Goal: Transaction & Acquisition: Obtain resource

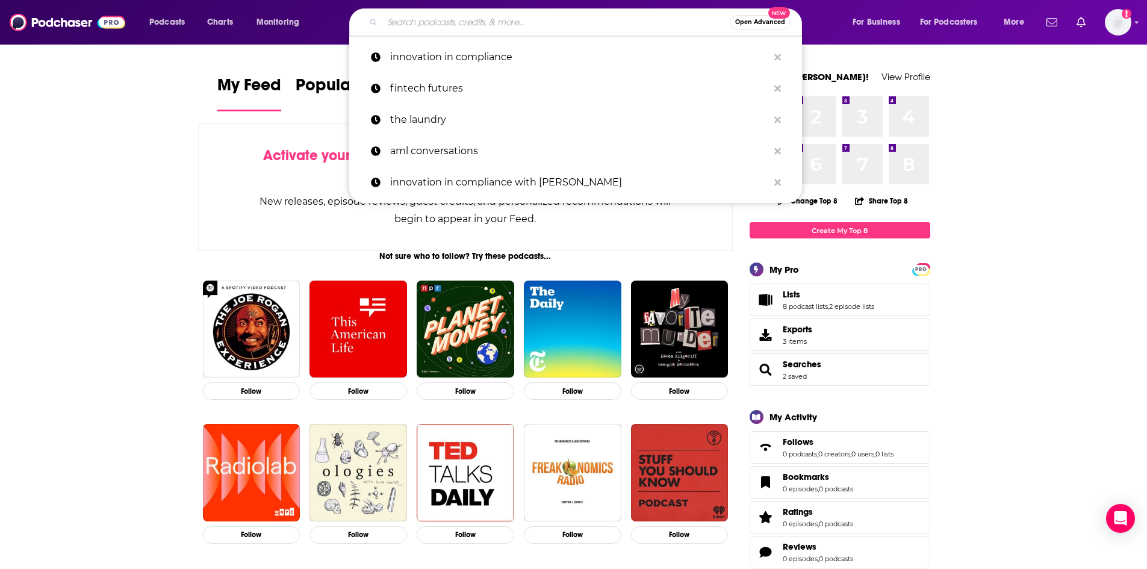
click at [548, 20] on input "Search podcasts, credits, & more..." at bounding box center [555, 22] width 347 height 19
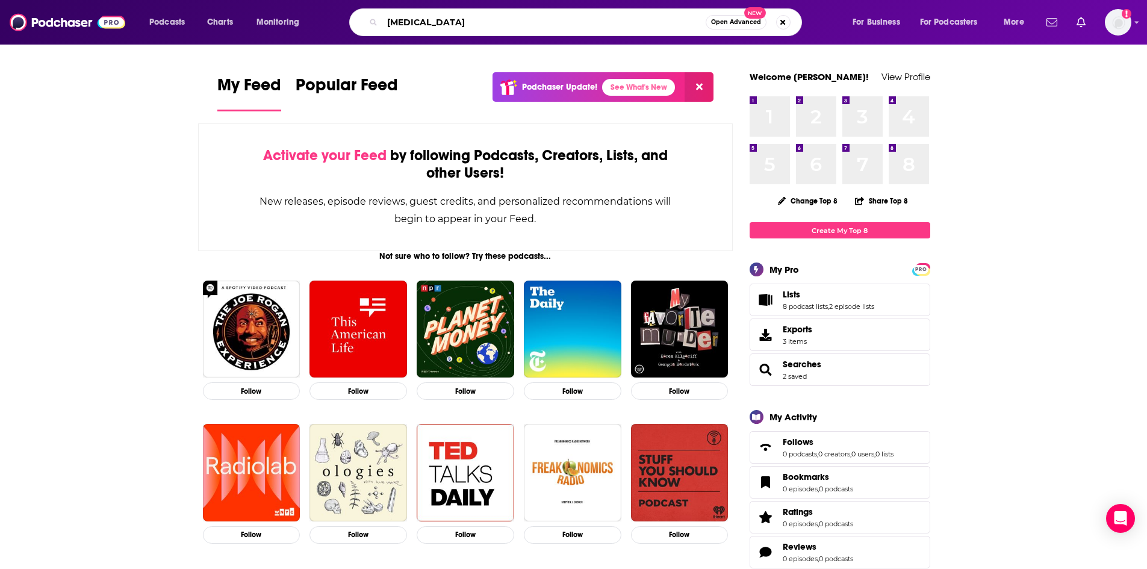
type input "fentanyl"
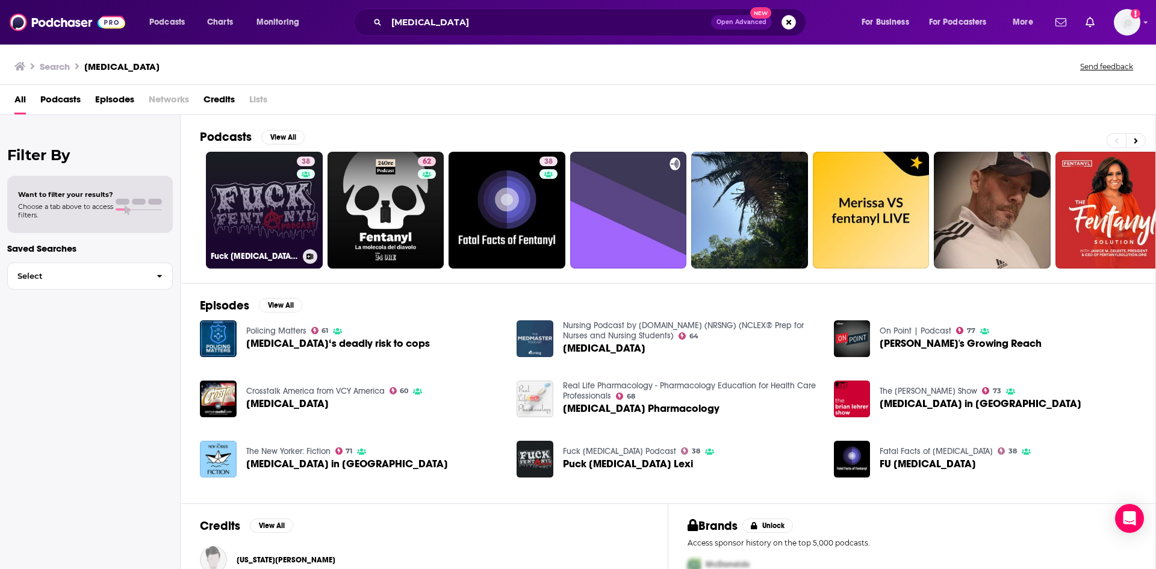
click at [267, 199] on link "38 Fuck Fentanyl Podcast" at bounding box center [264, 210] width 117 height 117
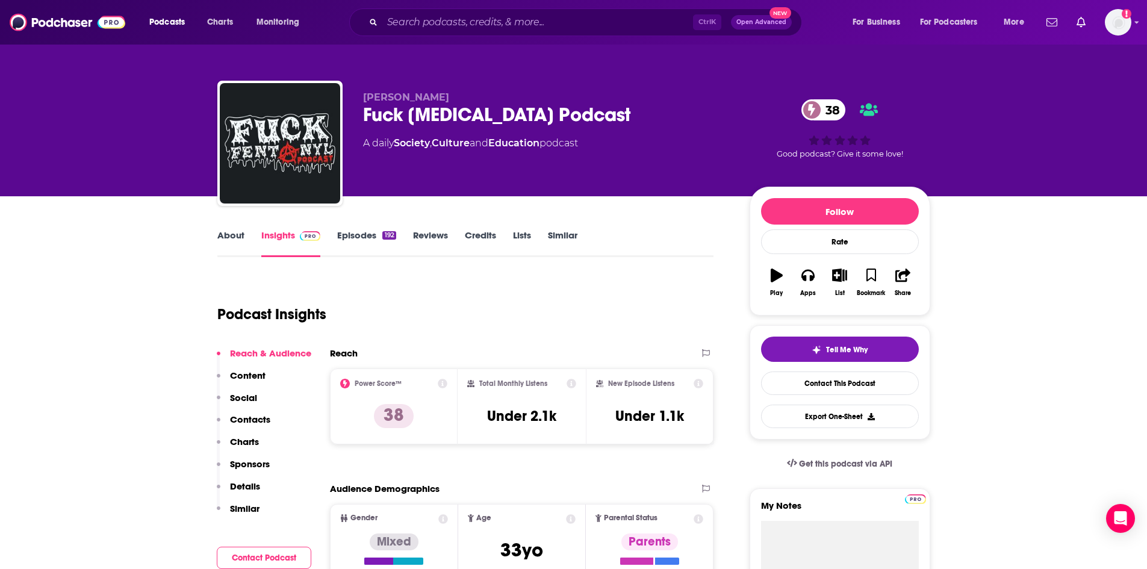
click at [550, 11] on div "Add a profile image" at bounding box center [1086, 22] width 90 height 26
click at [550, 16] on img "Logged in as nbaderrubenstein" at bounding box center [1118, 22] width 26 height 26
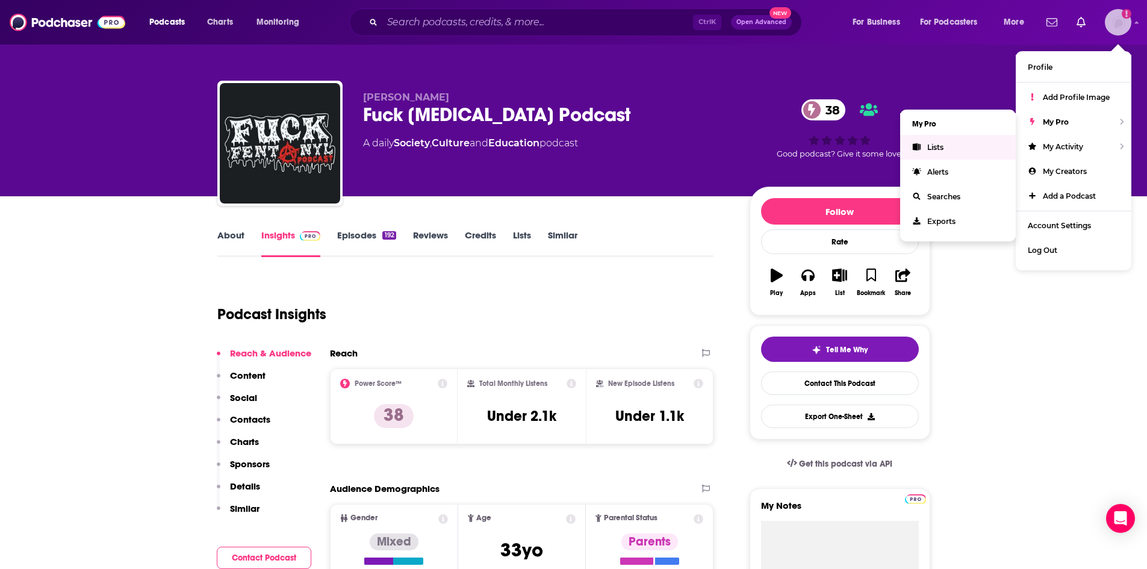
click at [550, 152] on link "Lists" at bounding box center [958, 147] width 116 height 25
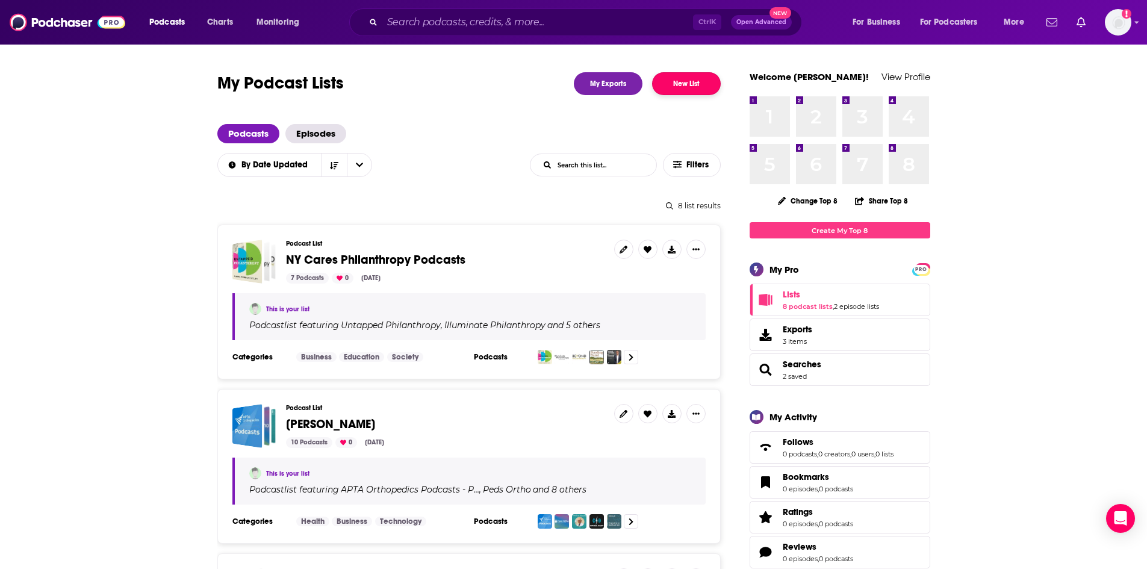
click at [550, 81] on button "New List" at bounding box center [686, 83] width 69 height 23
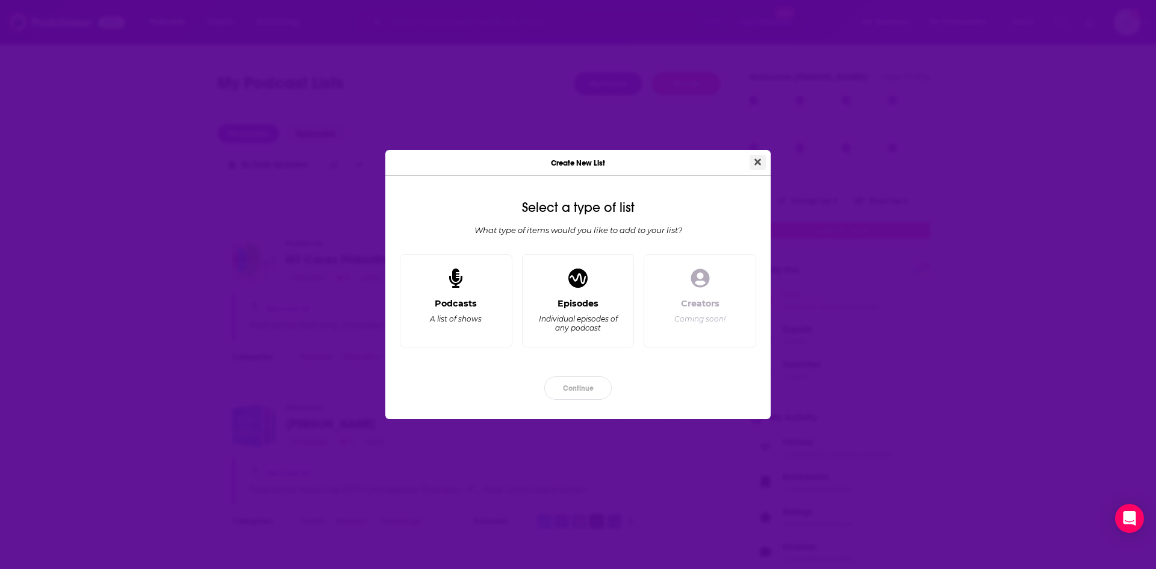
click at [550, 157] on icon "Close" at bounding box center [757, 162] width 7 height 10
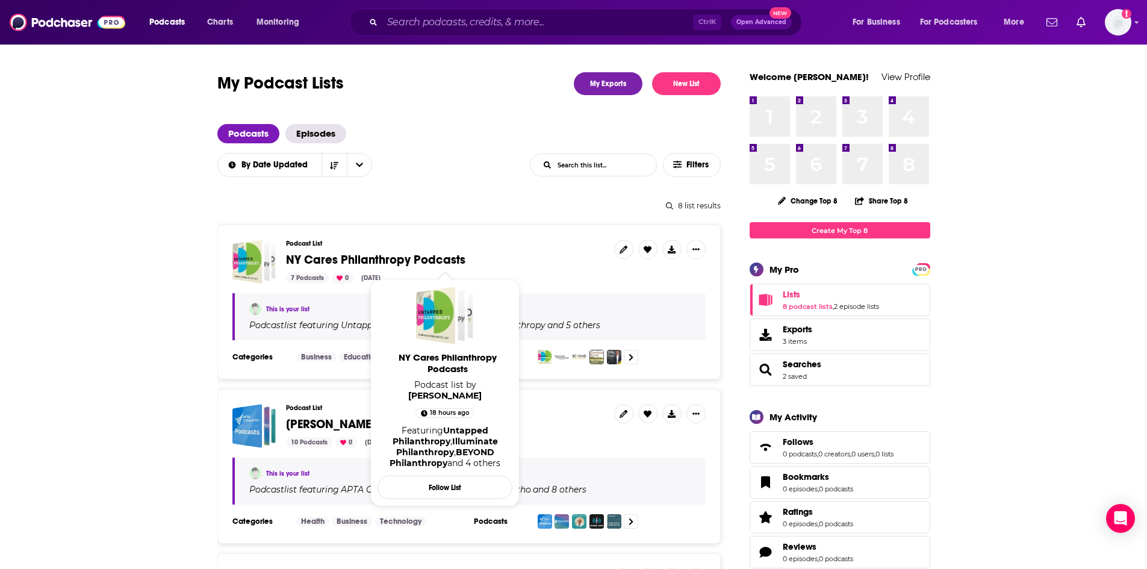
click at [435, 260] on span "NY Cares Philanthropy Podcasts" at bounding box center [375, 259] width 179 height 15
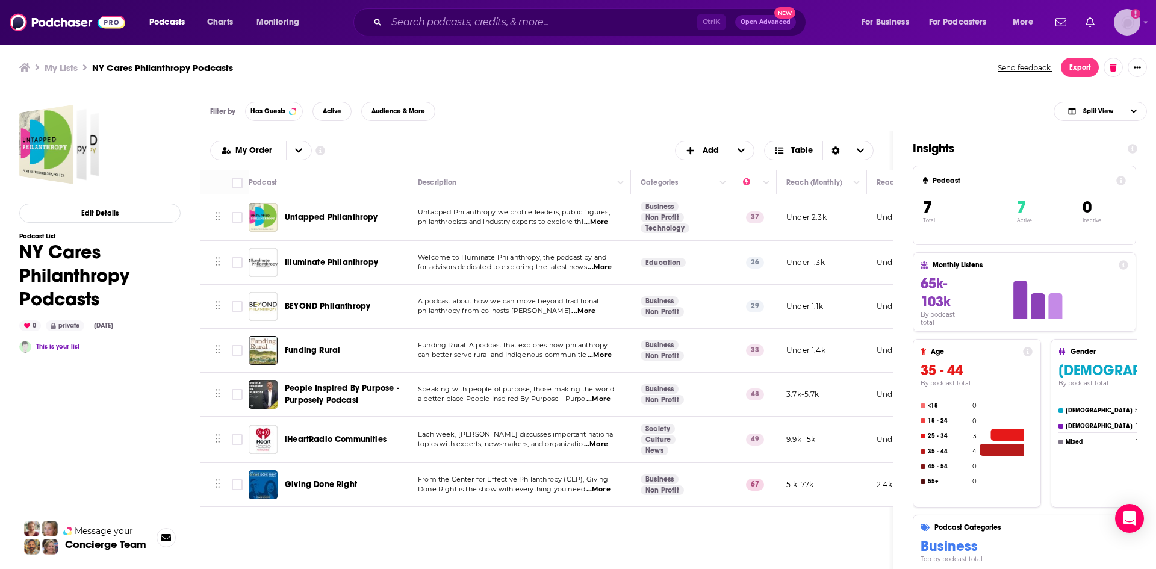
click at [550, 14] on icon "Add a profile image" at bounding box center [1135, 13] width 2 height 7
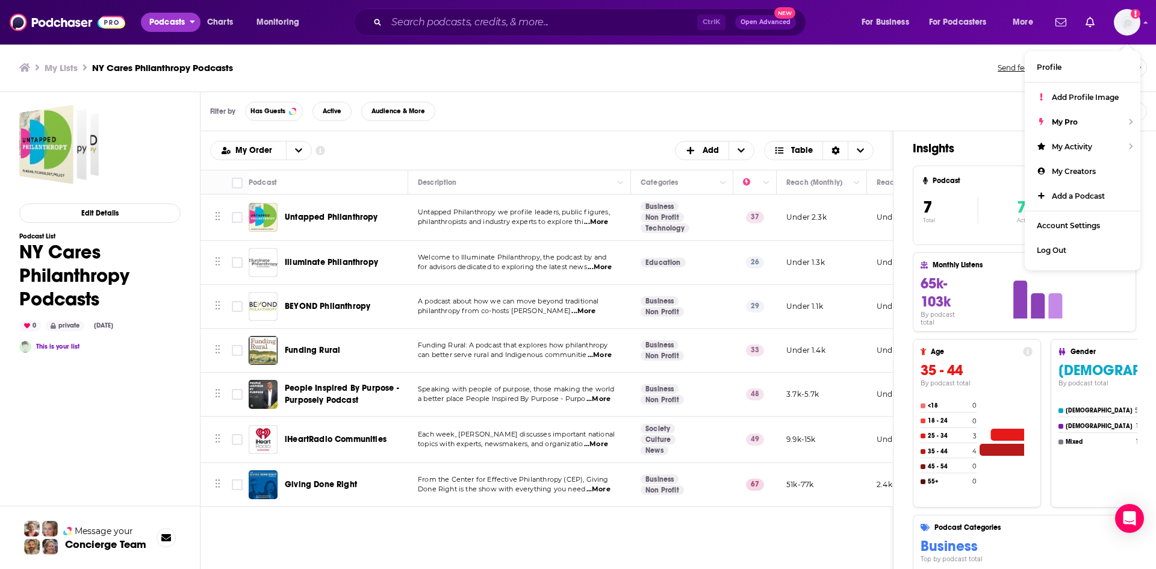
click at [174, 30] on span "Podcasts" at bounding box center [167, 22] width 36 height 17
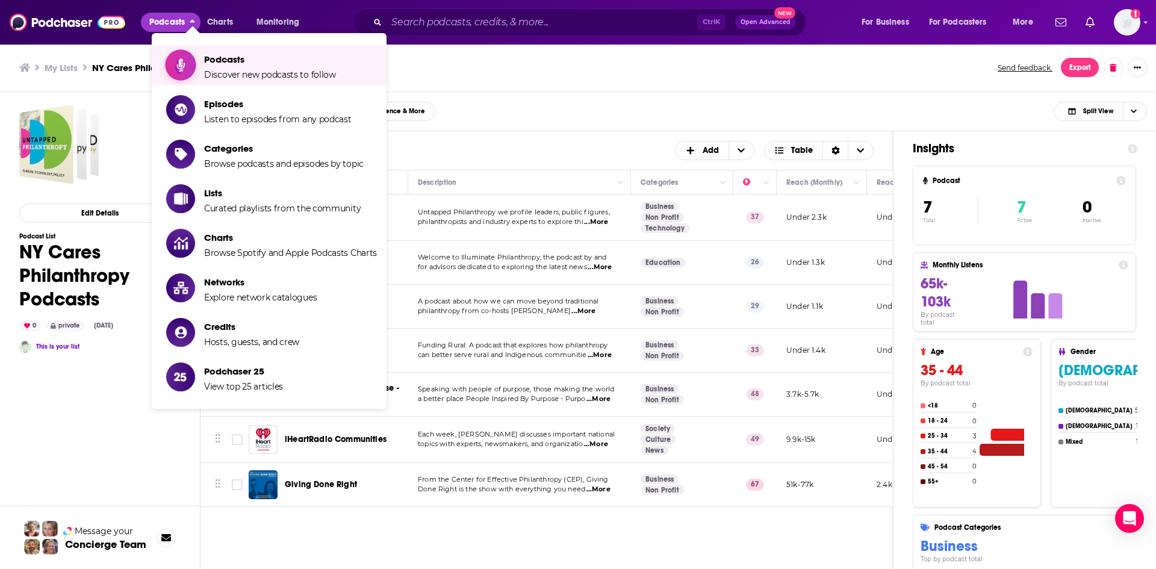
click at [198, 57] on link "Podcasts Discover new podcasts to follow" at bounding box center [271, 65] width 211 height 30
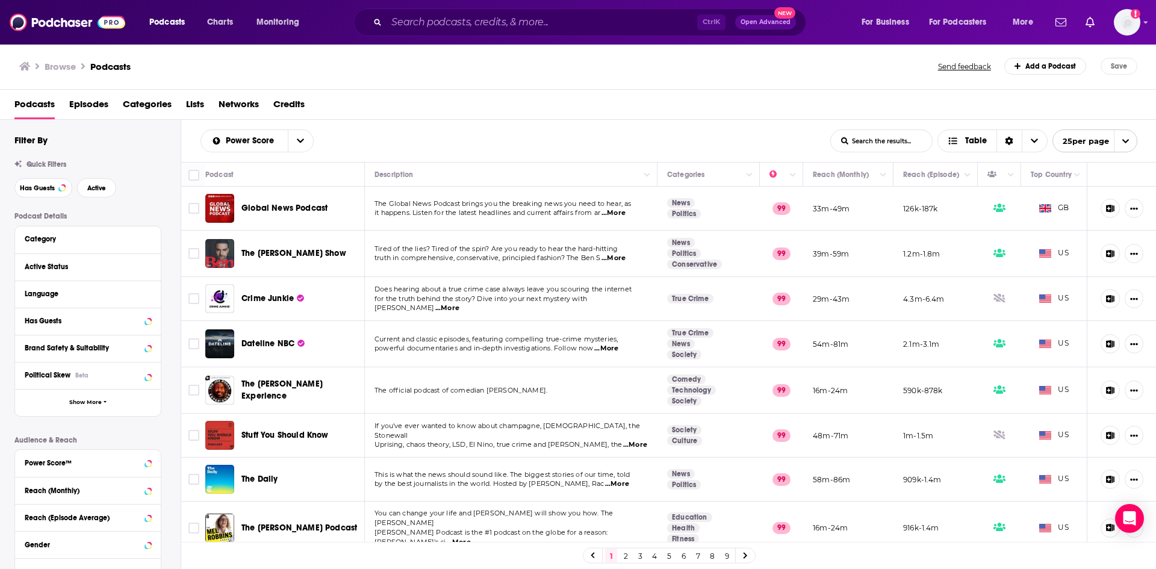
click at [273, 205] on span "Global News Podcast" at bounding box center [284, 208] width 86 height 10
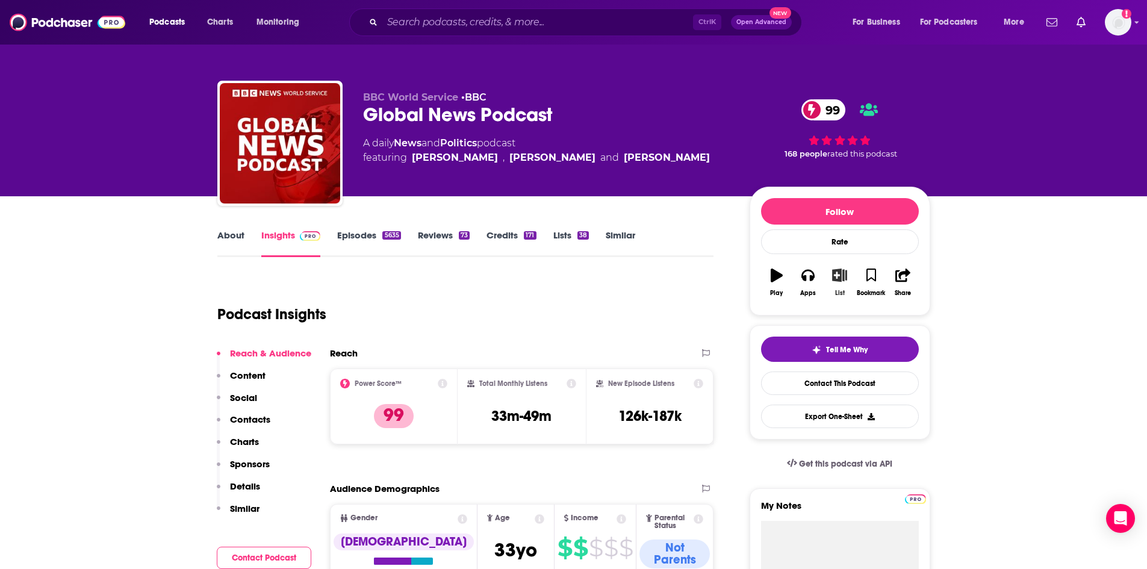
click at [550, 272] on icon "button" at bounding box center [839, 274] width 15 height 13
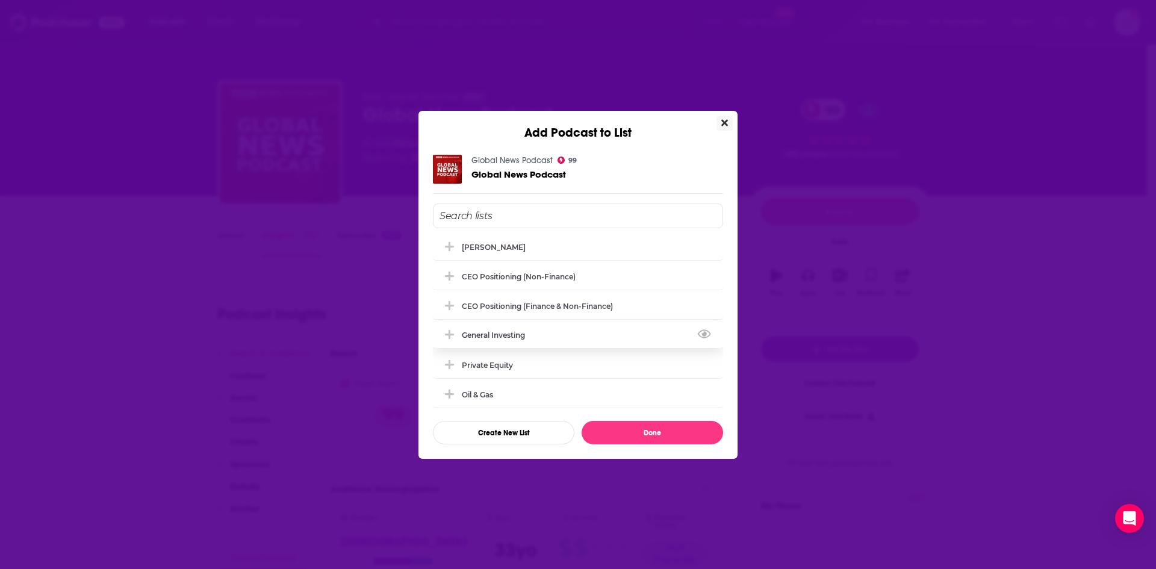
scroll to position [60, 0]
click at [550, 257] on div "Add Podcast to List Global News Podcast 99 Global News Podcast NY Cares Philant…" at bounding box center [578, 284] width 1156 height 569
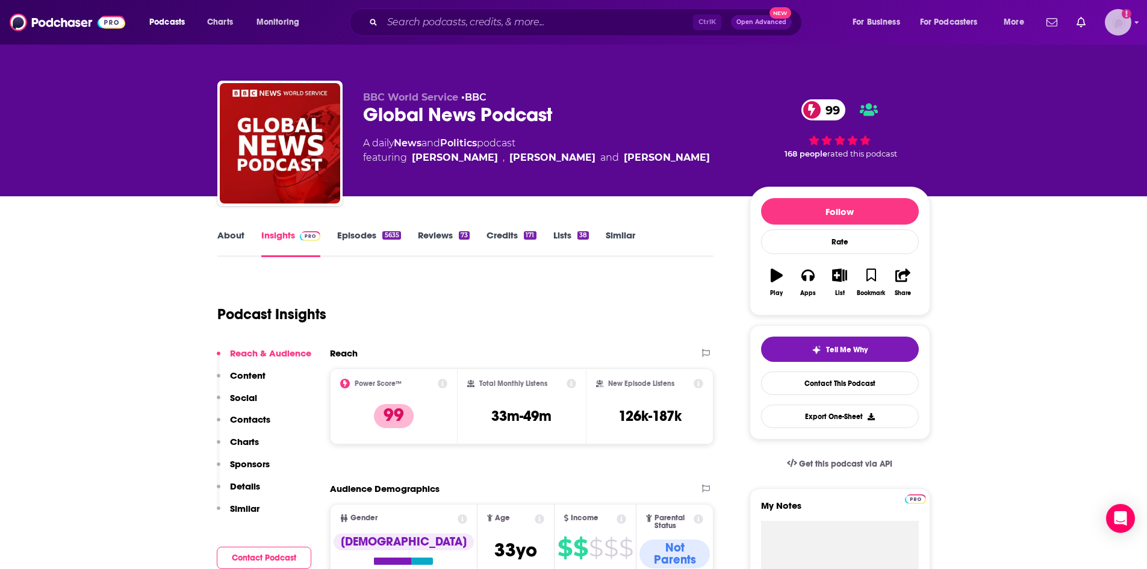
click at [550, 19] on img "Logged in as nbaderrubenstein" at bounding box center [1118, 22] width 26 height 26
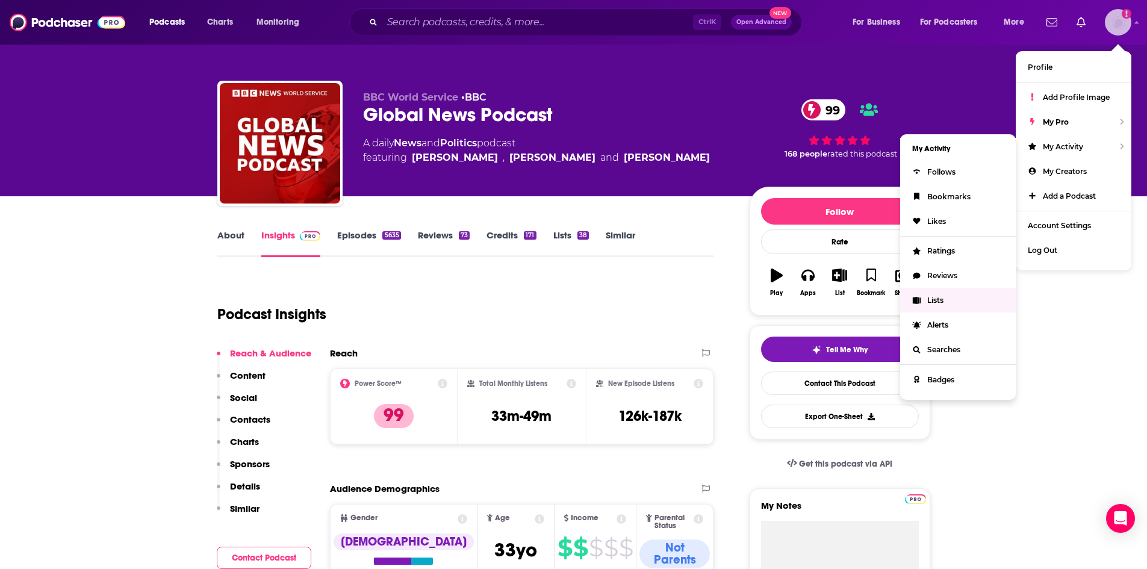
click at [550, 312] on link "Lists" at bounding box center [958, 300] width 116 height 25
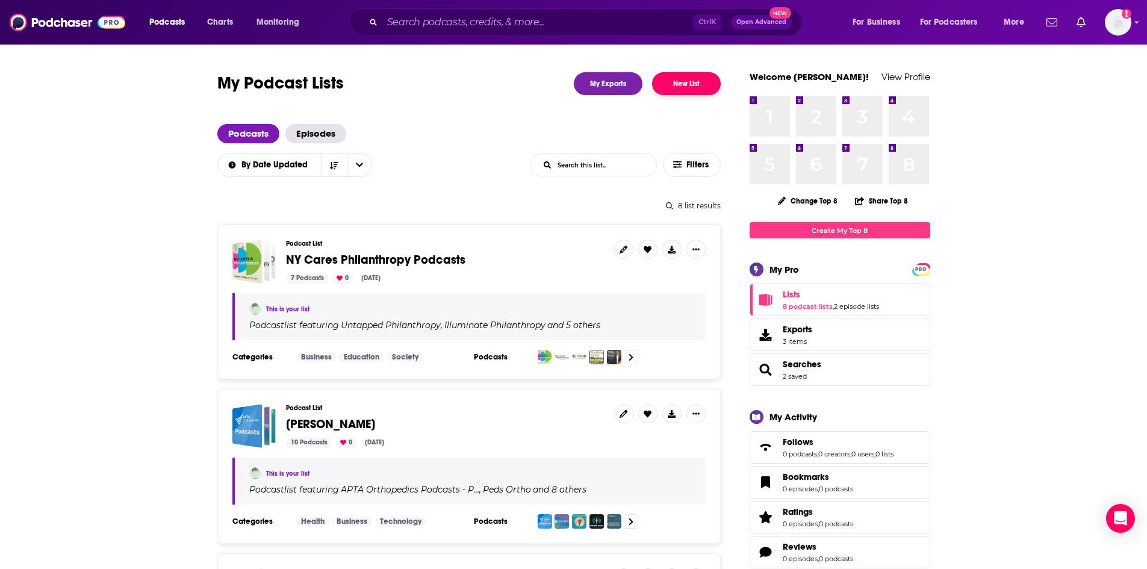
click at [550, 81] on button "New List" at bounding box center [686, 83] width 69 height 23
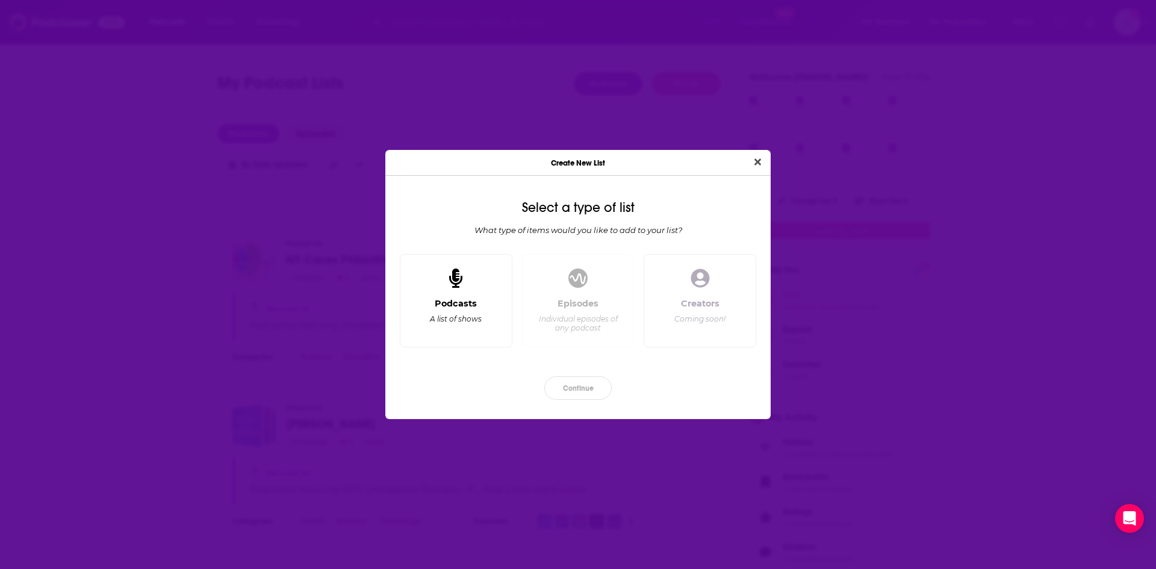
click at [485, 294] on div "Podcasts A list of shows" at bounding box center [456, 301] width 113 height 94
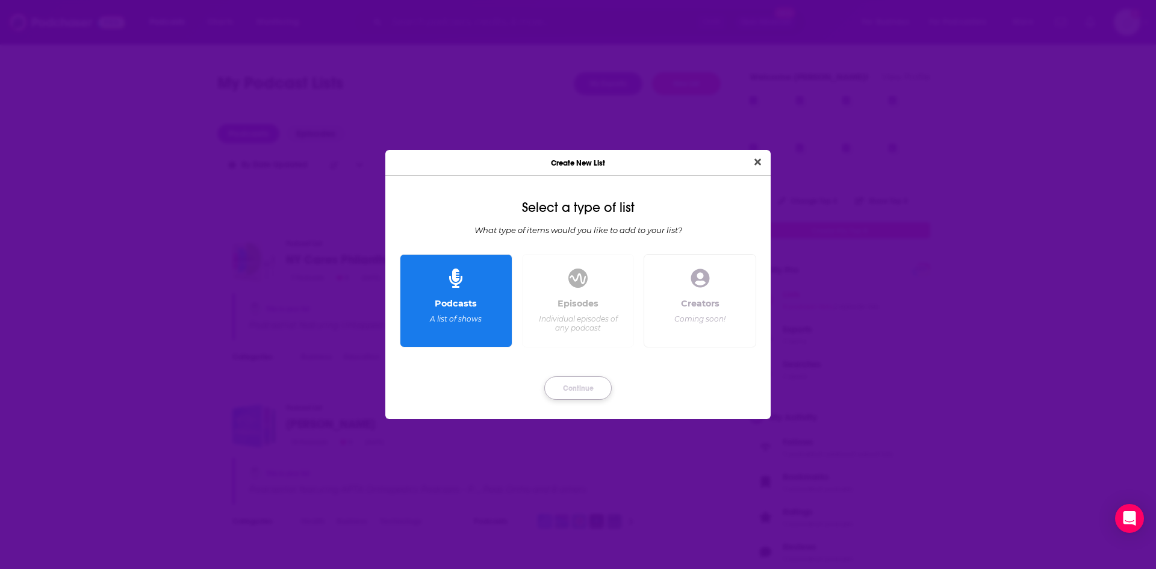
click at [550, 387] on button "Continue" at bounding box center [577, 387] width 67 height 23
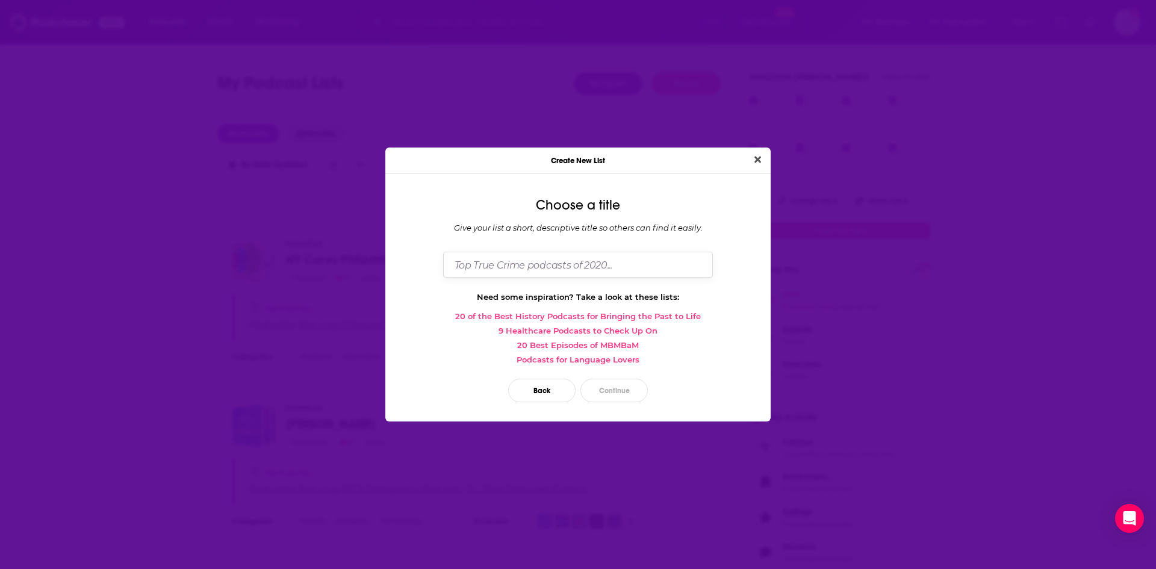
drag, startPoint x: 633, startPoint y: 270, endPoint x: 642, endPoint y: 268, distance: 9.8
click at [550, 268] on input "Dialog" at bounding box center [578, 265] width 270 height 26
type input "[PERSON_NAME]'s Voice Podcasts"
click at [550, 392] on button "Continue" at bounding box center [613, 390] width 67 height 23
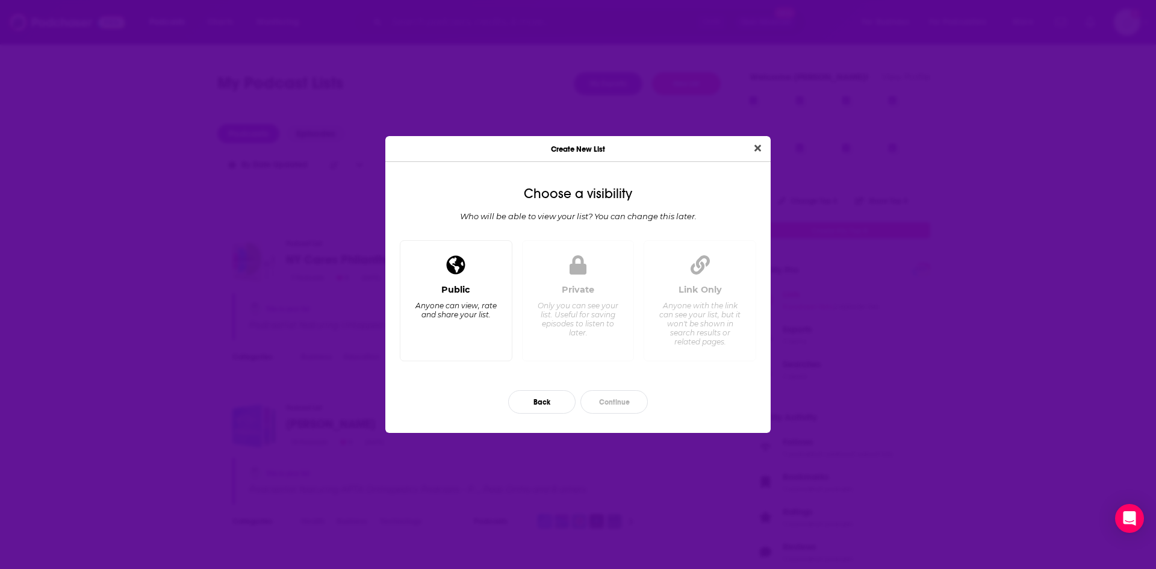
click at [482, 333] on div "Public Anyone can view, rate and share your list." at bounding box center [456, 317] width 92 height 67
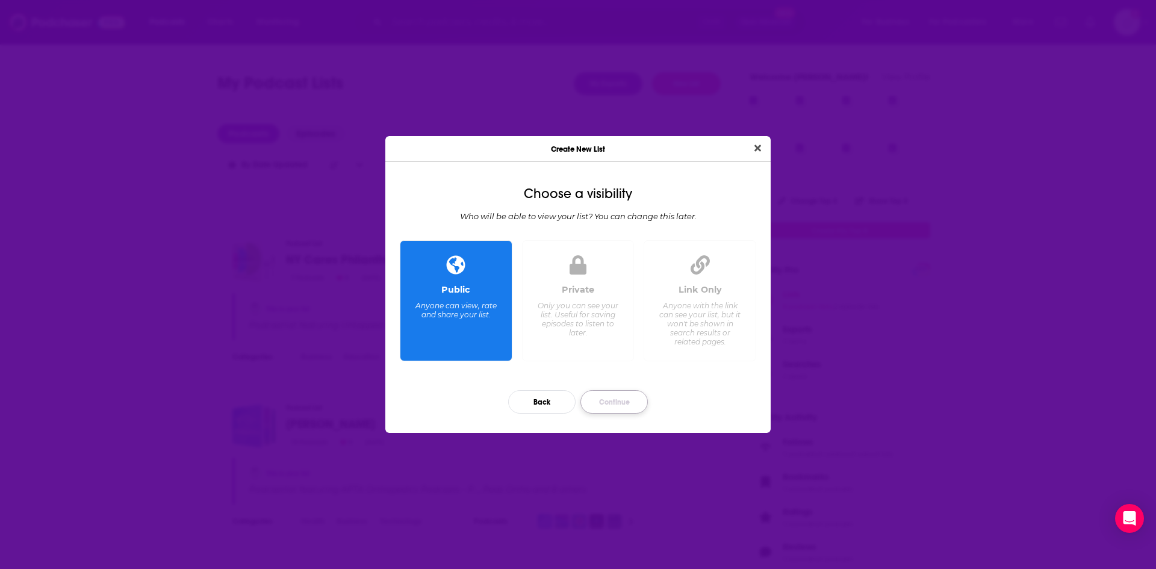
drag, startPoint x: 611, startPoint y: 402, endPoint x: 610, endPoint y: 390, distance: 12.1
click at [550, 390] on button "Continue" at bounding box center [613, 401] width 67 height 23
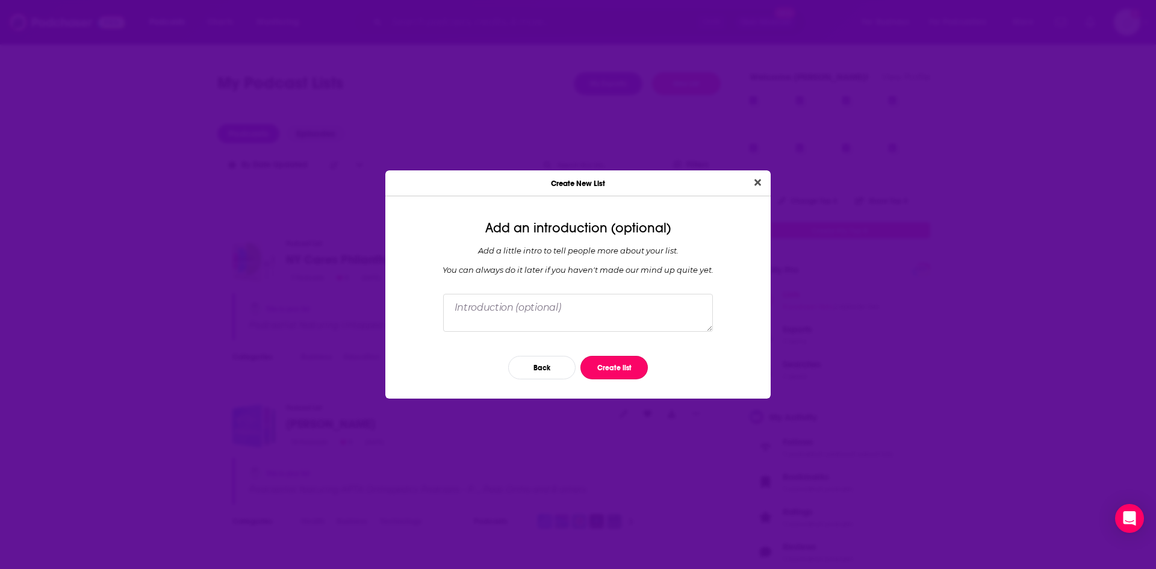
drag, startPoint x: 599, startPoint y: 365, endPoint x: 529, endPoint y: 312, distance: 87.3
click at [529, 312] on div "Add an introduction (optional) Add a little intro to tell people more about you…" at bounding box center [577, 302] width 385 height 192
drag, startPoint x: 624, startPoint y: 311, endPoint x: 628, endPoint y: 303, distance: 9.7
click at [550, 303] on textarea "Dialog" at bounding box center [578, 312] width 270 height 37
click at [550, 364] on button "Create list" at bounding box center [613, 367] width 67 height 23
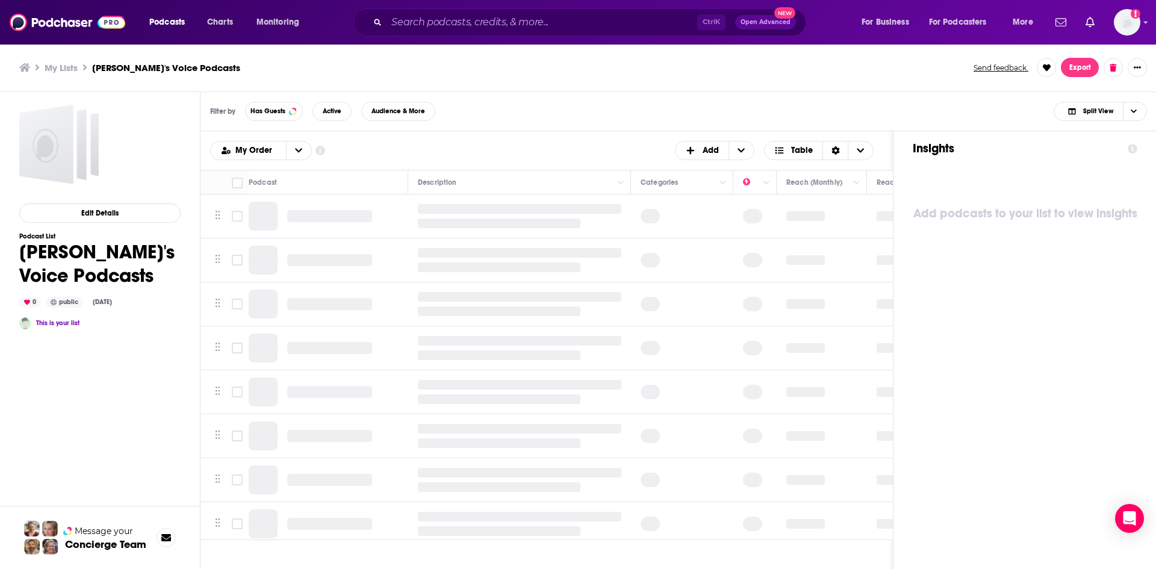
click at [470, 36] on div "Ctrl K Open Advanced New" at bounding box center [579, 22] width 453 height 28
click at [474, 29] on input "Search podcasts, credits, & more..." at bounding box center [541, 22] width 311 height 19
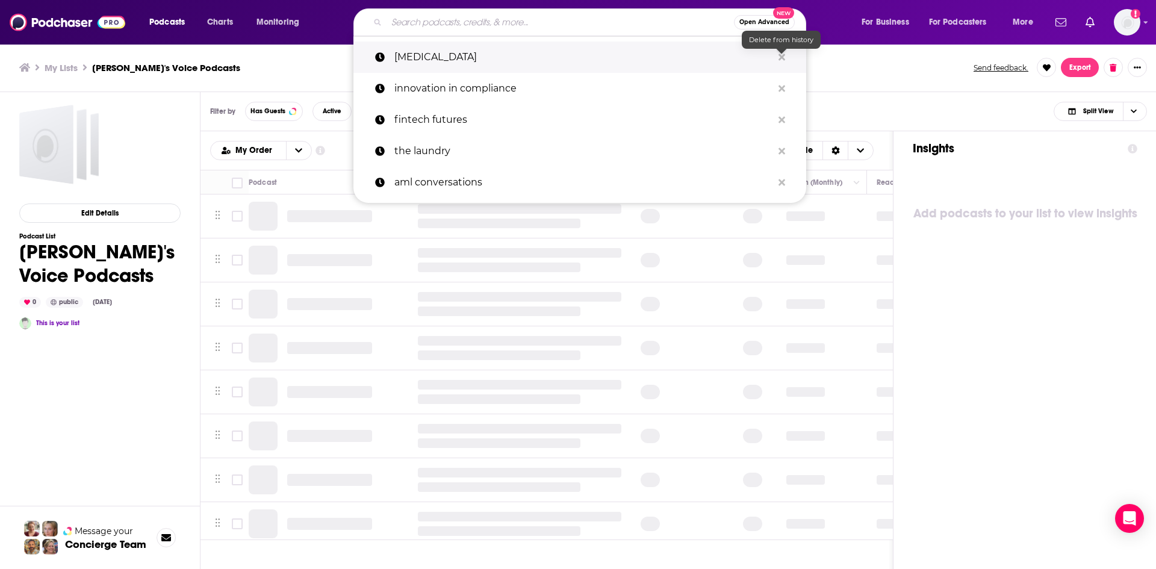
click at [550, 57] on icon "Search podcasts, credits, & more..." at bounding box center [781, 57] width 7 height 7
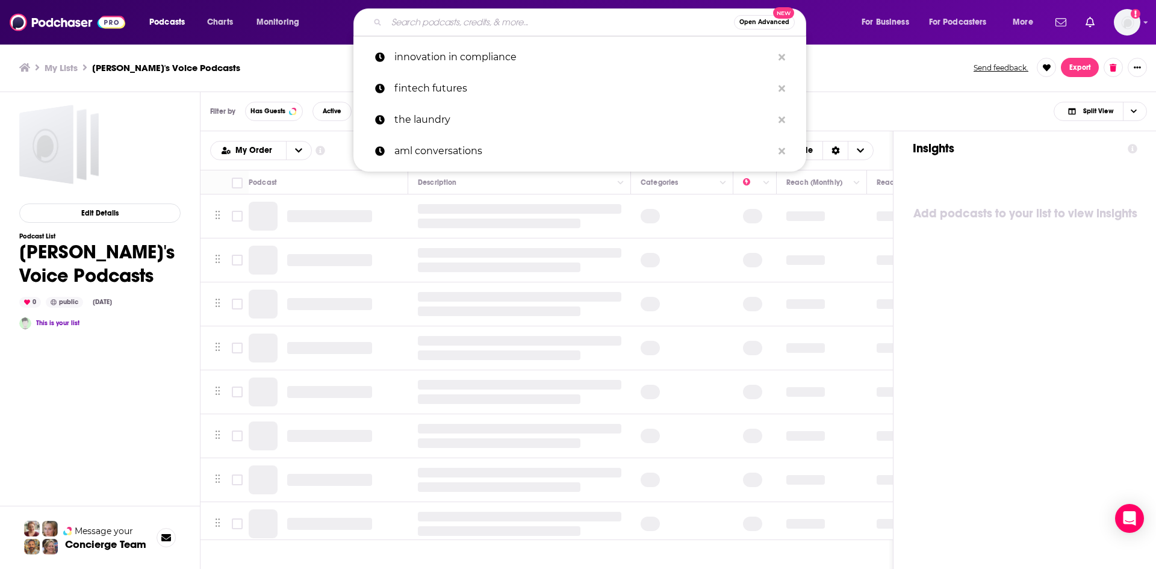
click at [550, 23] on input "Search podcasts, credits, & more..." at bounding box center [559, 22] width 347 height 19
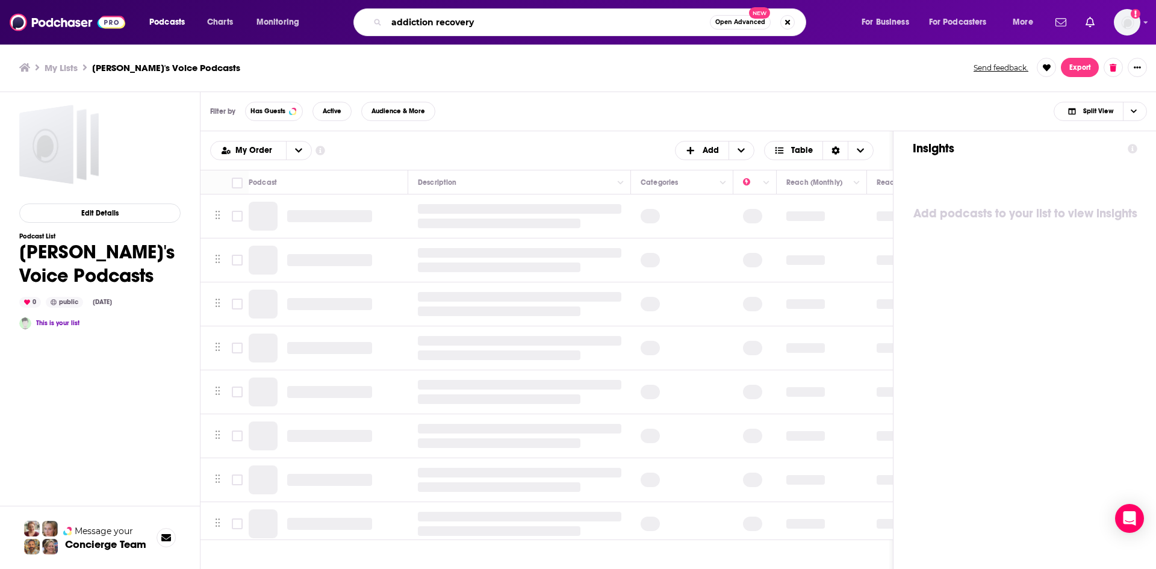
type input "addiction recovery"
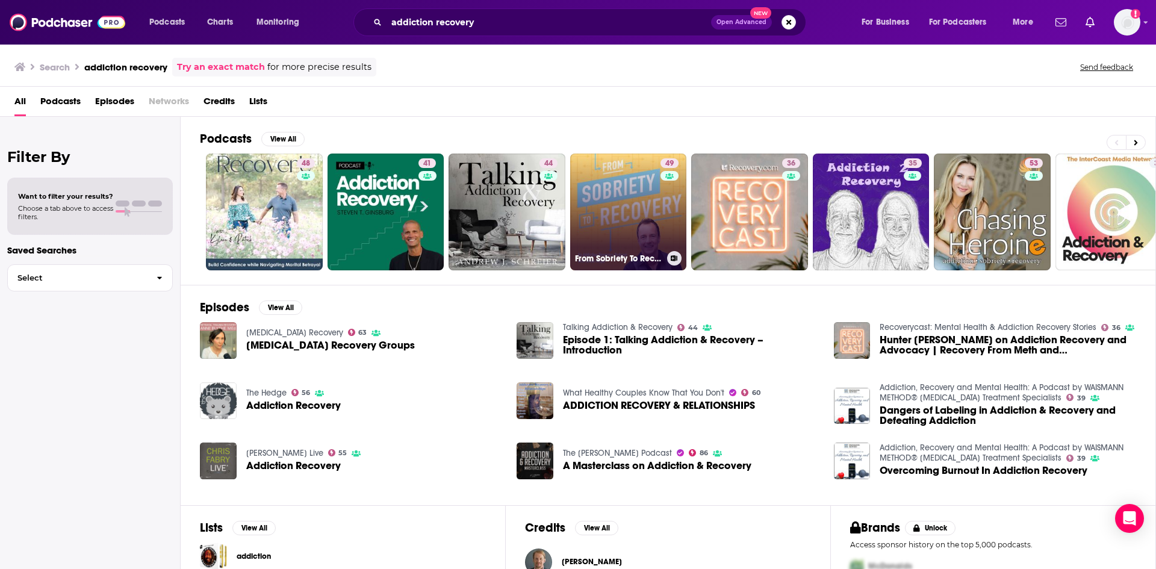
click at [550, 244] on link "49 From Sobriety To Recovery: An Addiction Recovery Podcast" at bounding box center [628, 212] width 117 height 117
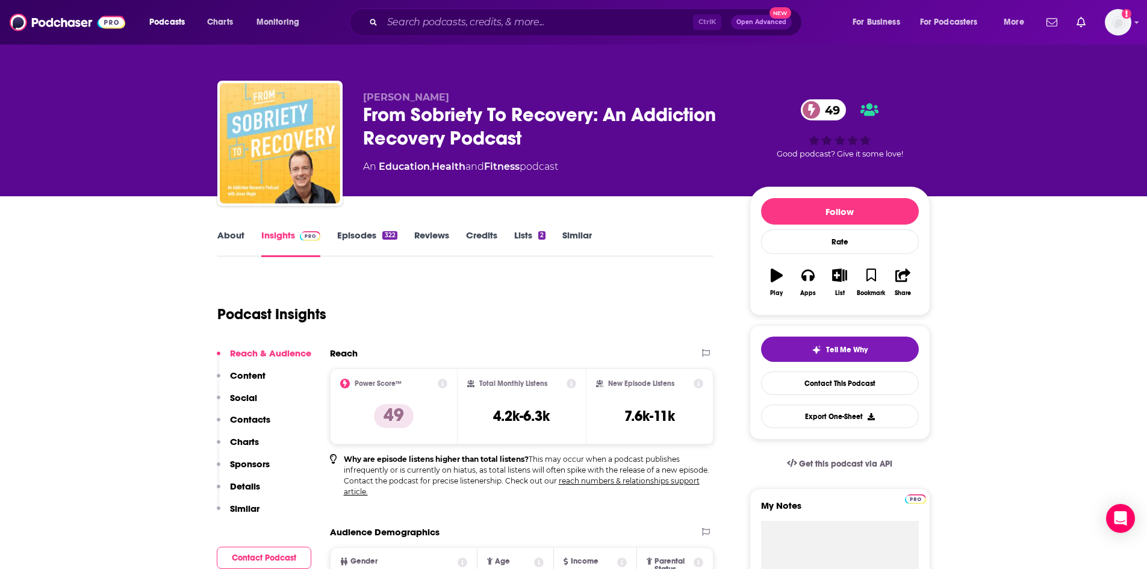
click at [236, 250] on link "About" at bounding box center [230, 243] width 27 height 28
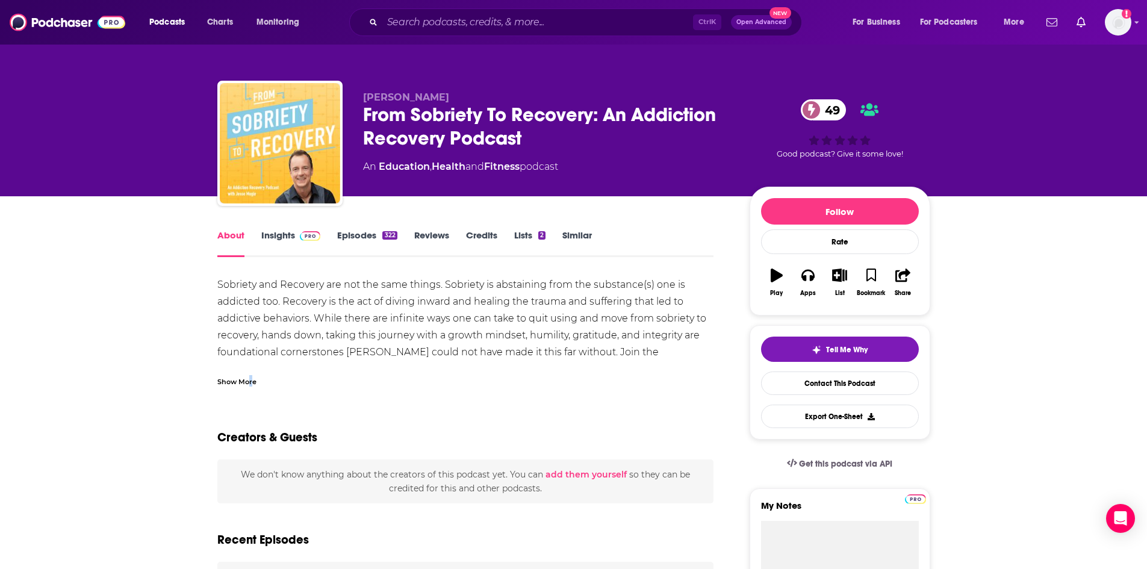
click at [249, 382] on div "Show More" at bounding box center [236, 380] width 39 height 11
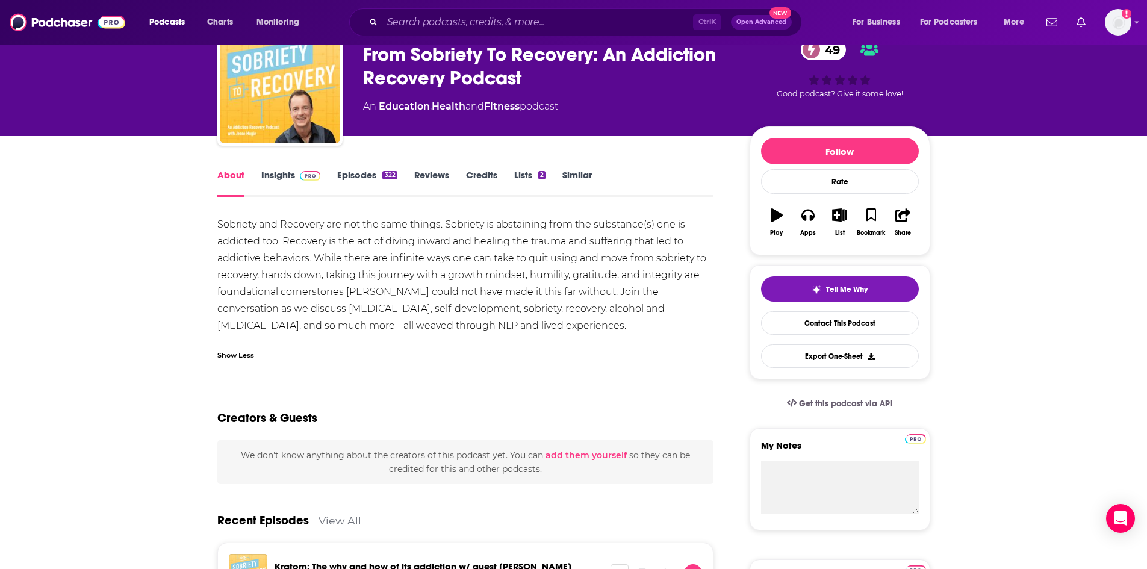
scroll to position [120, 0]
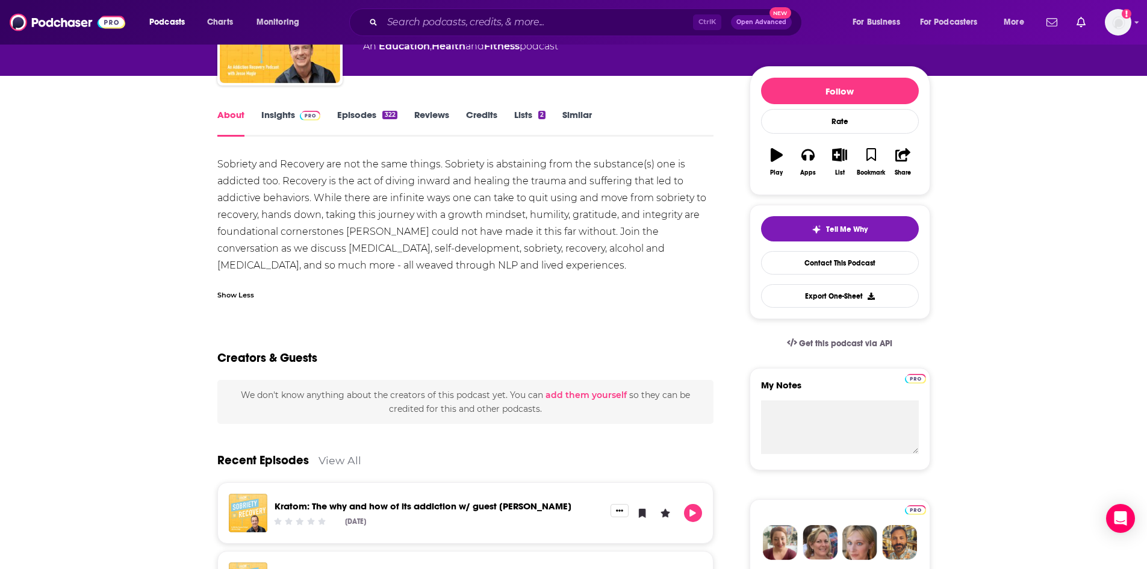
click at [380, 128] on link "Episodes 322" at bounding box center [367, 123] width 60 height 28
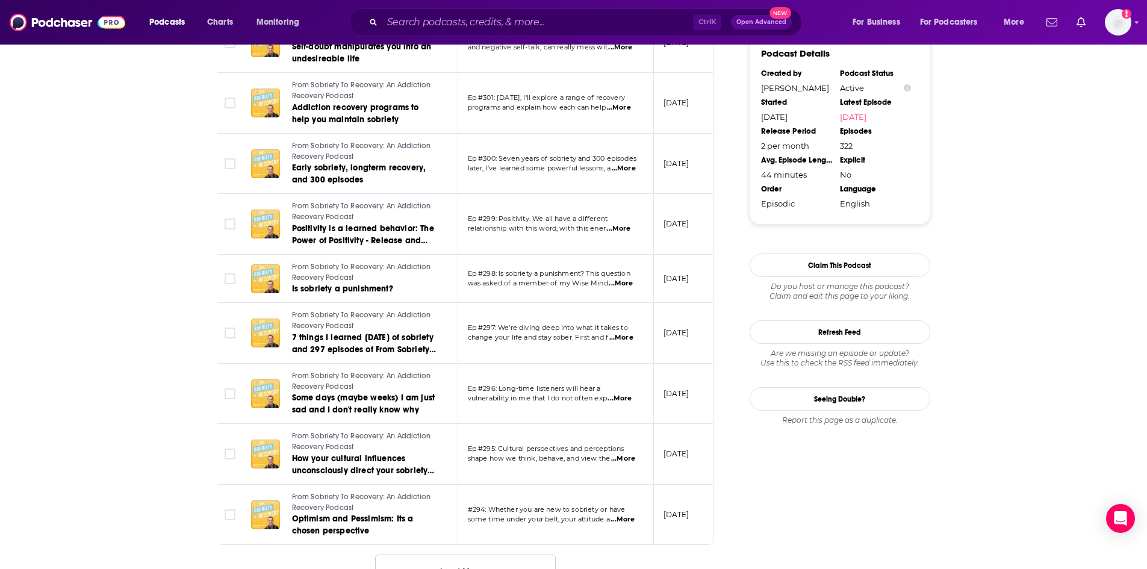
scroll to position [1349, 0]
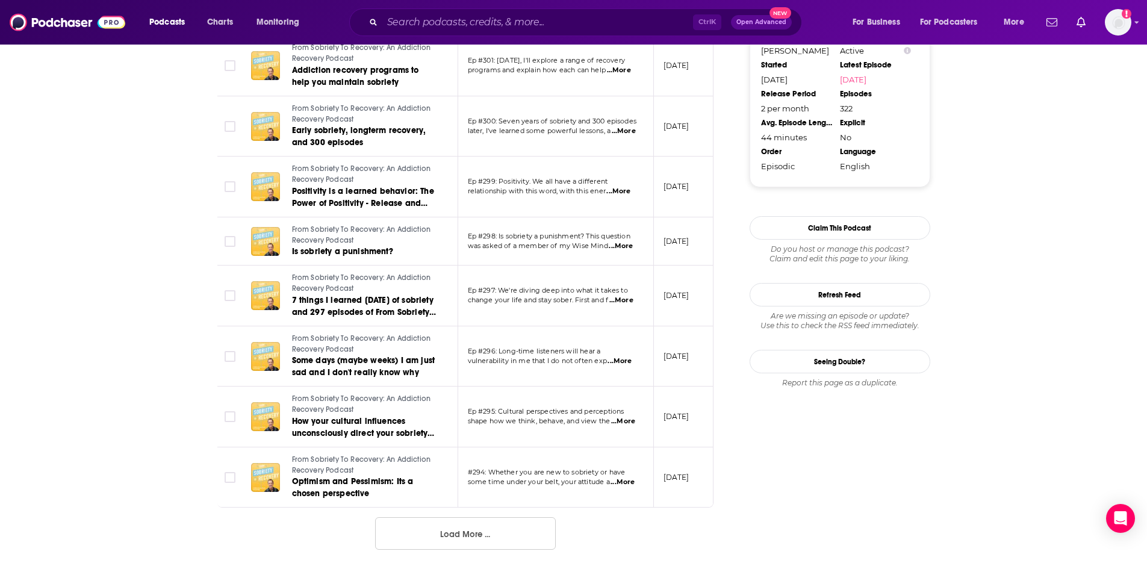
click at [449, 528] on button "Load More ..." at bounding box center [465, 533] width 181 height 33
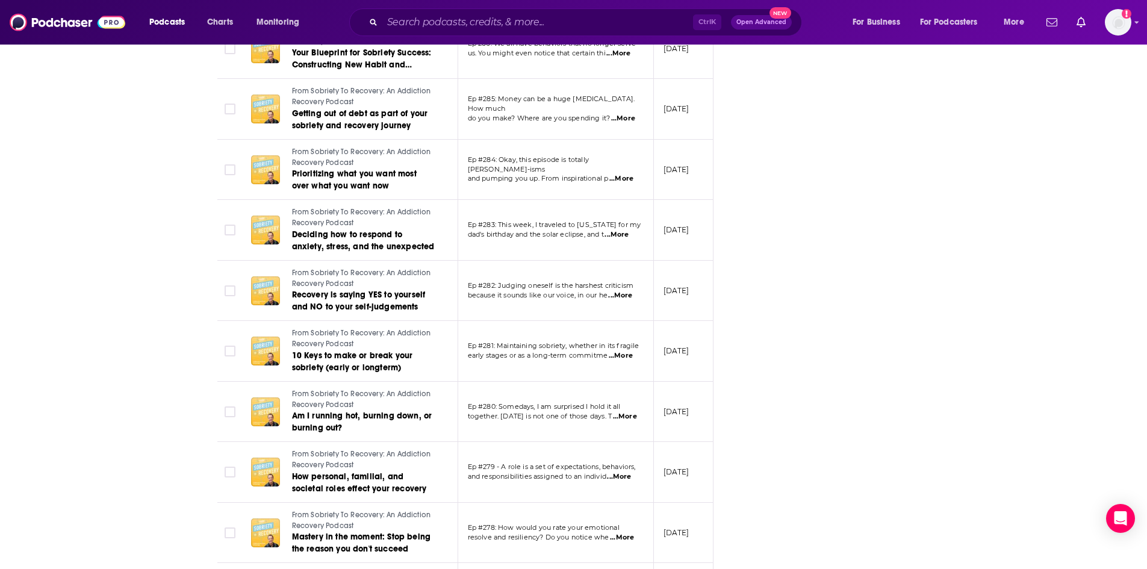
scroll to position [2313, 0]
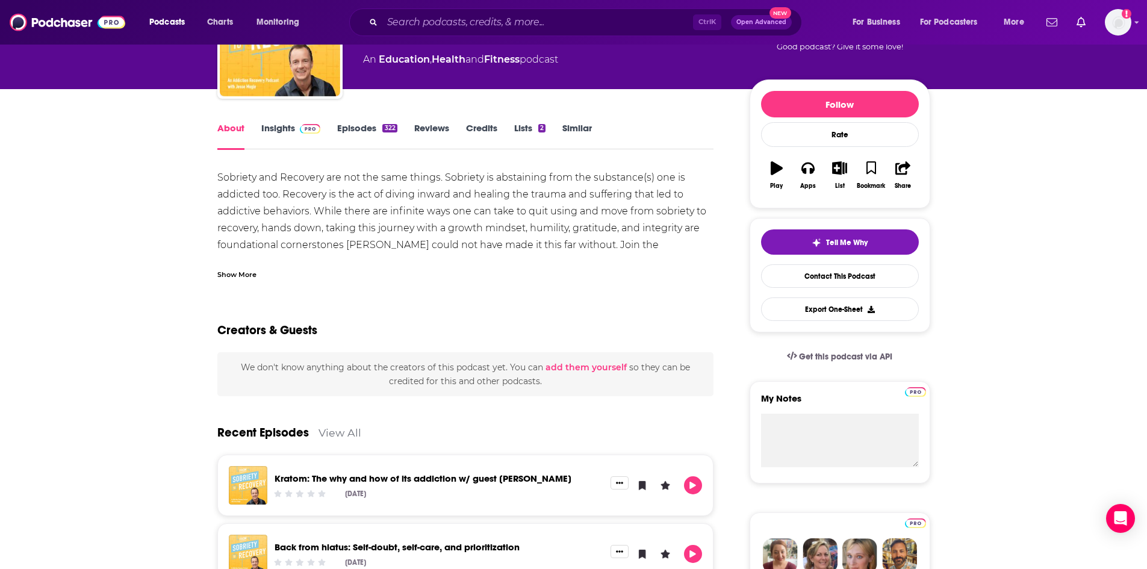
scroll to position [181, 0]
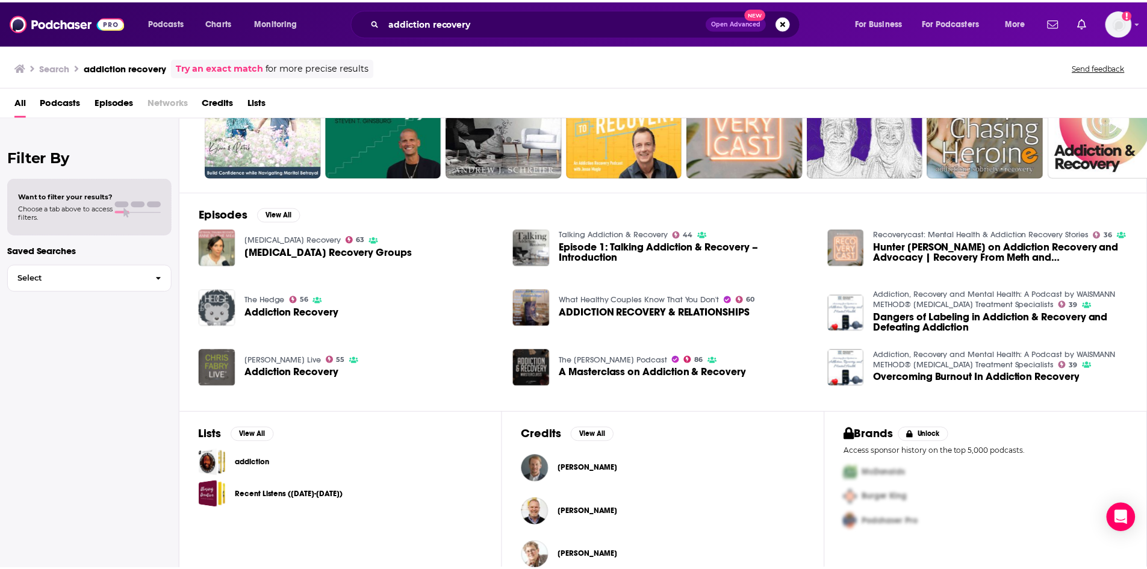
scroll to position [111, 0]
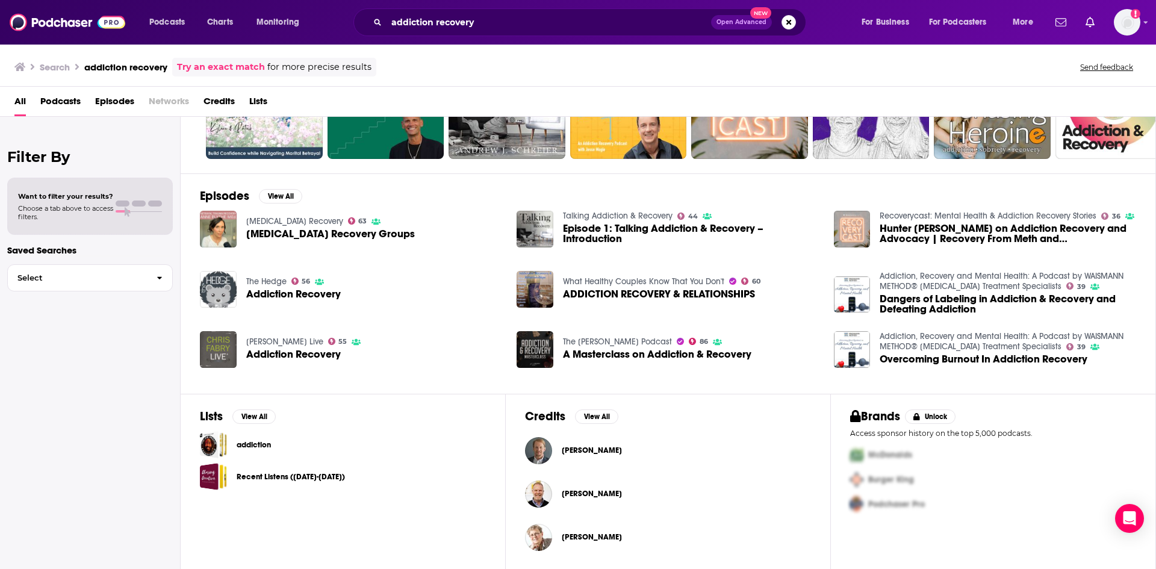
click at [550, 229] on span "Episode 1: Talking Addiction & Recovery – Introduction" at bounding box center [691, 233] width 256 height 20
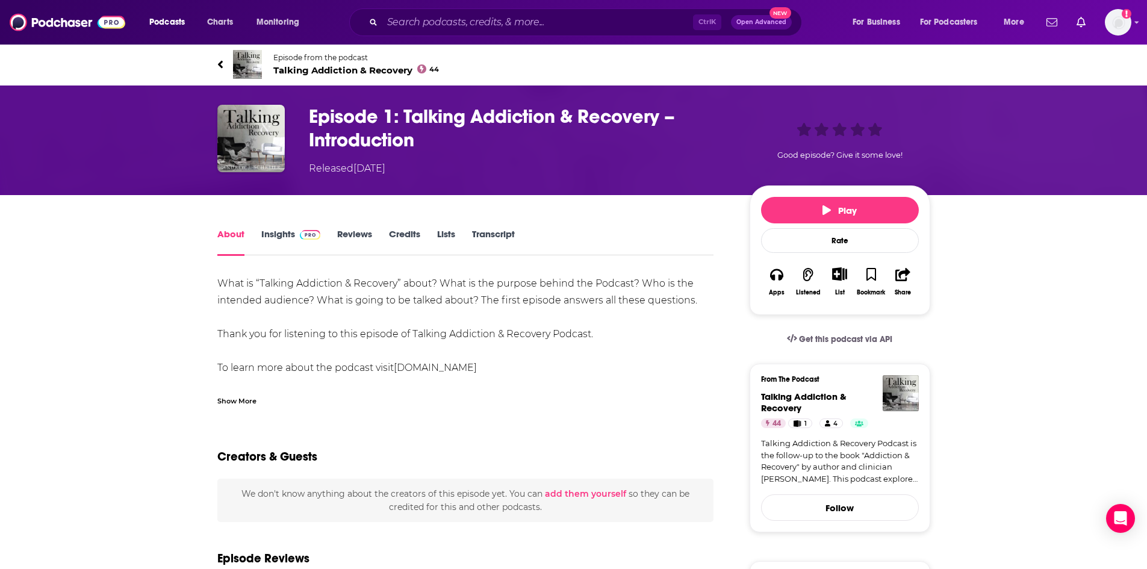
click at [343, 69] on span "Talking Addiction & Recovery 44" at bounding box center [356, 69] width 166 height 11
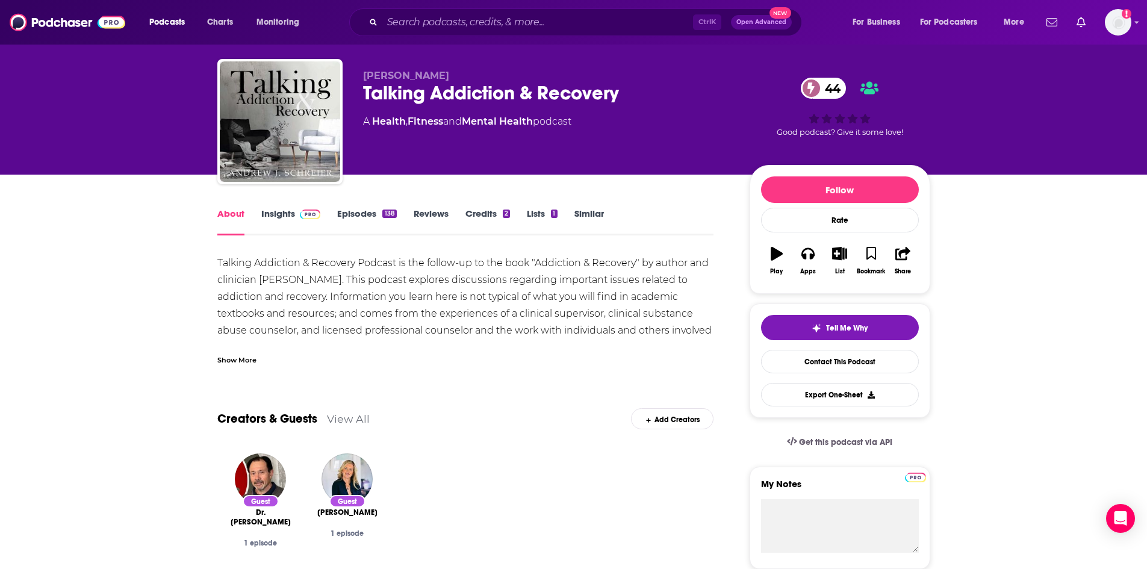
scroll to position [60, 0]
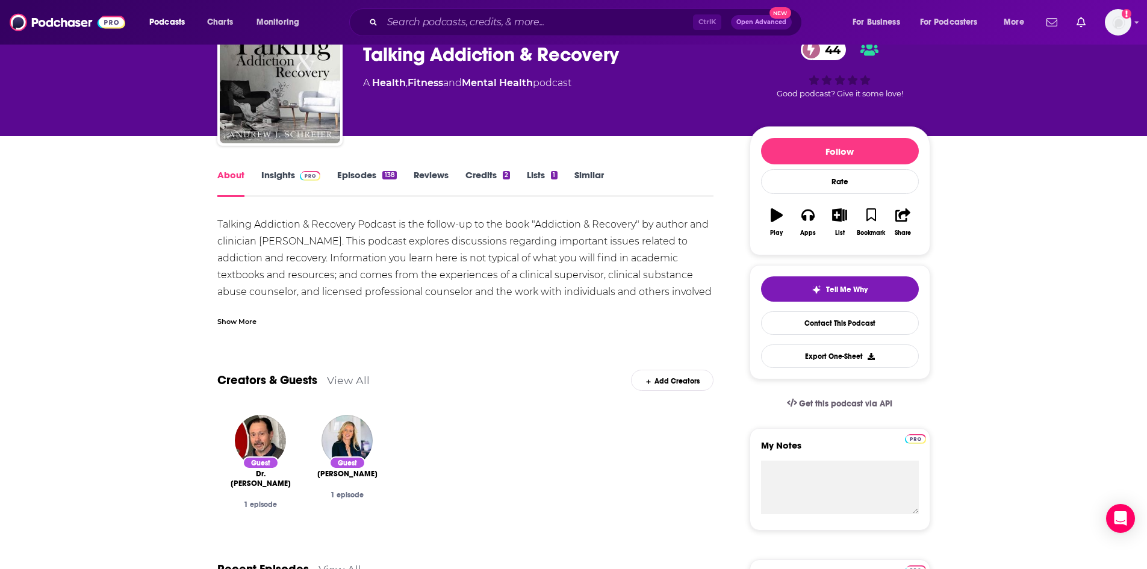
click at [364, 185] on link "Episodes 138" at bounding box center [366, 183] width 59 height 28
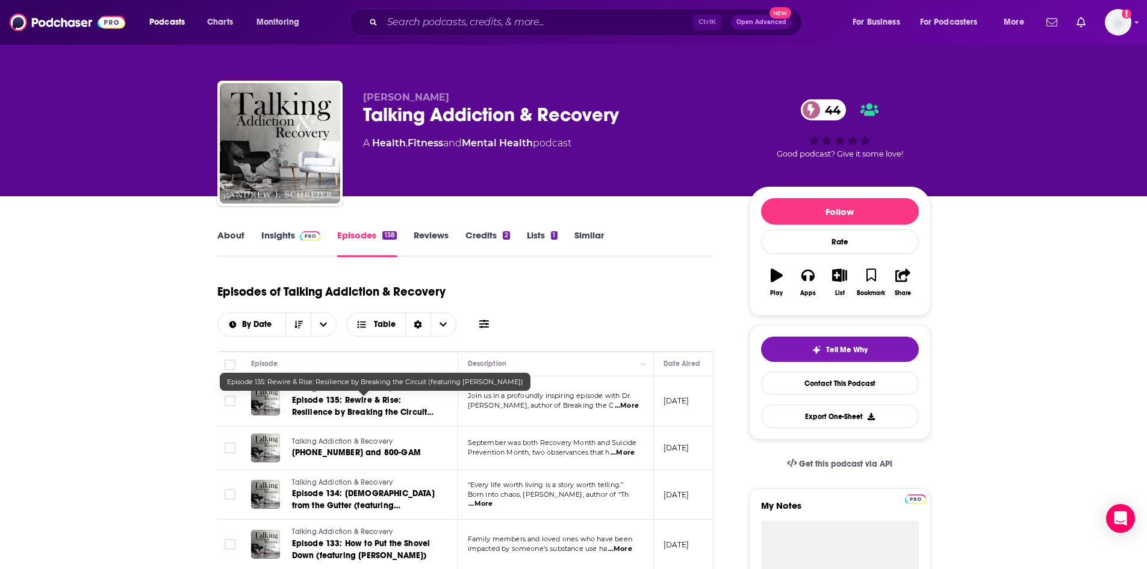
scroll to position [60, 0]
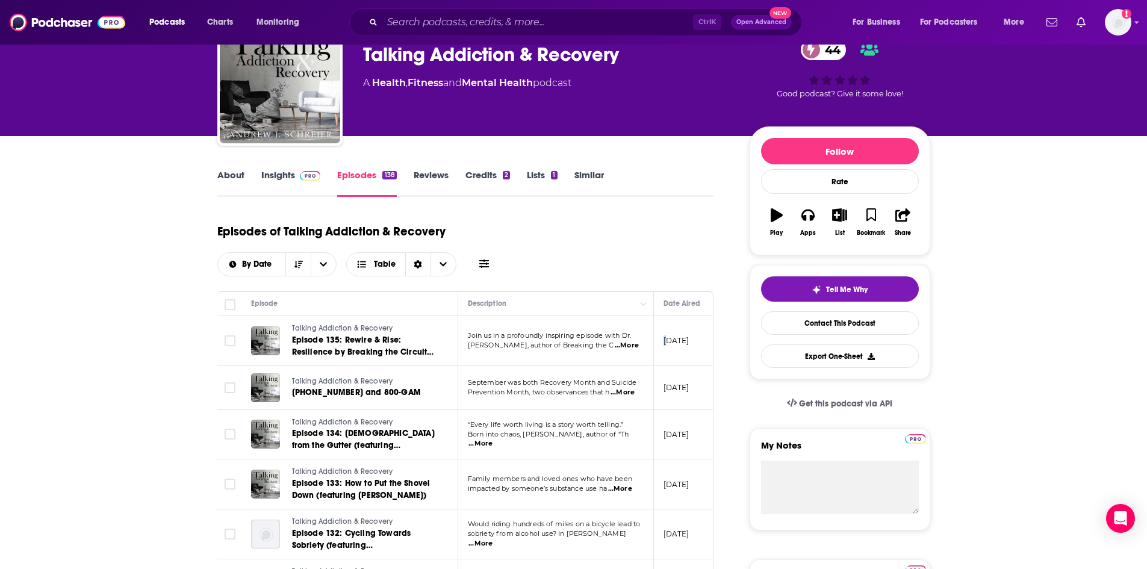
drag, startPoint x: 666, startPoint y: 339, endPoint x: 674, endPoint y: 339, distance: 8.4
click at [550, 340] on p "[DATE]" at bounding box center [676, 340] width 26 height 10
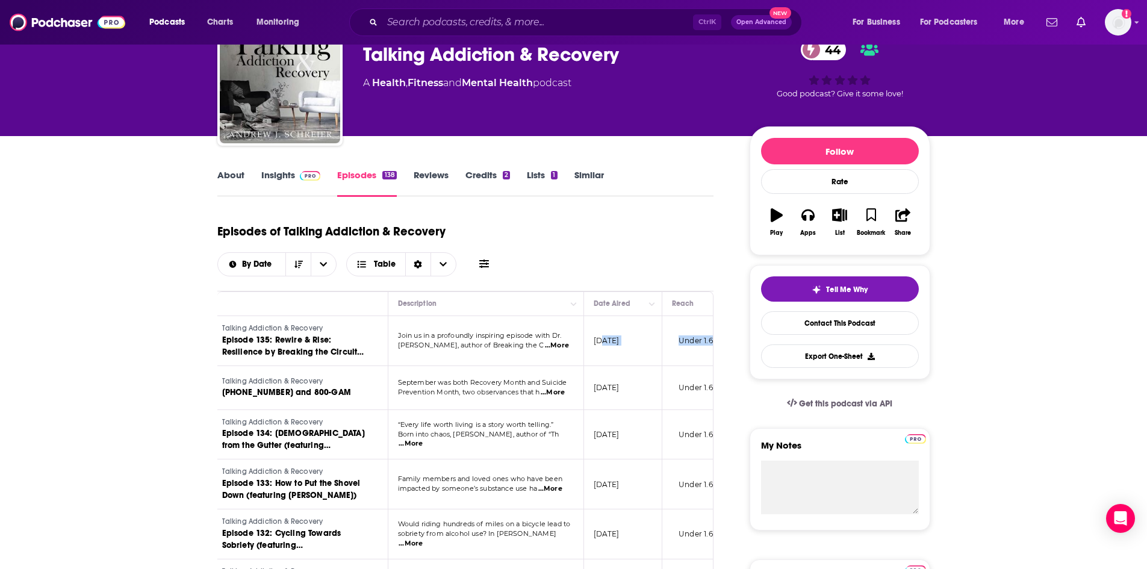
scroll to position [0, 262]
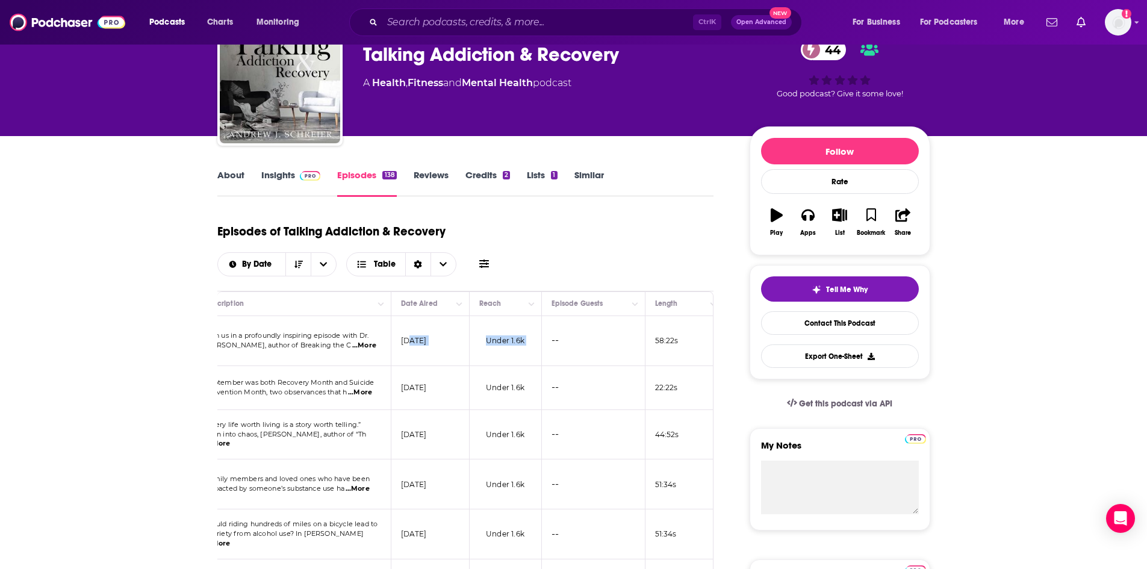
drag, startPoint x: 672, startPoint y: 340, endPoint x: 446, endPoint y: 338, distance: 226.3
click at [427, 338] on p "[DATE]" at bounding box center [414, 340] width 26 height 10
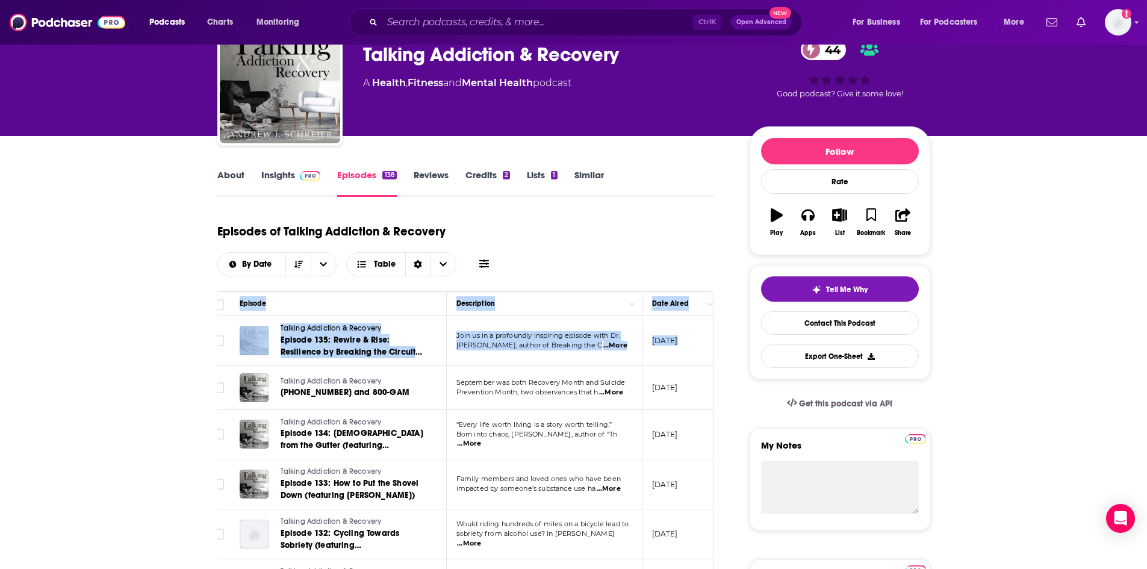
scroll to position [0, 0]
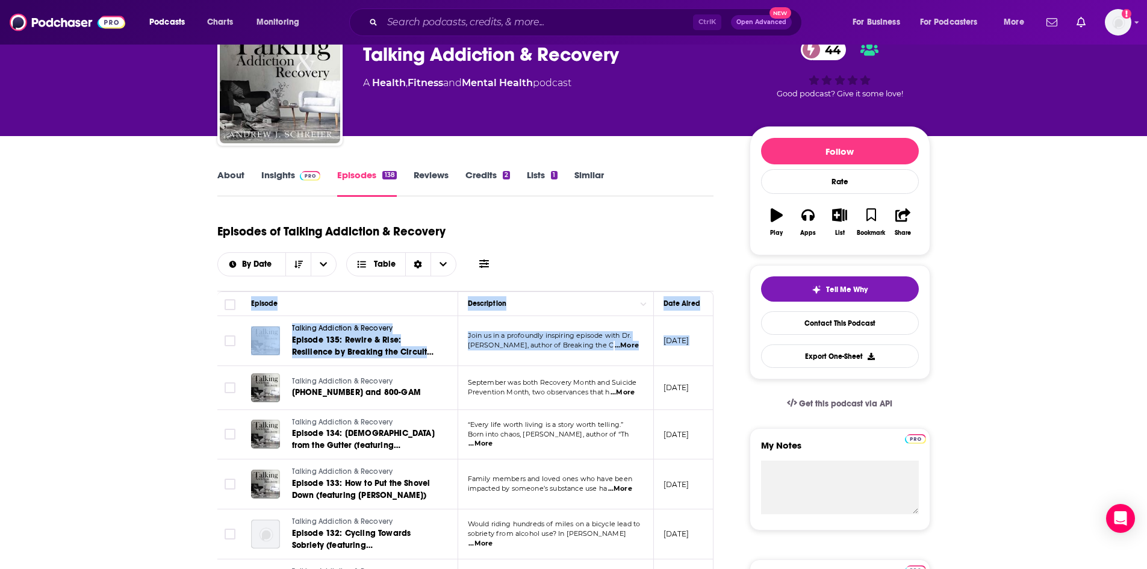
drag, startPoint x: 487, startPoint y: 342, endPoint x: 645, endPoint y: 347, distance: 157.8
click at [550, 347] on tr "Talking Addiction & Recovery Episode 135: Rewire & Rise: Resilience by Breaking…" at bounding box center [636, 341] width 838 height 50
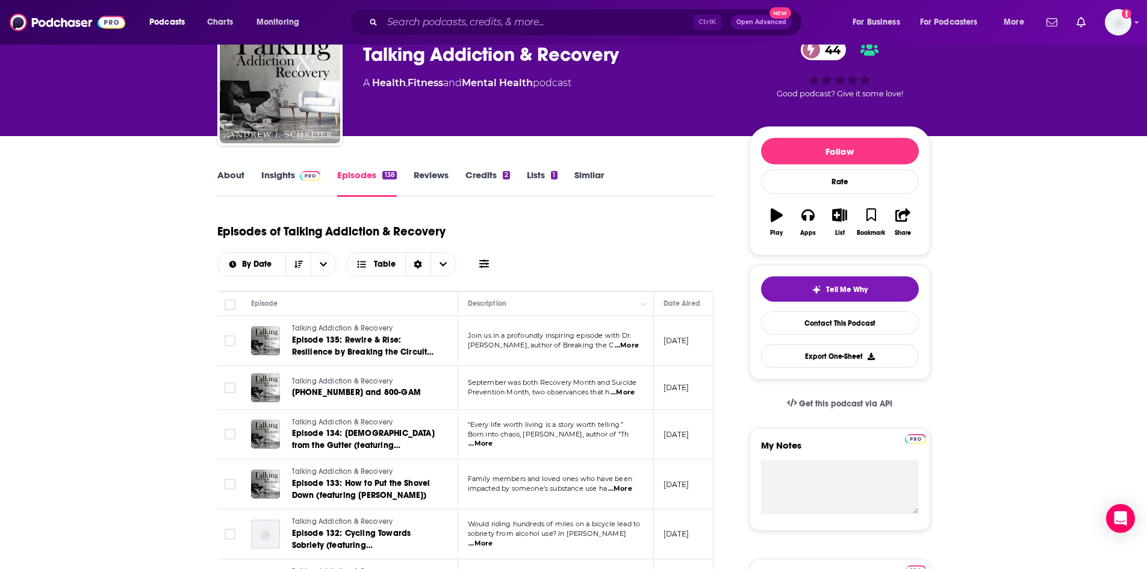
click at [550, 270] on div "Episodes of Talking Addiction & Recovery By Date Table" at bounding box center [465, 246] width 497 height 60
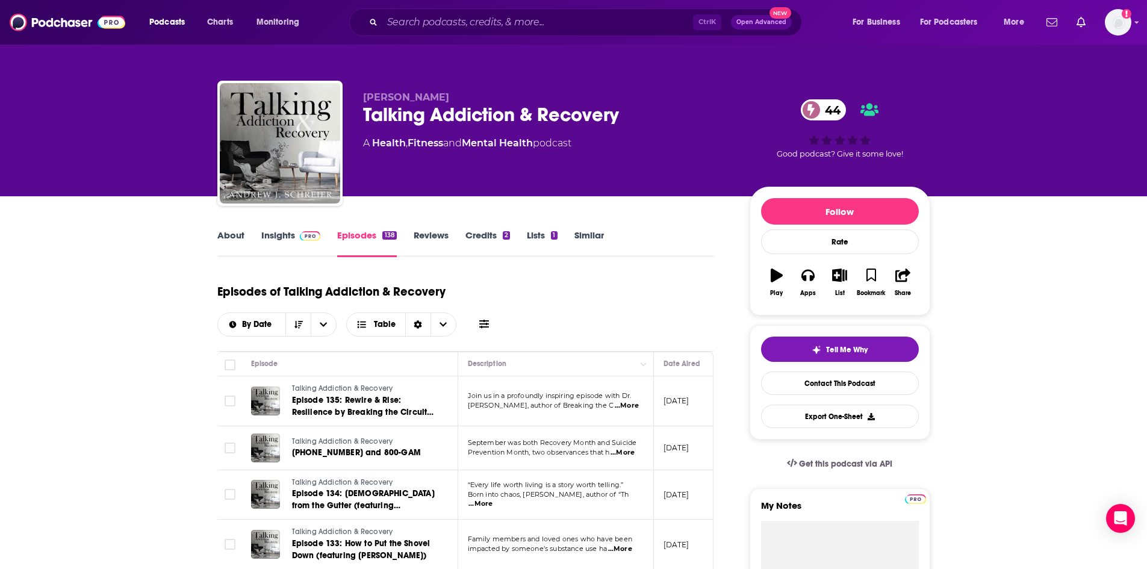
click at [533, 235] on link "Lists 1" at bounding box center [542, 243] width 30 height 28
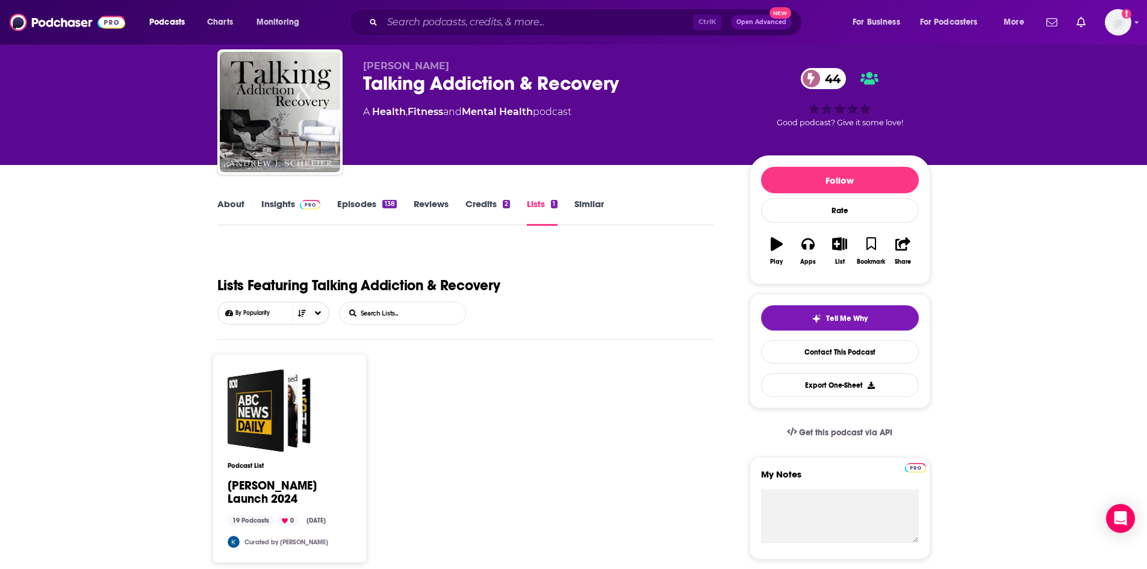
scroll to position [60, 0]
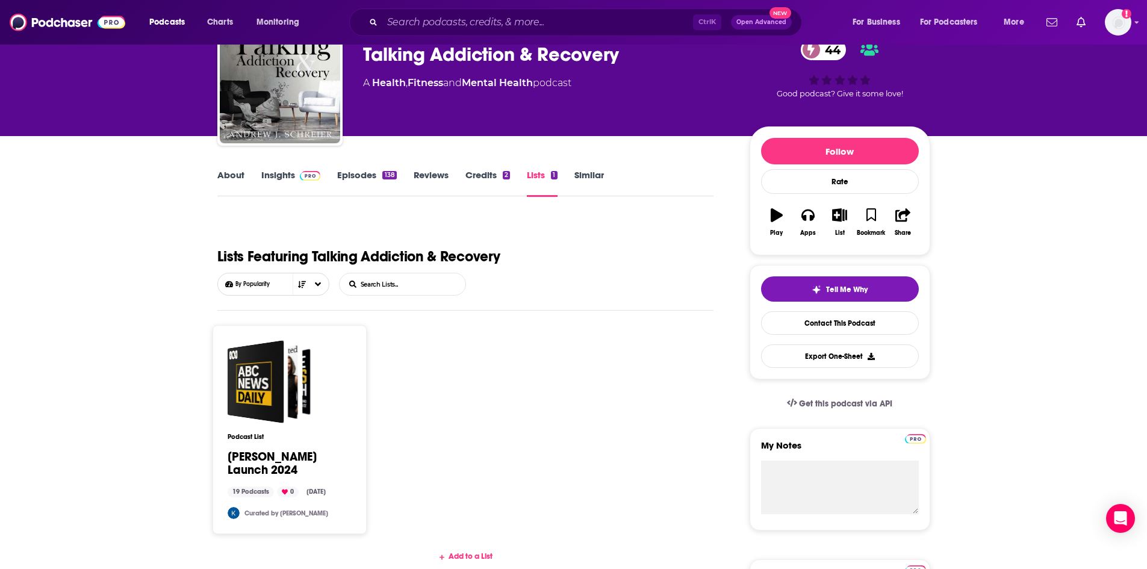
click at [232, 185] on link "About" at bounding box center [230, 183] width 27 height 28
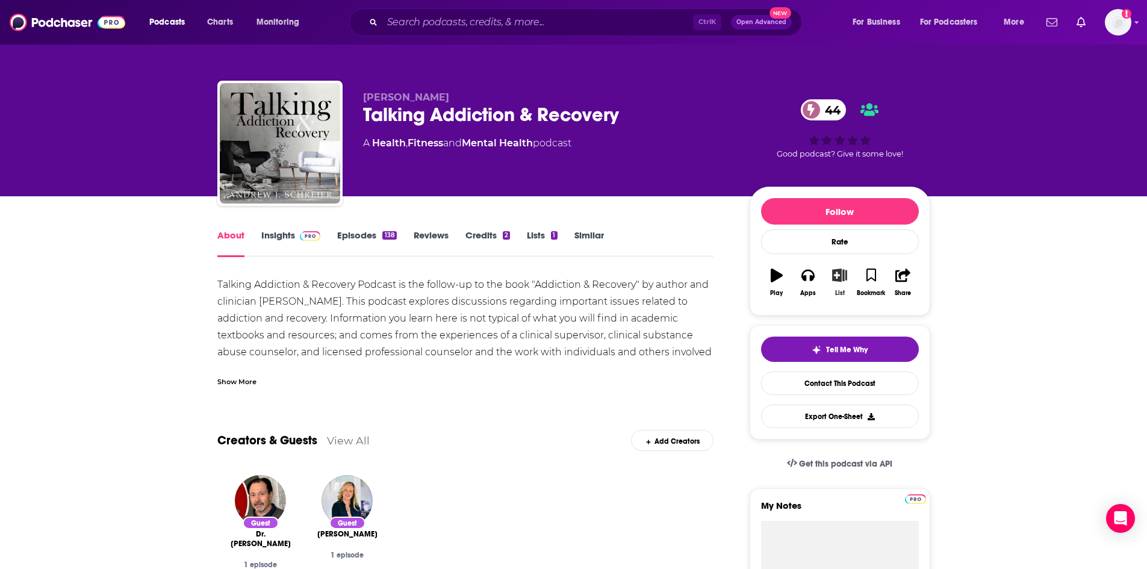
click at [550, 281] on icon "button" at bounding box center [839, 274] width 15 height 13
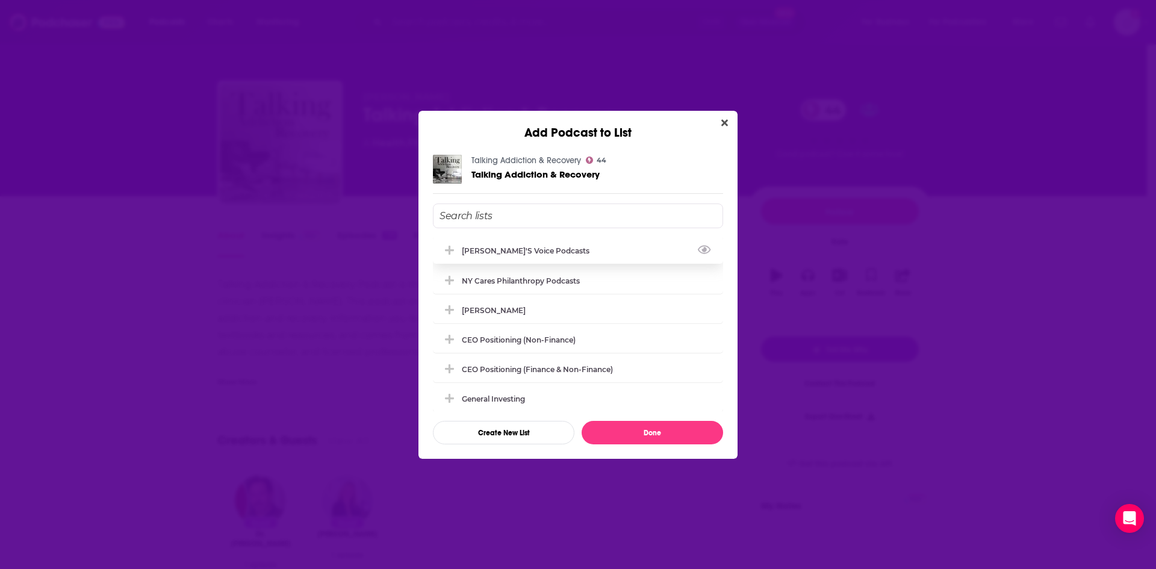
click at [538, 243] on div "[PERSON_NAME]'s Voice Podcasts" at bounding box center [578, 250] width 290 height 26
click at [550, 430] on button "Done" at bounding box center [652, 432] width 141 height 23
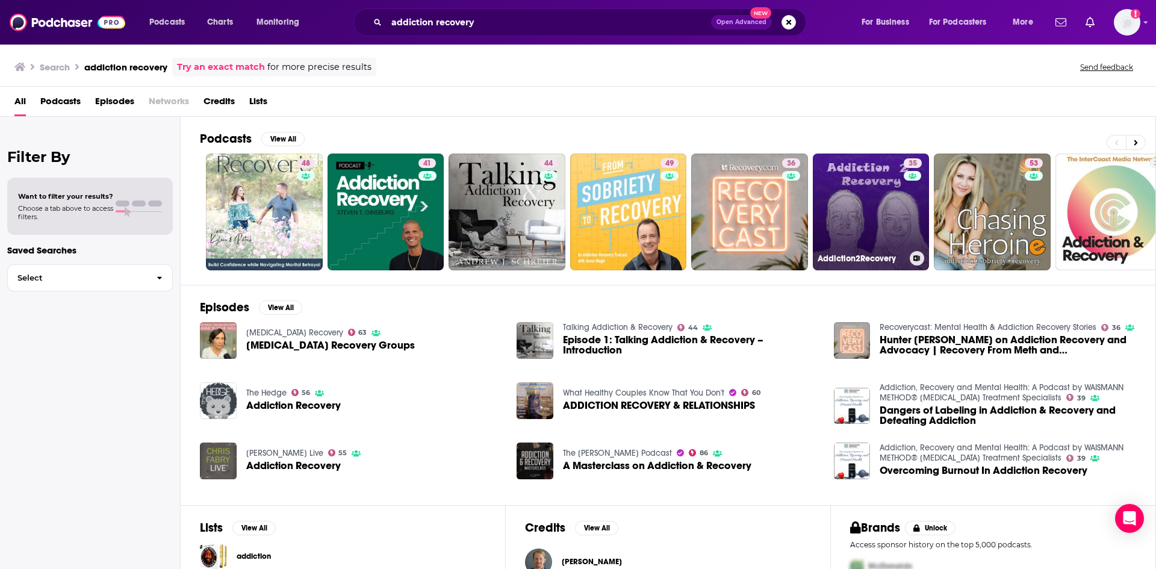
click at [550, 202] on link "35 Addiction2Recovery" at bounding box center [871, 212] width 117 height 117
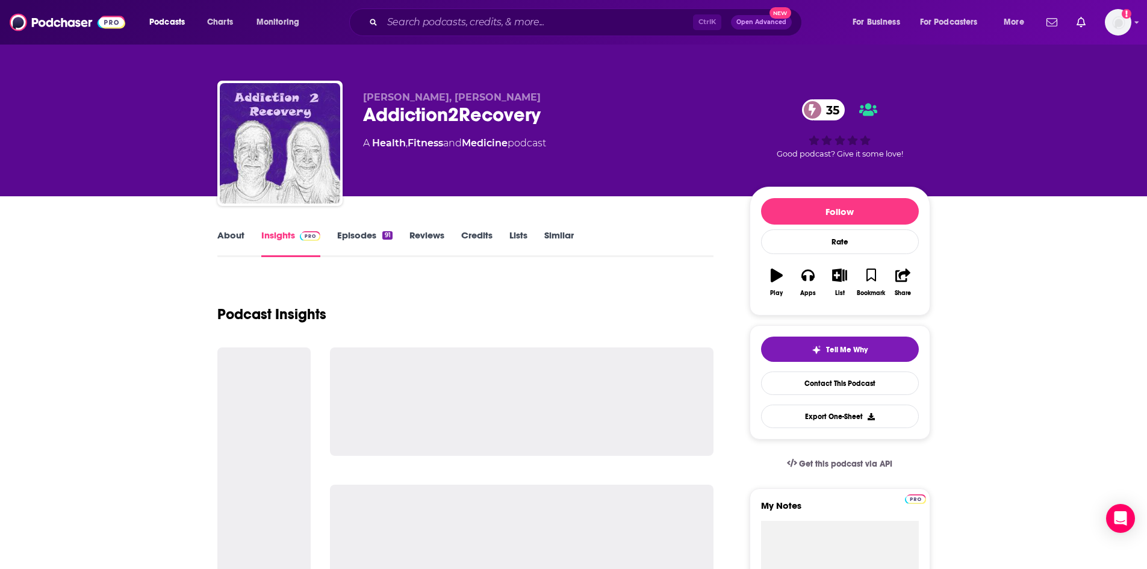
click at [358, 249] on link "Episodes 91" at bounding box center [364, 243] width 55 height 28
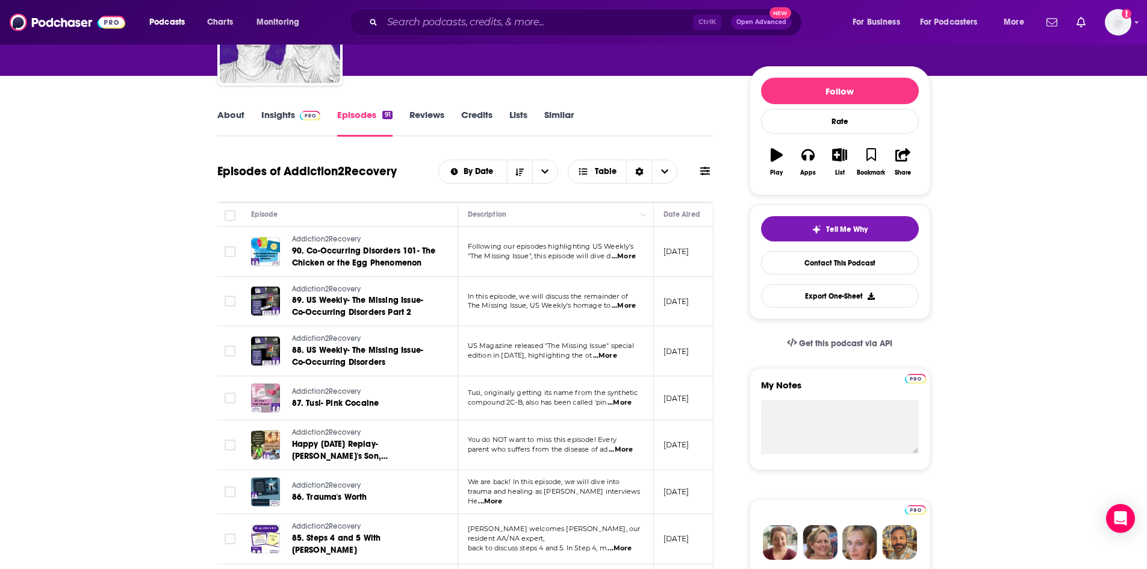
scroll to position [181, 0]
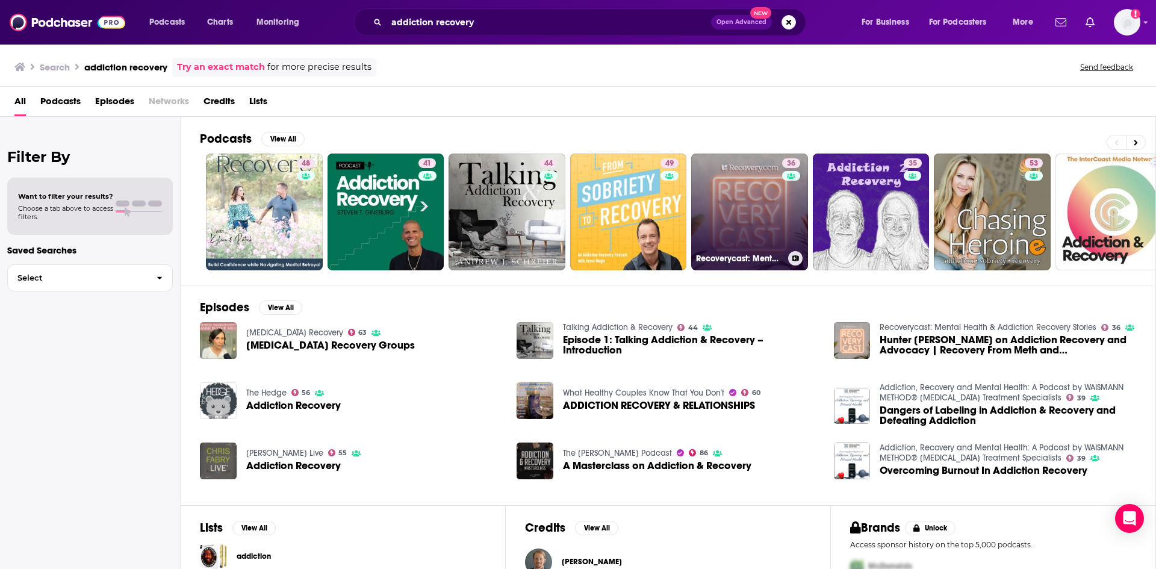
click at [550, 194] on link "36 Recoverycast: Mental Health & Addiction Recovery Stories" at bounding box center [749, 212] width 117 height 117
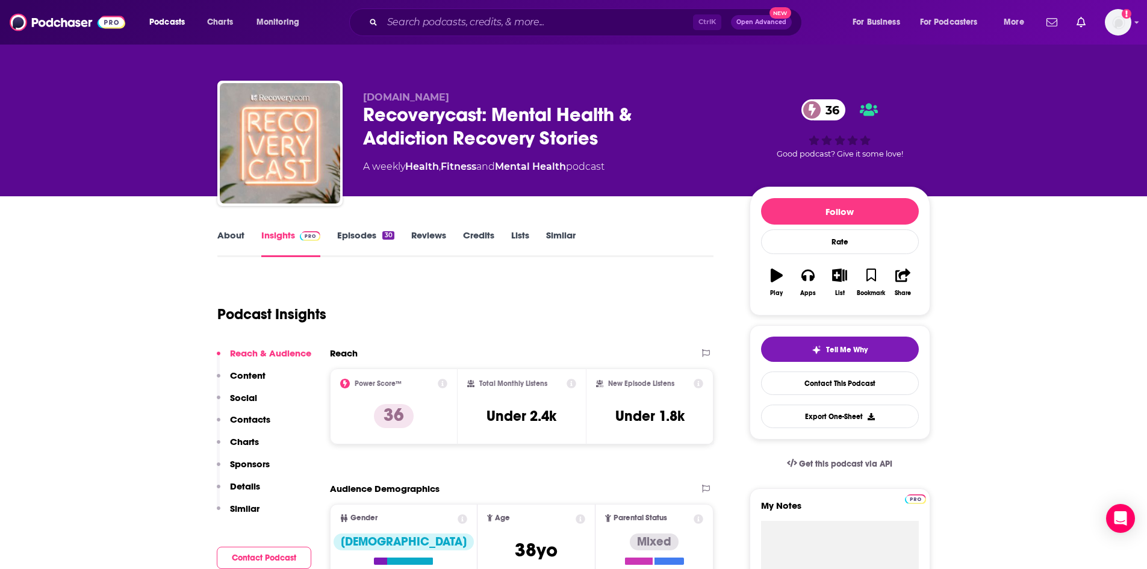
click at [367, 248] on link "Episodes 30" at bounding box center [365, 243] width 57 height 28
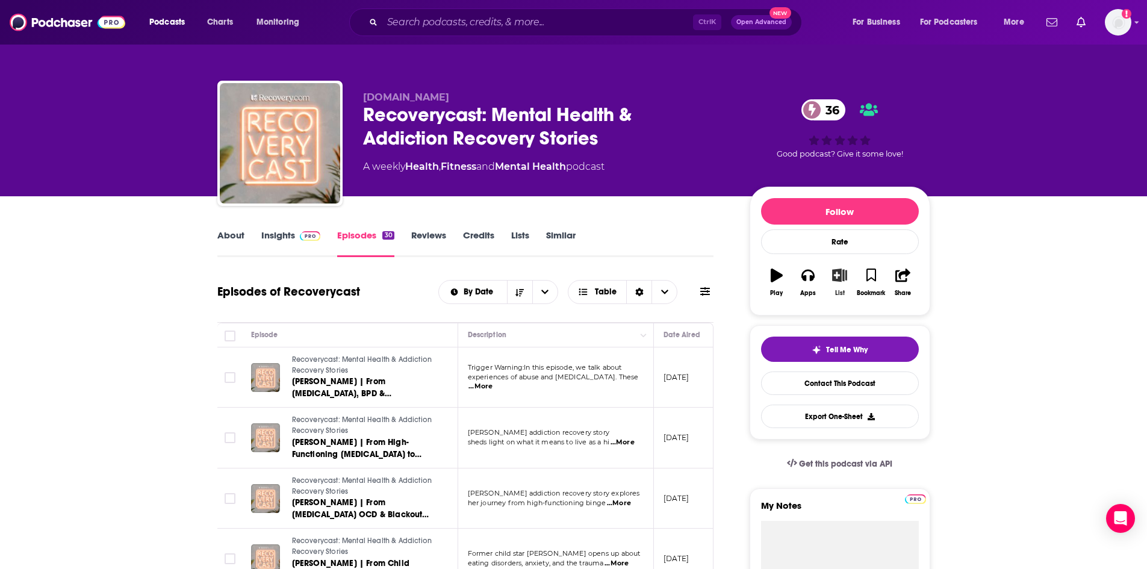
click at [550, 281] on icon "button" at bounding box center [839, 274] width 15 height 13
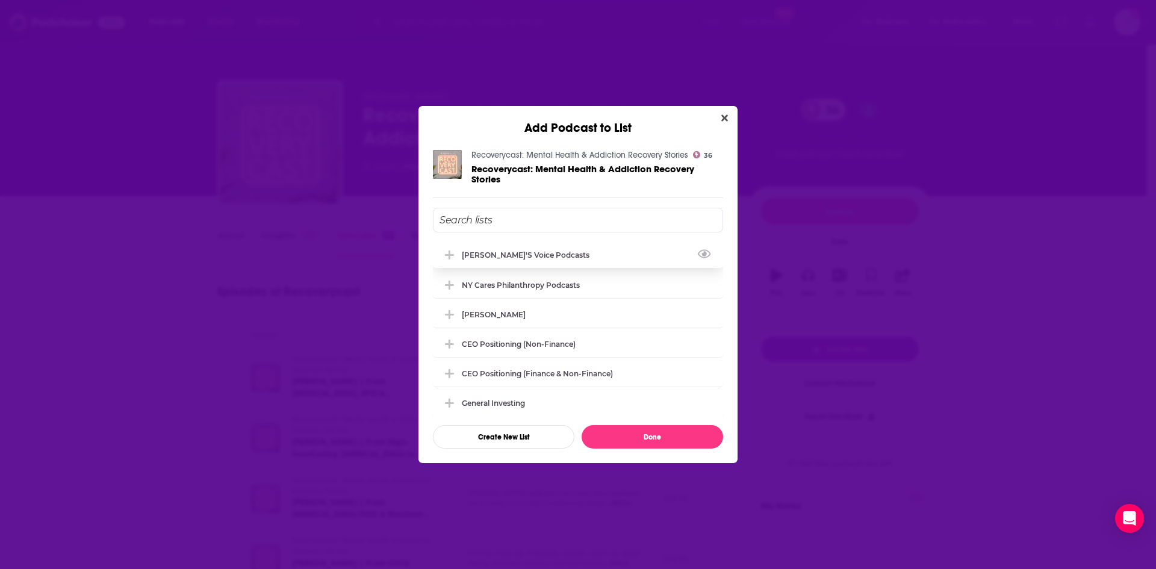
click at [447, 254] on icon "Add Podcast To List" at bounding box center [449, 254] width 9 height 9
click at [550, 430] on button "Done" at bounding box center [652, 436] width 141 height 23
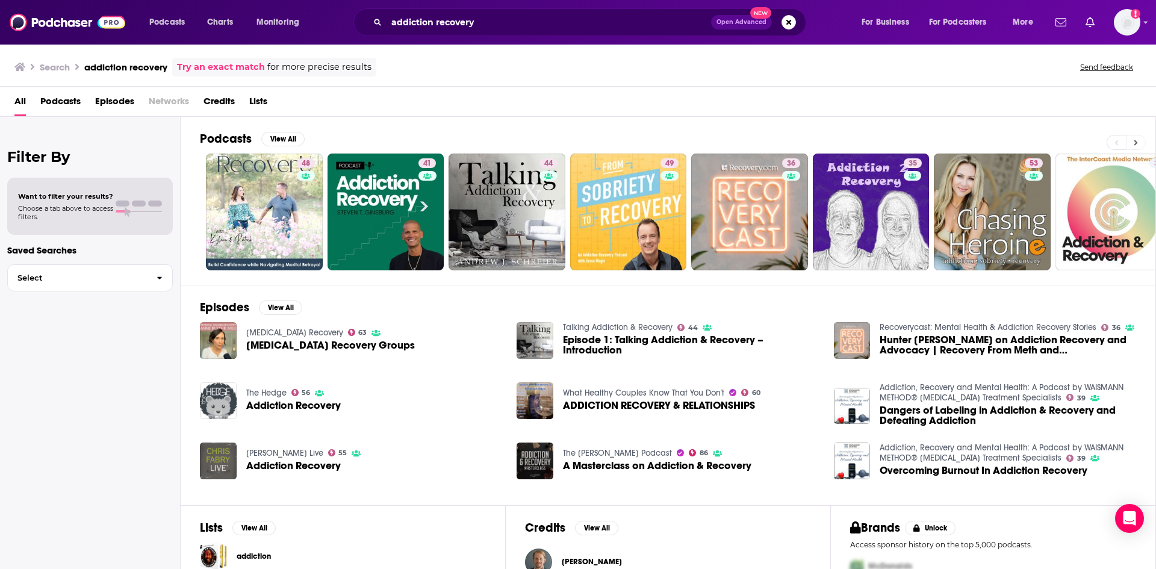
click at [550, 143] on icon at bounding box center [1136, 142] width 4 height 8
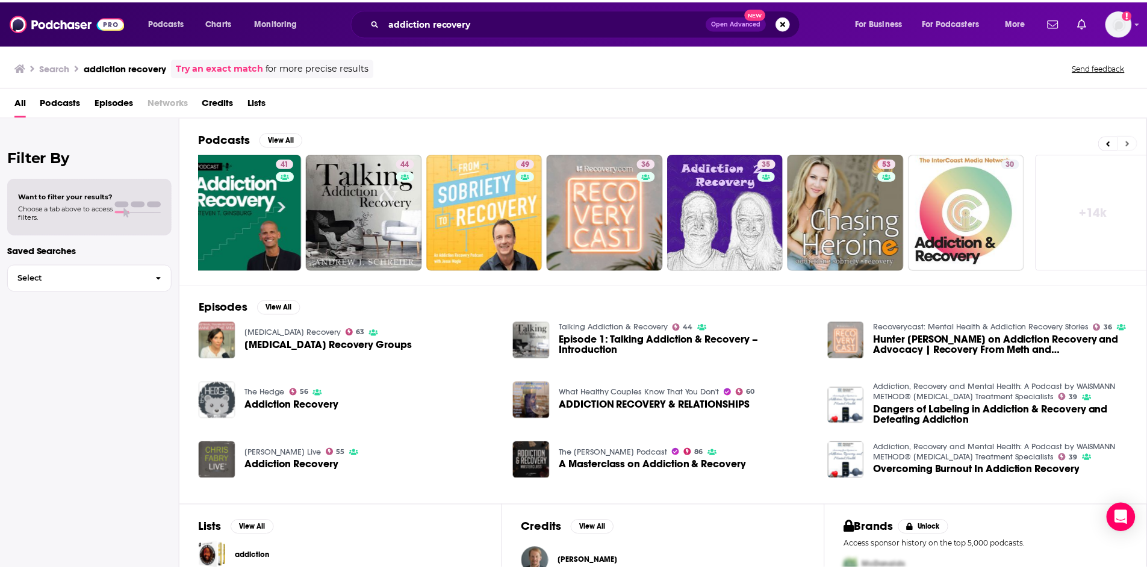
scroll to position [0, 150]
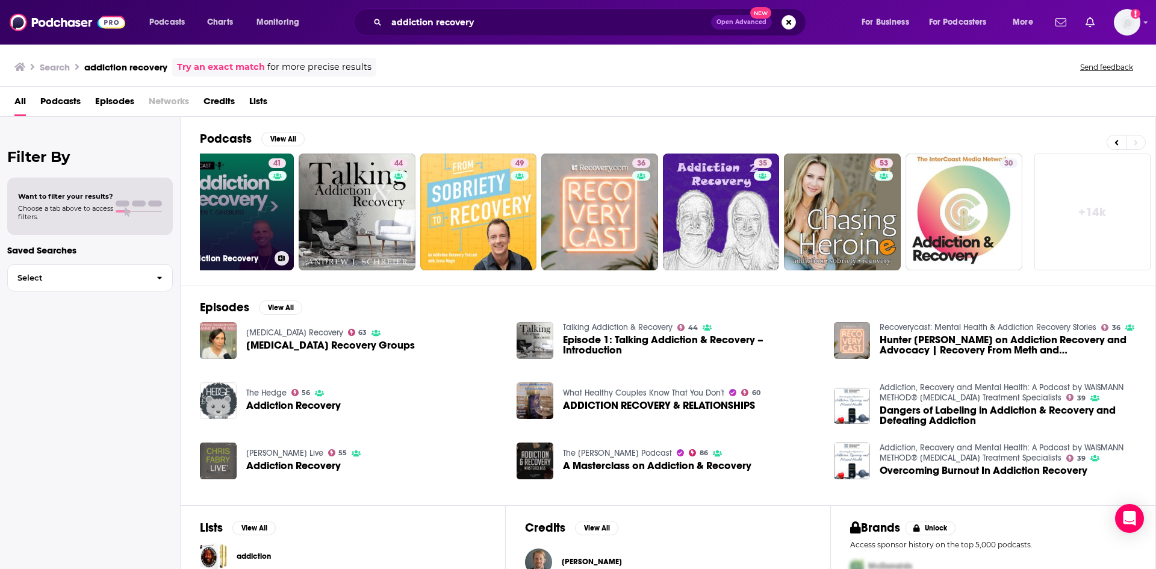
click at [241, 179] on link "41 Addiction Recovery" at bounding box center [236, 212] width 117 height 117
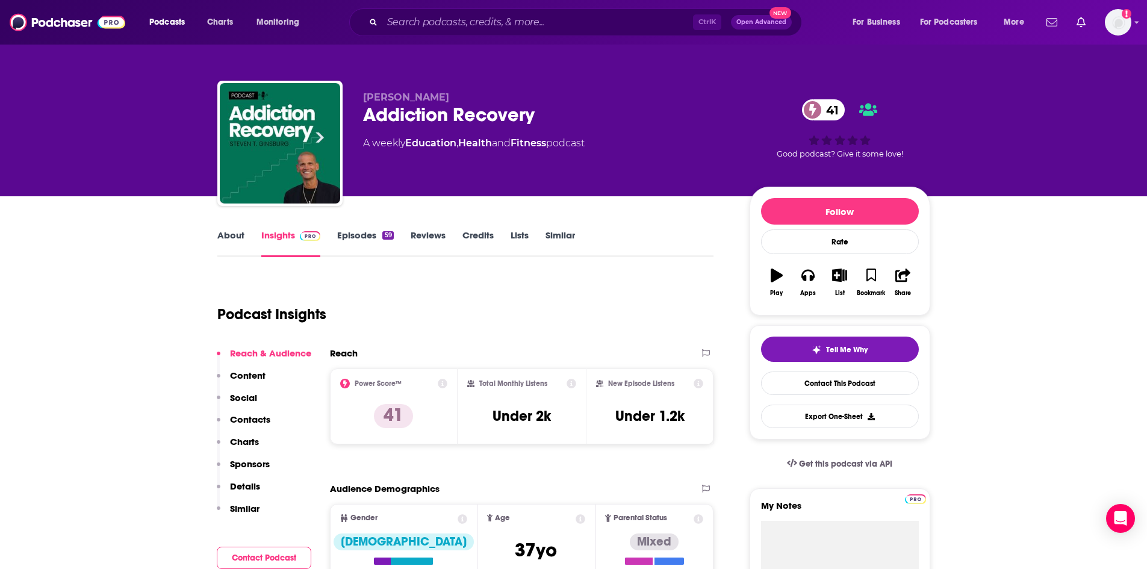
click at [362, 232] on link "Episodes 59" at bounding box center [365, 243] width 56 height 28
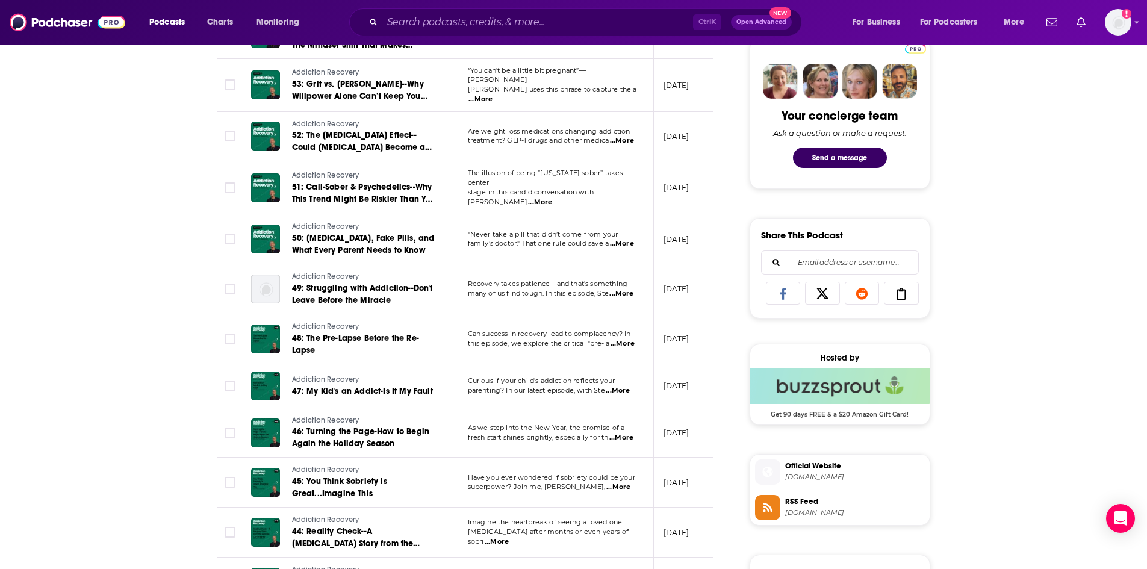
scroll to position [602, 0]
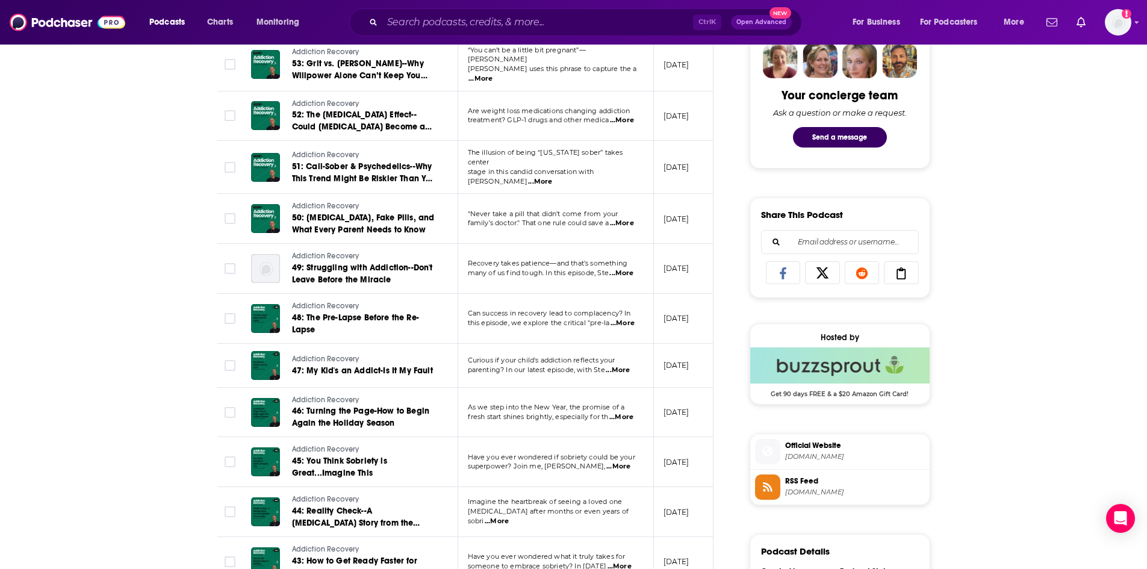
click at [550, 365] on span "...More" at bounding box center [618, 370] width 24 height 10
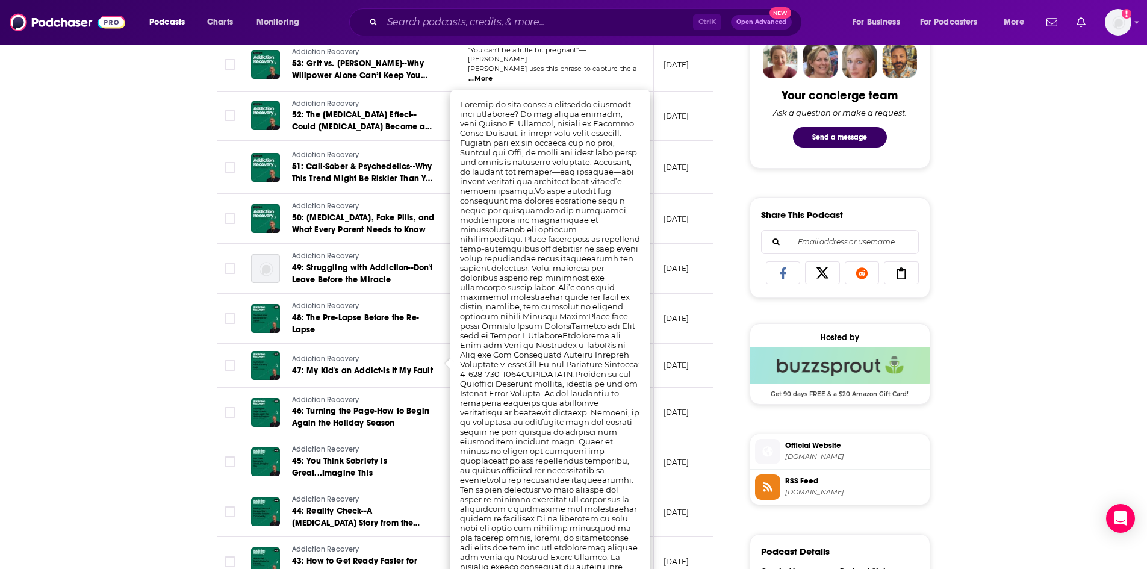
click at [138, 370] on div "About Insights Episodes 59 Reviews Credits Lists Similar Episodes of Addiction …" at bounding box center [573, 400] width 1147 height 1612
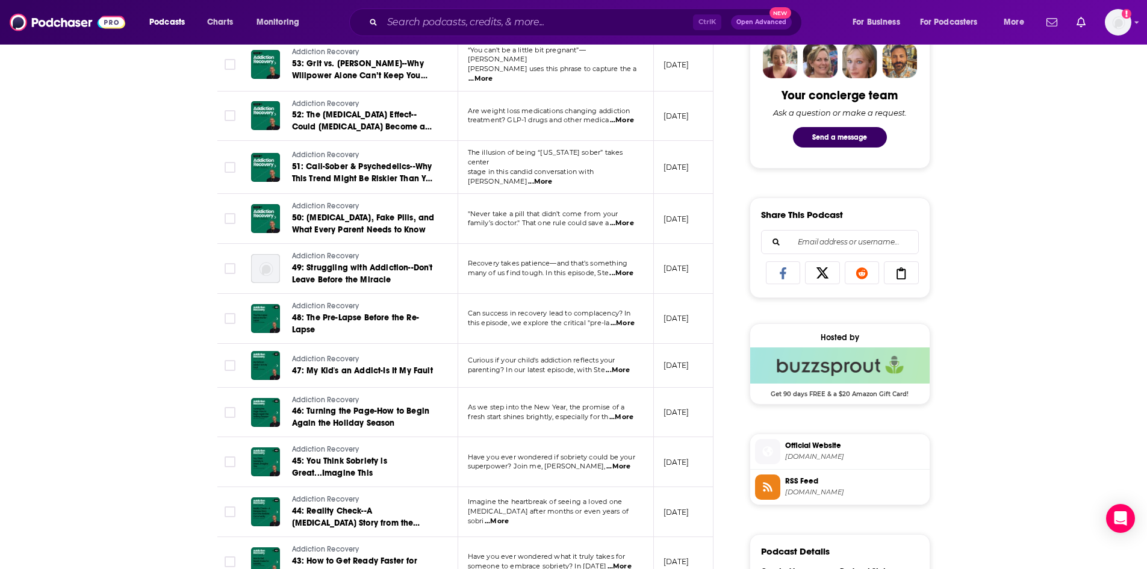
click at [550, 318] on span "...More" at bounding box center [622, 323] width 24 height 10
click at [178, 328] on div "About Insights Episodes 59 Reviews Credits Lists Similar Episodes of Addiction …" at bounding box center [573, 400] width 1147 height 1612
click at [550, 221] on span "...More" at bounding box center [622, 224] width 24 height 10
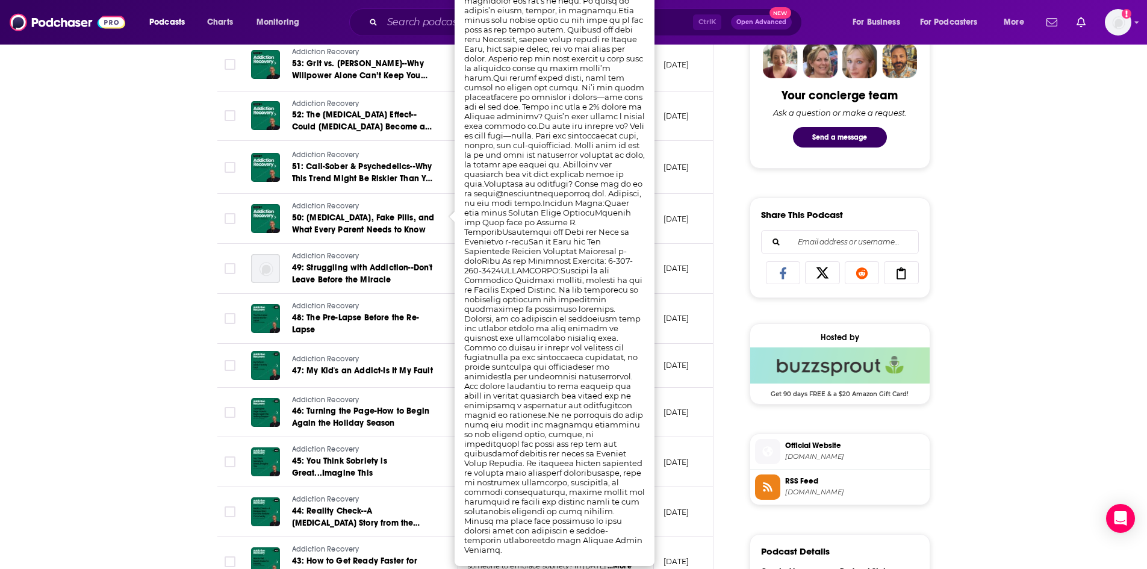
click at [147, 423] on div "About Insights Episodes 59 Reviews Credits Lists Similar Episodes of Addiction …" at bounding box center [573, 400] width 1147 height 1612
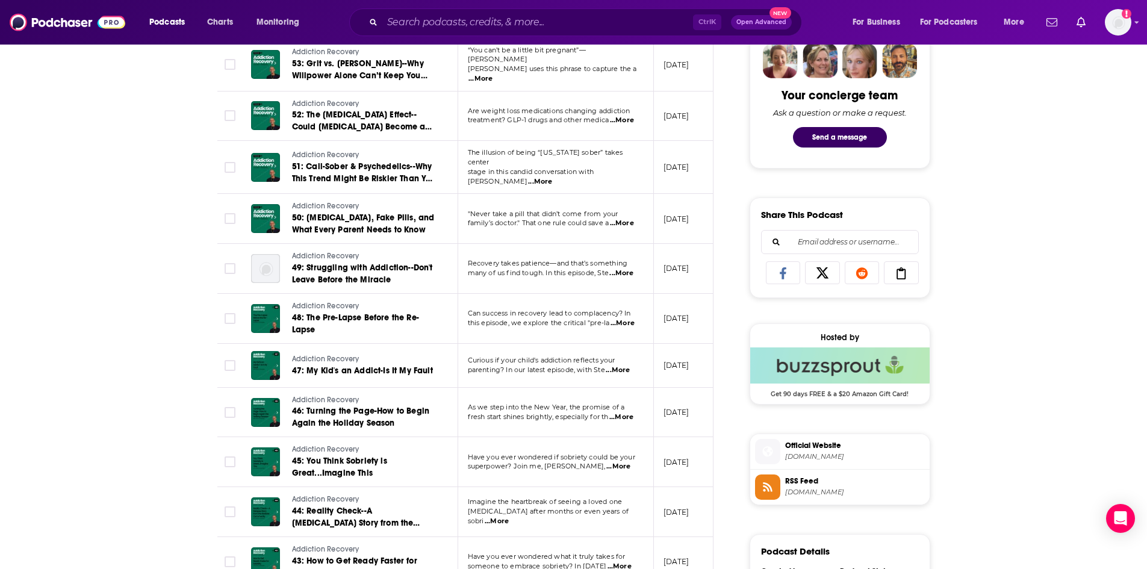
click at [550, 176] on td "The illusion of being “California sober” takes center stage in this candid conv…" at bounding box center [556, 167] width 196 height 53
click at [550, 171] on span "stage in this candid conversation with Ste" at bounding box center [531, 176] width 126 height 18
click at [550, 177] on span "...More" at bounding box center [540, 182] width 24 height 10
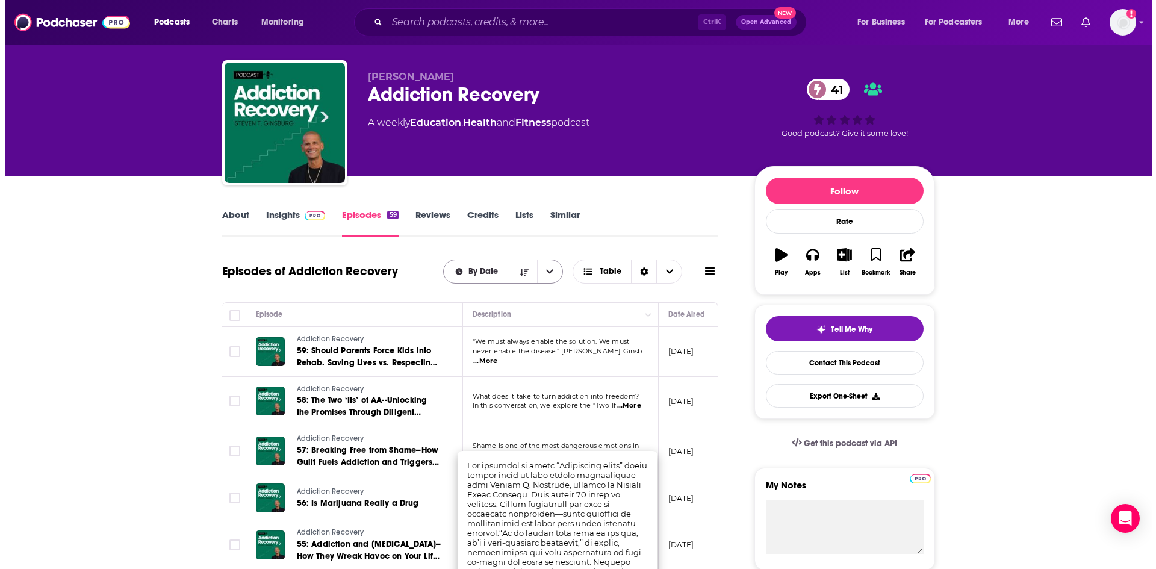
scroll to position [0, 0]
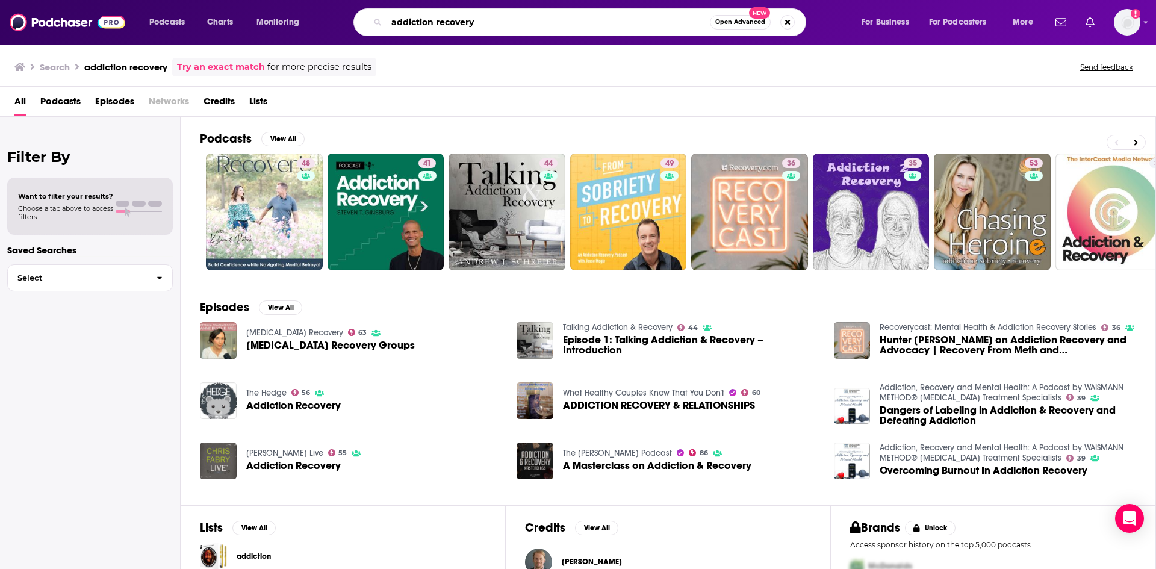
click at [415, 28] on input "addiction recovery" at bounding box center [547, 22] width 323 height 19
click at [407, 21] on input "addiction recovery" at bounding box center [547, 22] width 323 height 19
drag, startPoint x: 407, startPoint y: 21, endPoint x: 409, endPoint y: 27, distance: 6.3
click at [406, 26] on input "addiction recovery" at bounding box center [547, 22] width 323 height 19
type input "fentanyl recovery"
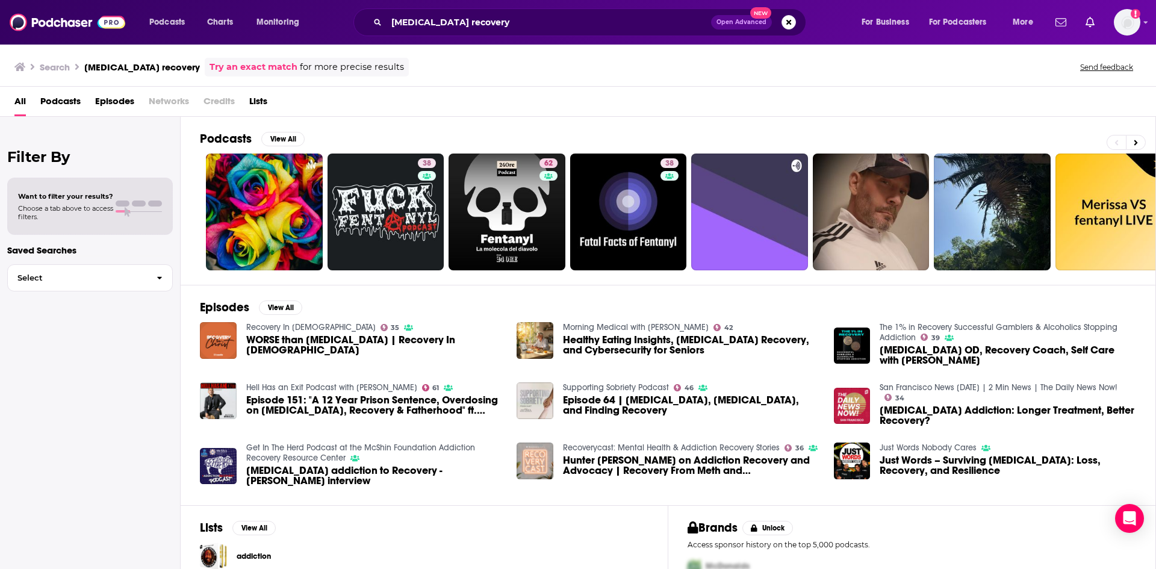
click at [550, 462] on span "Just Words – Surviving Fentanyl: Loss, Recovery, and Resilience" at bounding box center [1007, 465] width 256 height 20
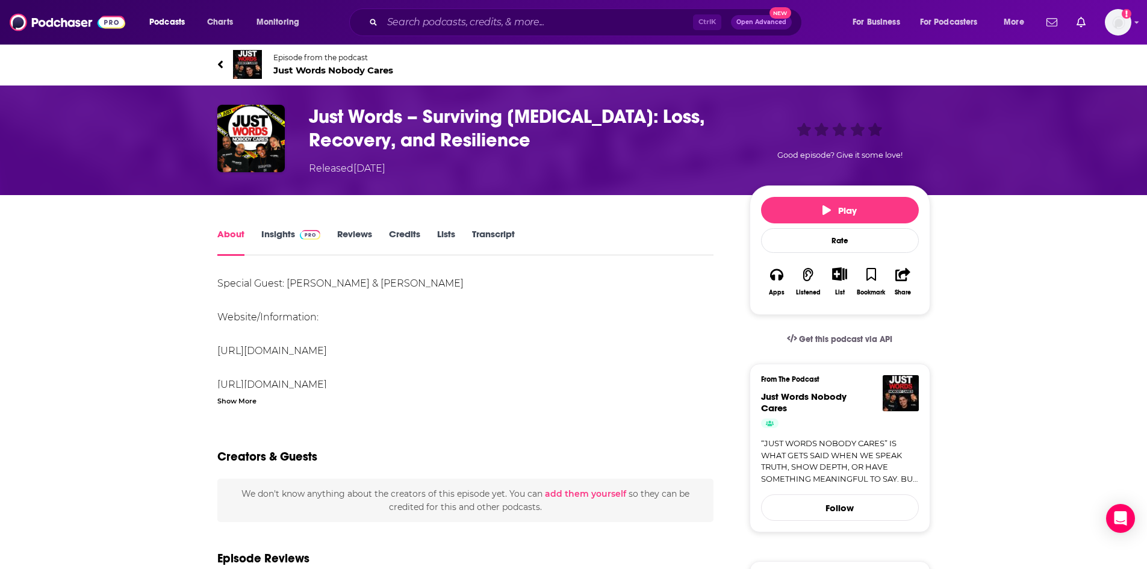
click at [334, 73] on span "Just Words Nobody Cares" at bounding box center [333, 69] width 120 height 11
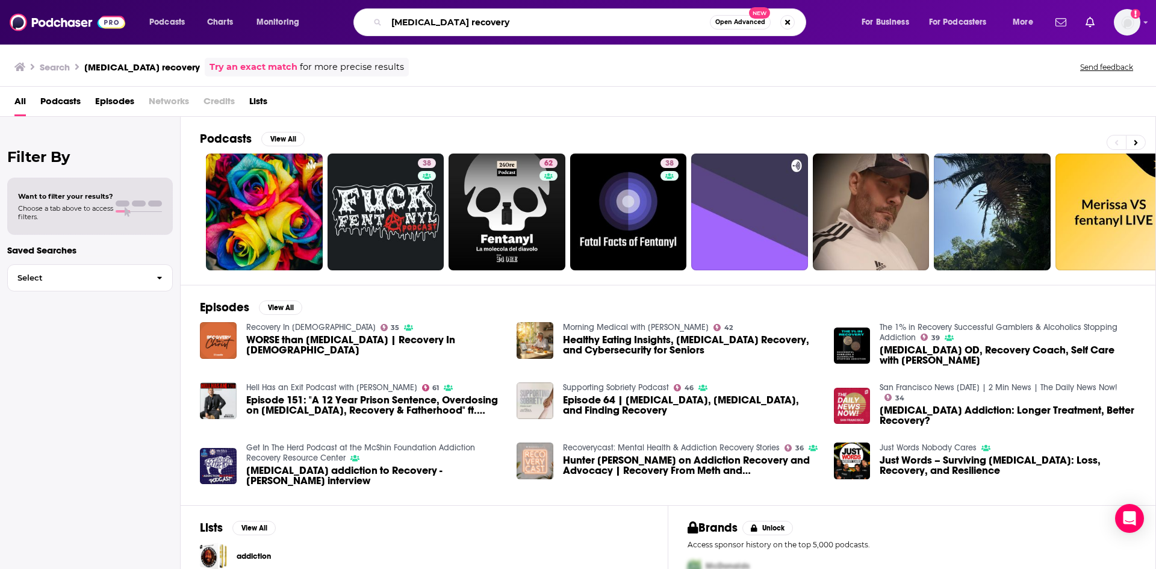
drag, startPoint x: 477, startPoint y: 26, endPoint x: 362, endPoint y: 22, distance: 115.7
click at [362, 22] on div "fentanyl recovery Open Advanced New" at bounding box center [579, 22] width 453 height 28
type input "drug prevention florida"
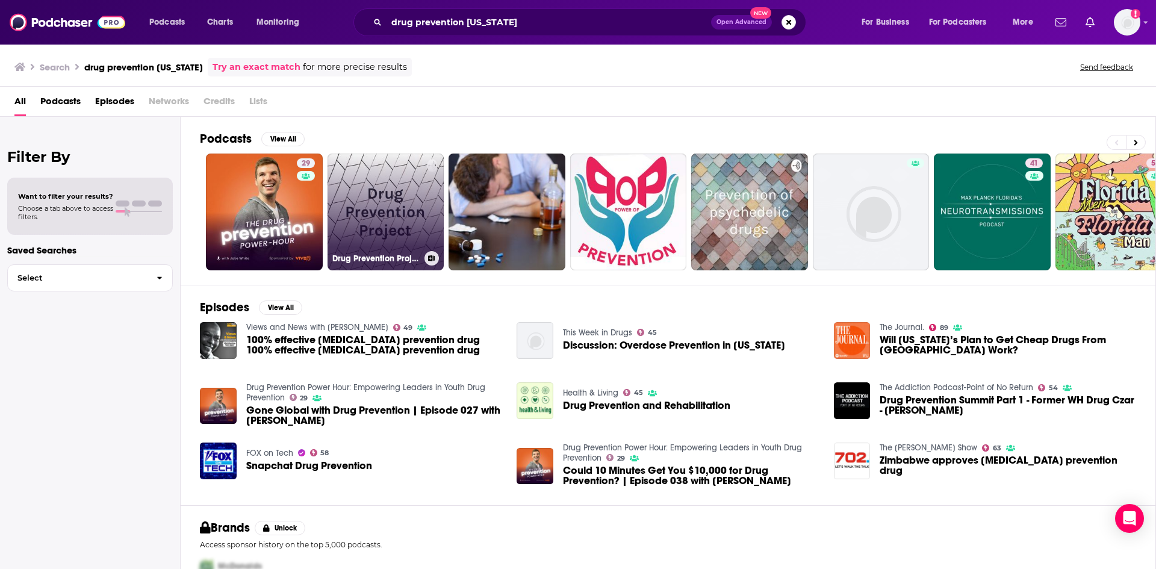
click at [406, 214] on link "Drug Prevention Project" at bounding box center [385, 212] width 117 height 117
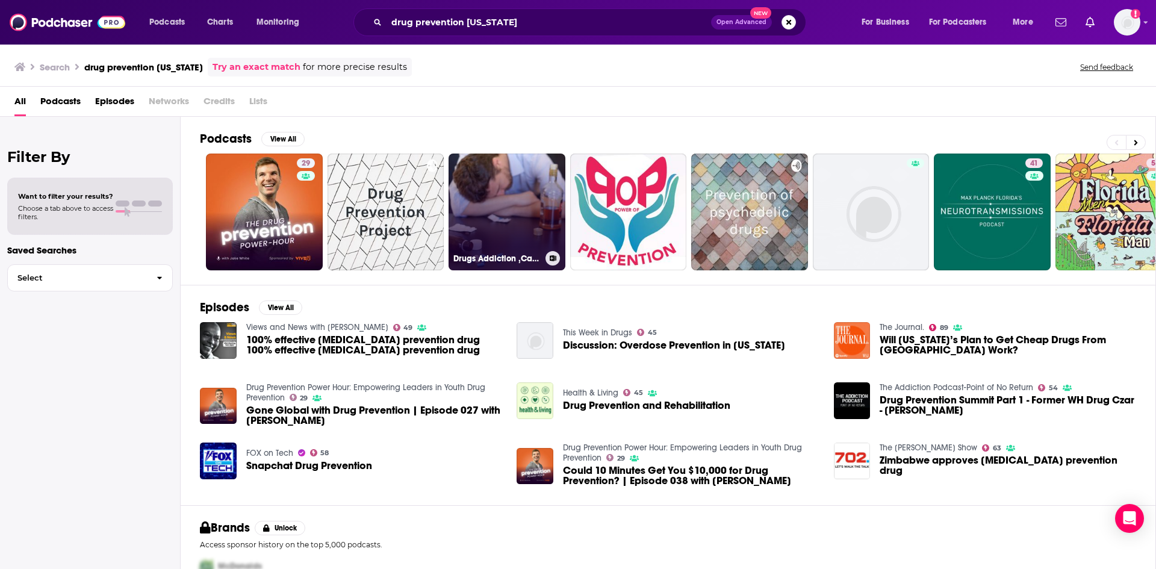
click at [520, 202] on link "Drugs Addiction ,Causes And Prevention" at bounding box center [506, 212] width 117 height 117
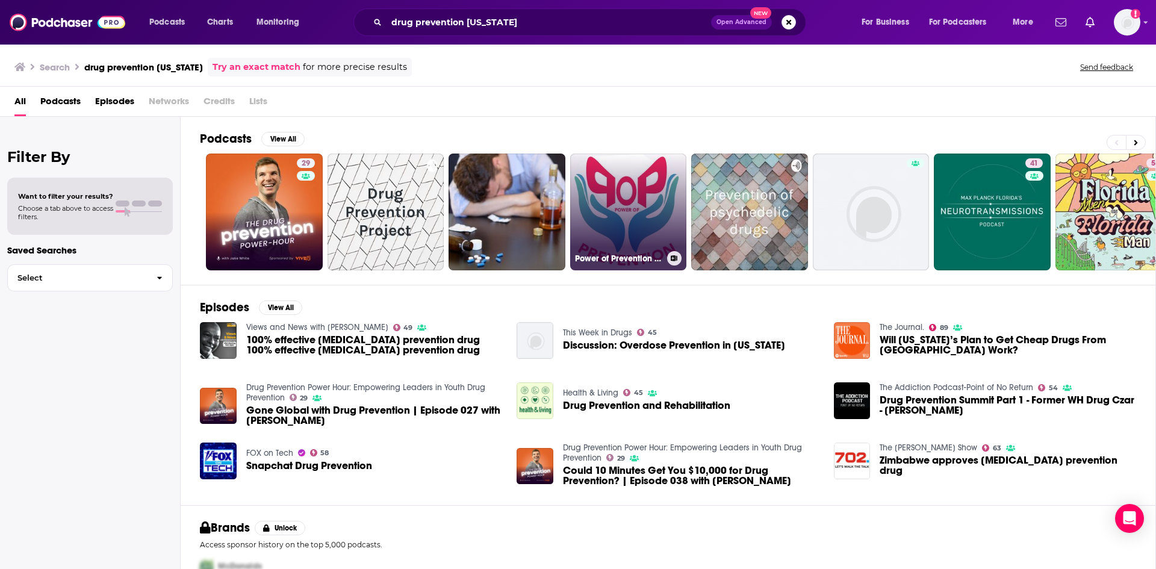
click at [550, 193] on link "Power of Prevention POP with Drug Free Manatee" at bounding box center [628, 212] width 117 height 117
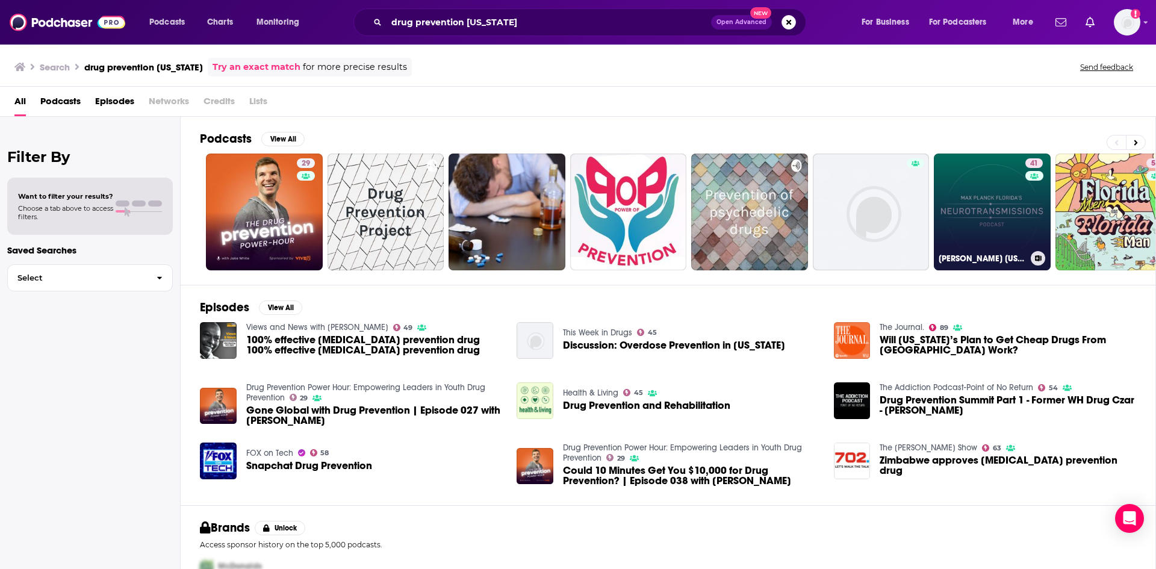
click at [550, 177] on link "41 Max Planck Florida’s Neurotransmissions Podcast" at bounding box center [992, 212] width 117 height 117
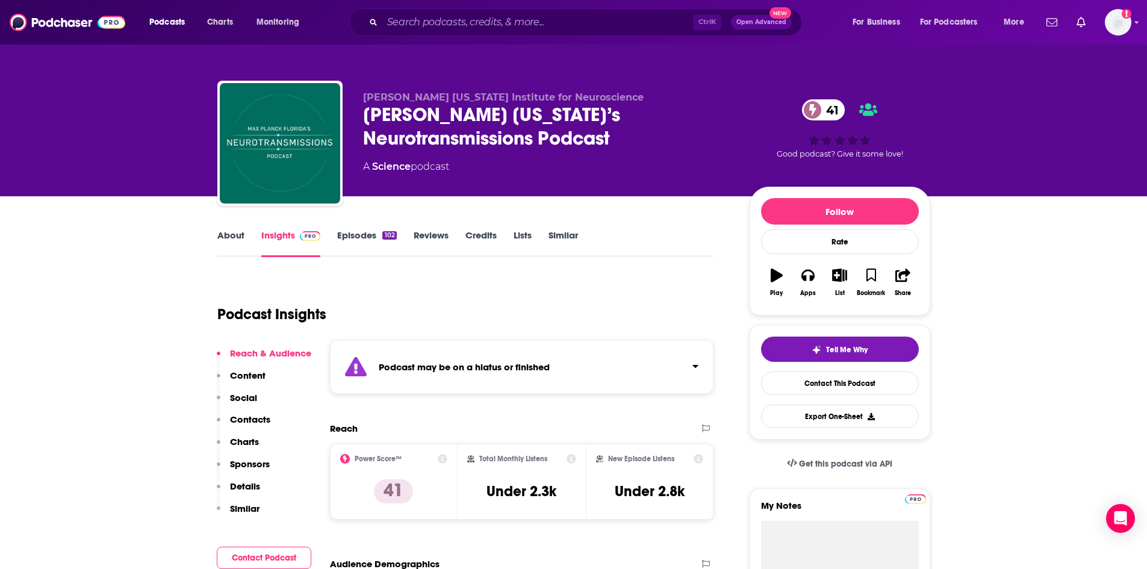
click at [371, 236] on link "Episodes 102" at bounding box center [366, 243] width 59 height 28
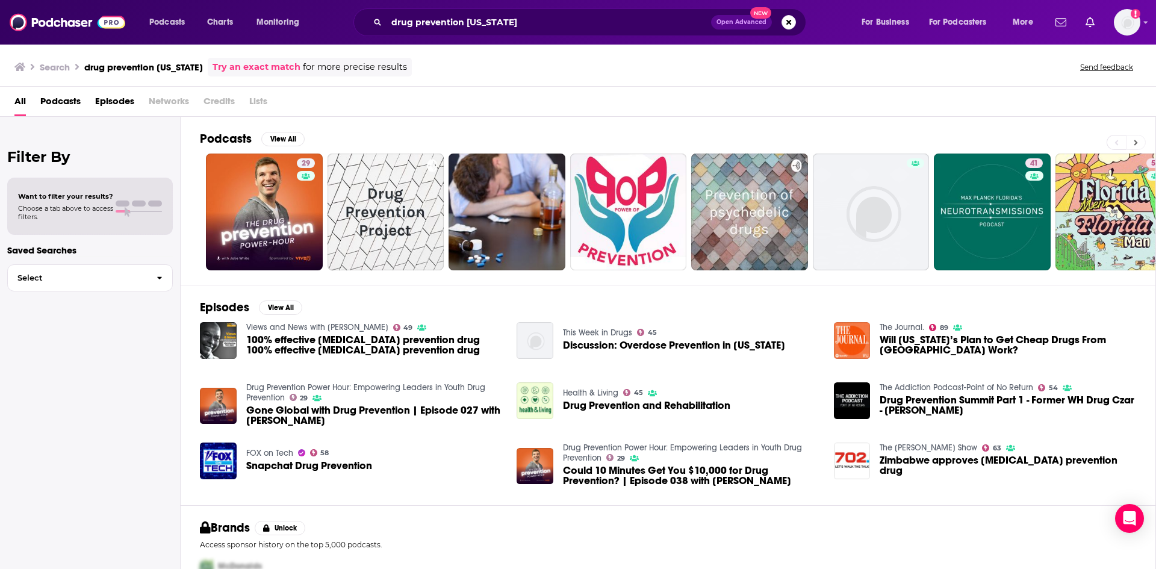
click at [550, 143] on button at bounding box center [1136, 142] width 20 height 15
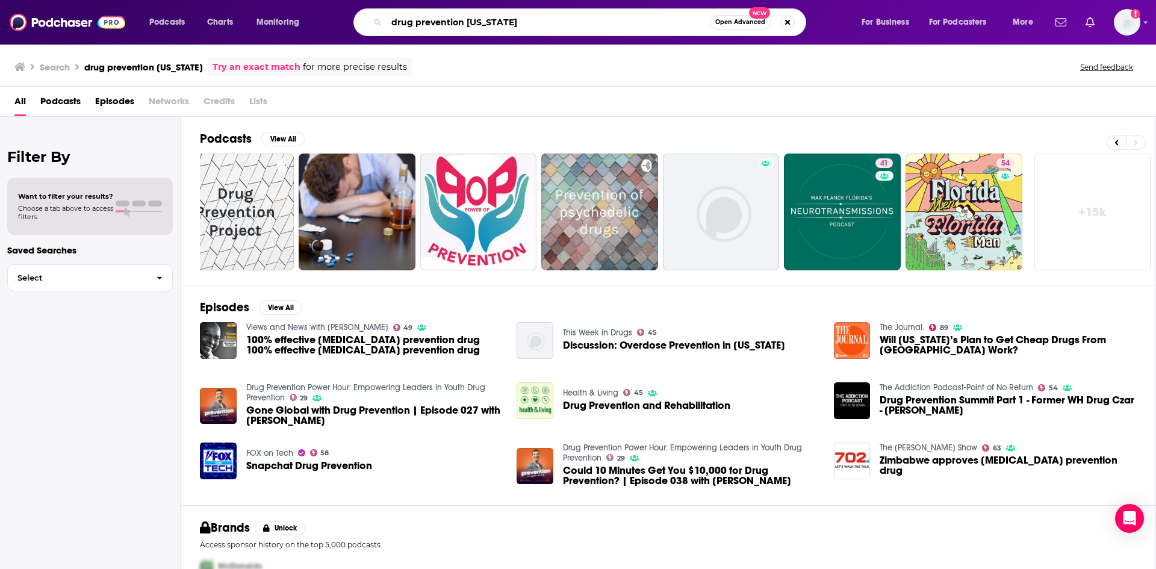
drag, startPoint x: 463, startPoint y: 23, endPoint x: 374, endPoint y: 48, distance: 92.0
click at [374, 48] on div "Podcasts Charts Monitoring drug prevention florida Open Advanced New For Busine…" at bounding box center [578, 284] width 1156 height 569
type input "[MEDICAL_DATA] [US_STATE]"
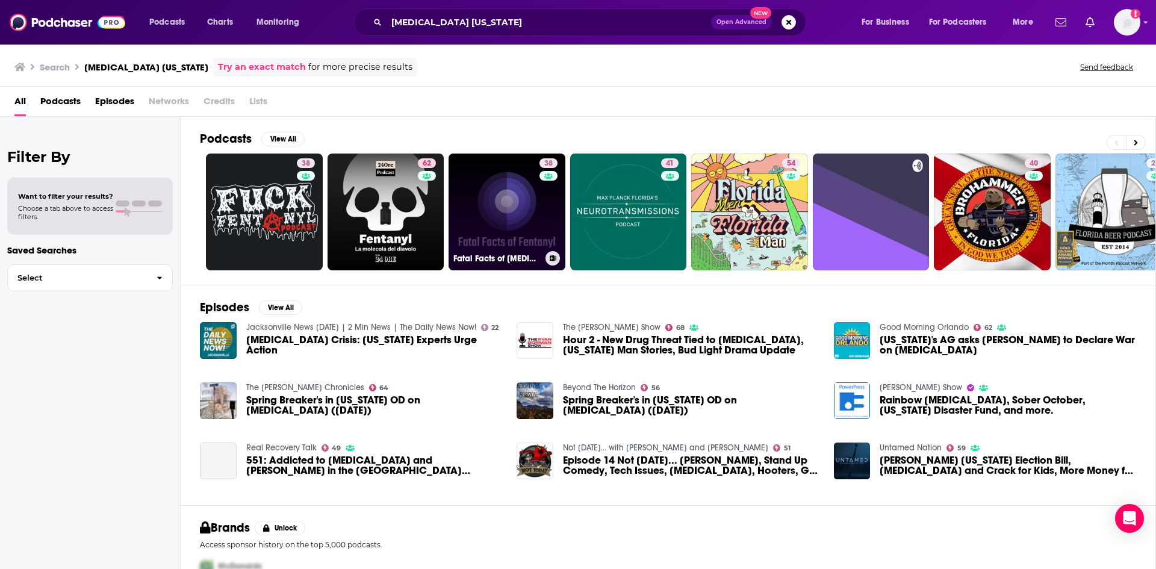
click at [506, 252] on div "Fatal Facts of Fentanyl" at bounding box center [506, 258] width 107 height 14
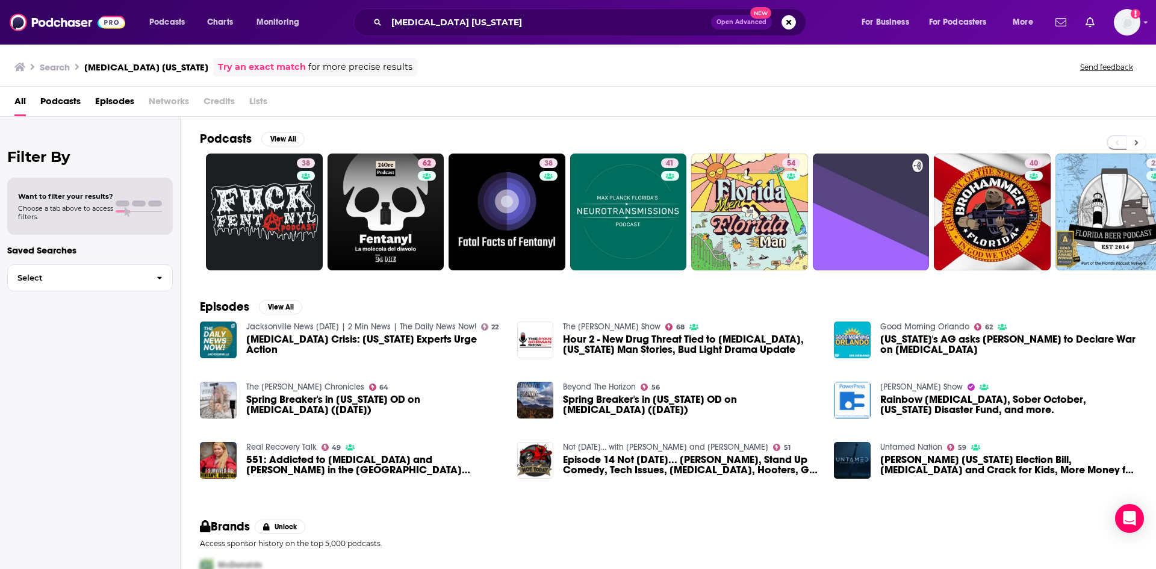
click at [1135, 143] on icon at bounding box center [1137, 142] width 4 height 5
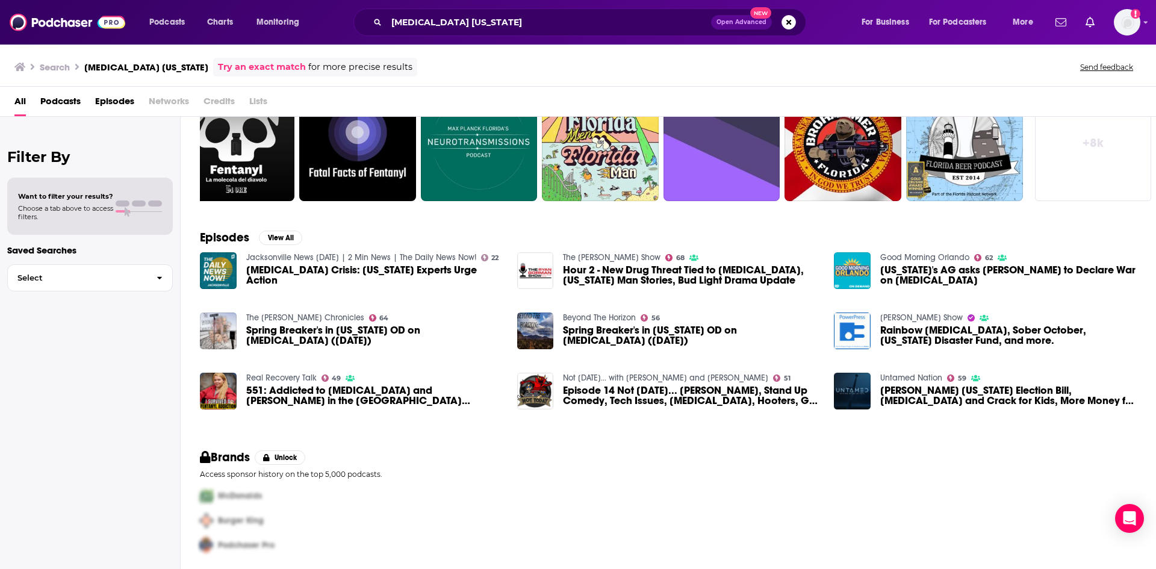
scroll to position [72, 0]
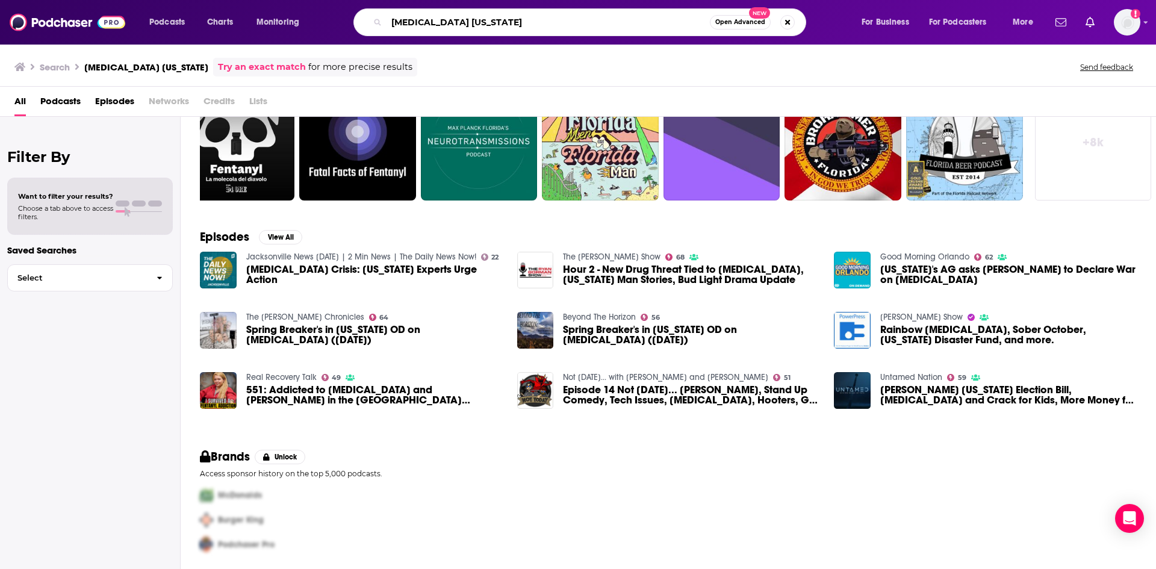
drag, startPoint x: 487, startPoint y: 24, endPoint x: 281, endPoint y: 19, distance: 206.6
click at [281, 19] on div "Podcasts Charts Monitoring [MEDICAL_DATA] [US_STATE] Open Advanced New For Busi…" at bounding box center [593, 22] width 904 height 28
type input "drug recovery"
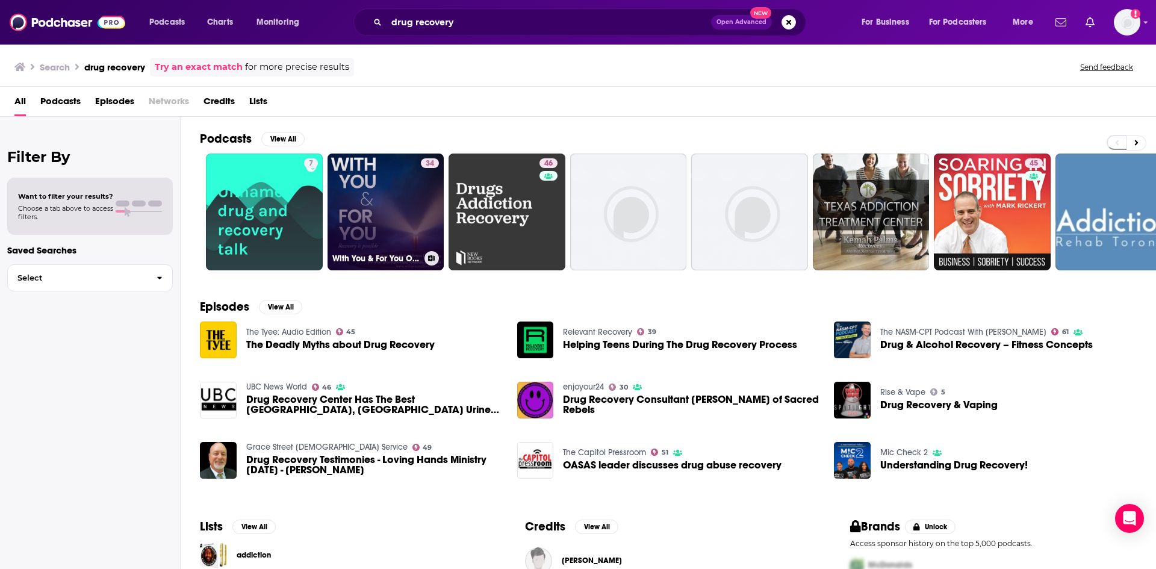
click at [356, 185] on link "34 With You & For You Online Drug & Alcohol Recovery and Treatment" at bounding box center [385, 212] width 117 height 117
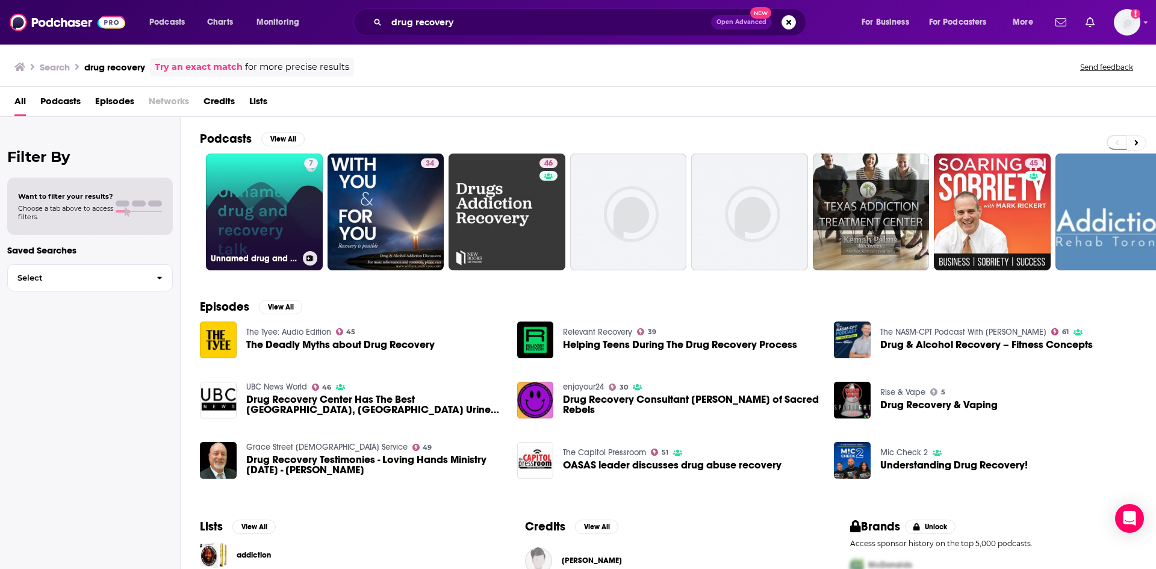
click at [233, 200] on link "7 Unnamed drug and recovery talk" at bounding box center [264, 212] width 117 height 117
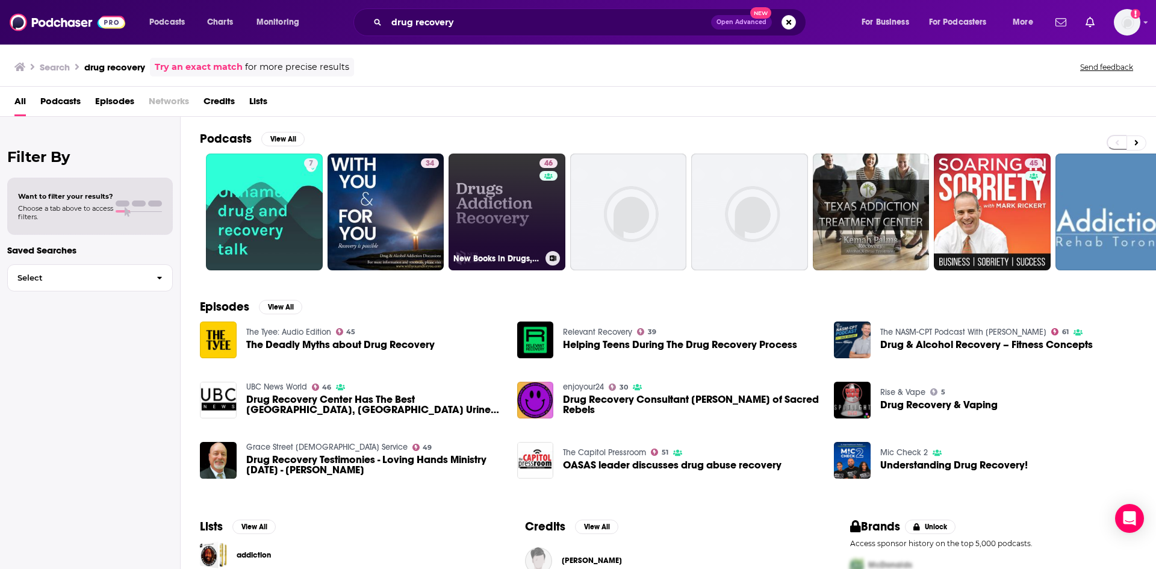
click at [541, 204] on div "46" at bounding box center [549, 204] width 21 height 93
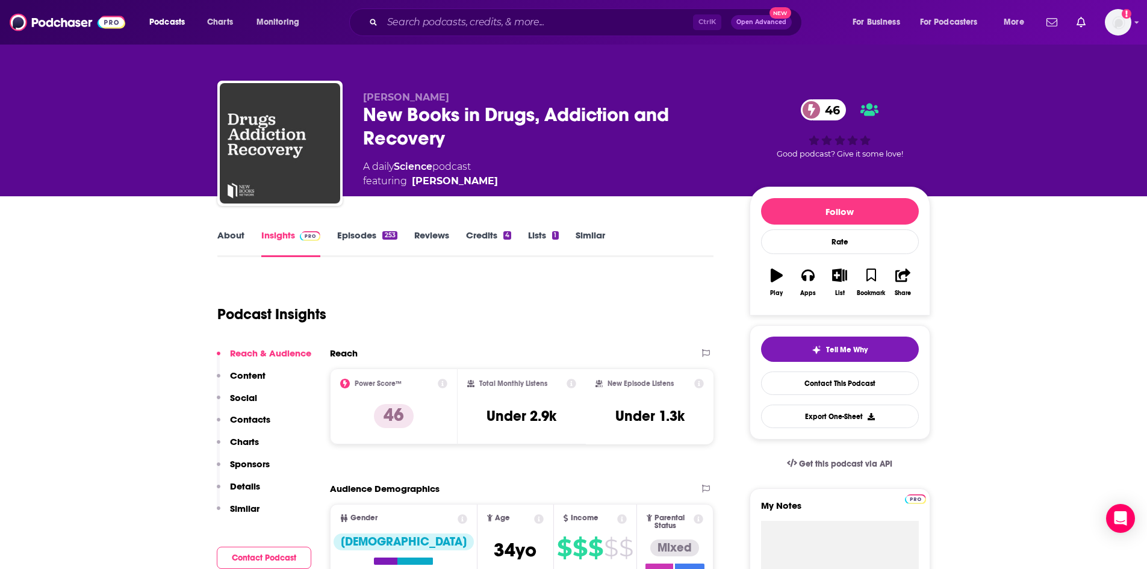
click at [376, 235] on link "Episodes 253" at bounding box center [367, 243] width 60 height 28
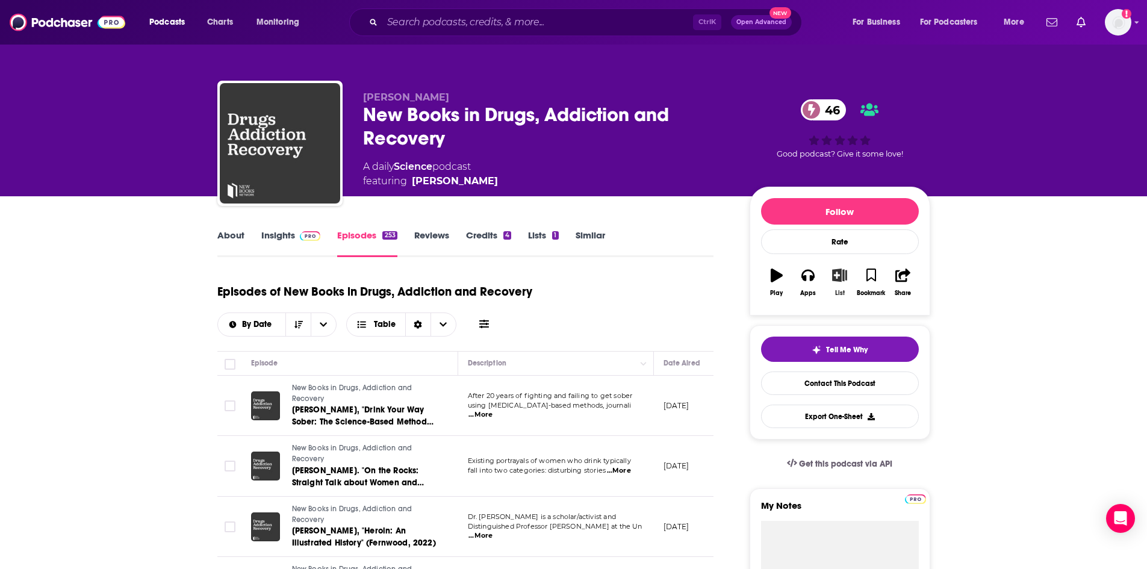
click at [839, 277] on icon "button" at bounding box center [839, 274] width 15 height 13
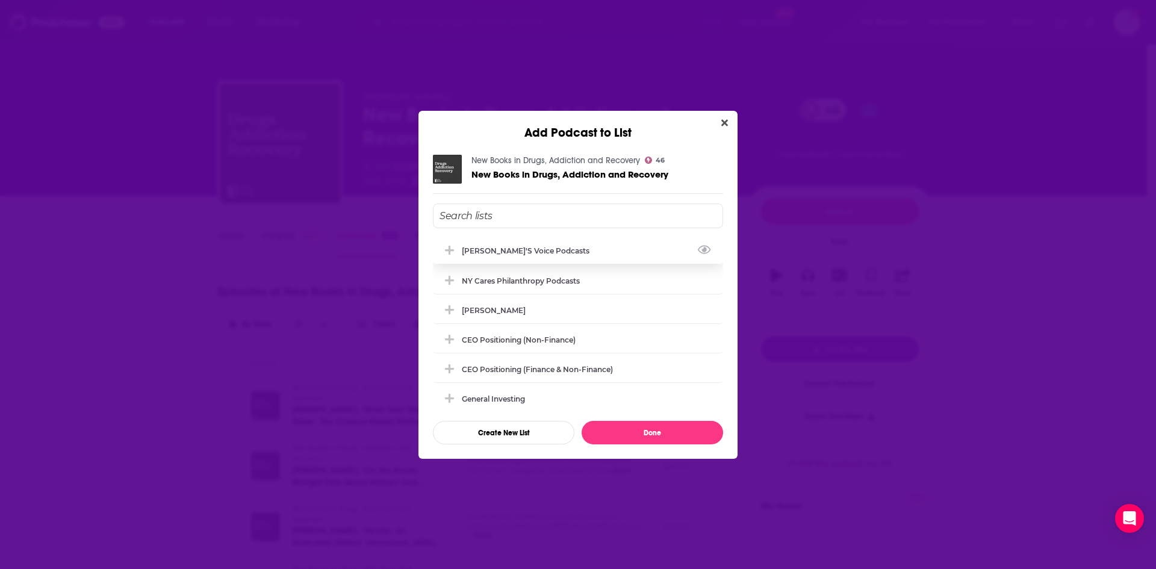
click at [574, 249] on div "[PERSON_NAME]'s Voice Podcasts" at bounding box center [578, 250] width 290 height 26
drag, startPoint x: 671, startPoint y: 428, endPoint x: 663, endPoint y: 424, distance: 8.4
click at [671, 428] on button "Done" at bounding box center [652, 432] width 141 height 23
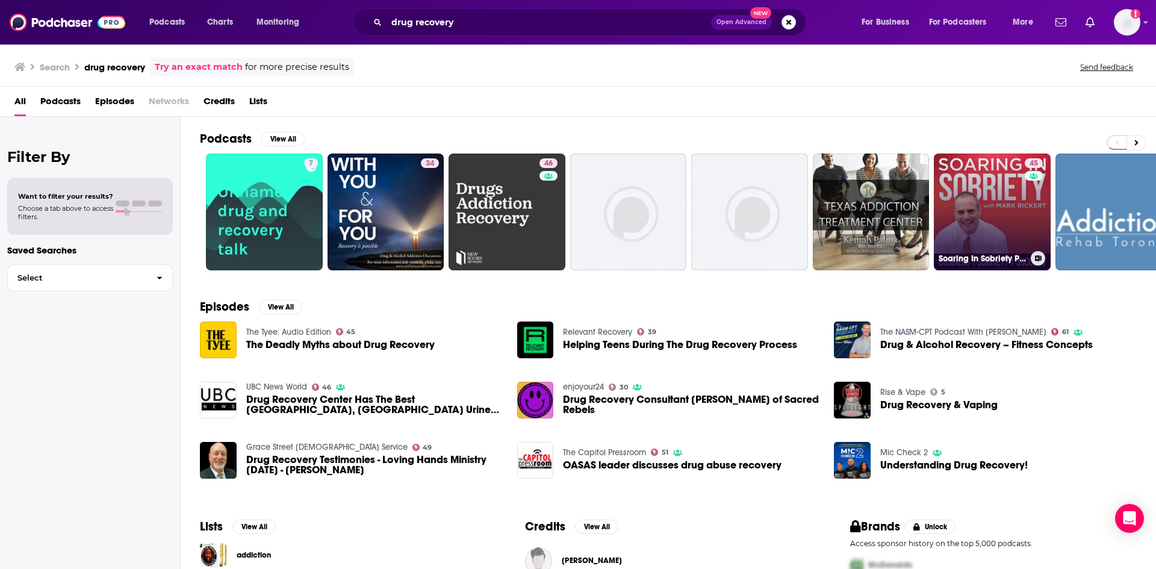
click at [961, 194] on link "45 Soaring In Sobriety Podcast: Quit Drinking, Begin Recovery | Stop Drugs | Be…" at bounding box center [992, 212] width 117 height 117
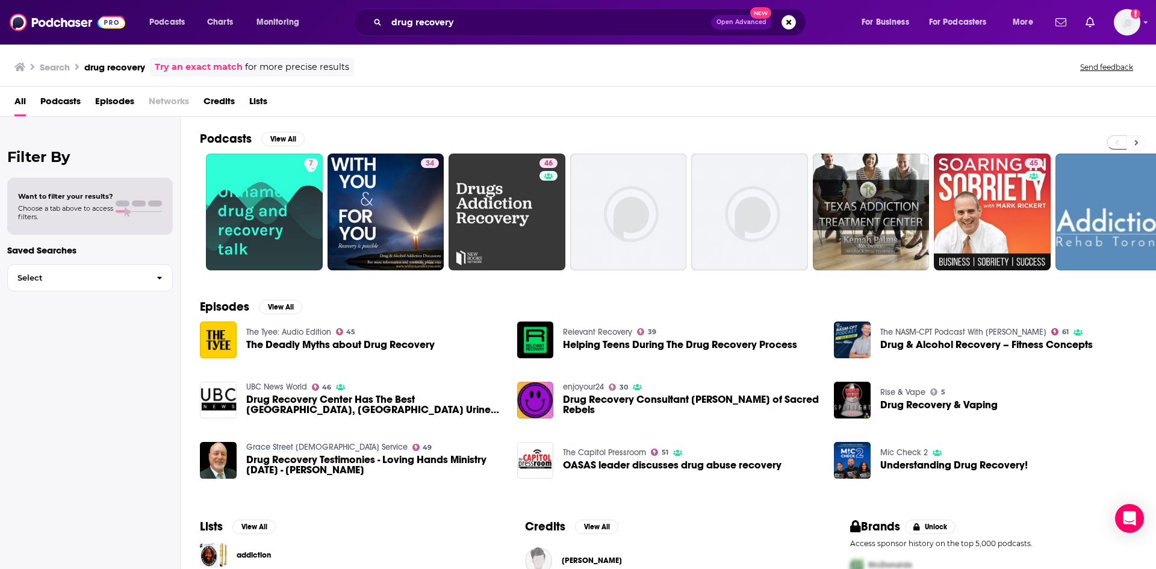
click at [1134, 144] on icon at bounding box center [1136, 142] width 4 height 8
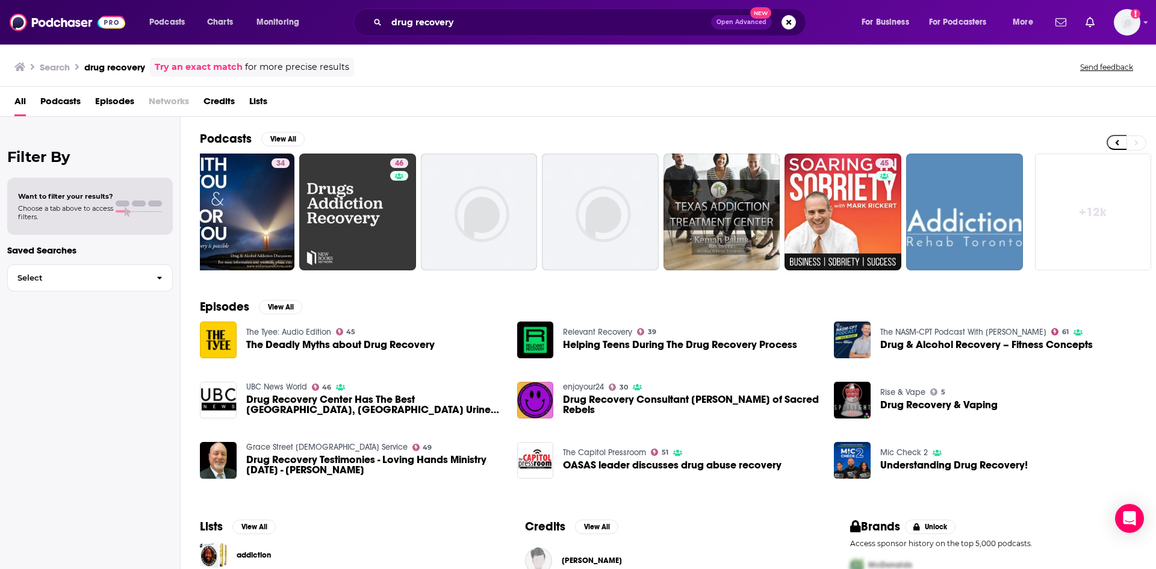
click at [609, 343] on span "Helping Teens During The Drug Recovery Process" at bounding box center [680, 345] width 234 height 10
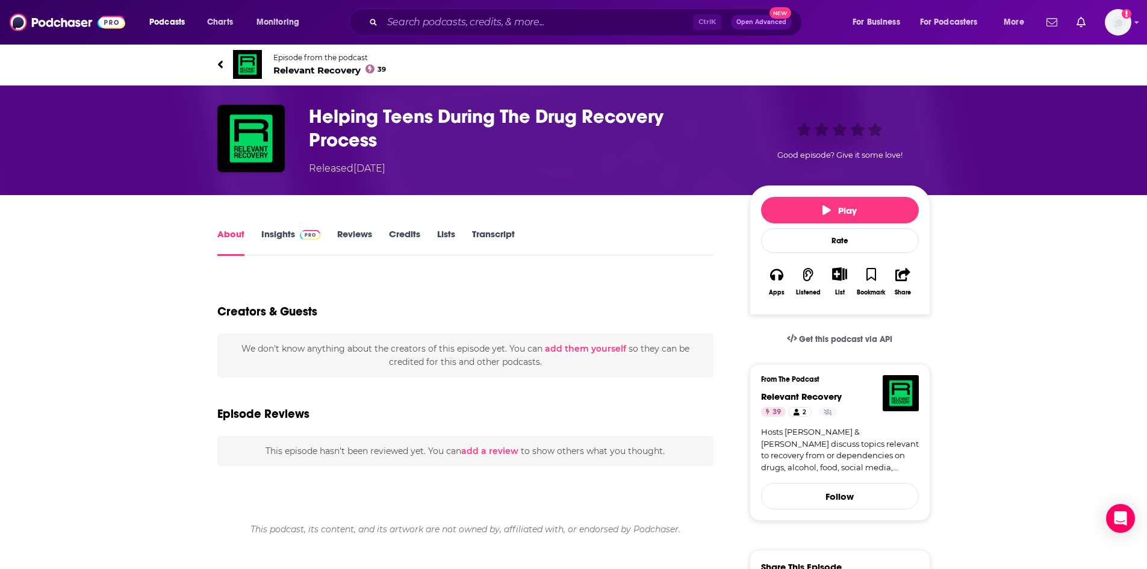
click at [340, 74] on span "Relevant Recovery 39" at bounding box center [329, 69] width 113 height 11
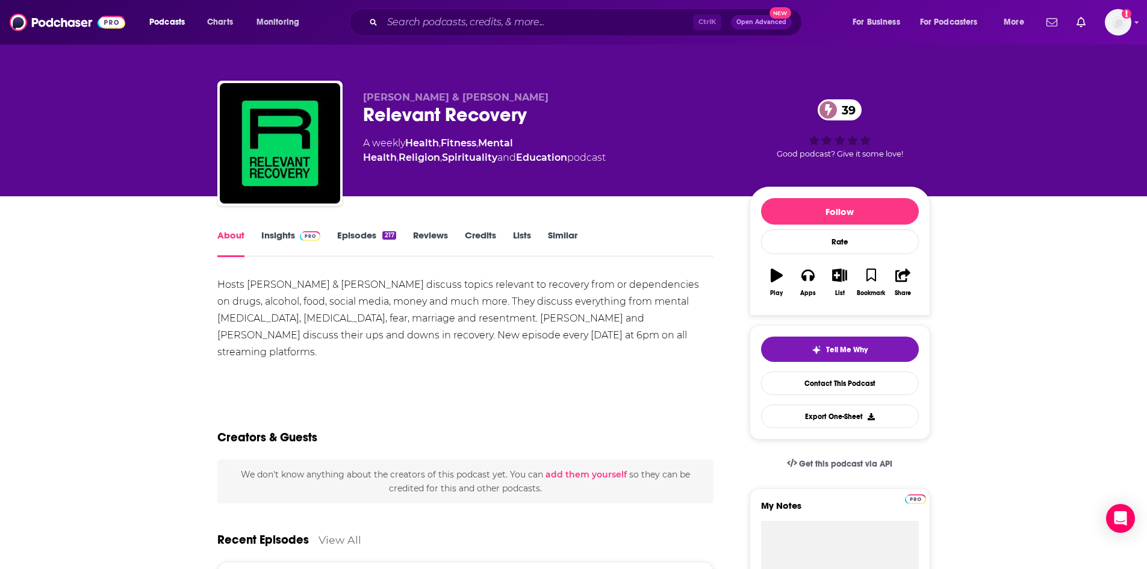
click at [344, 234] on link "Episodes 217" at bounding box center [366, 243] width 58 height 28
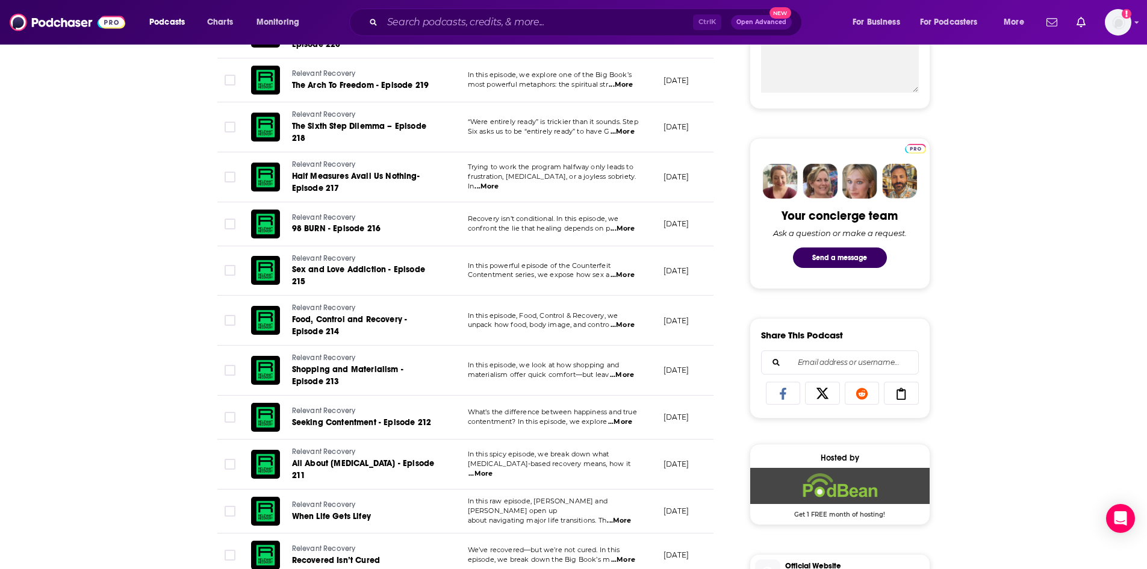
scroll to position [542, 0]
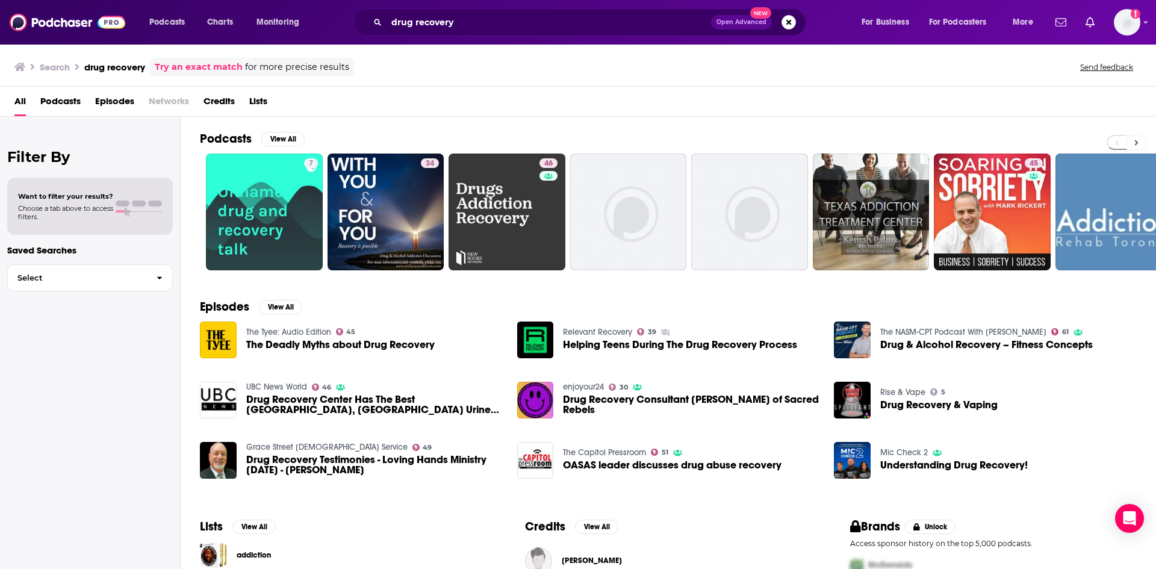
click at [1132, 137] on button at bounding box center [1136, 142] width 20 height 15
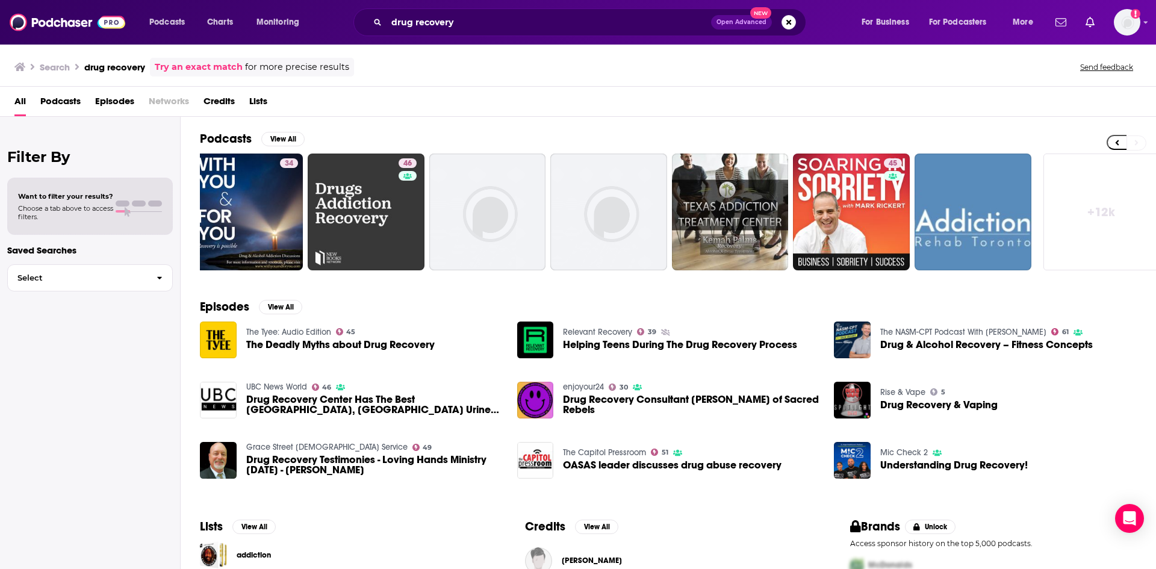
scroll to position [0, 150]
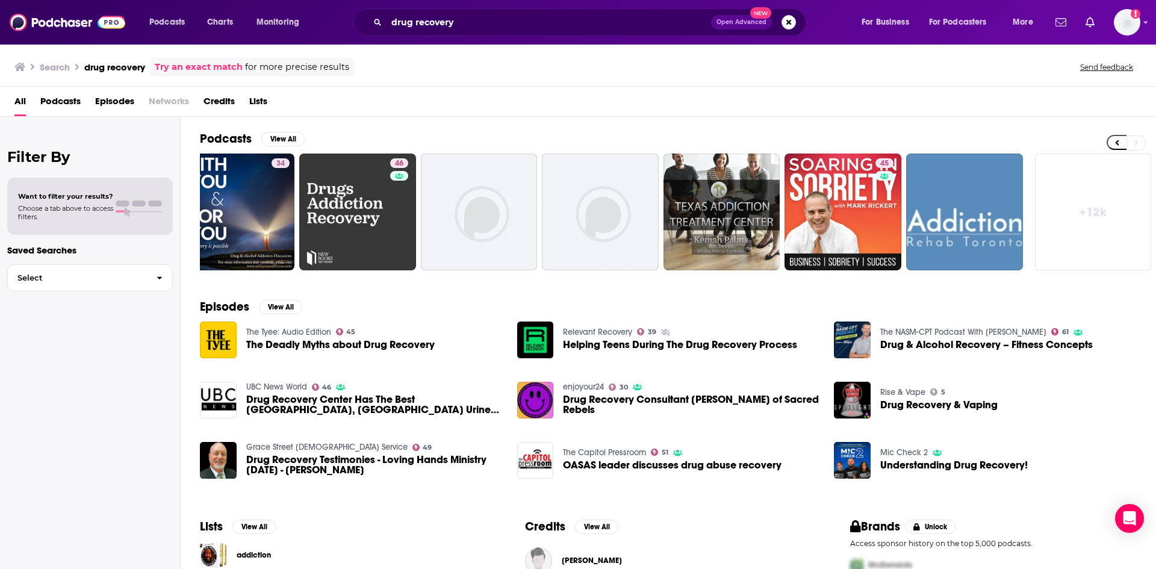
click at [1063, 203] on link "+ 12k" at bounding box center [1093, 212] width 117 height 117
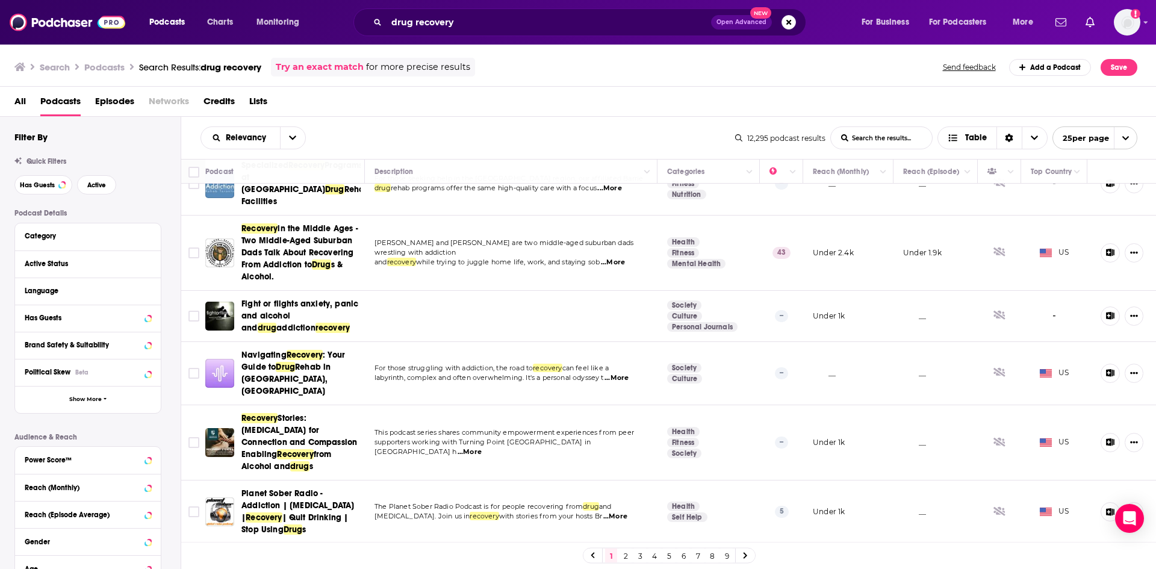
scroll to position [421, 0]
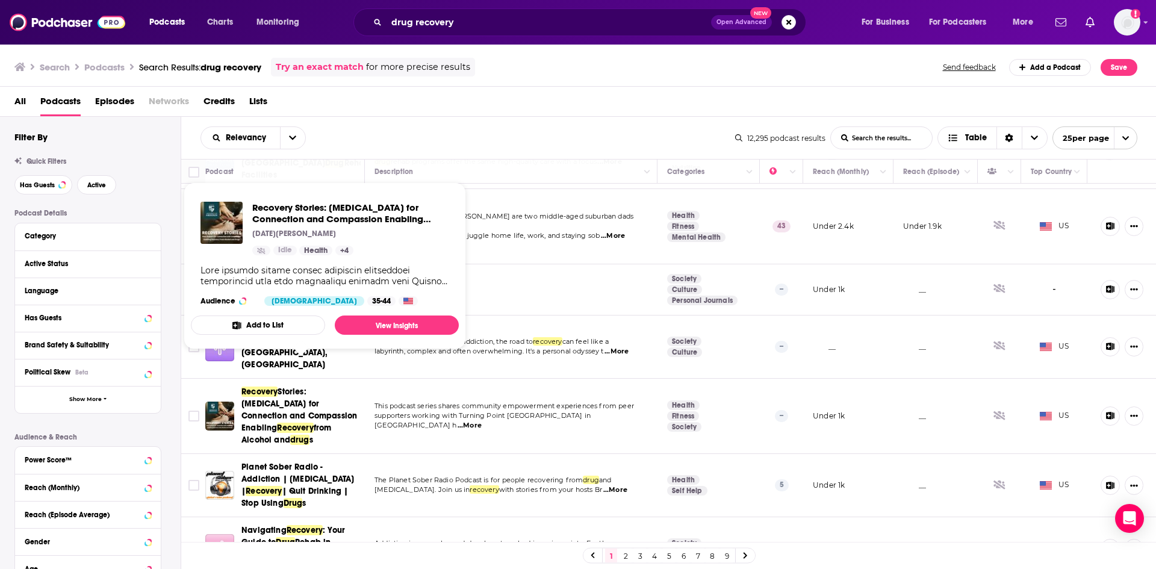
click at [312, 392] on span "Stories: [MEDICAL_DATA] for Connection and Compassion Enabling" at bounding box center [299, 409] width 116 height 46
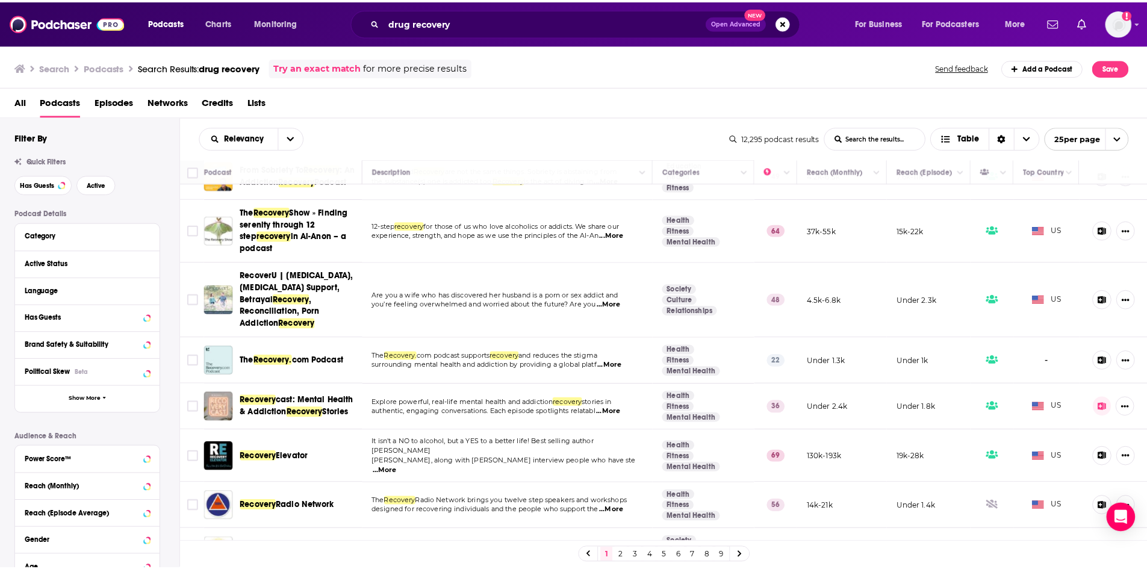
scroll to position [998, 0]
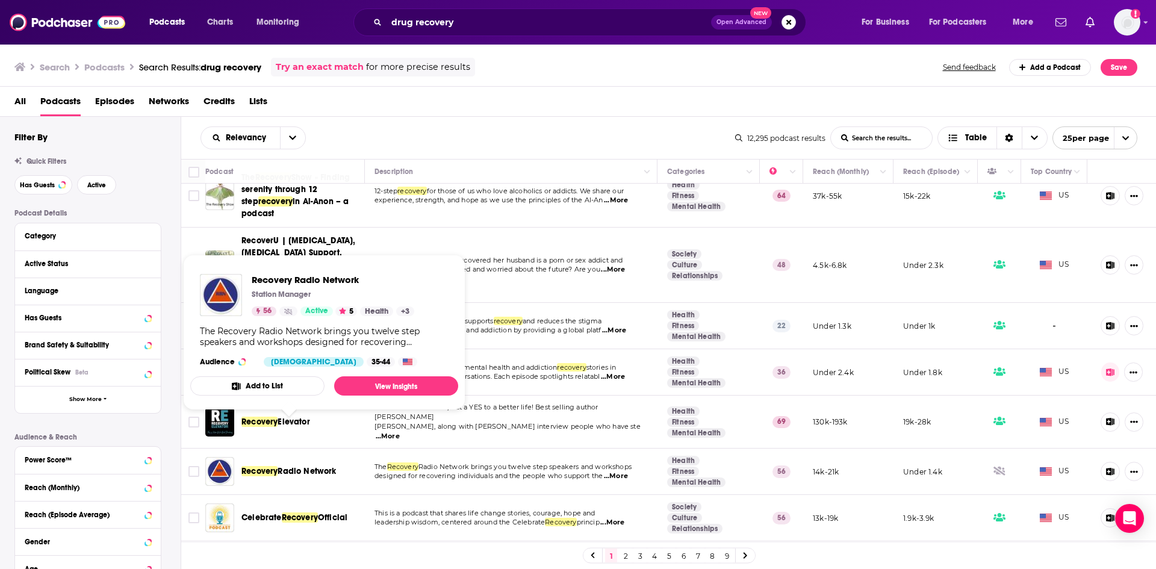
click at [318, 466] on span "Radio Network" at bounding box center [307, 471] width 58 height 10
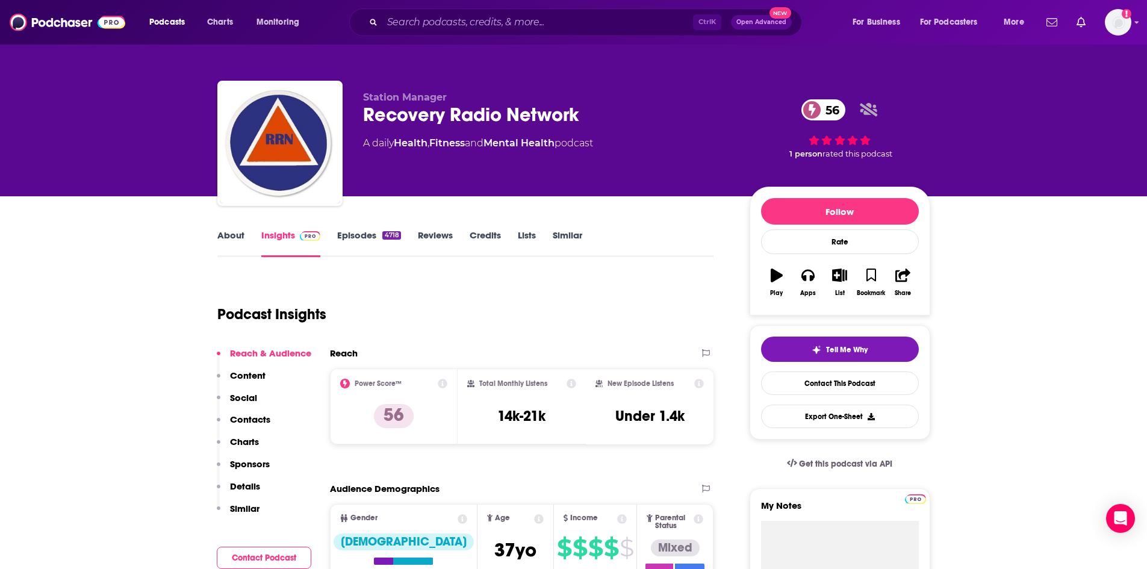
click at [364, 247] on link "Episodes 4718" at bounding box center [368, 243] width 63 height 28
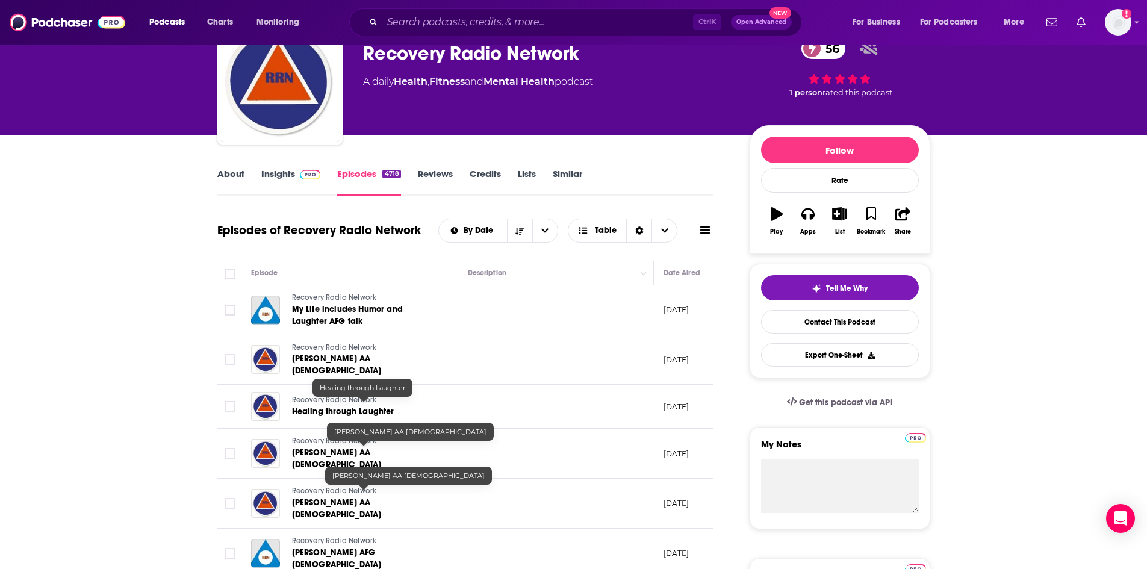
scroll to position [120, 0]
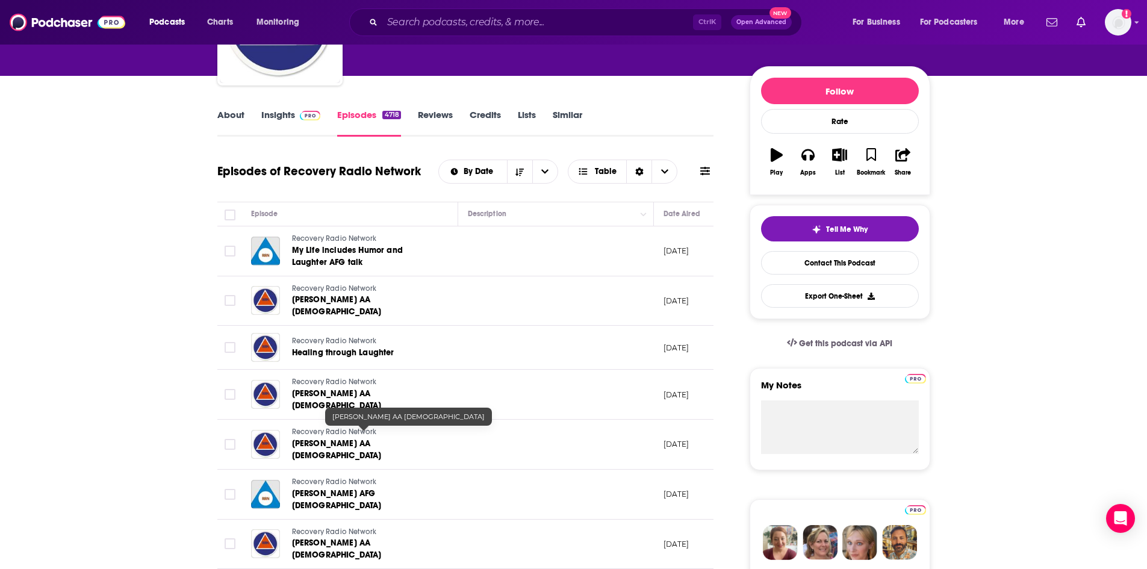
click at [376, 439] on link "[PERSON_NAME] AA [DEMOGRAPHIC_DATA]" at bounding box center [364, 450] width 144 height 24
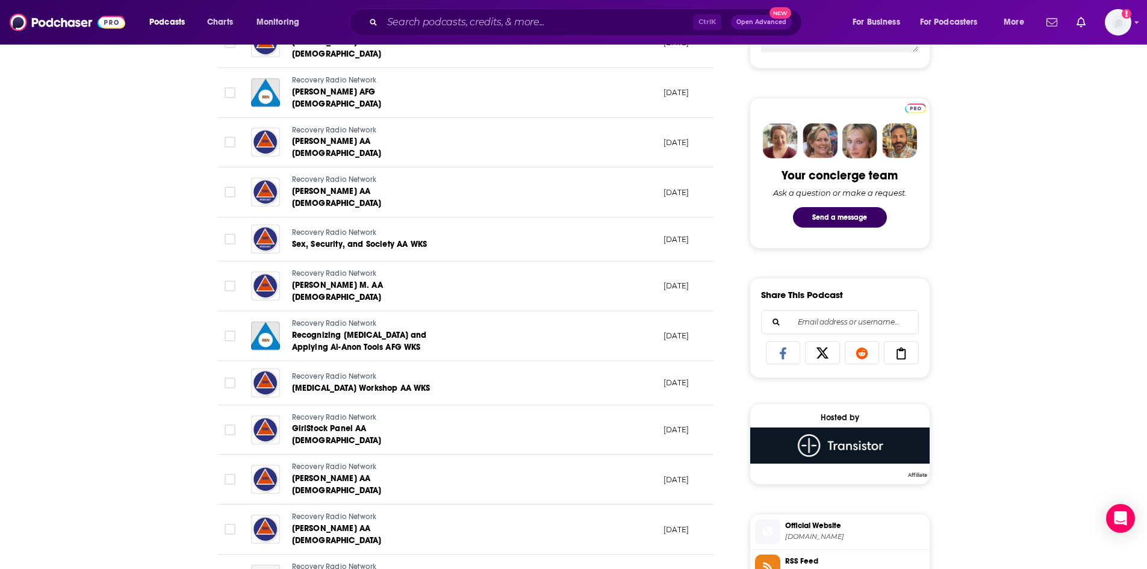
scroll to position [542, 0]
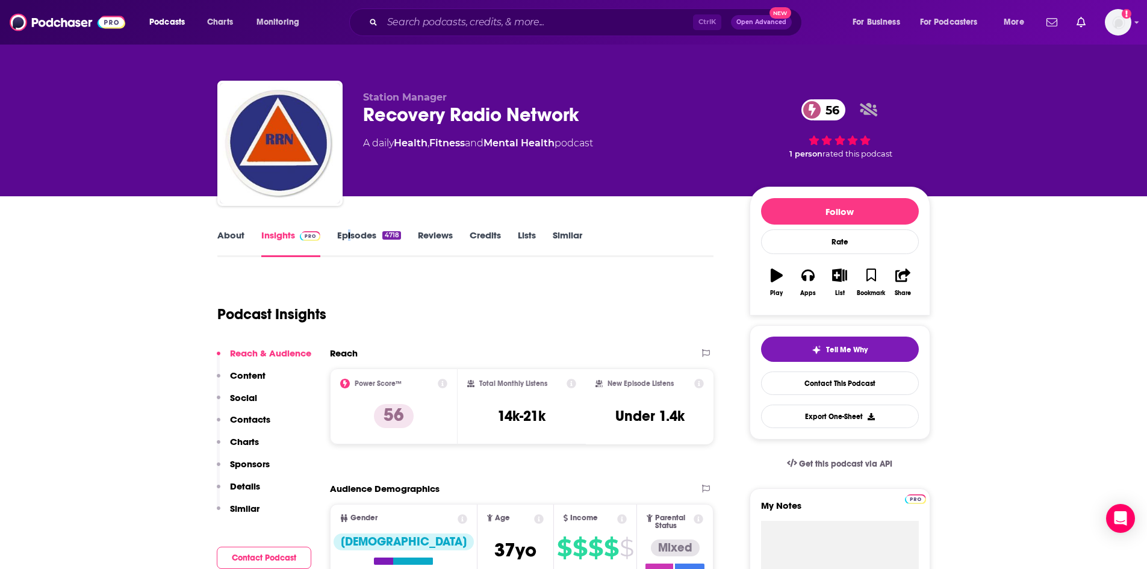
click at [351, 235] on link "Episodes 4718" at bounding box center [368, 243] width 63 height 28
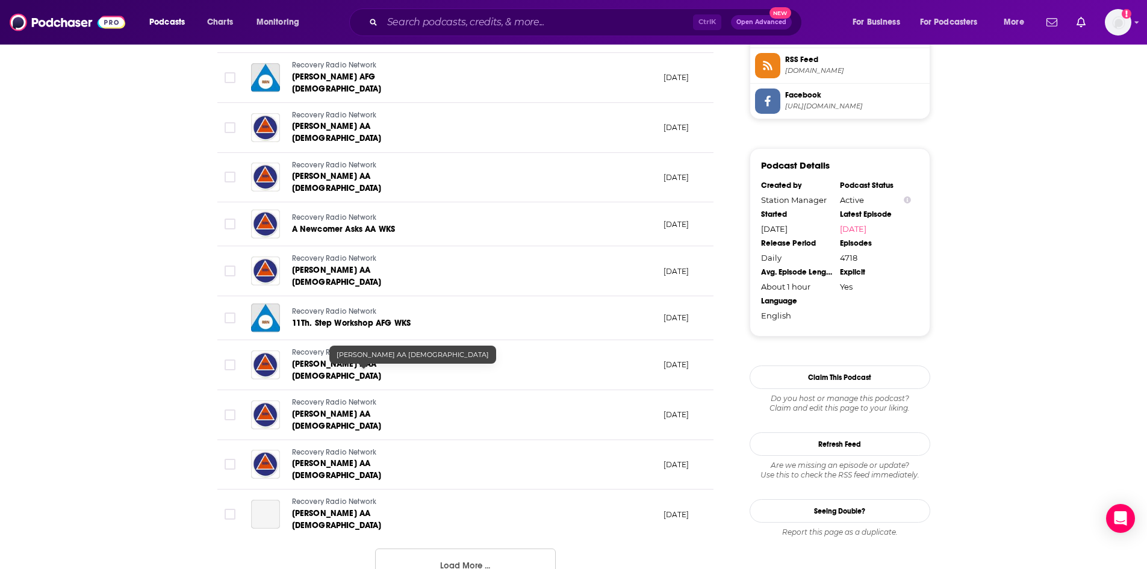
scroll to position [1084, 0]
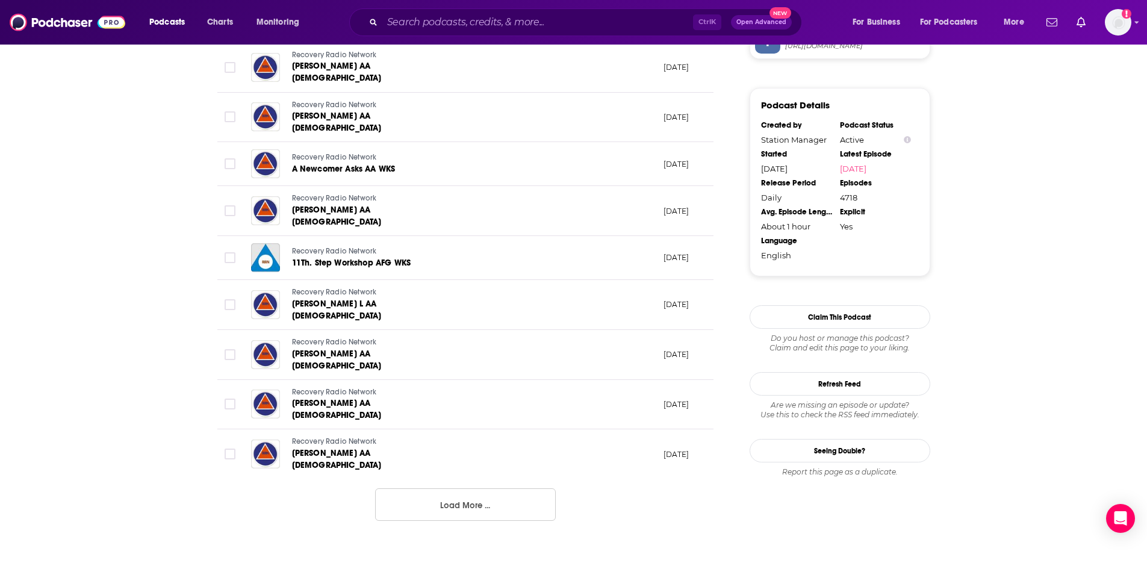
click at [411, 488] on button "Load More ..." at bounding box center [465, 504] width 181 height 33
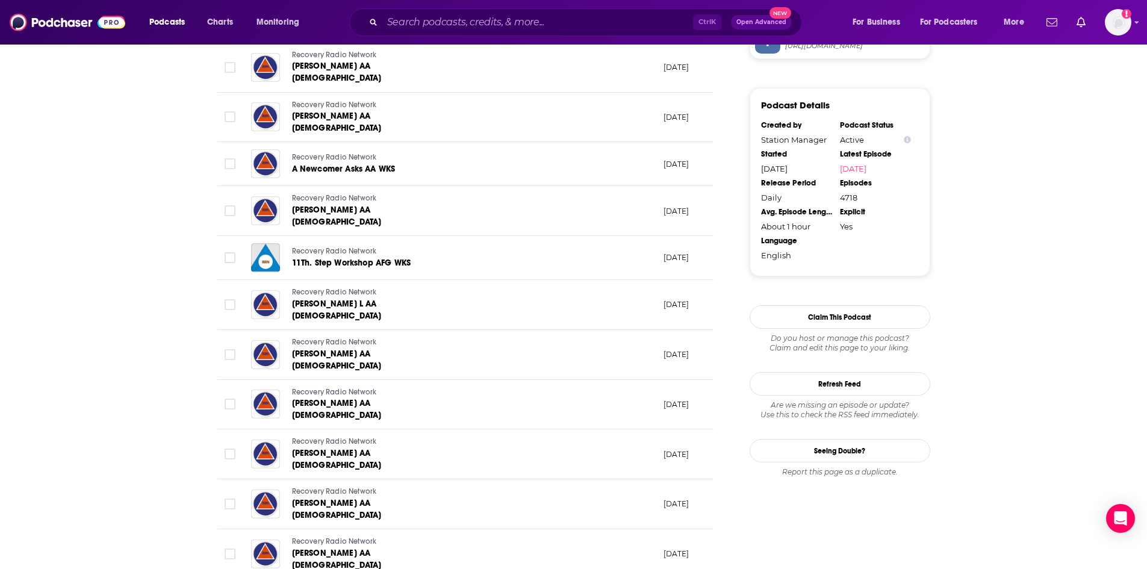
scroll to position [1324, 0]
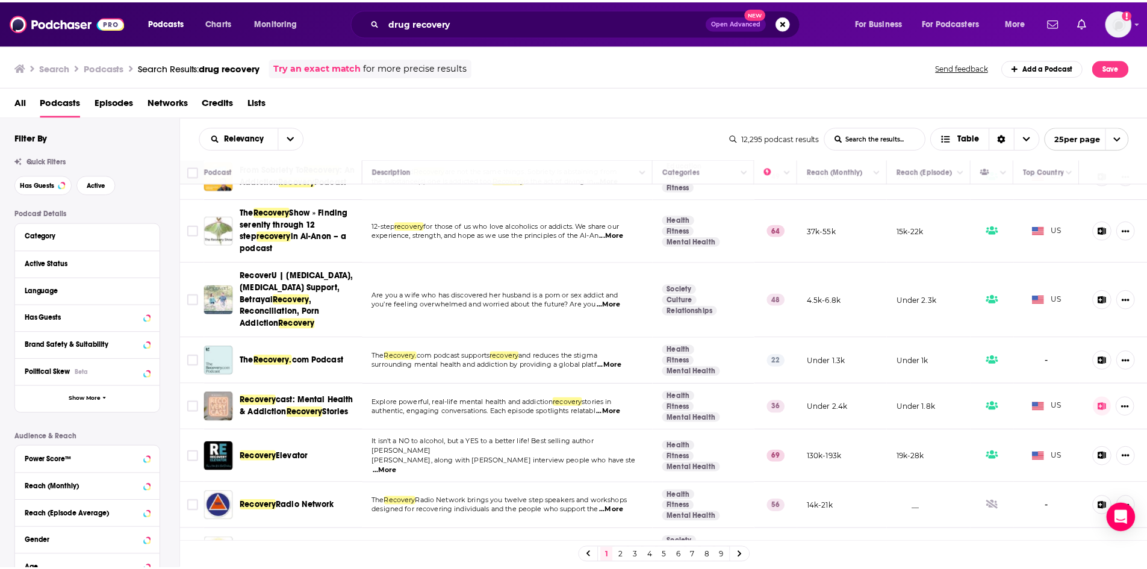
scroll to position [998, 0]
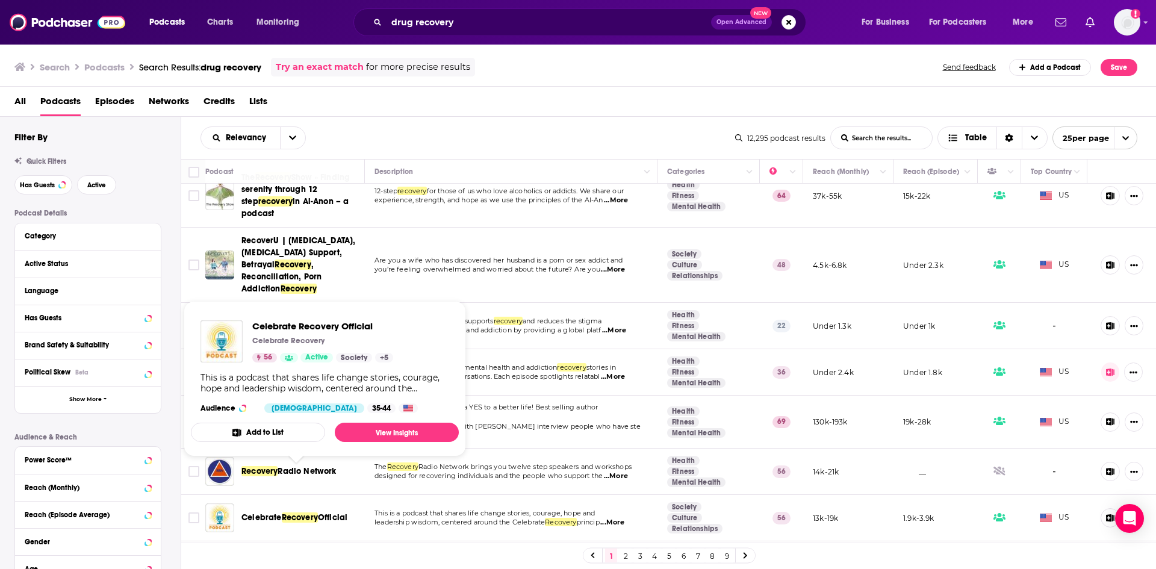
click at [289, 512] on span "Recovery" at bounding box center [300, 517] width 36 height 10
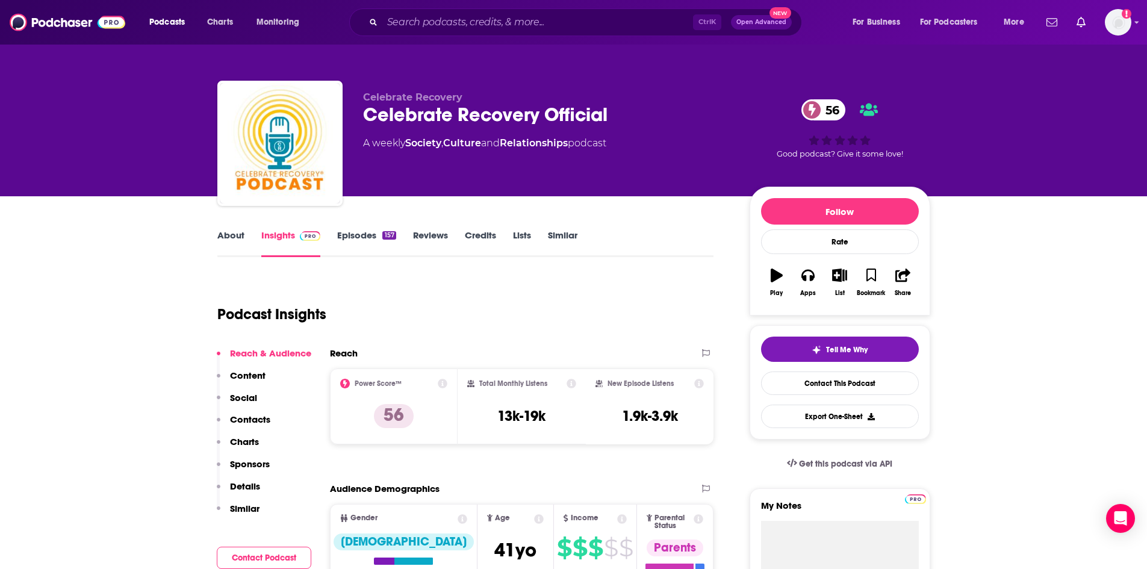
click at [338, 246] on link "Episodes 157" at bounding box center [366, 243] width 58 height 28
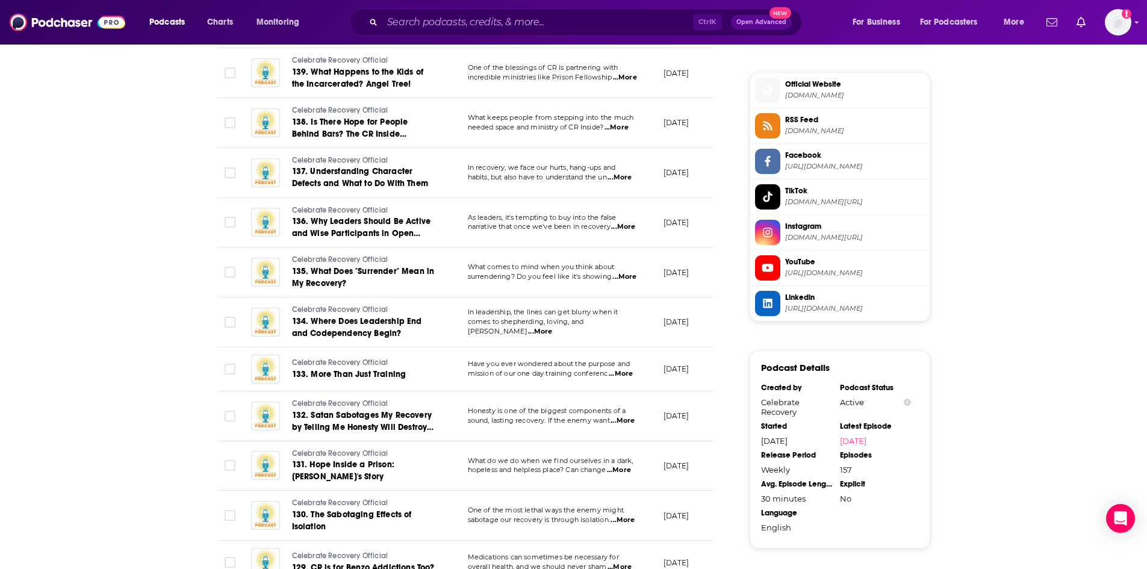
scroll to position [1023, 0]
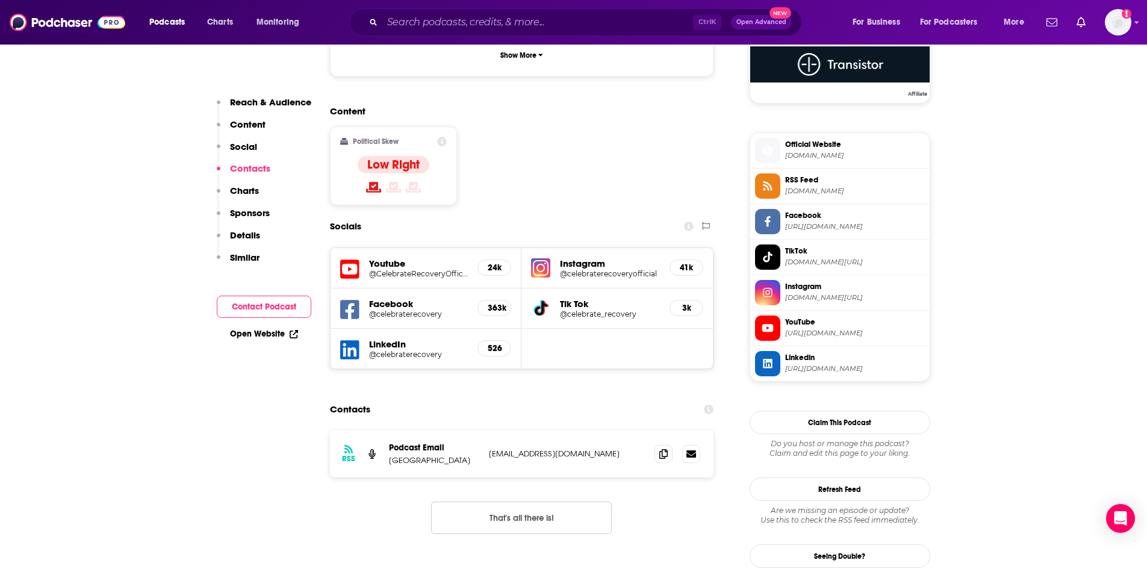
scroll to position [1144, 0]
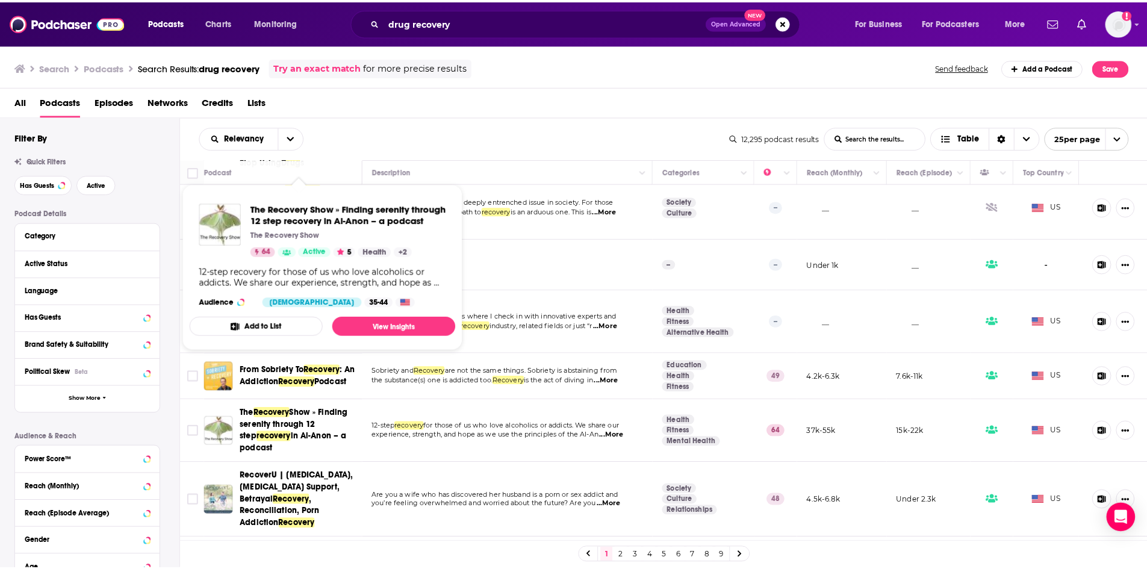
scroll to position [757, 0]
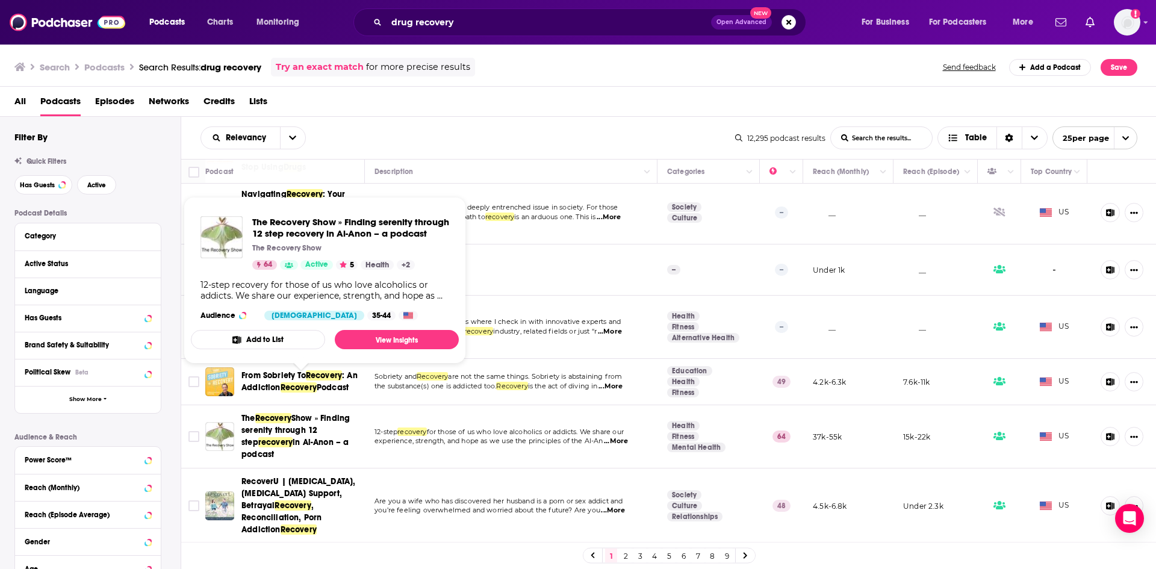
click at [324, 437] on span "in Al-Anon – a podcast" at bounding box center [294, 448] width 107 height 22
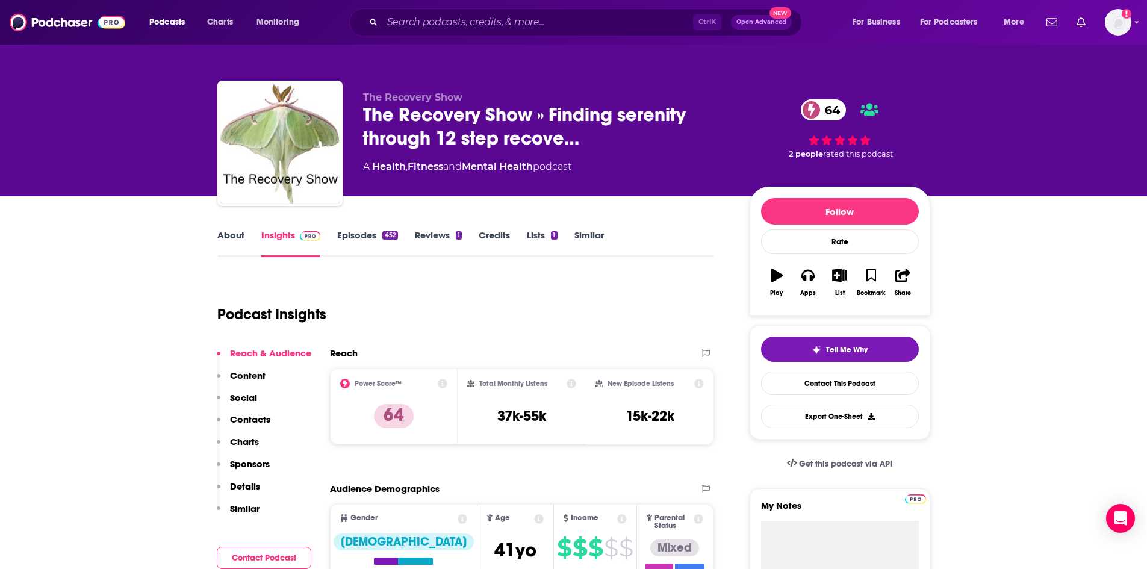
click at [362, 230] on link "Episodes 452" at bounding box center [367, 243] width 60 height 28
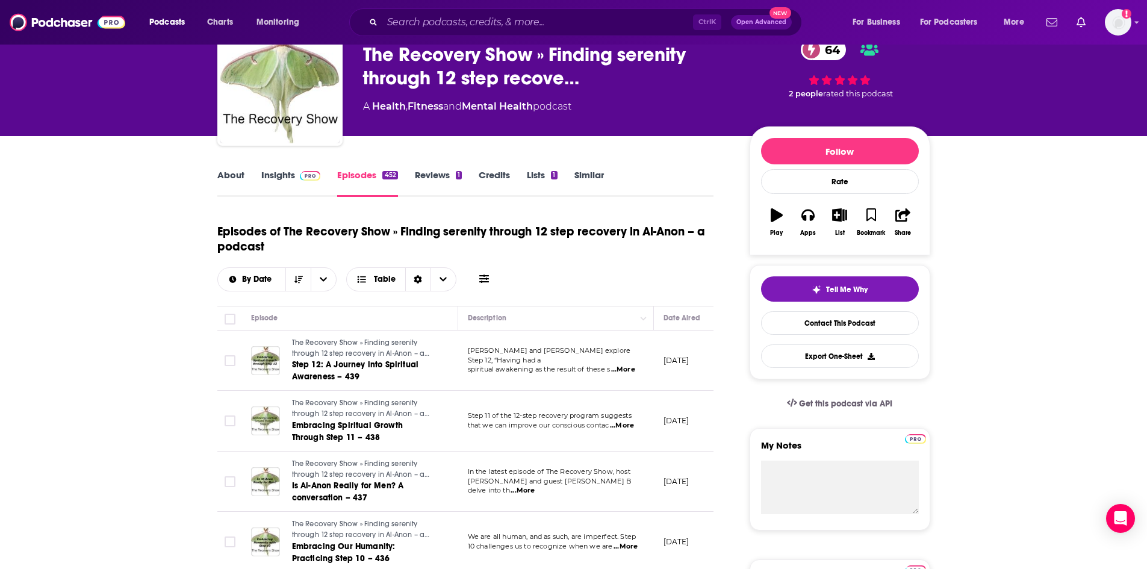
scroll to position [120, 0]
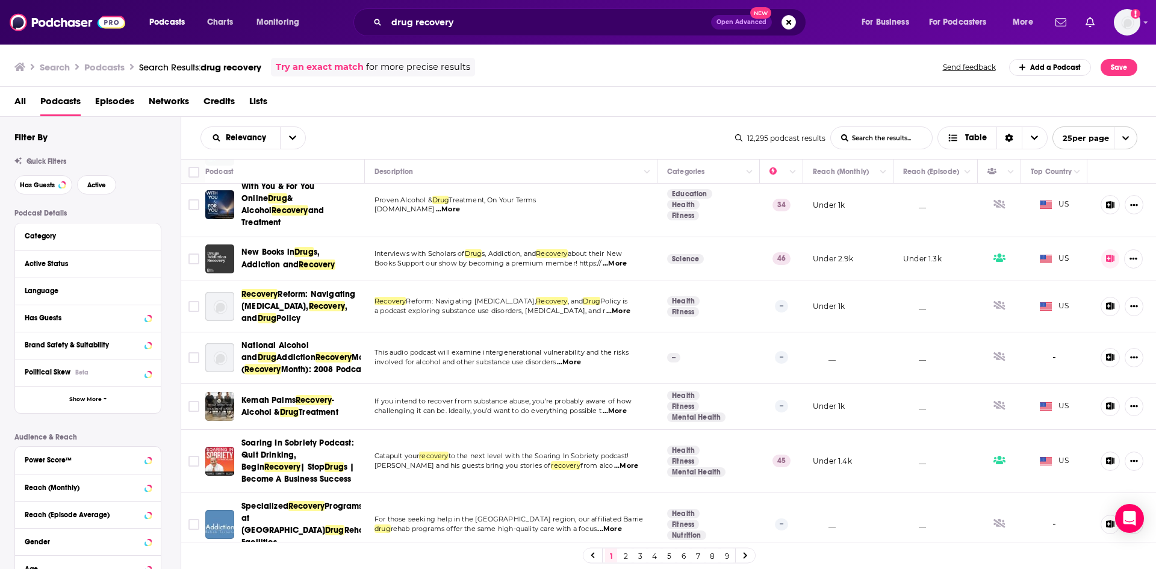
scroll to position [120, 0]
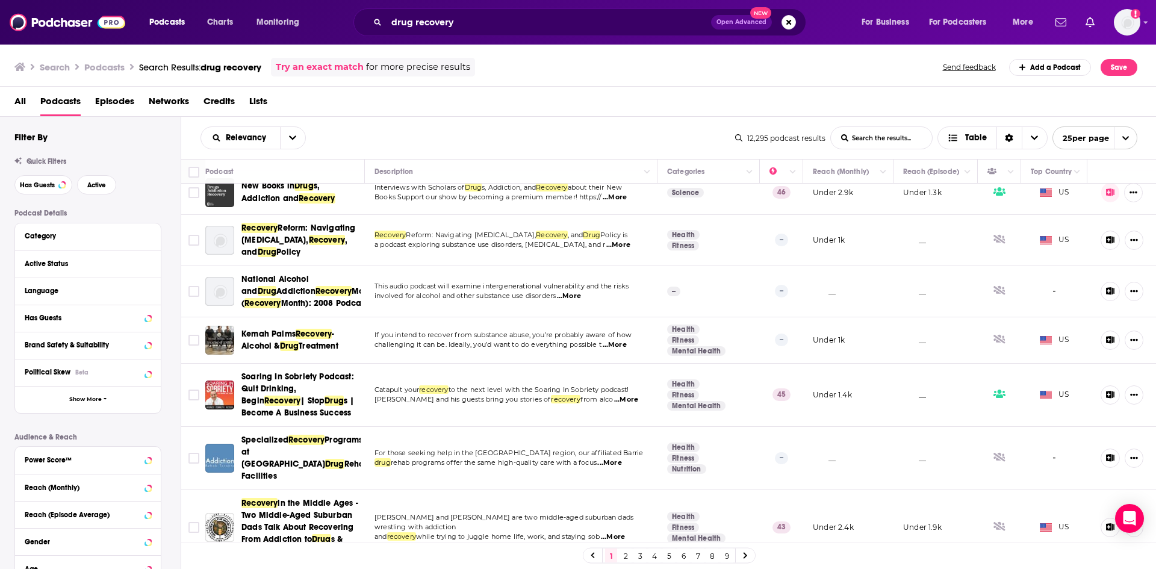
click at [620, 555] on div "1 2 3 4 5 6 7 8 9" at bounding box center [669, 556] width 173 height 16
click at [623, 554] on link "2" at bounding box center [625, 555] width 12 height 14
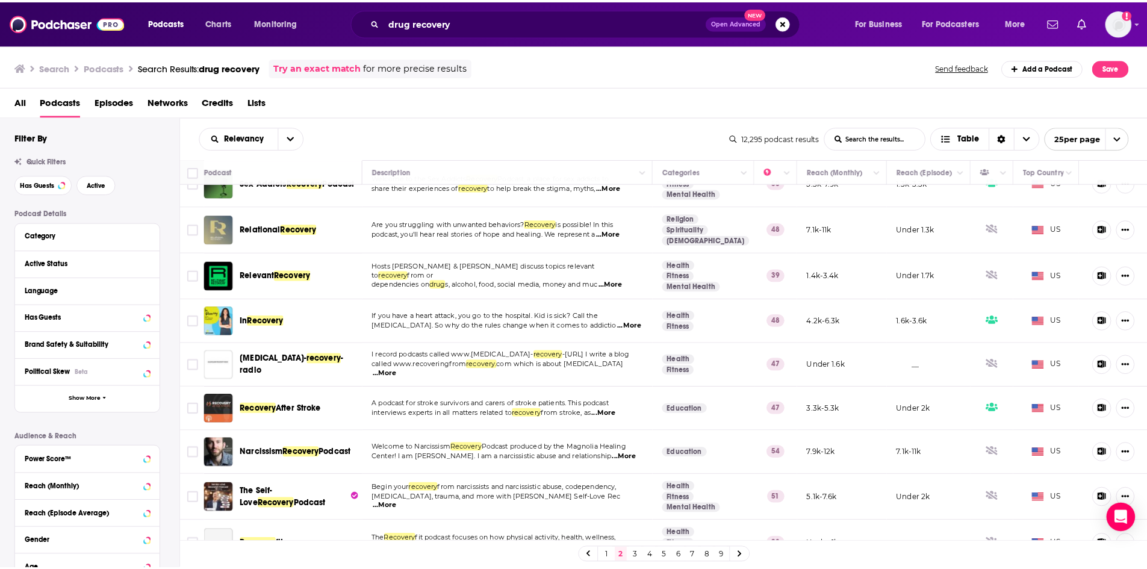
scroll to position [722, 0]
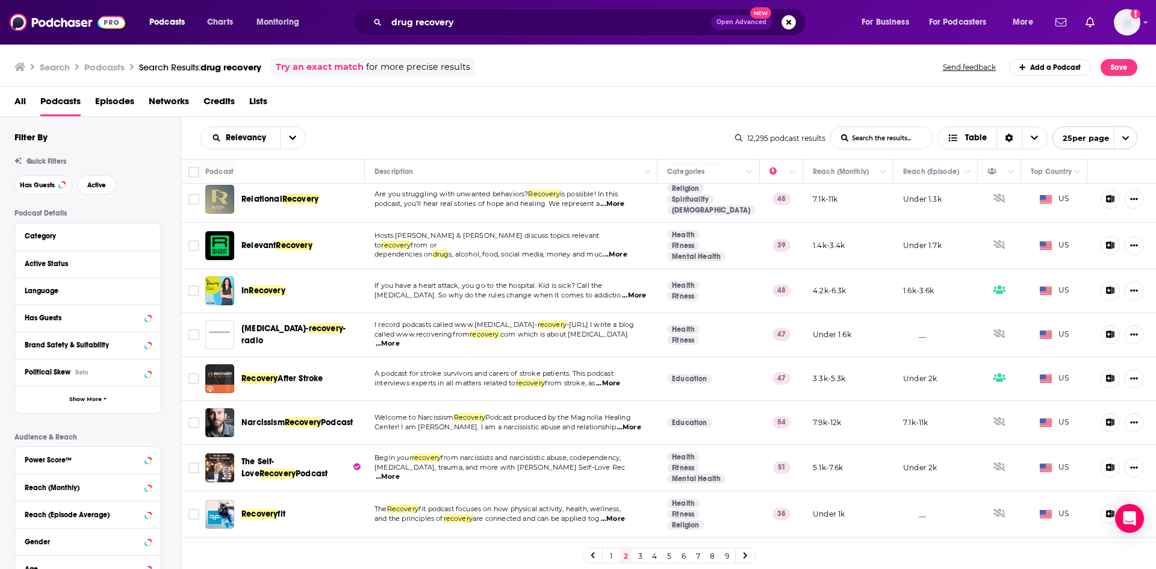
click at [622, 292] on span "...More" at bounding box center [634, 296] width 24 height 10
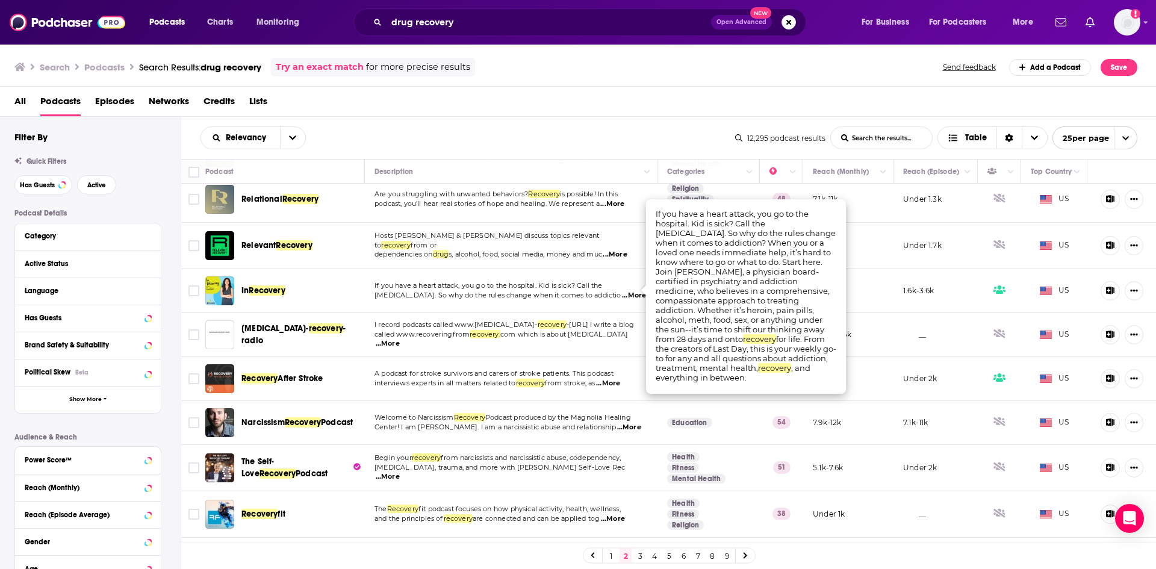
click at [281, 291] on span "In Recovery" at bounding box center [263, 291] width 44 height 12
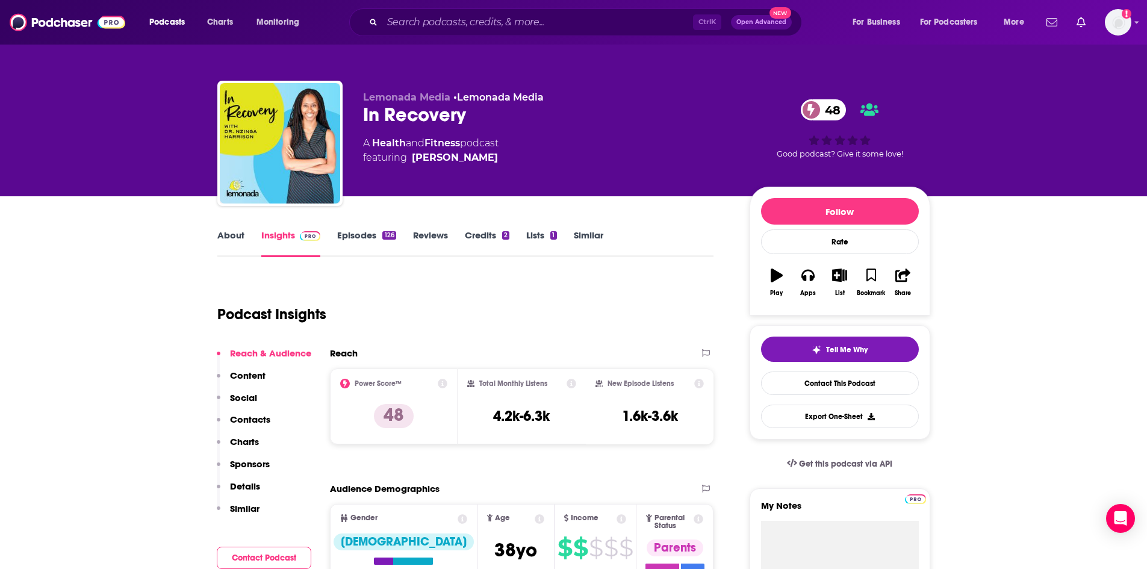
click at [364, 243] on link "Episodes 126" at bounding box center [366, 243] width 58 height 28
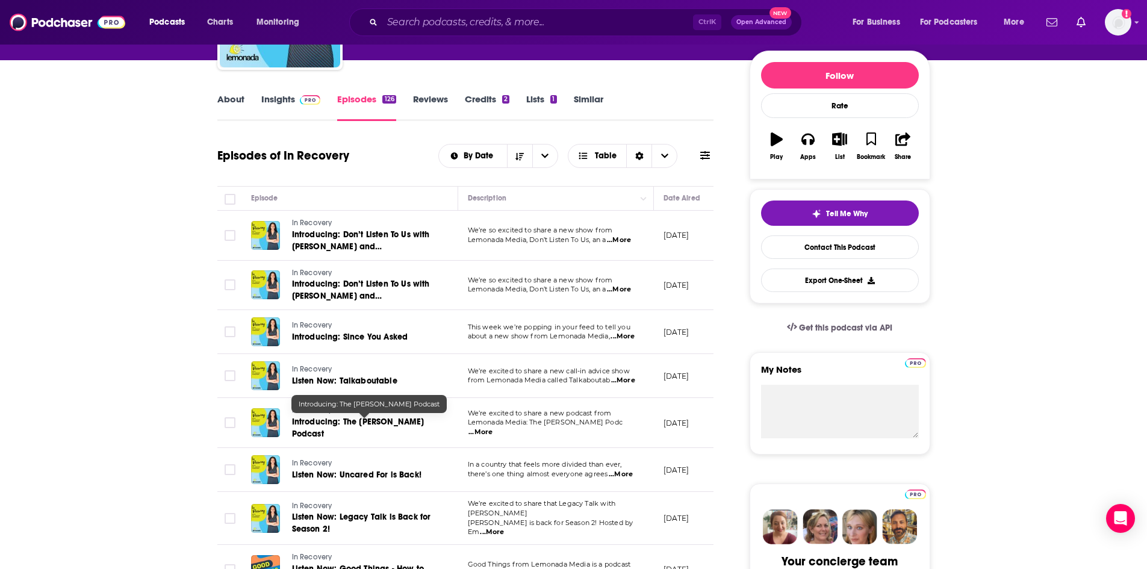
scroll to position [60, 0]
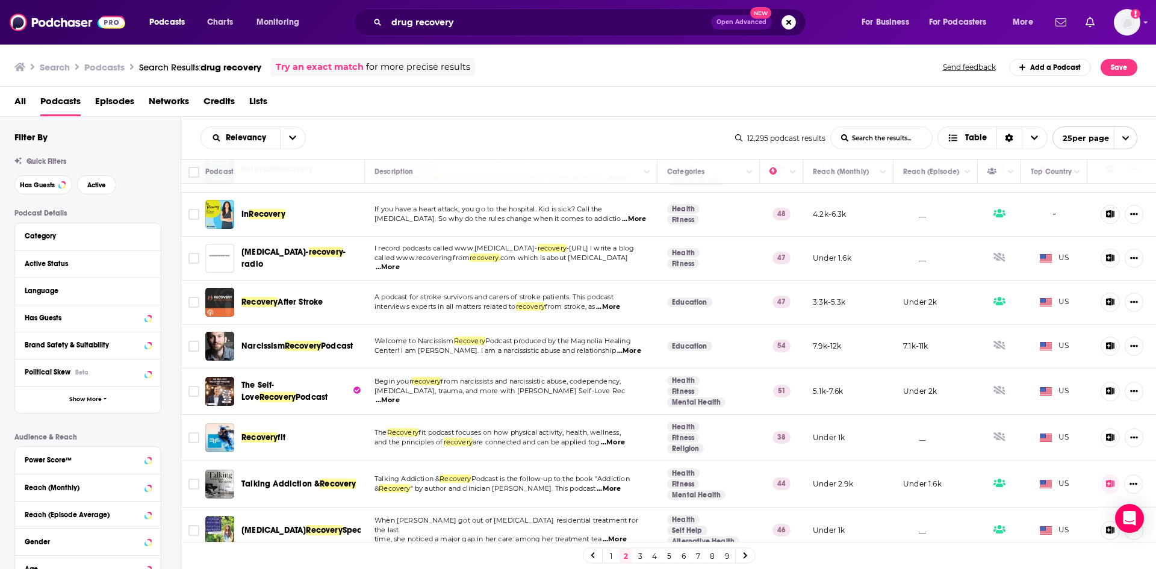
scroll to position [802, 0]
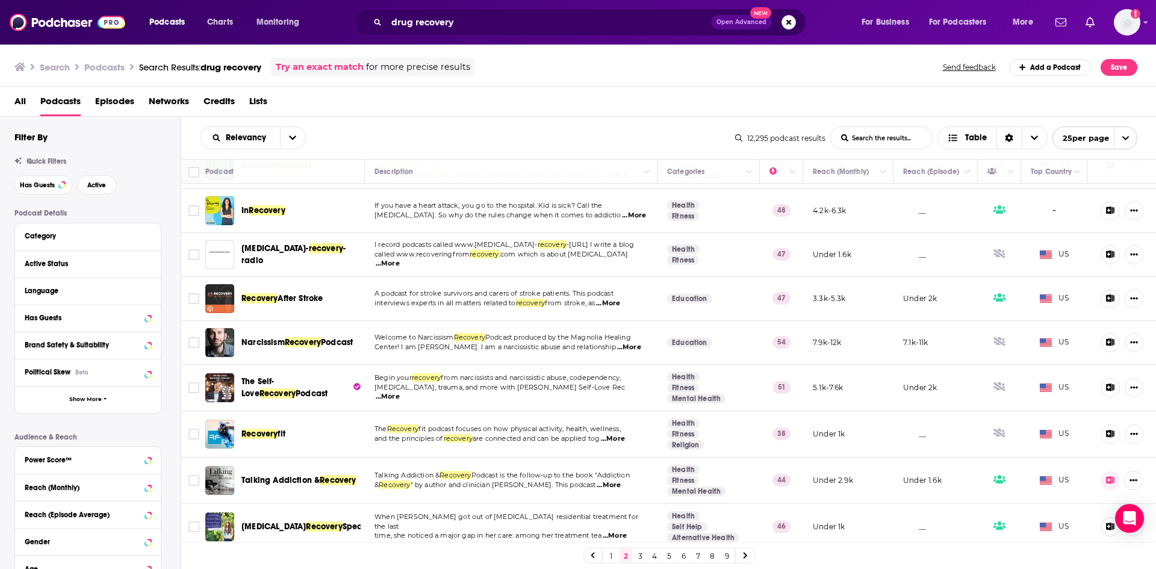
click at [641, 556] on link "3" at bounding box center [640, 555] width 12 height 14
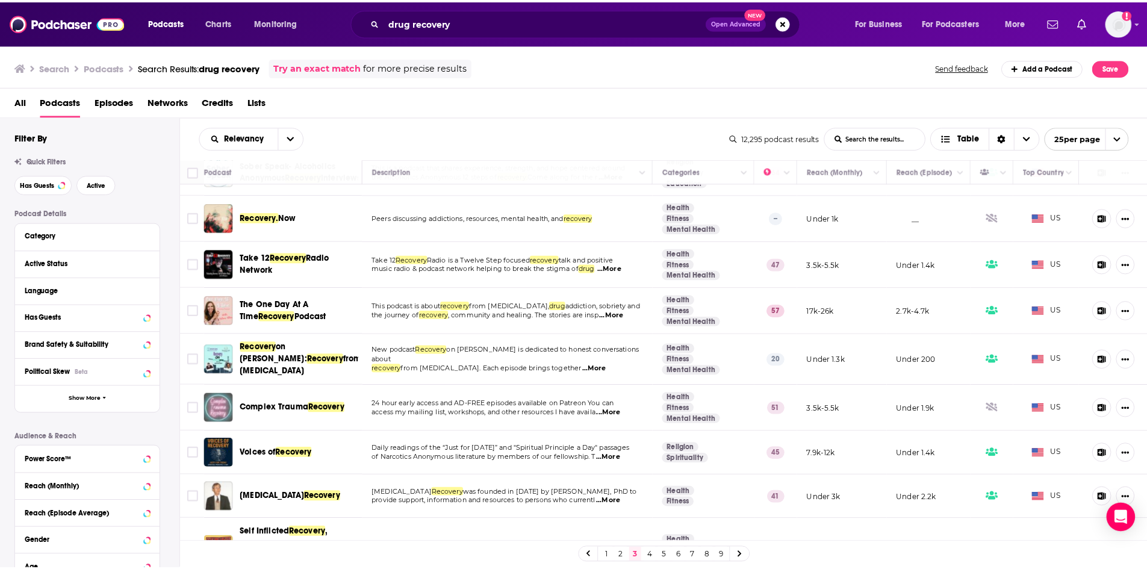
scroll to position [241, 0]
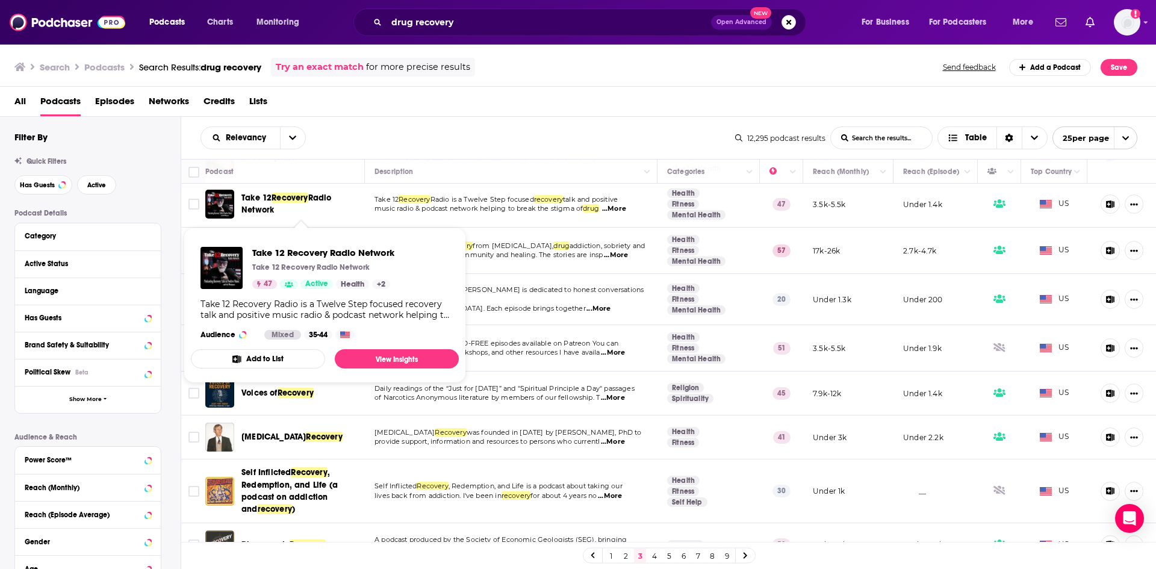
click at [338, 204] on span "Take 12 Recovery Radio Network" at bounding box center [300, 204] width 119 height 24
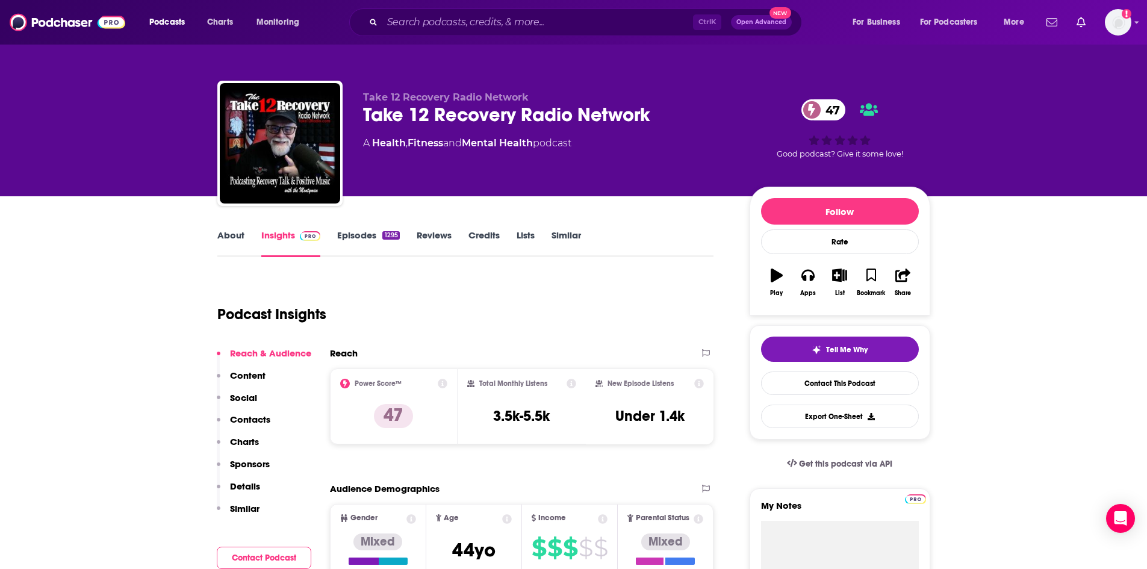
click at [365, 245] on link "Episodes 1295" at bounding box center [368, 243] width 62 height 28
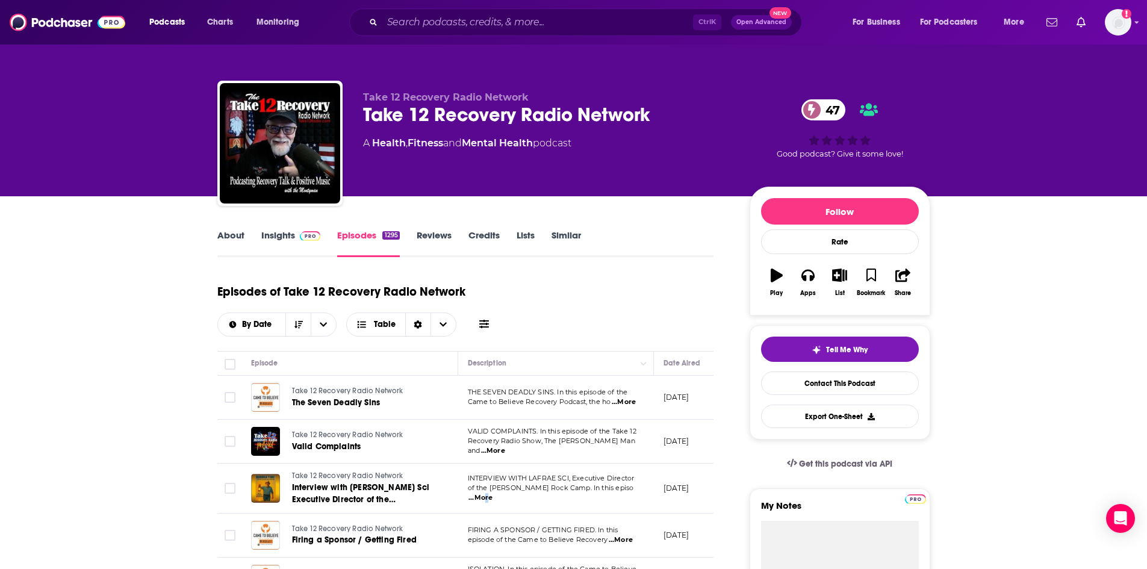
click at [492, 493] on span "...More" at bounding box center [480, 498] width 24 height 10
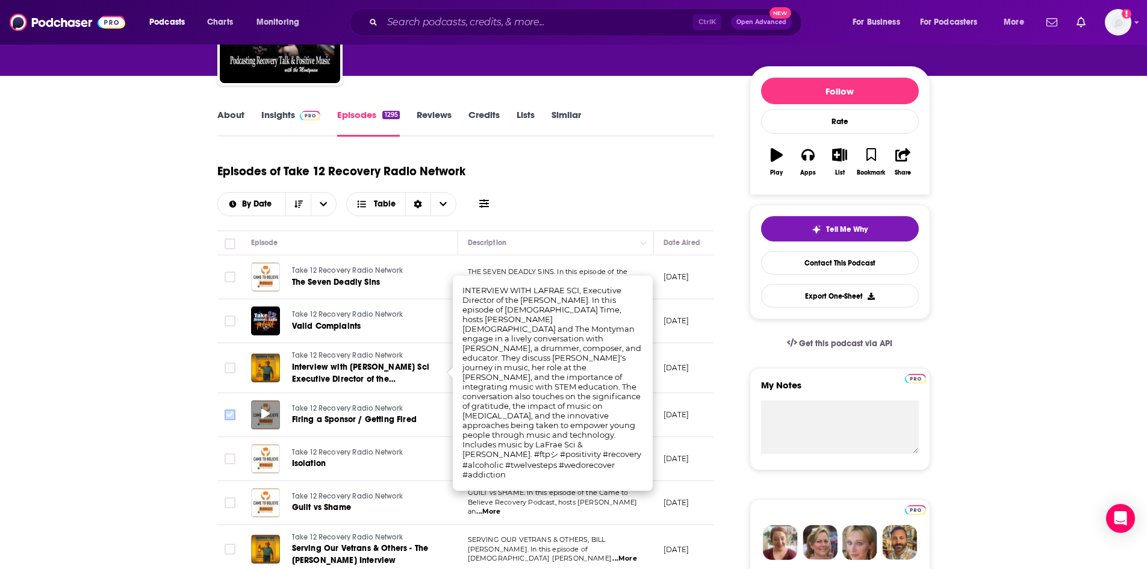
scroll to position [181, 0]
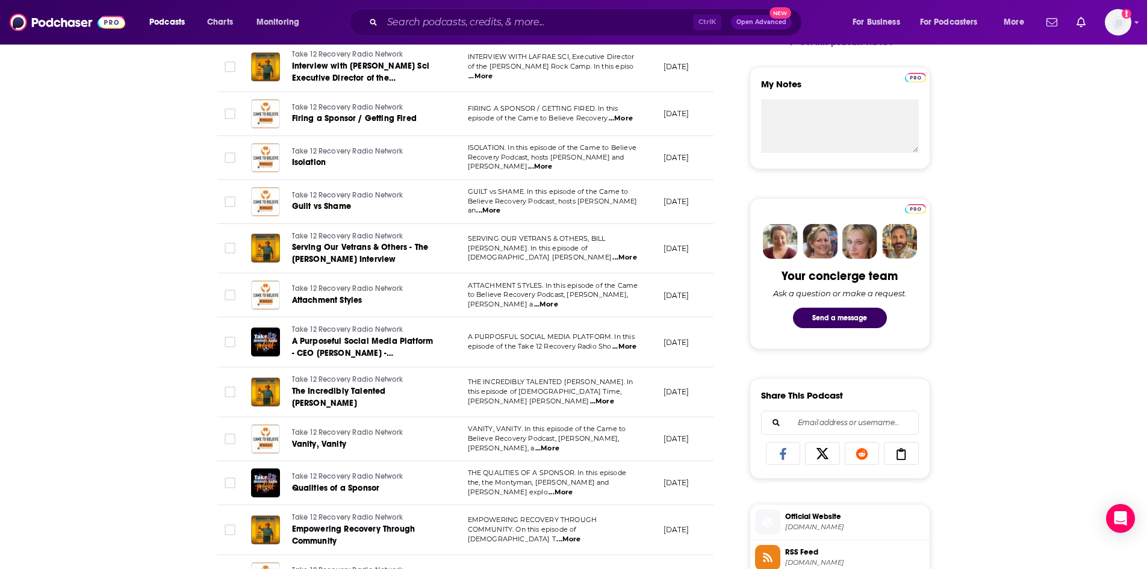
scroll to position [482, 0]
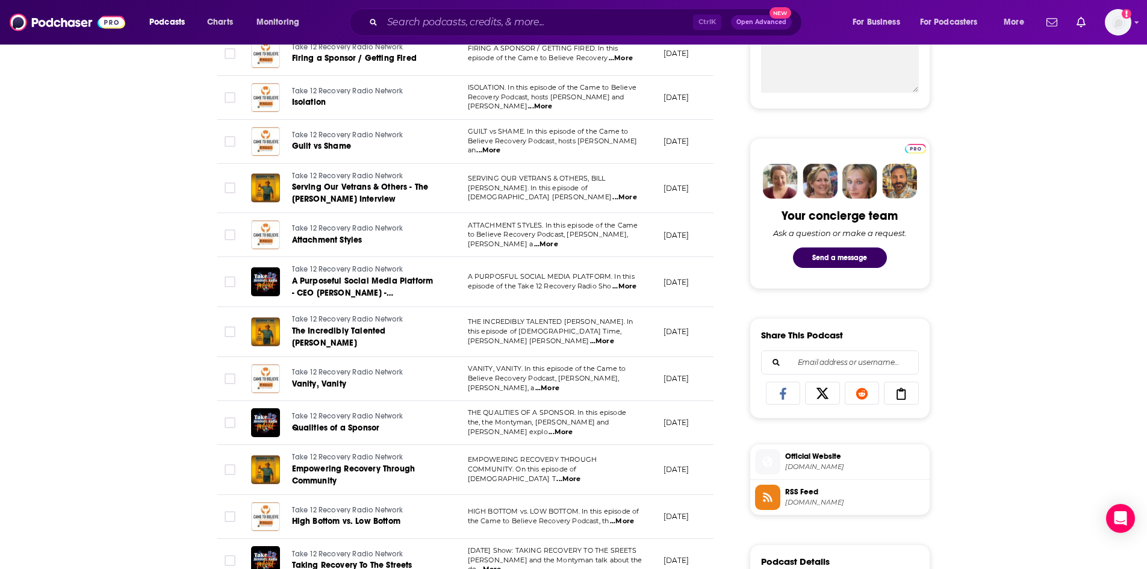
drag, startPoint x: 619, startPoint y: 293, endPoint x: 608, endPoint y: 287, distance: 12.4
click at [618, 293] on td "A PURPOSFUL SOCIAL MEDIA PLATFORM. In this episode of the Take 12 Recovery Radi…" at bounding box center [556, 282] width 196 height 50
click at [603, 288] on span "episode of the Take 12 Recovery Radio Sho" at bounding box center [540, 286] width 144 height 8
click at [611, 288] on span "episode of the Take 12 Recovery Radio Sho" at bounding box center [540, 286] width 144 height 8
click at [620, 287] on span "...More" at bounding box center [624, 287] width 24 height 10
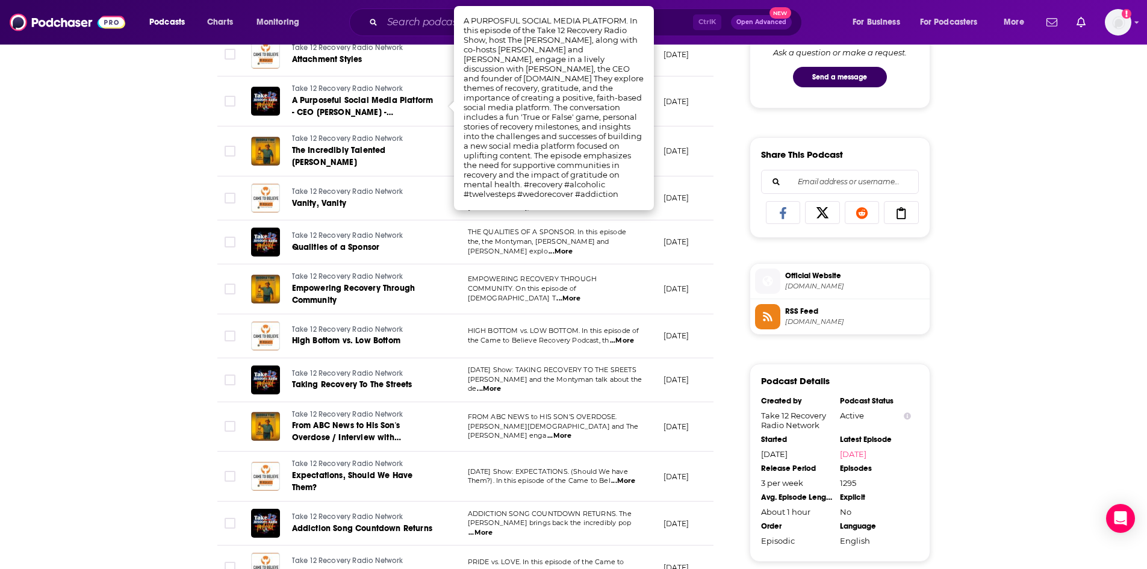
scroll to position [722, 0]
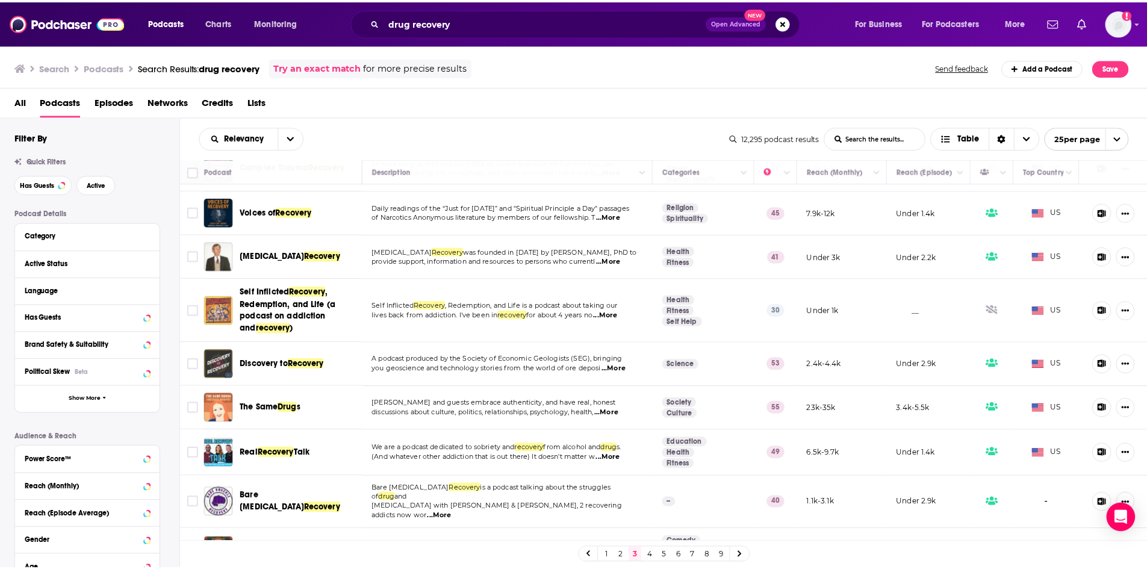
scroll to position [482, 0]
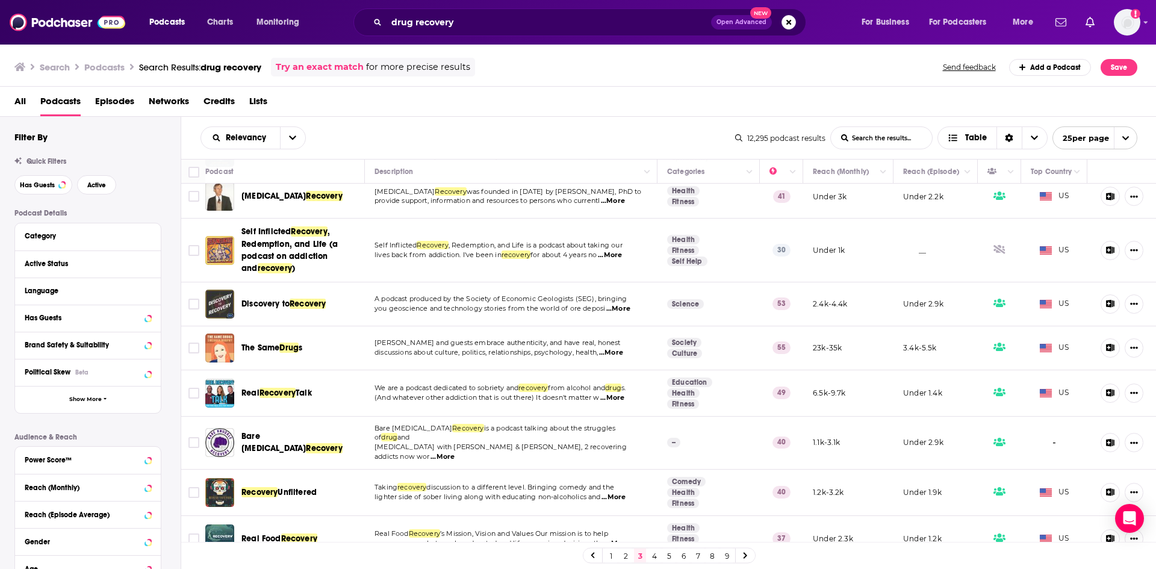
click at [615, 349] on span "...More" at bounding box center [611, 353] width 24 height 10
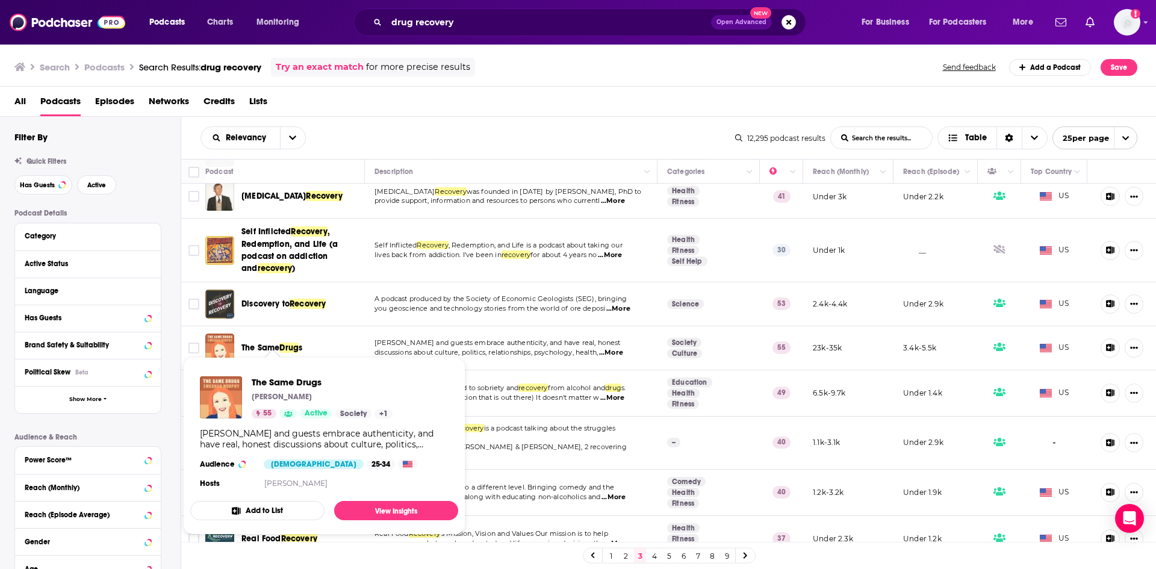
click at [279, 343] on span "The Same" at bounding box center [260, 348] width 38 height 10
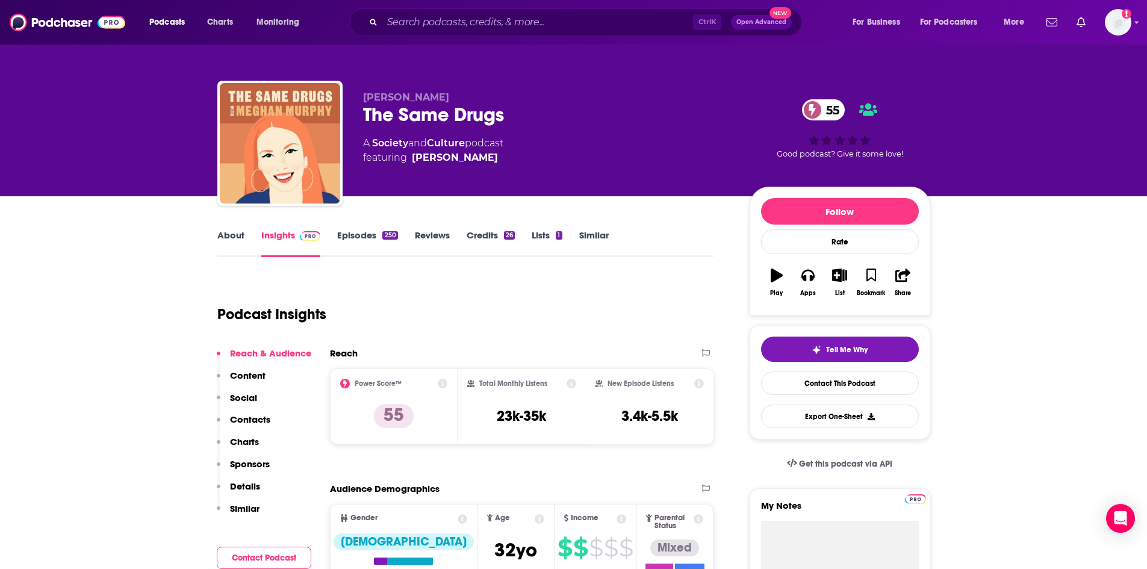
click at [351, 234] on link "Episodes 250" at bounding box center [367, 243] width 60 height 28
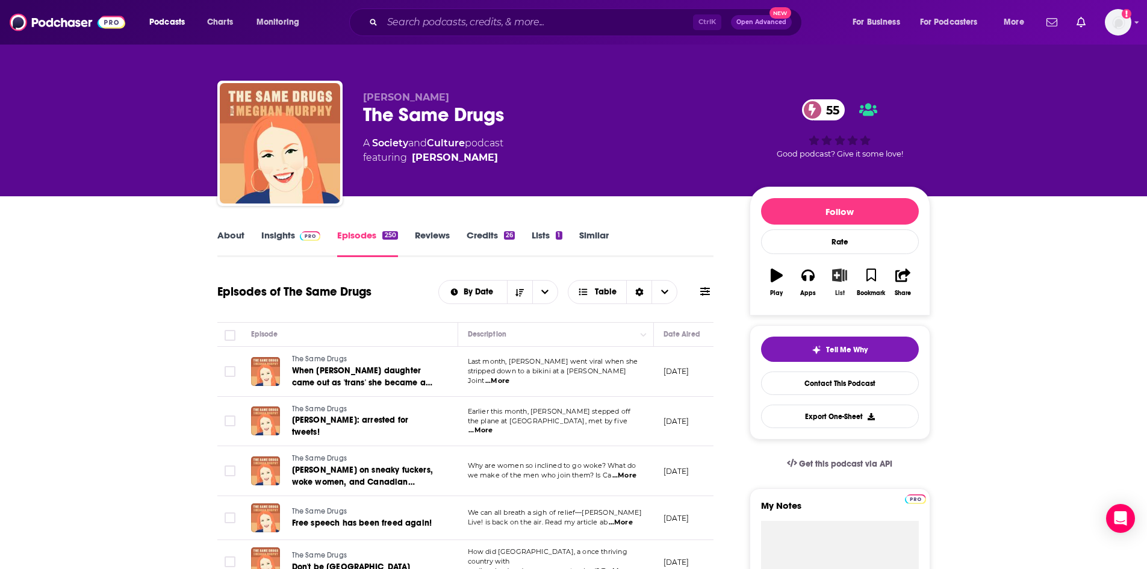
click at [837, 275] on icon "button" at bounding box center [839, 274] width 15 height 13
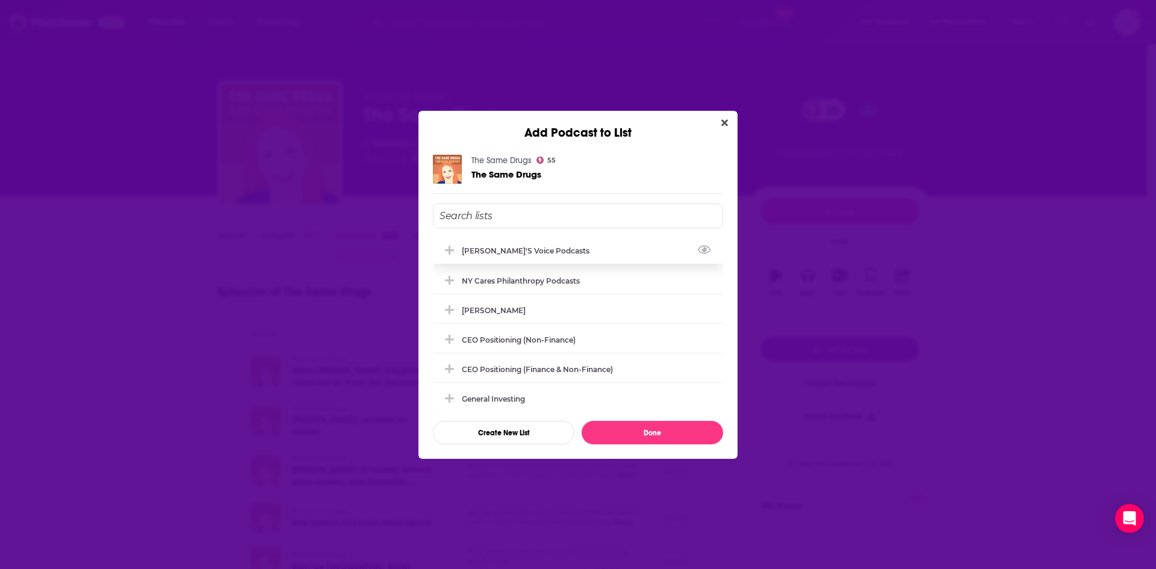
click at [551, 250] on div "[PERSON_NAME]'s Voice Podcasts" at bounding box center [529, 250] width 135 height 9
click at [641, 427] on button "Done" at bounding box center [652, 432] width 141 height 23
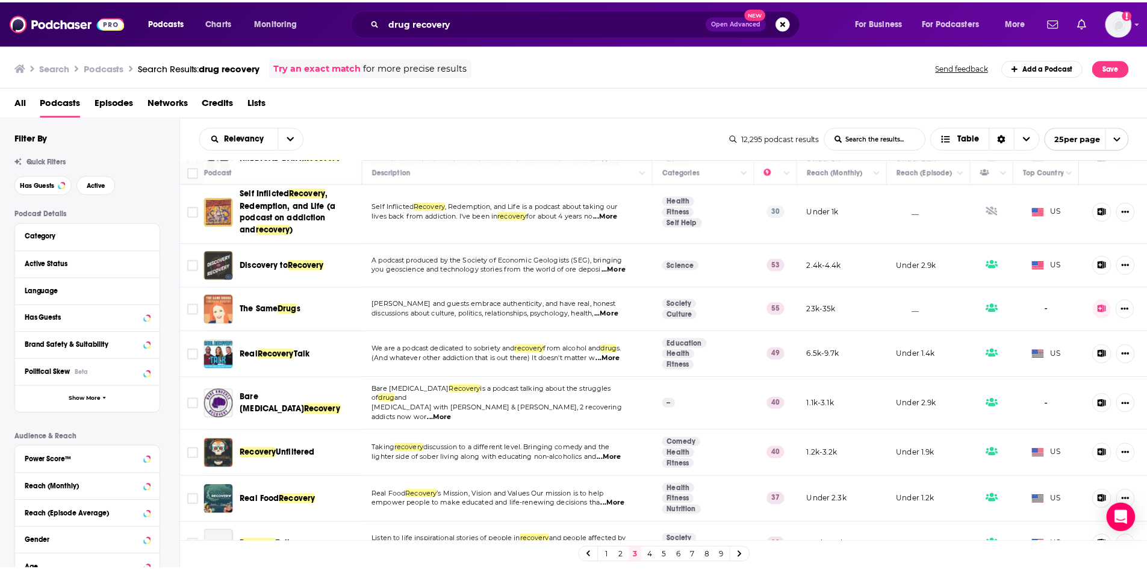
scroll to position [542, 0]
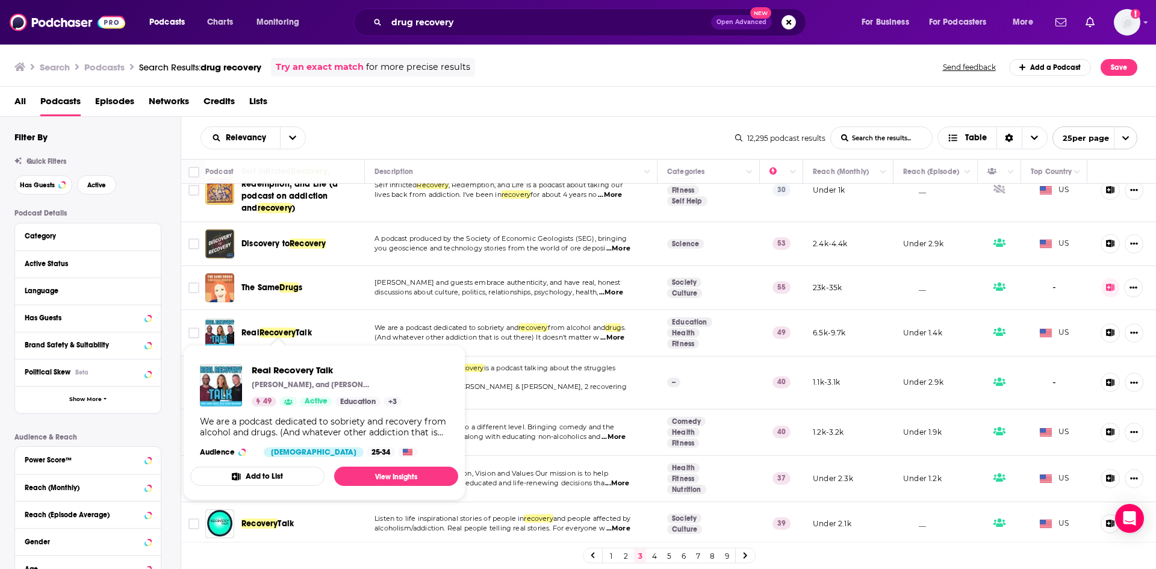
click at [291, 329] on span "Recovery" at bounding box center [277, 332] width 36 height 10
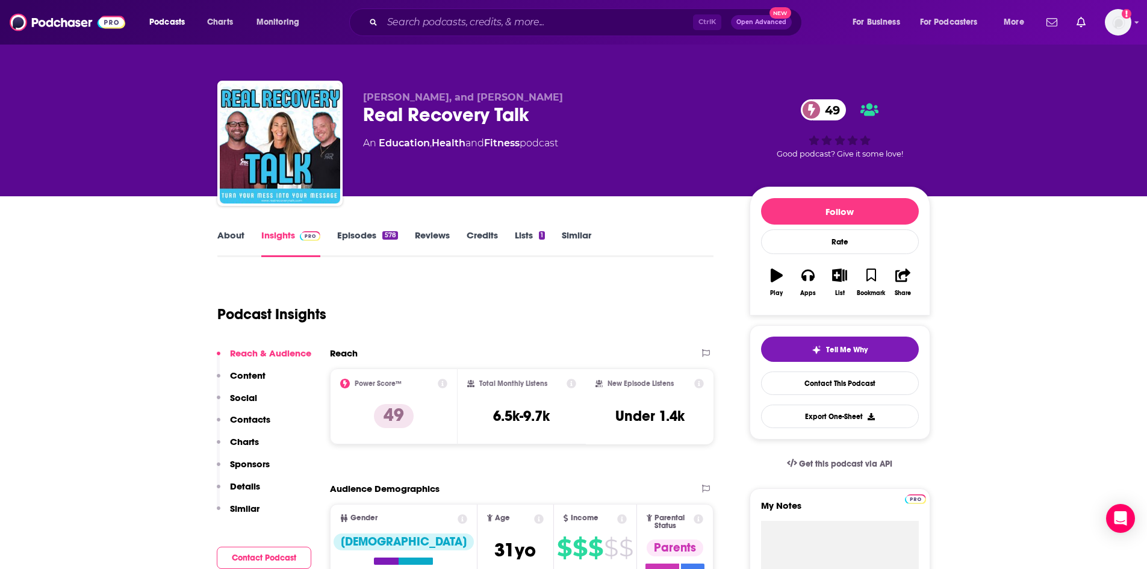
click at [352, 242] on link "Episodes 578" at bounding box center [367, 243] width 60 height 28
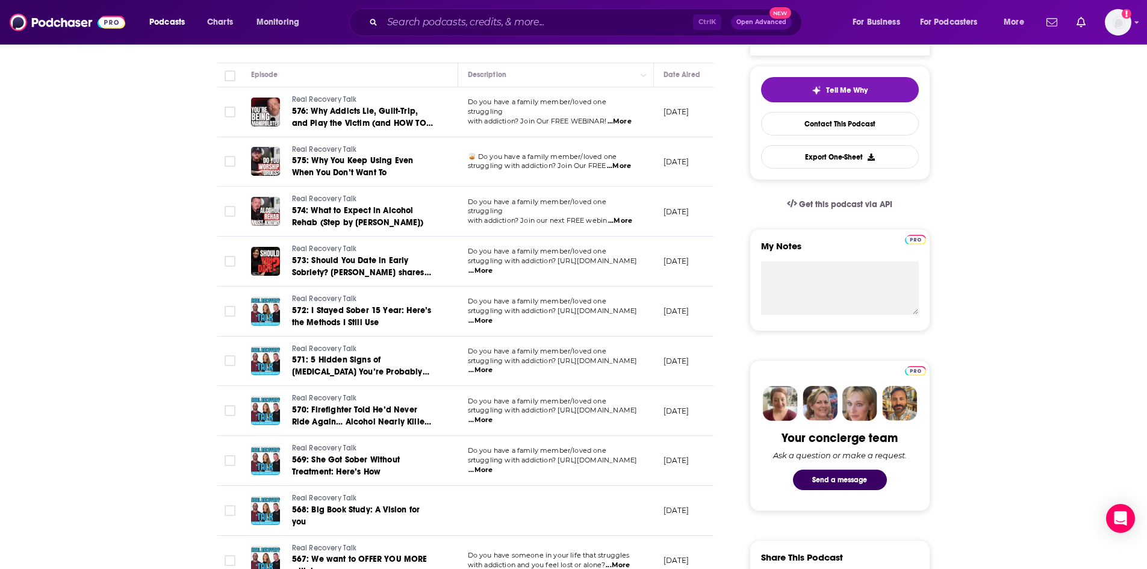
scroll to position [301, 0]
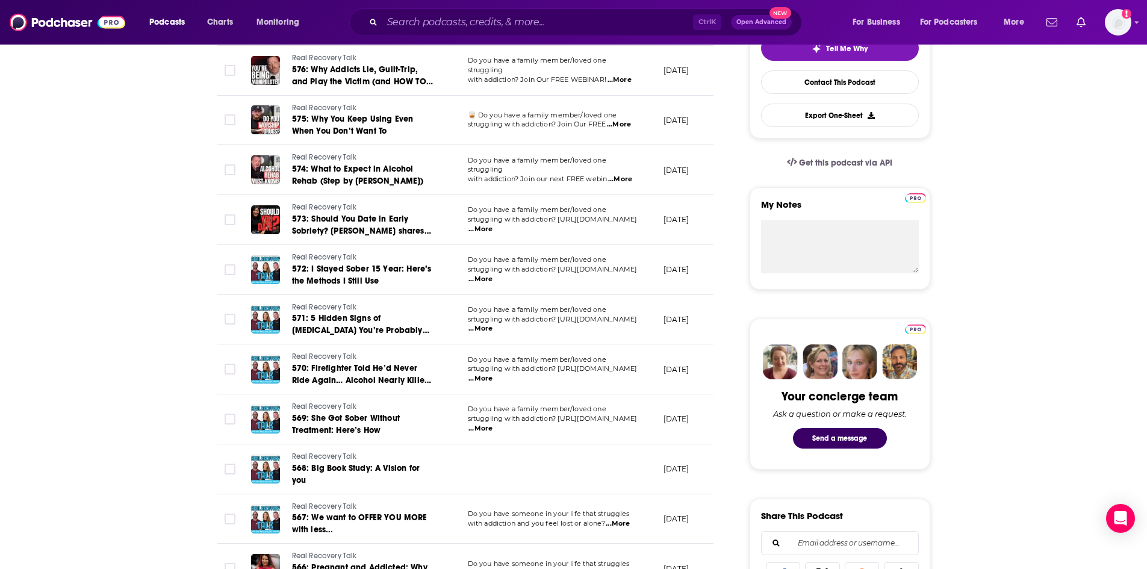
click at [492, 377] on span "...More" at bounding box center [480, 379] width 24 height 10
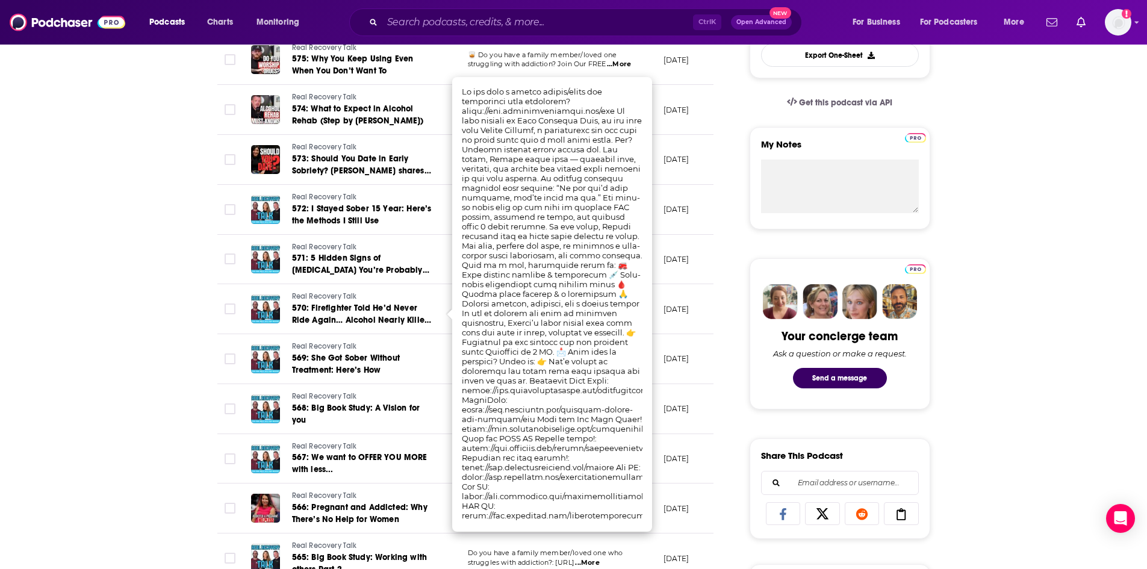
scroll to position [421, 0]
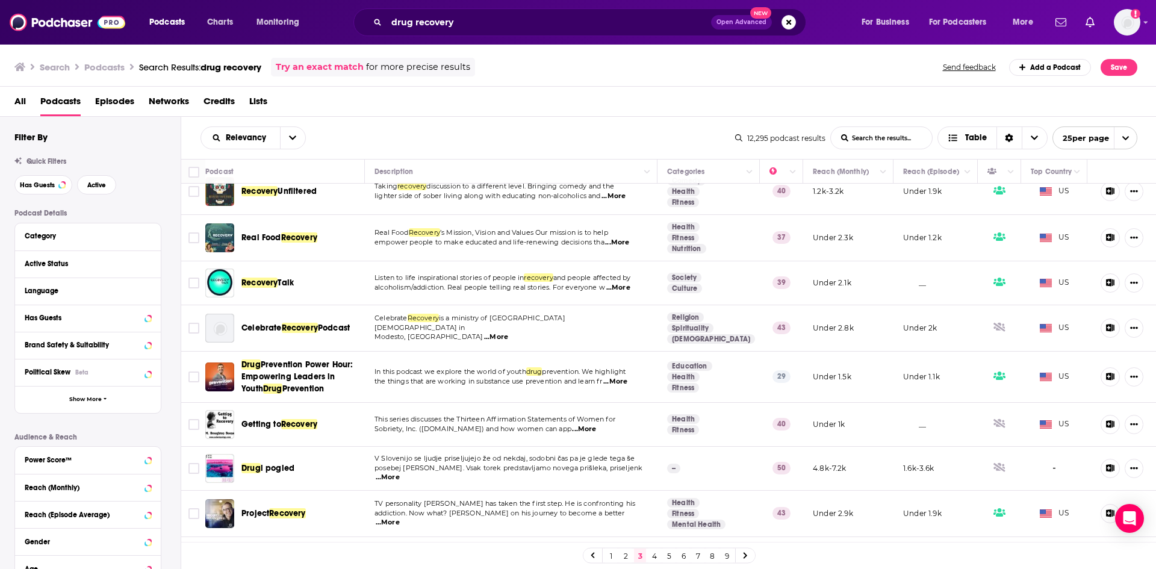
scroll to position [802, 0]
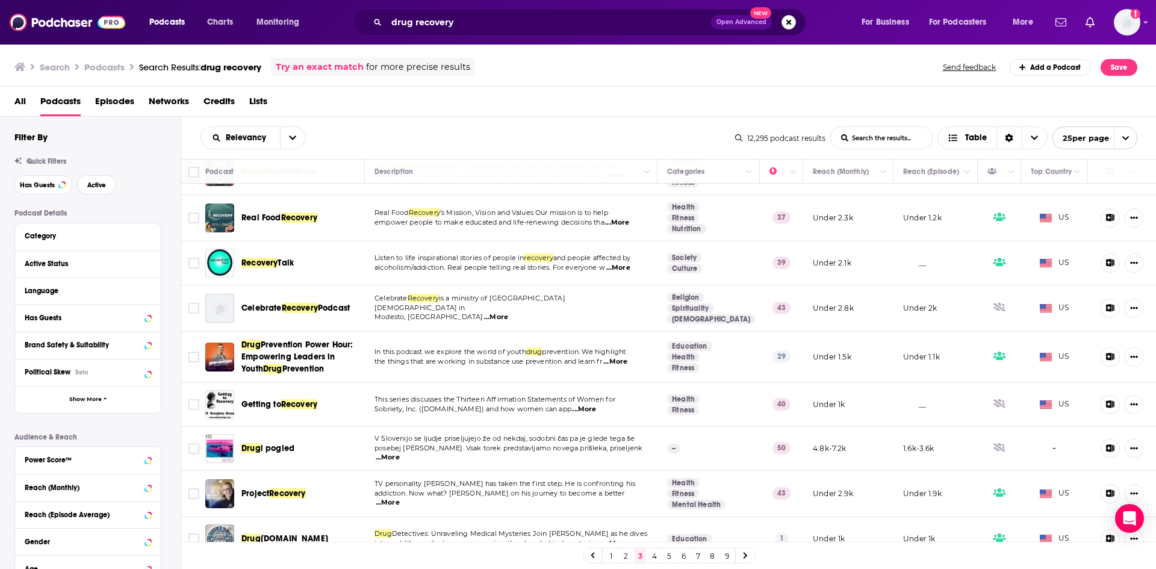
click at [655, 554] on link "4" at bounding box center [654, 555] width 12 height 14
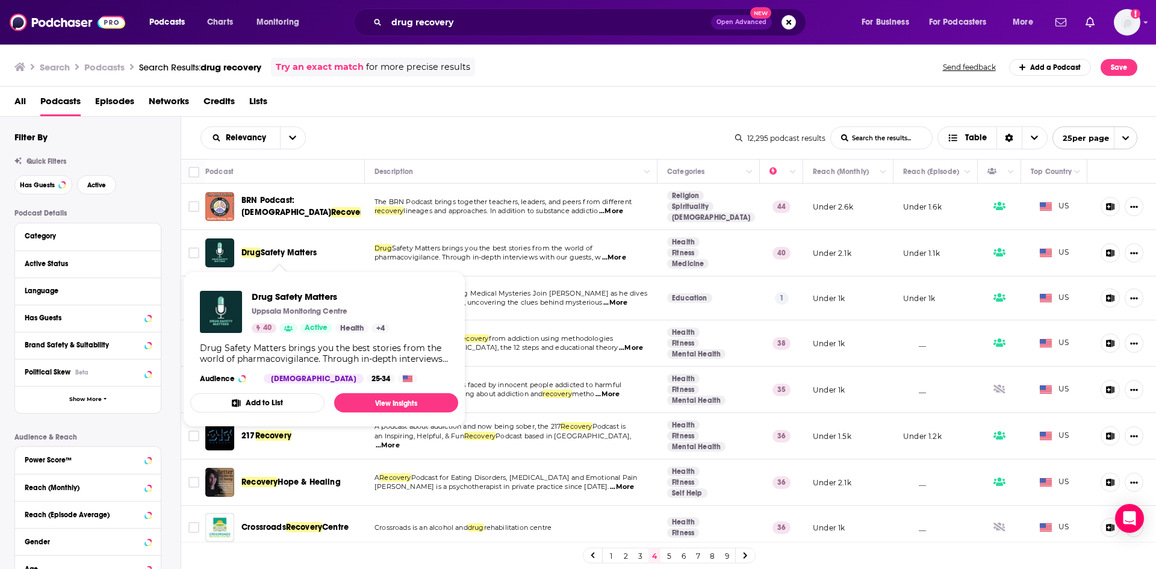
click at [309, 252] on span "Safety Matters" at bounding box center [289, 252] width 56 height 10
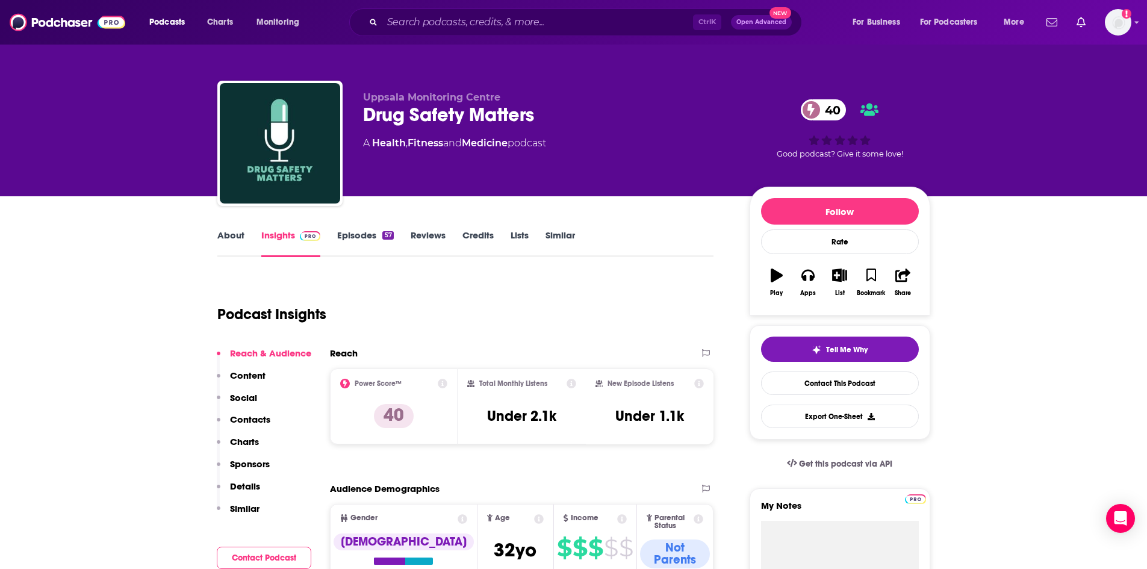
click at [351, 240] on link "Episodes 57" at bounding box center [365, 243] width 56 height 28
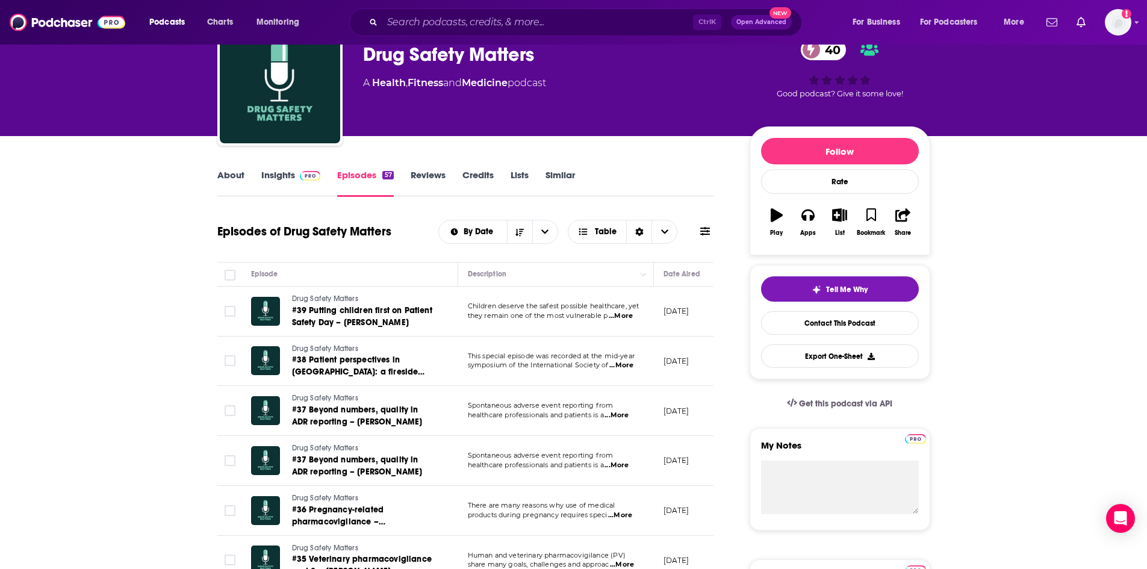
scroll to position [120, 0]
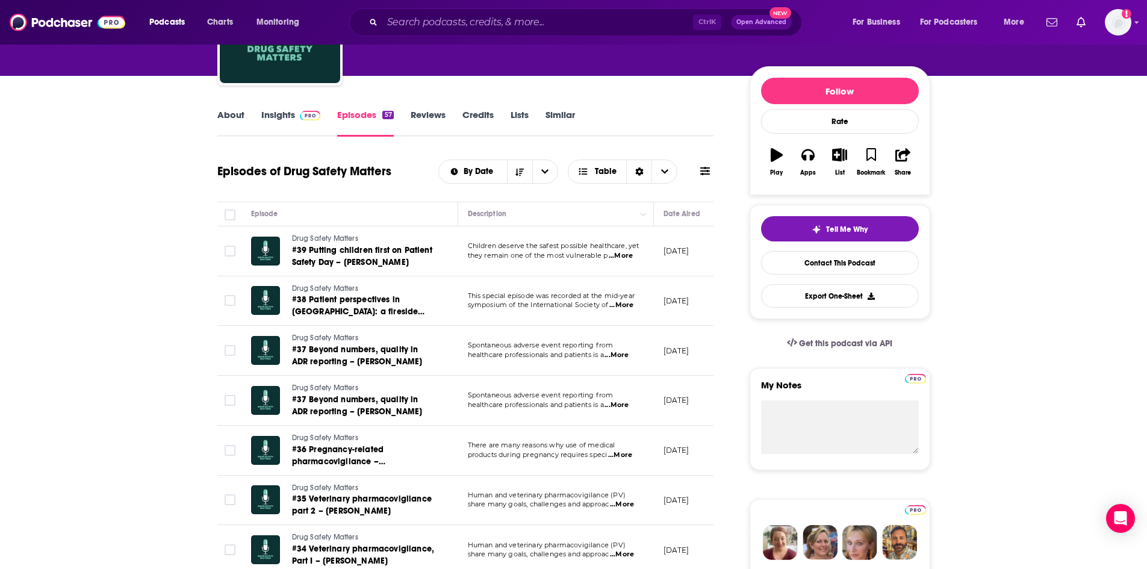
click at [619, 257] on span "...More" at bounding box center [621, 256] width 24 height 10
click at [647, 118] on div "About Insights Episodes 57 Reviews Credits Lists Similar" at bounding box center [465, 121] width 497 height 29
click at [833, 164] on button "List" at bounding box center [839, 161] width 31 height 43
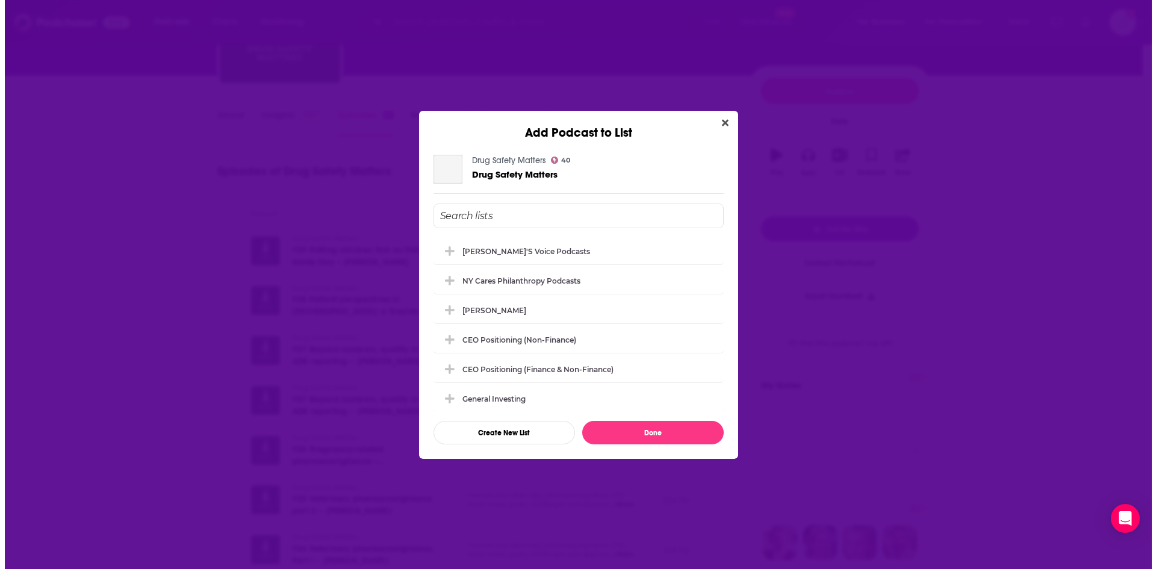
scroll to position [0, 0]
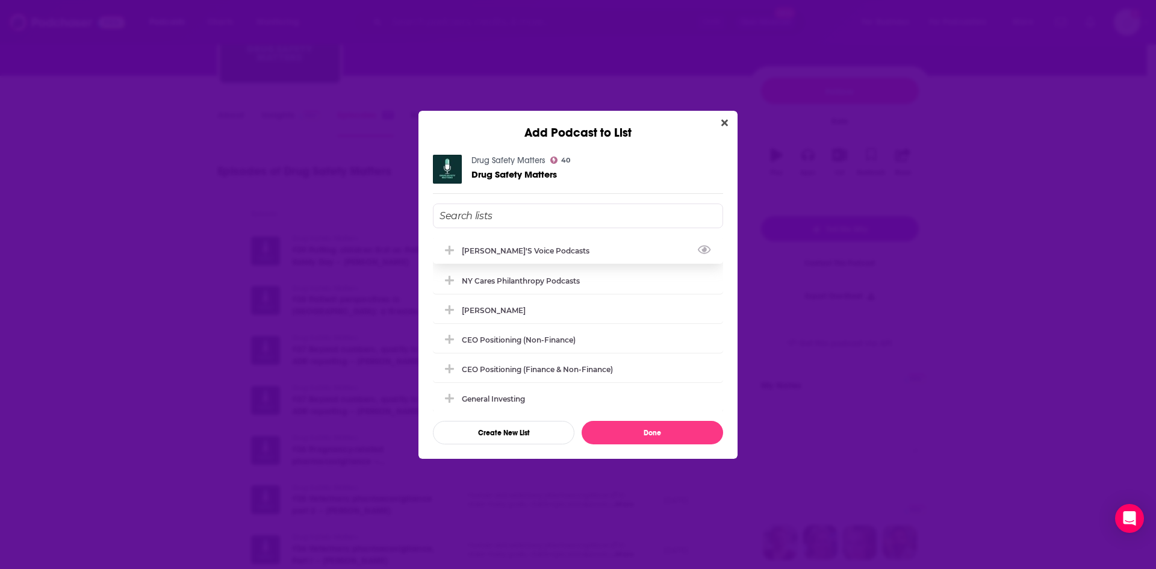
click at [450, 245] on icon "Add Podcast To List" at bounding box center [449, 250] width 9 height 11
drag, startPoint x: 634, startPoint y: 415, endPoint x: 647, endPoint y: 471, distance: 57.5
click at [647, 471] on div "Add Podcast to List Drug Safety Matters 40 Drug Safety Matters [PERSON_NAME]'s …" at bounding box center [578, 284] width 1156 height 569
click at [627, 427] on button "Done" at bounding box center [652, 432] width 141 height 23
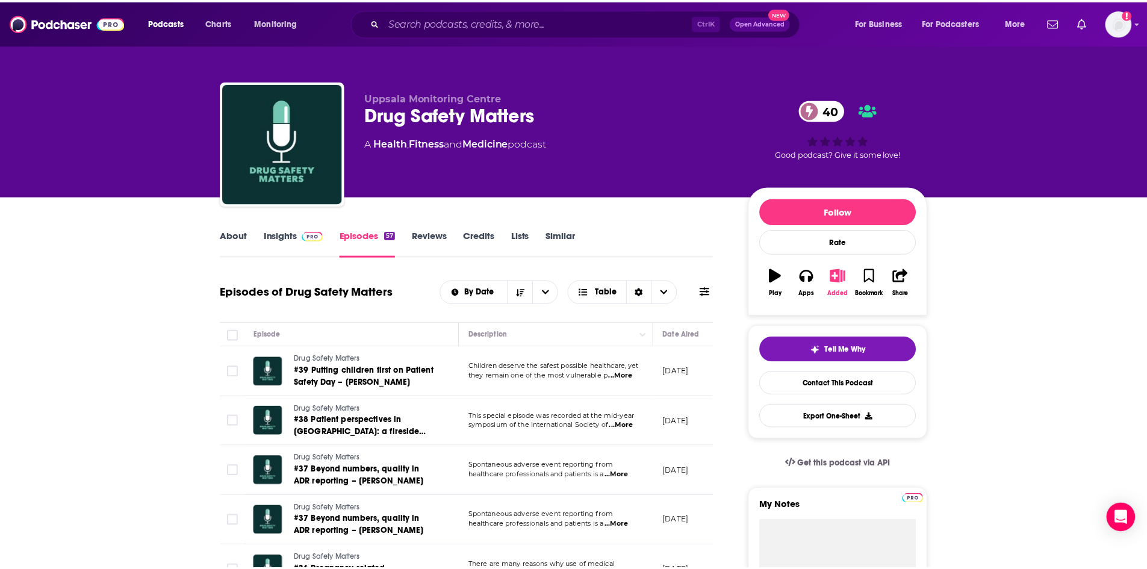
scroll to position [120, 0]
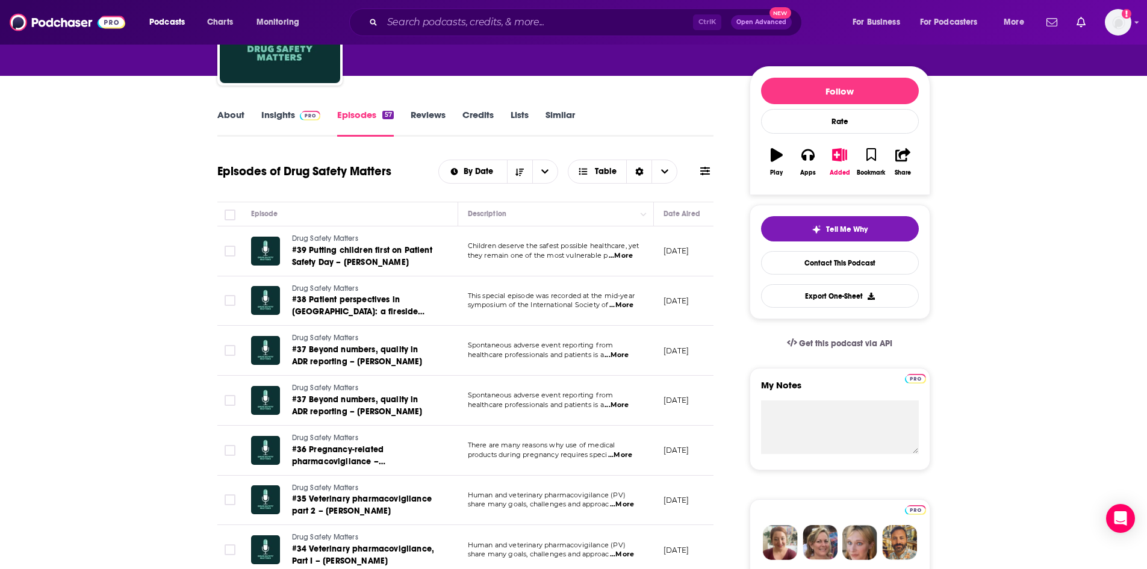
drag, startPoint x: 117, startPoint y: 219, endPoint x: 48, endPoint y: 80, distance: 155.1
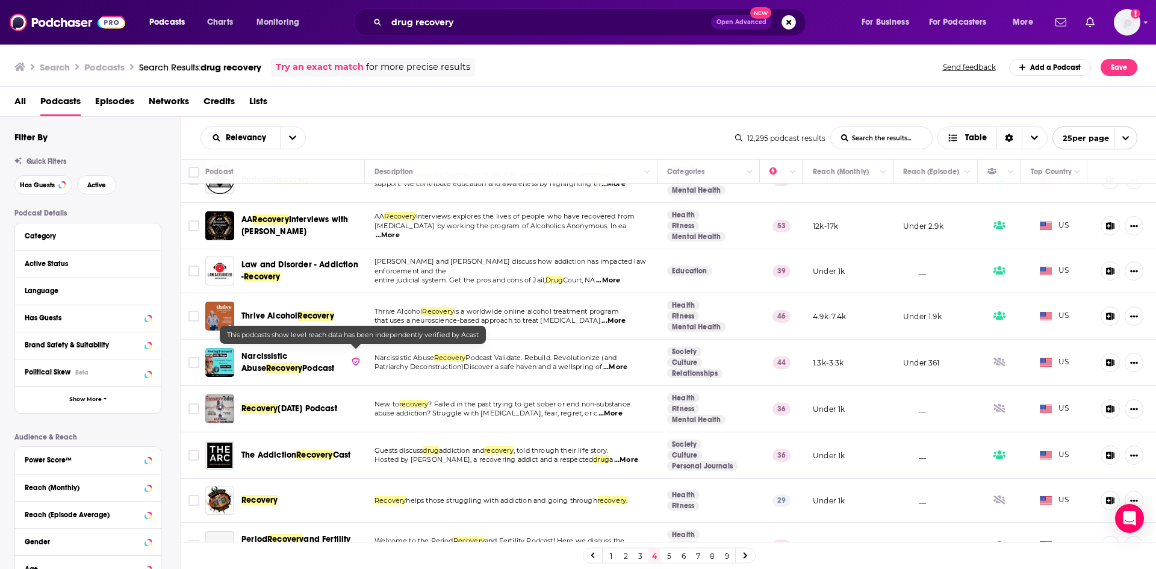
scroll to position [421, 0]
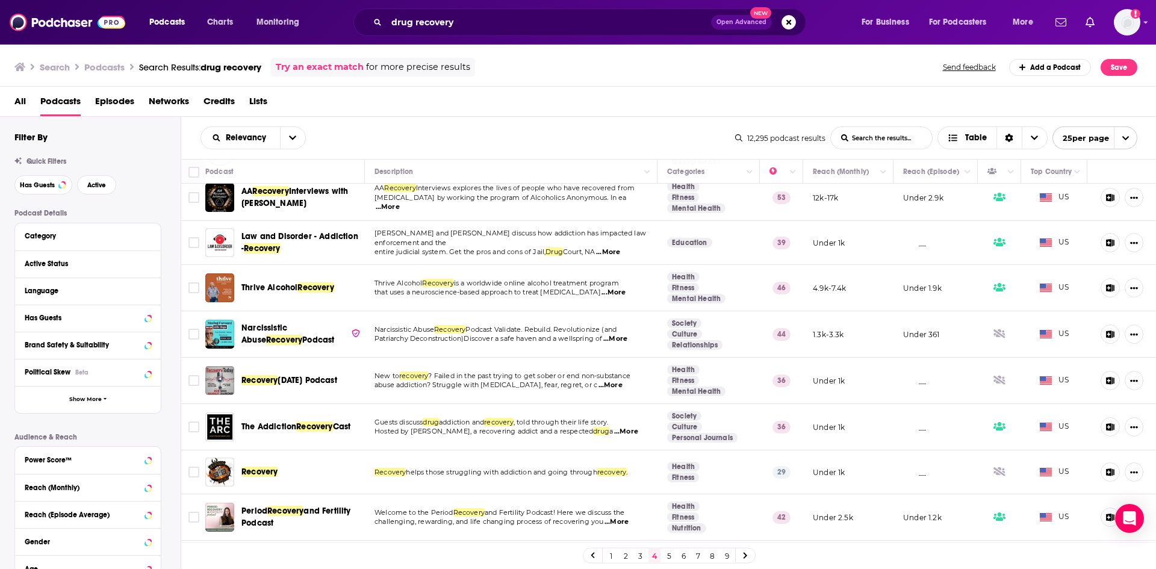
click at [235, 389] on div "Recovery [DATE] Podcast" at bounding box center [285, 380] width 161 height 29
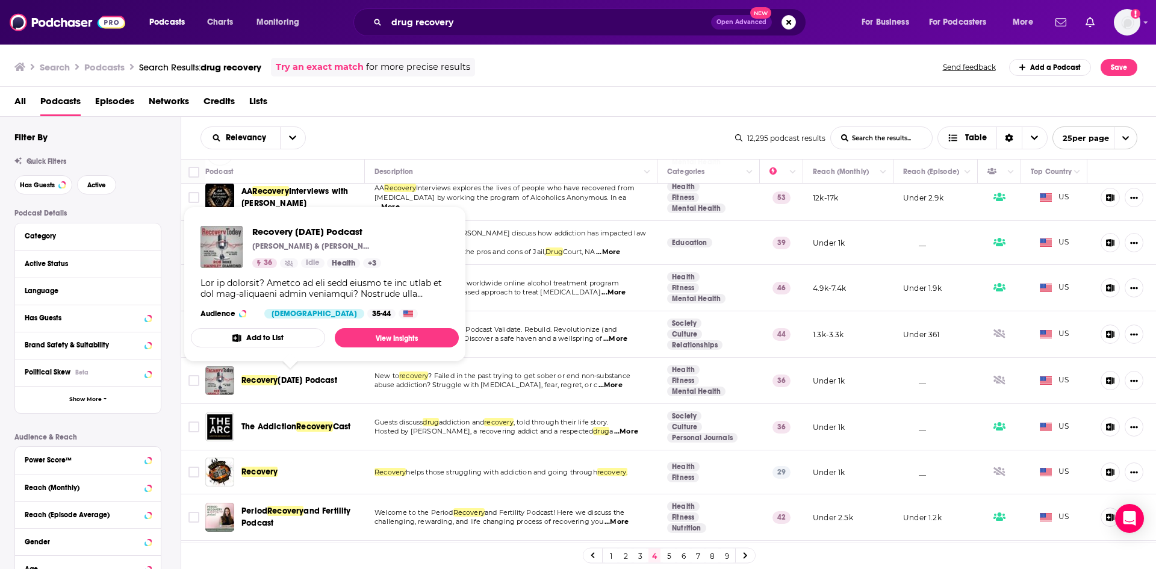
click at [267, 378] on span "Recovery" at bounding box center [259, 380] width 36 height 10
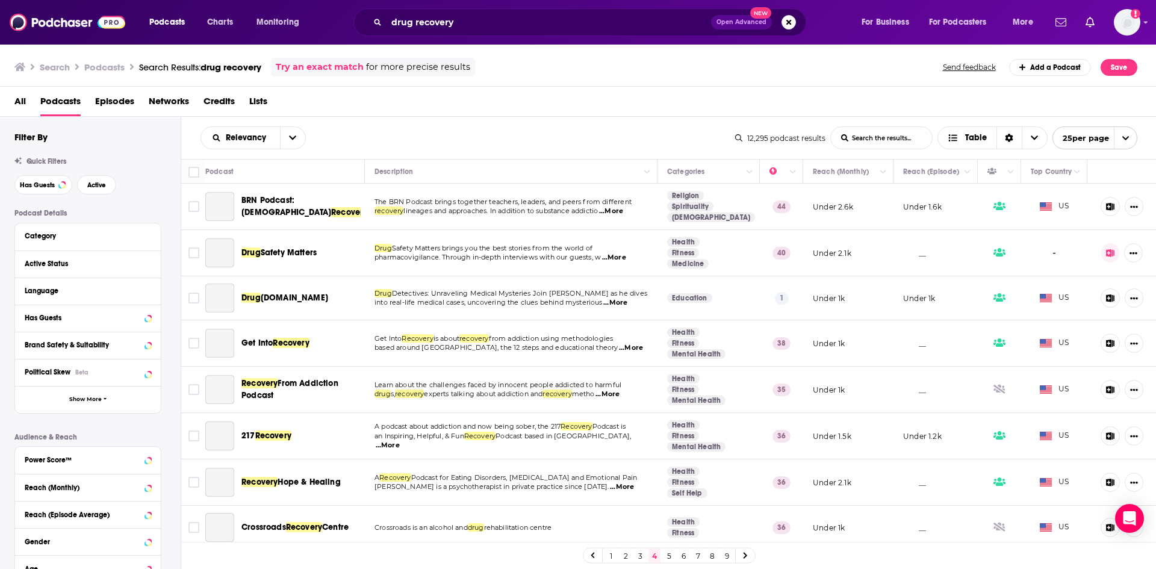
scroll to position [241, 0]
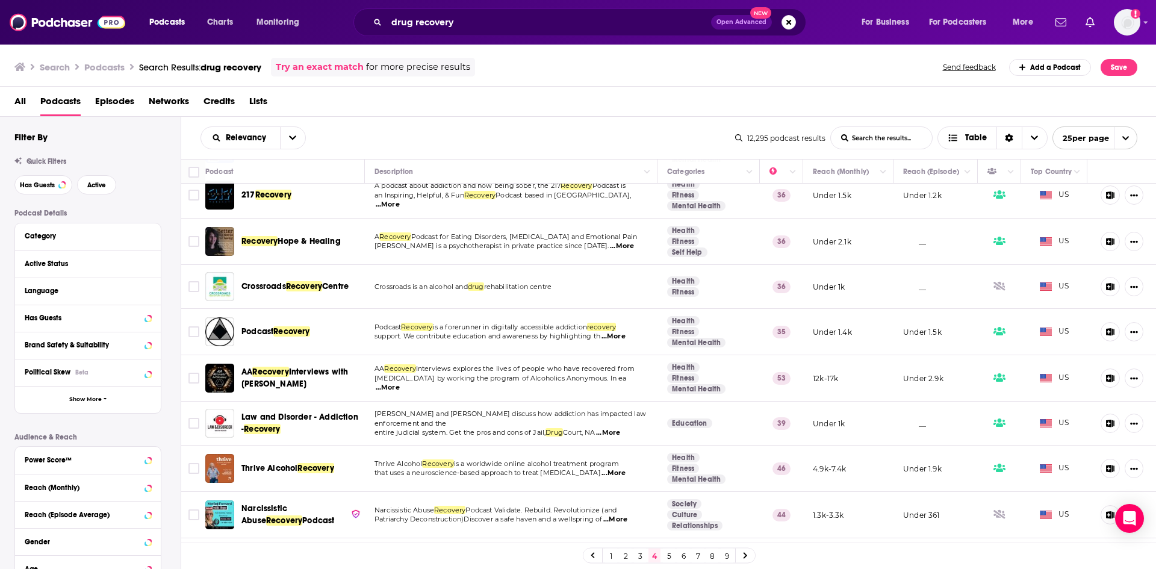
click at [669, 554] on link "5" at bounding box center [669, 555] width 12 height 14
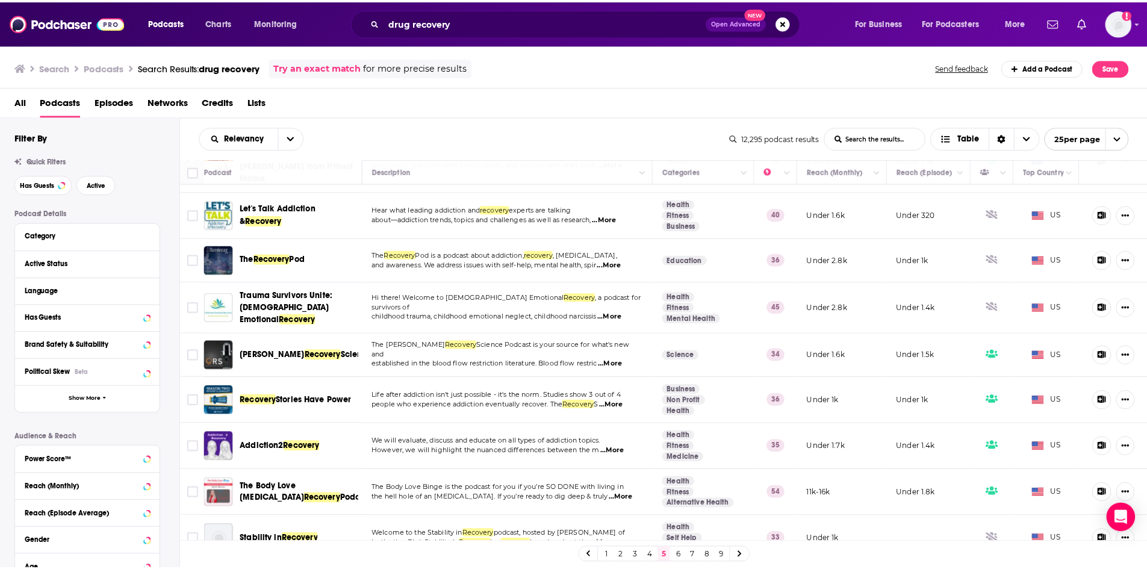
scroll to position [786, 0]
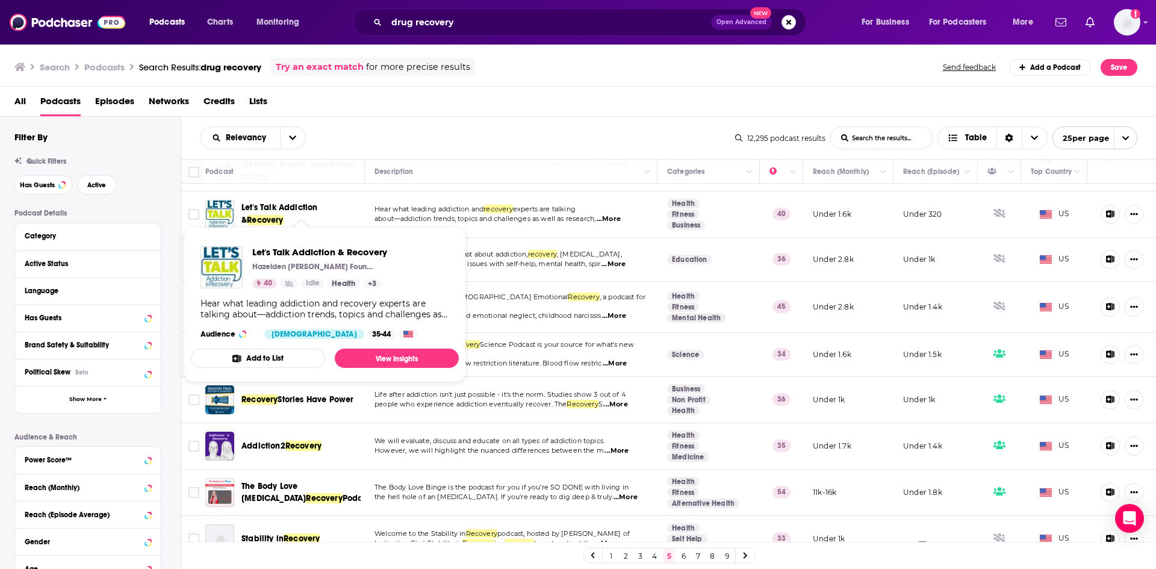
click at [276, 215] on span "Recovery" at bounding box center [265, 220] width 36 height 10
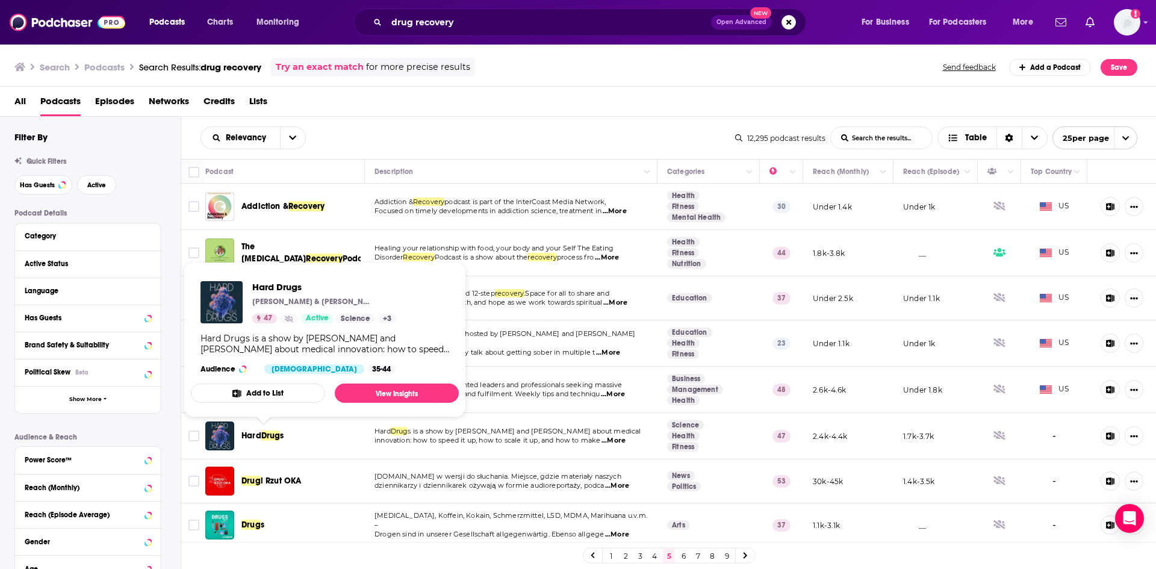
click at [263, 436] on span "Drug" at bounding box center [270, 435] width 19 height 10
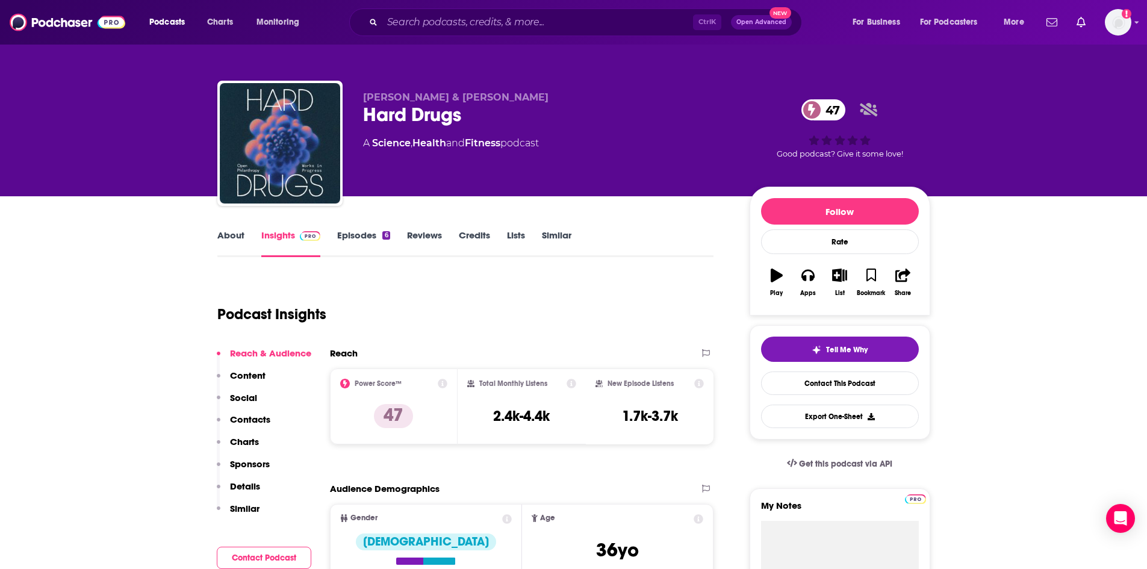
click at [364, 242] on link "Episodes 6" at bounding box center [363, 243] width 52 height 28
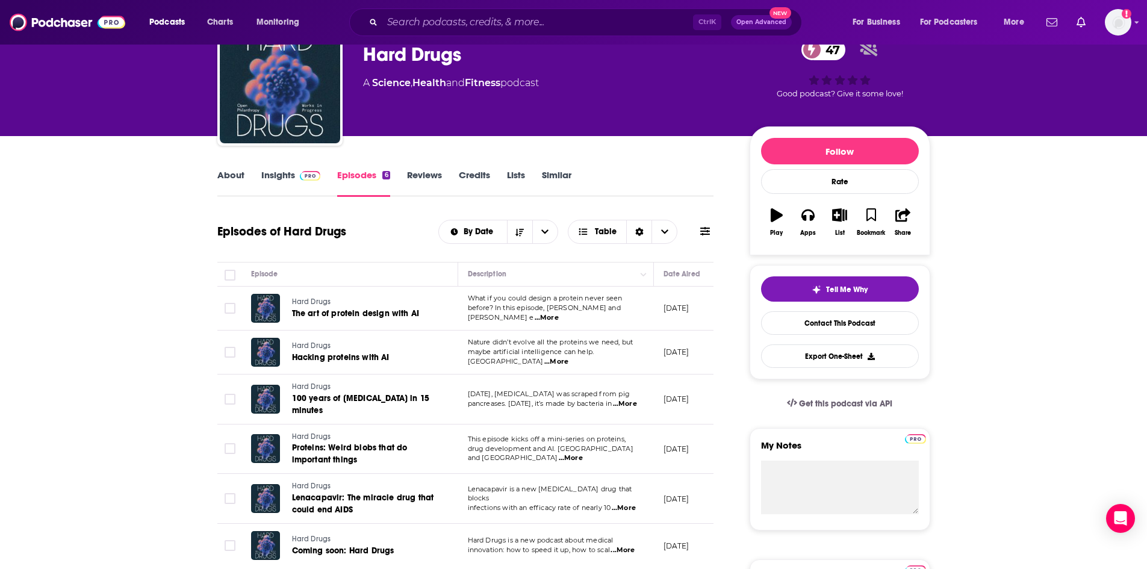
scroll to position [120, 0]
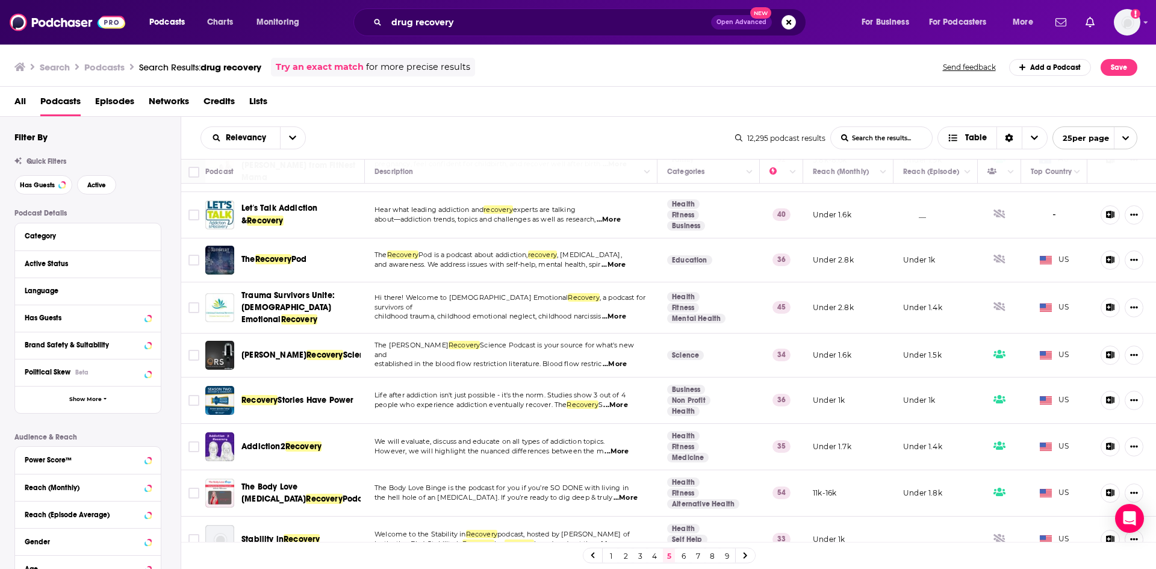
scroll to position [786, 0]
click at [677, 554] on div "1 2 3 4 5 6 7 8 9" at bounding box center [669, 556] width 173 height 16
click at [680, 553] on link "6" at bounding box center [683, 555] width 12 height 14
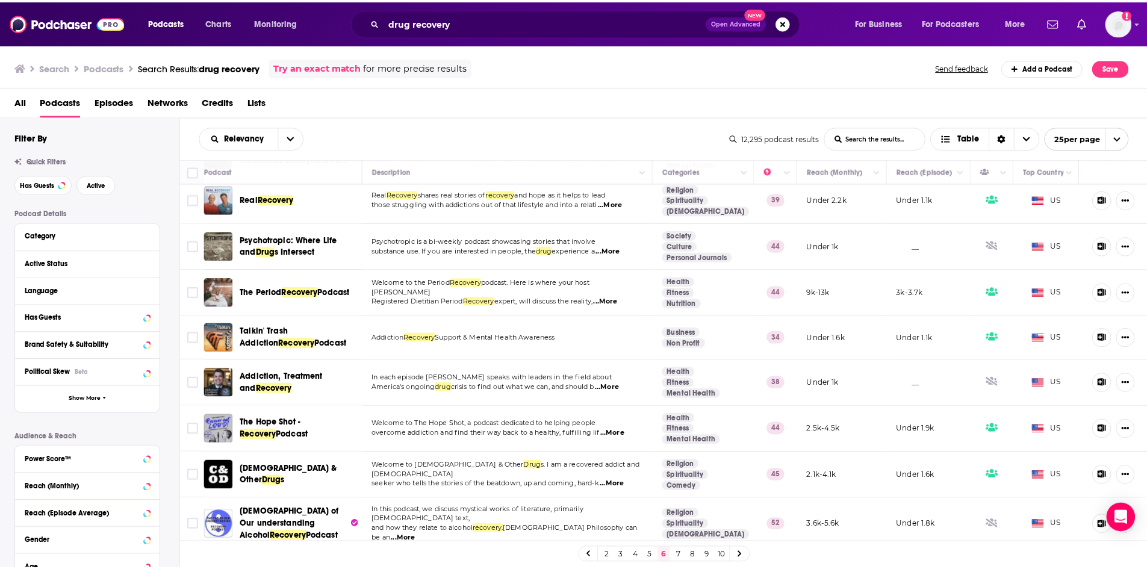
scroll to position [241, 0]
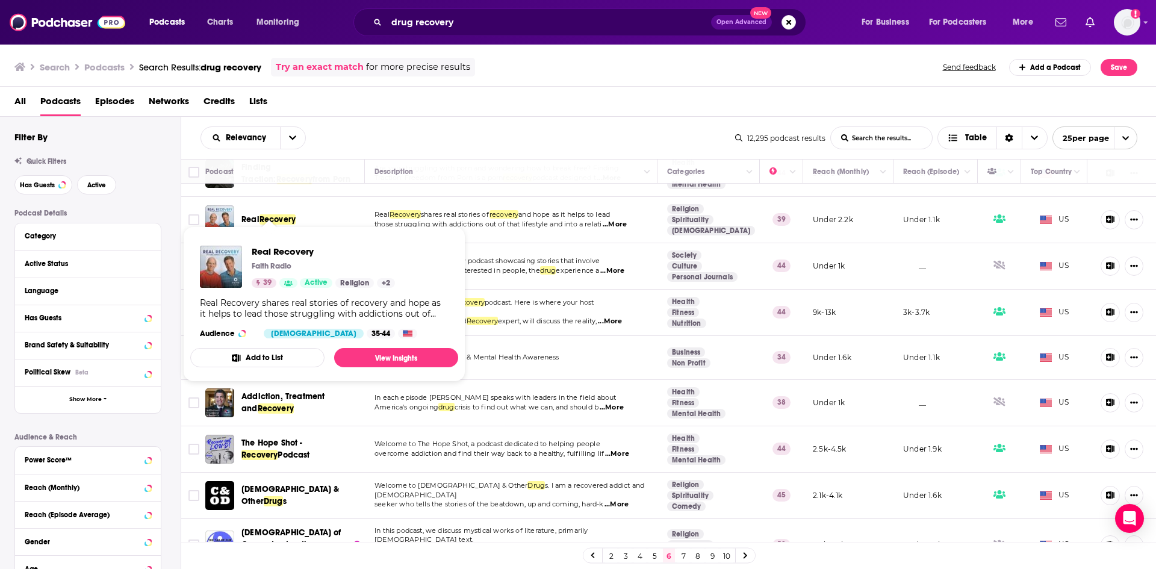
click at [285, 214] on span "Recovery" at bounding box center [277, 219] width 36 height 10
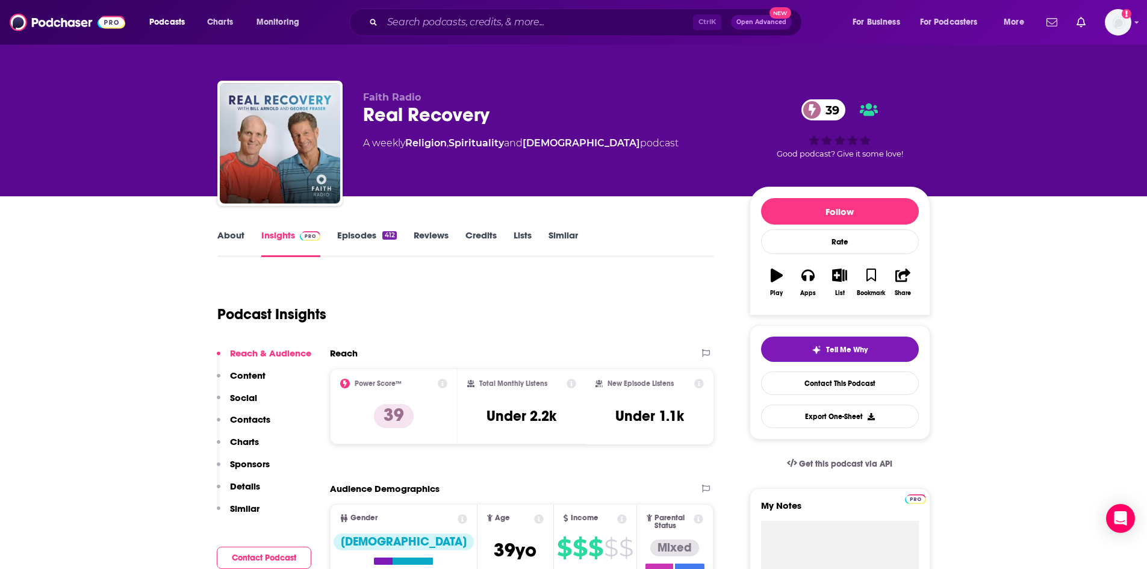
click at [345, 238] on link "Episodes 412" at bounding box center [366, 243] width 59 height 28
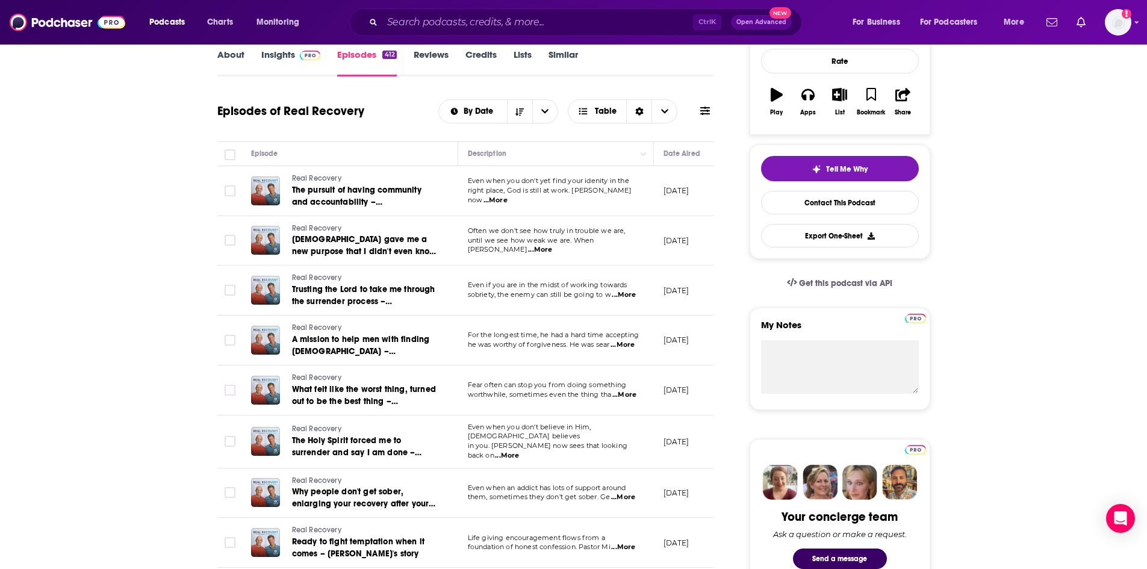
scroll to position [241, 0]
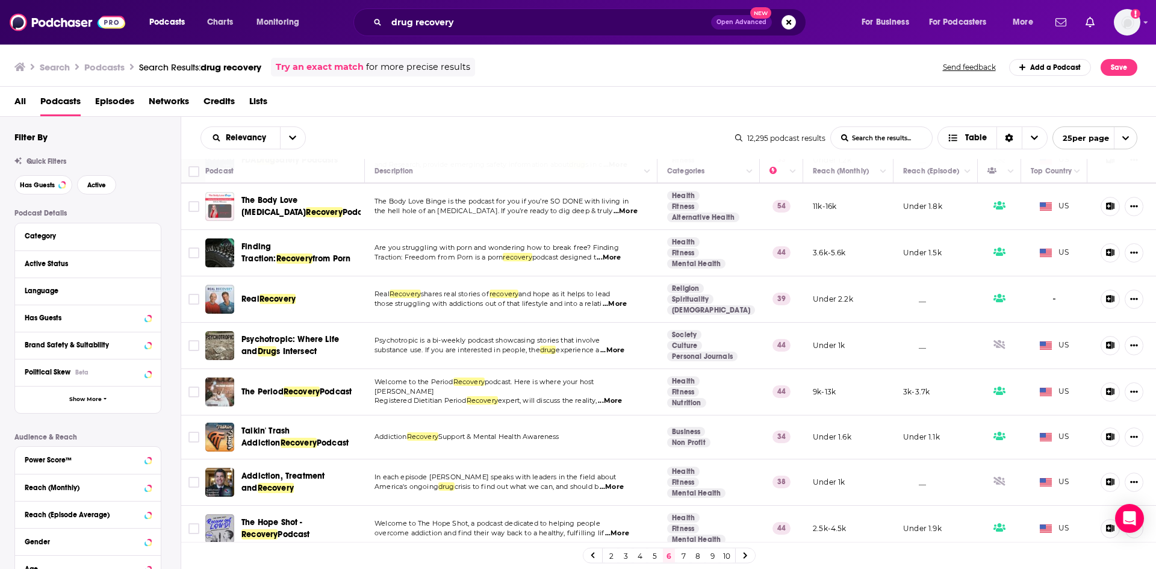
scroll to position [181, 0]
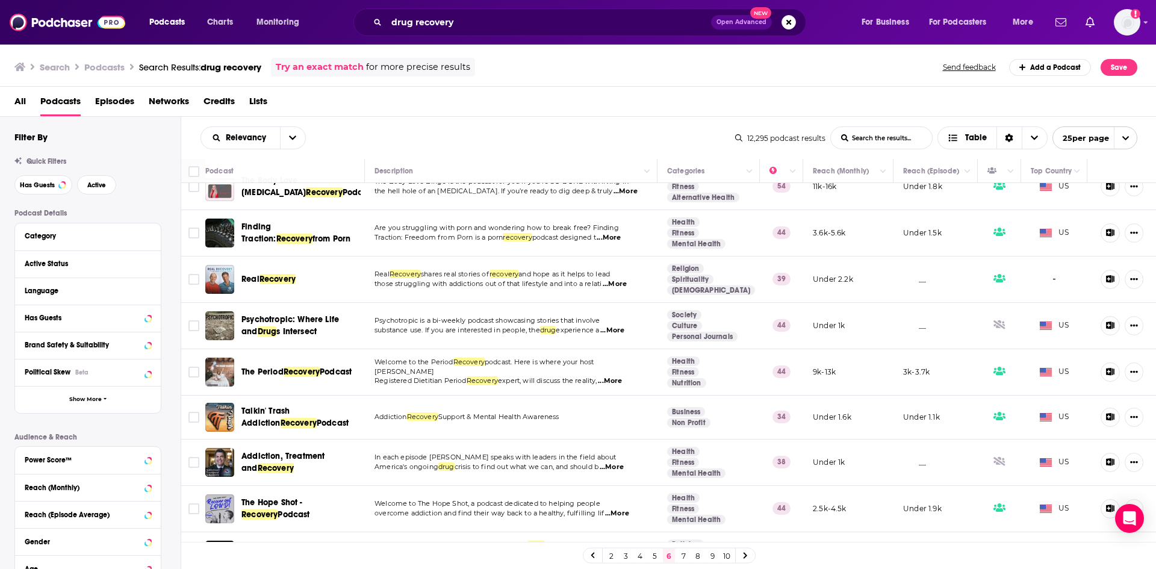
click at [324, 451] on span "Addiction, Treatment and" at bounding box center [282, 462] width 83 height 22
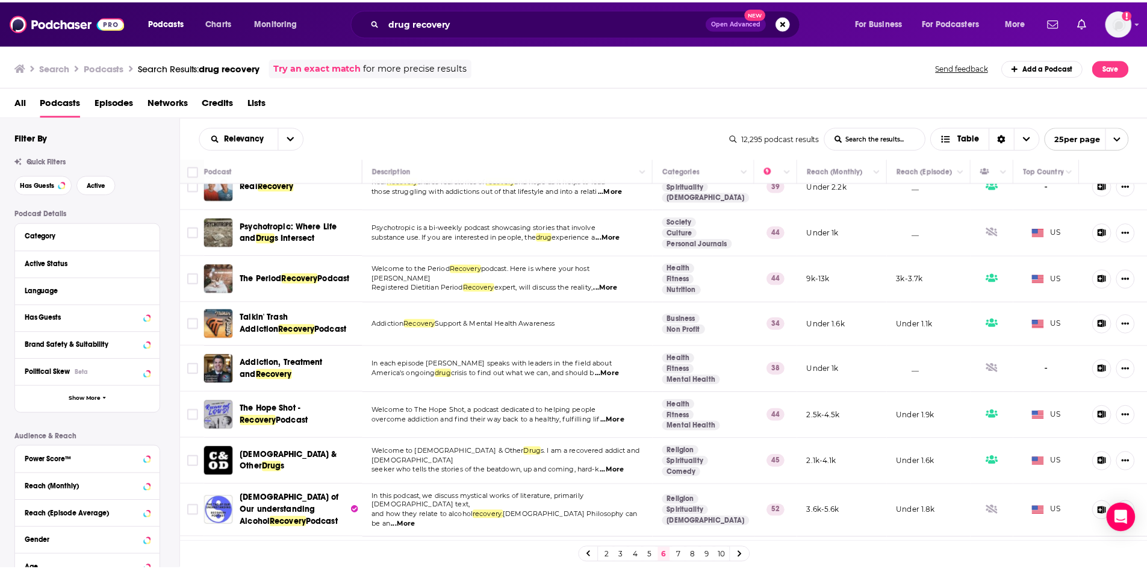
scroll to position [301, 0]
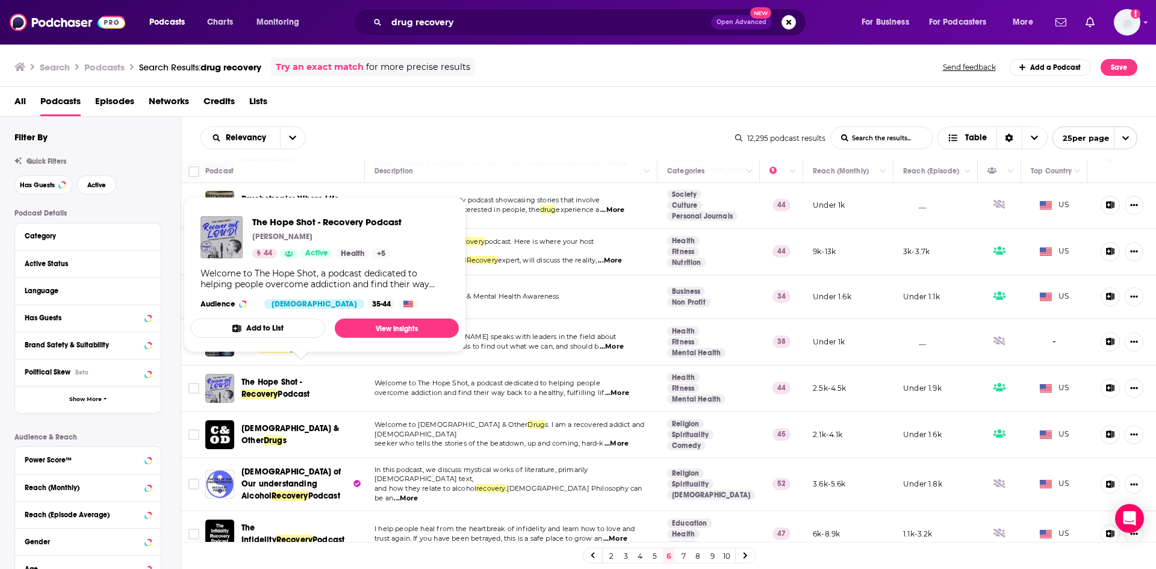
click at [278, 389] on span "Recovery" at bounding box center [259, 394] width 36 height 10
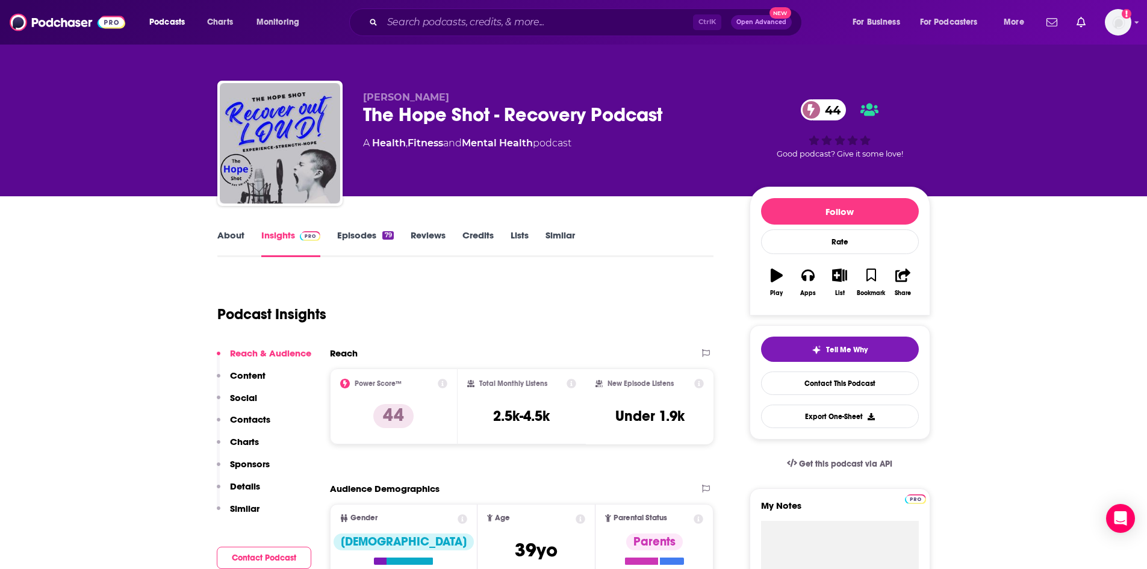
click at [362, 231] on link "Episodes 79" at bounding box center [365, 243] width 56 height 28
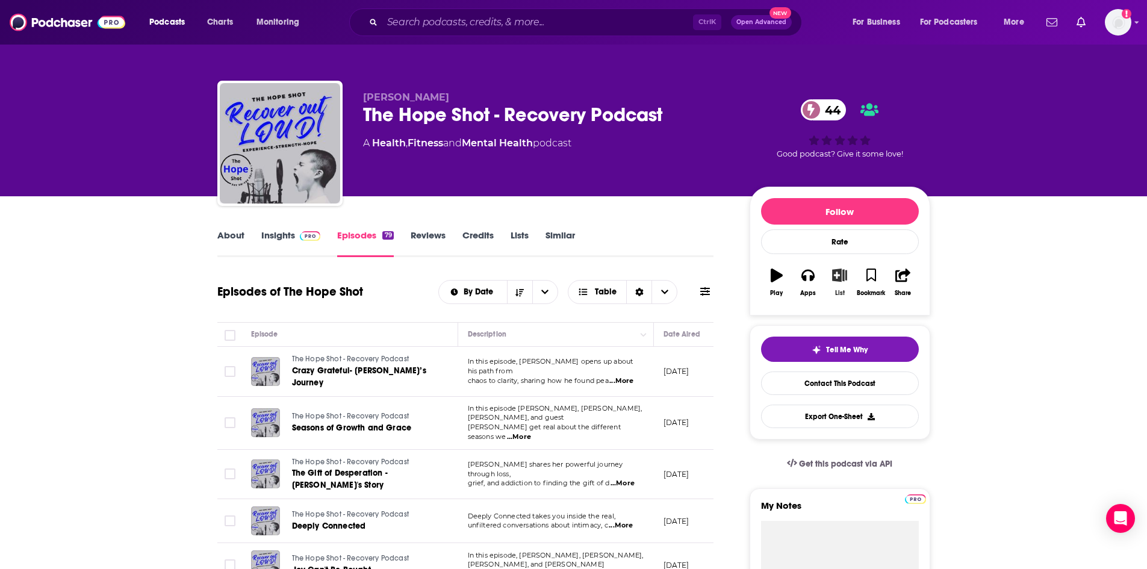
click at [840, 279] on icon "button" at bounding box center [839, 274] width 15 height 13
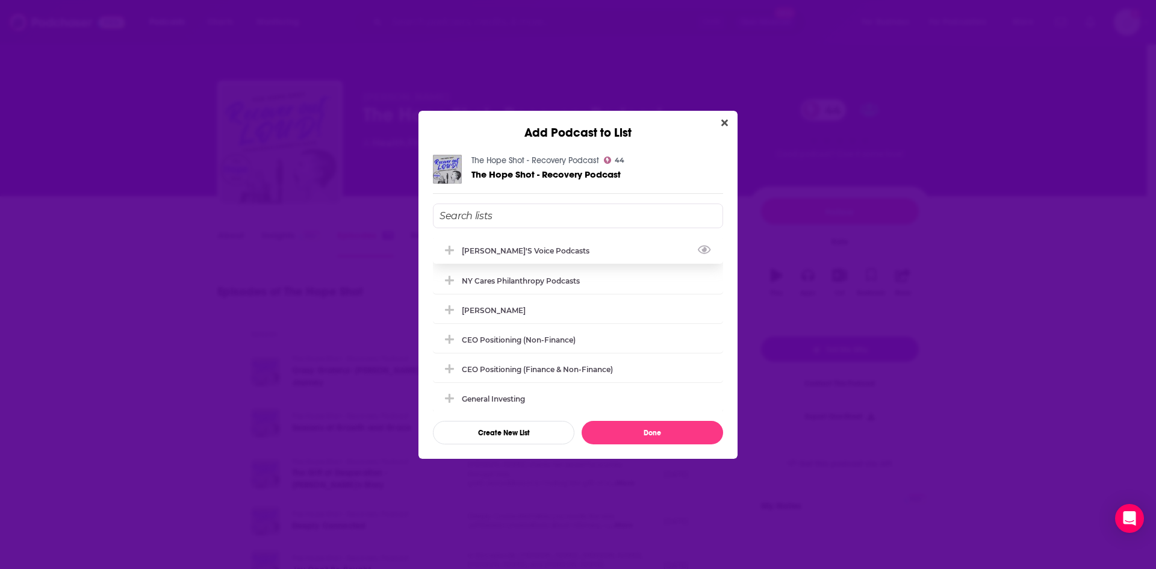
click at [476, 253] on div "[PERSON_NAME]'s Voice Podcasts" at bounding box center [529, 250] width 135 height 9
drag, startPoint x: 674, startPoint y: 430, endPoint x: 678, endPoint y: 425, distance: 6.5
click at [678, 427] on button "Done" at bounding box center [652, 432] width 141 height 23
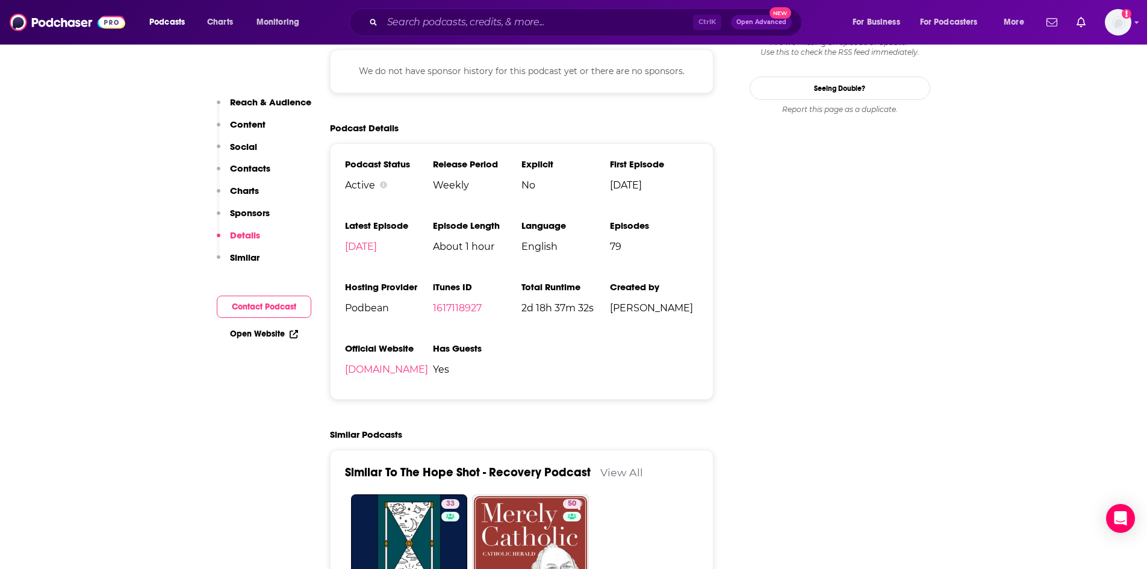
scroll to position [1324, 0]
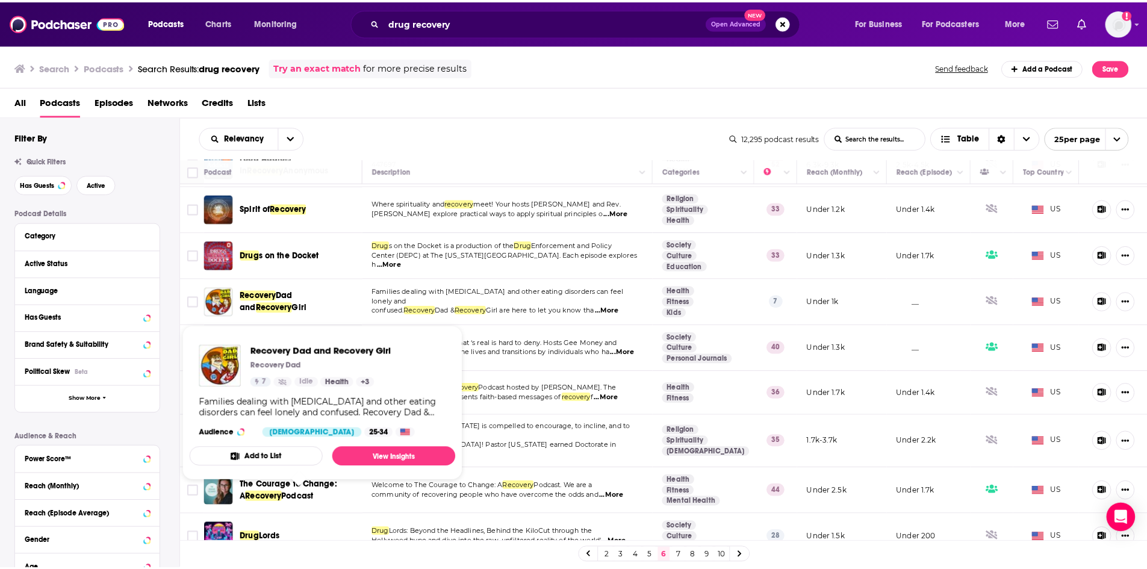
scroll to position [798, 0]
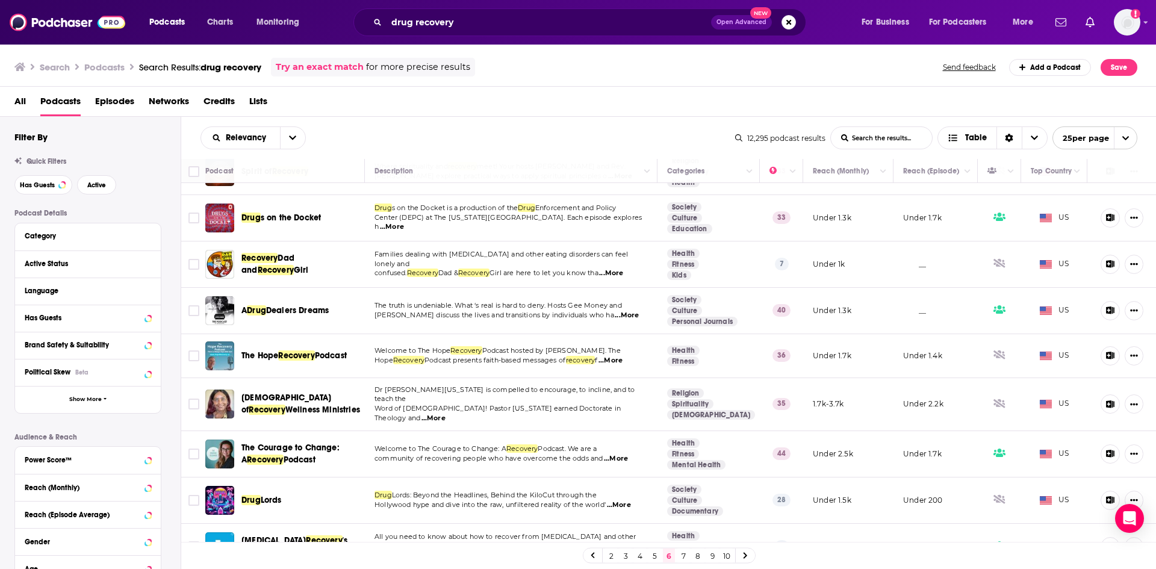
click at [465, 38] on div "Podcasts Charts Monitoring drug recovery Open Advanced New For Business For Pod…" at bounding box center [578, 22] width 1156 height 45
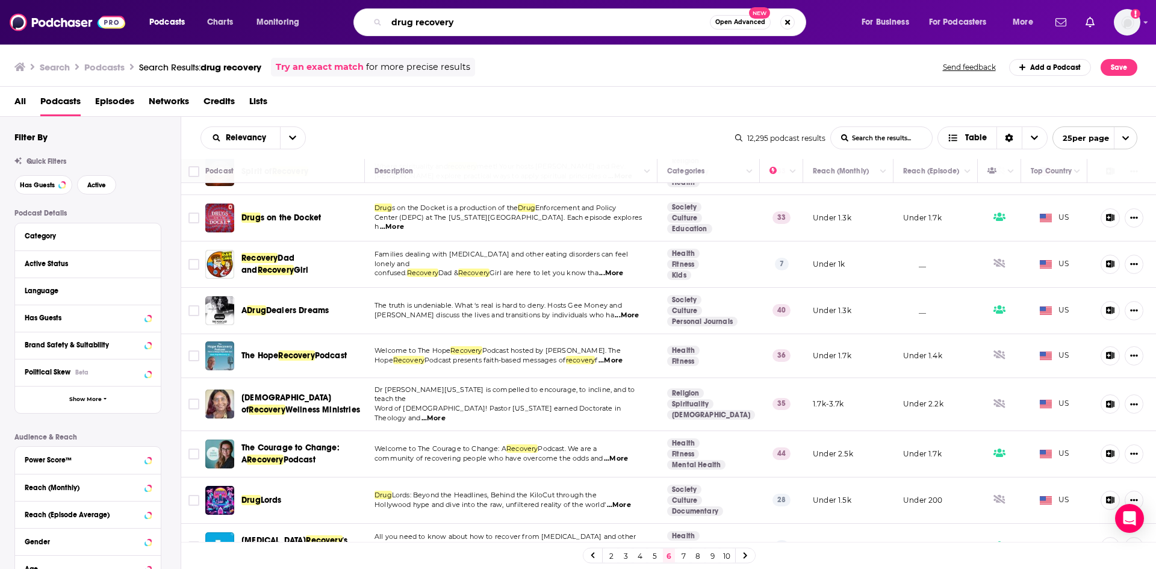
drag, startPoint x: 461, startPoint y: 30, endPoint x: 333, endPoint y: 40, distance: 128.0
click at [334, 40] on div "Podcasts Charts Monitoring drug recovery Open Advanced New For Business For Pod…" at bounding box center [578, 22] width 1156 height 45
type input "hopestream"
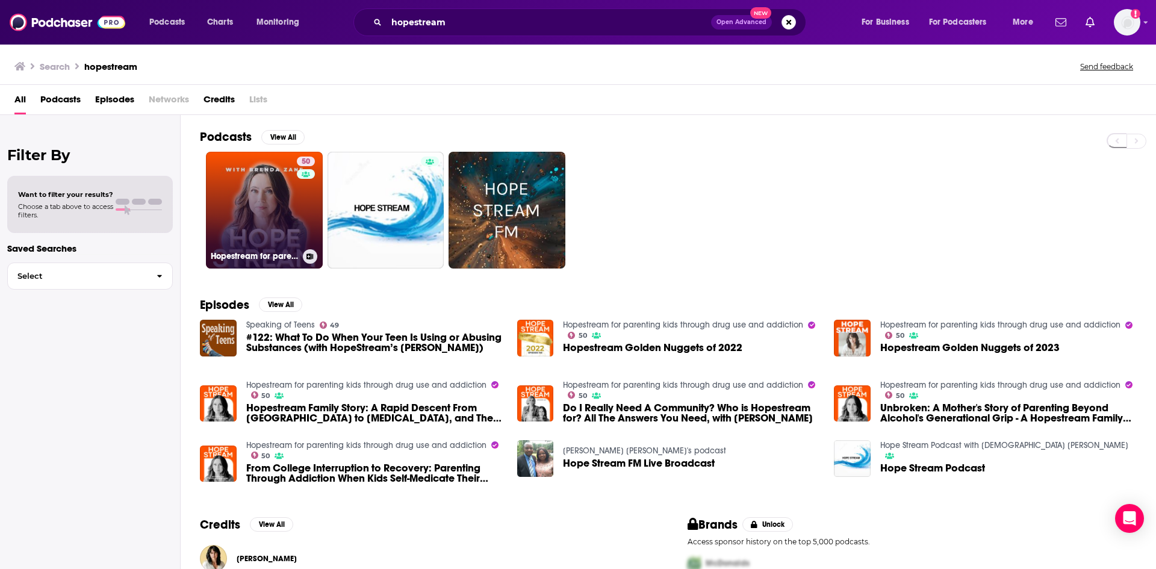
click at [262, 200] on link "50 Hopestream for parenting kids through drug use and addiction" at bounding box center [264, 210] width 117 height 117
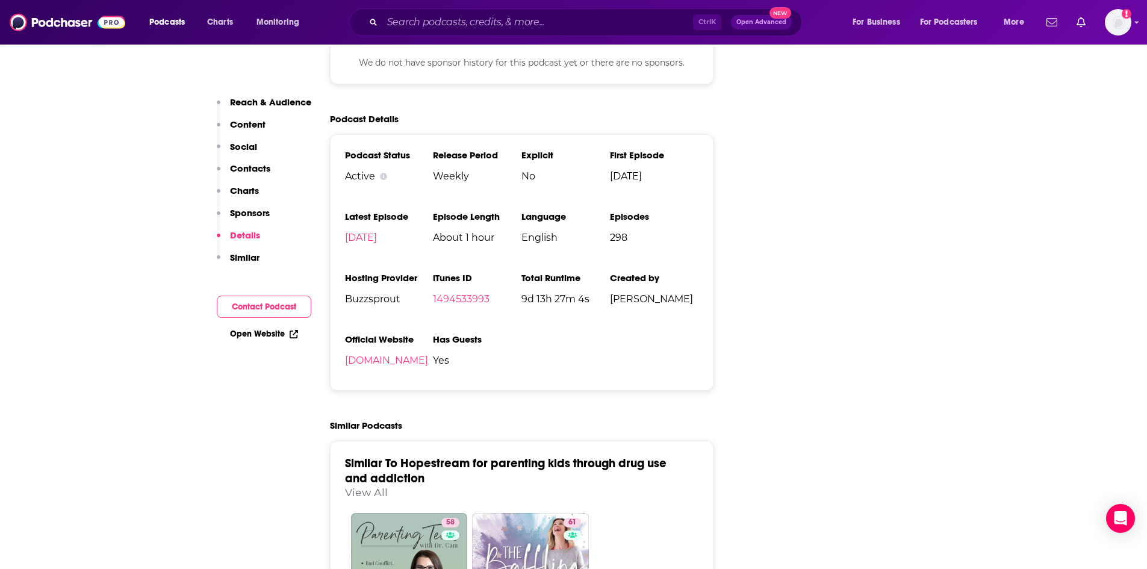
scroll to position [1565, 0]
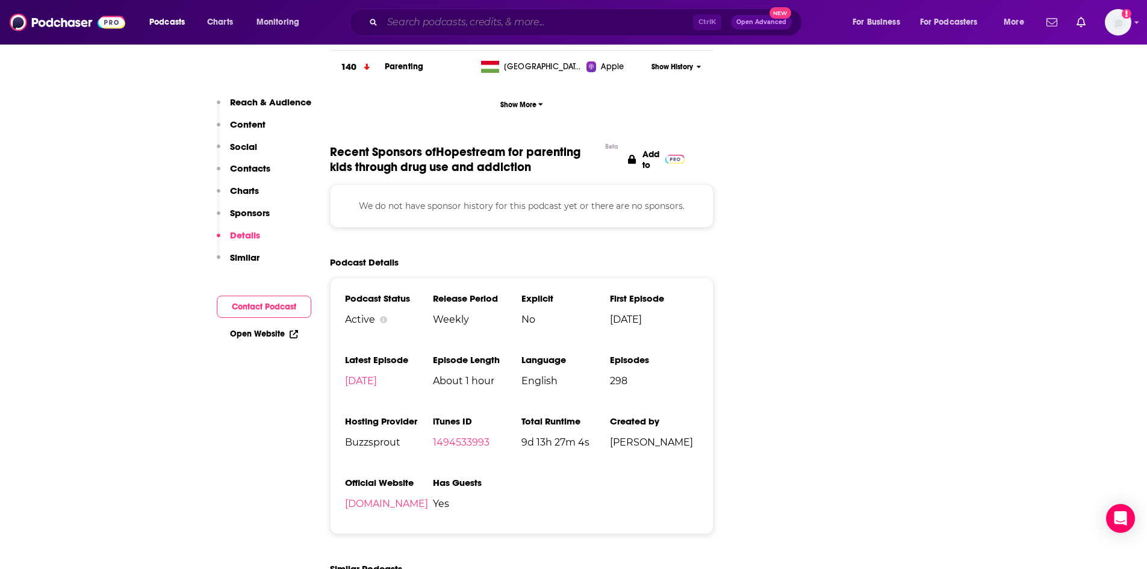
click at [422, 26] on input "Search podcasts, credits, & more..." at bounding box center [537, 22] width 311 height 19
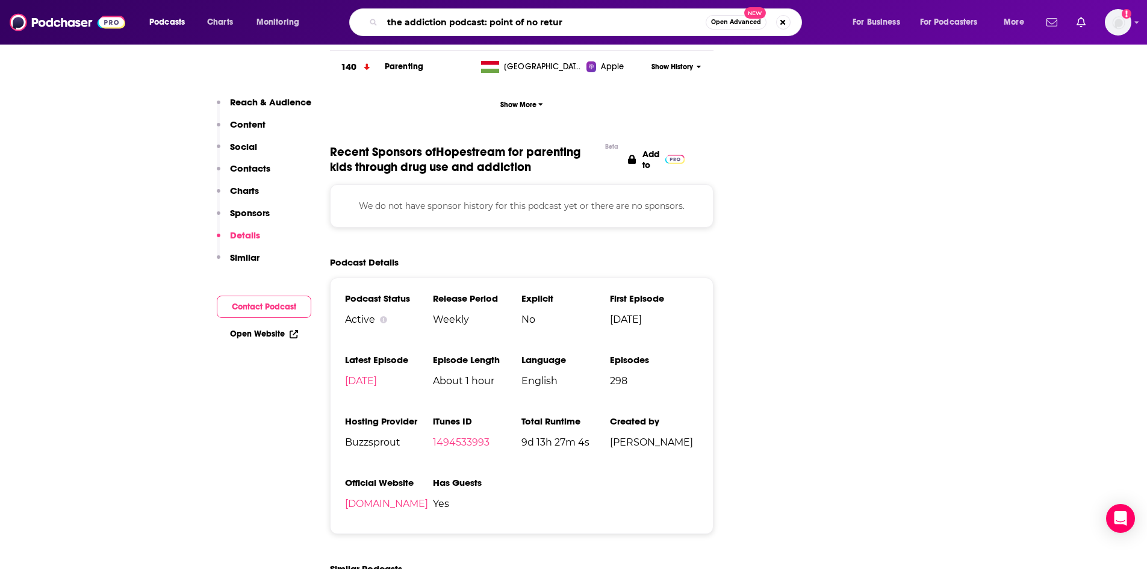
type input "the addiction podcast: point of no return"
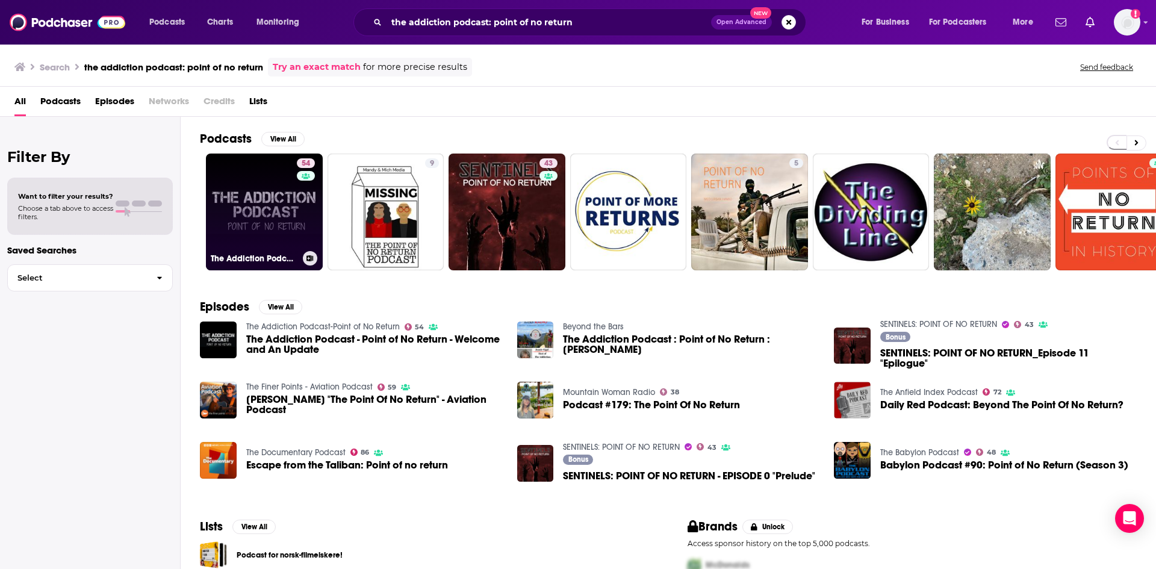
click at [284, 224] on link "54 The Addiction Podcast-Point of No Return" at bounding box center [264, 212] width 117 height 117
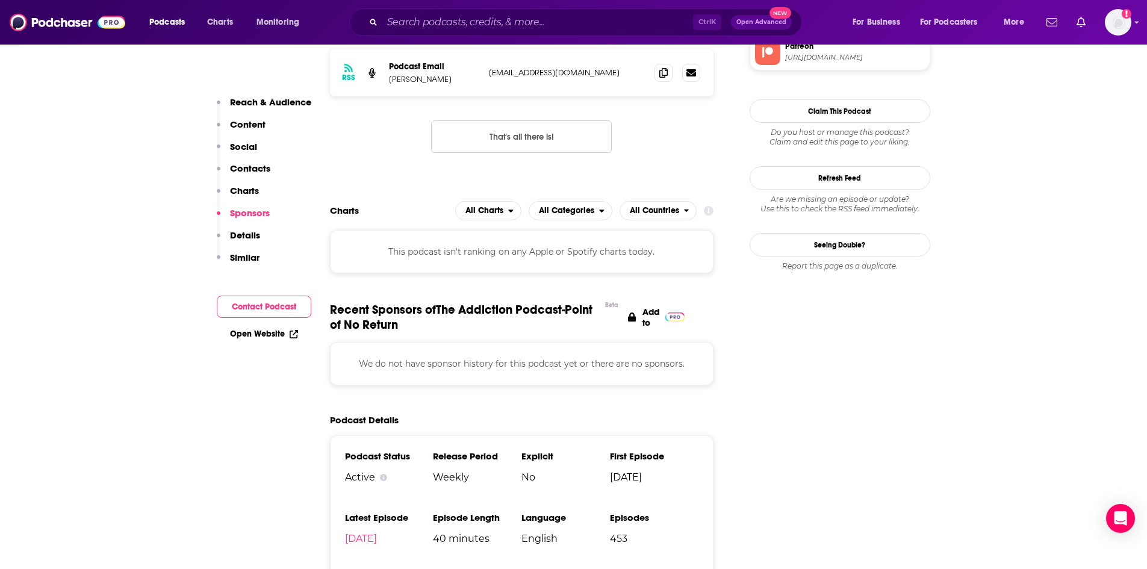
scroll to position [1264, 0]
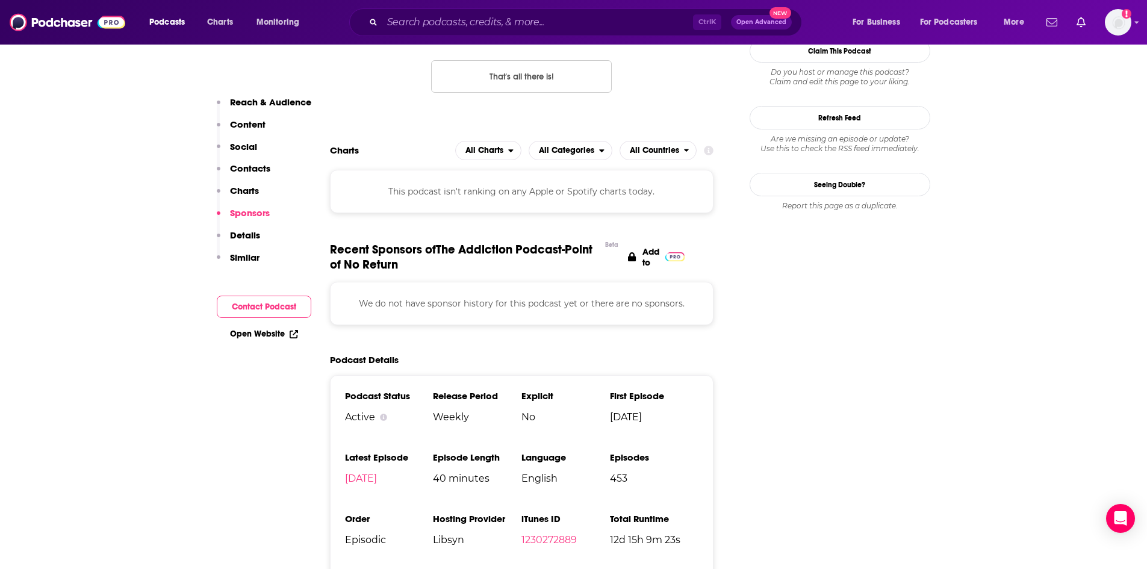
click at [654, 9] on div "Podcasts Charts Monitoring Ctrl K Open Advanced New For Business For Podcasters…" at bounding box center [573, 22] width 1147 height 45
click at [645, 19] on input "Search podcasts, credits, & more..." at bounding box center [537, 22] width 311 height 19
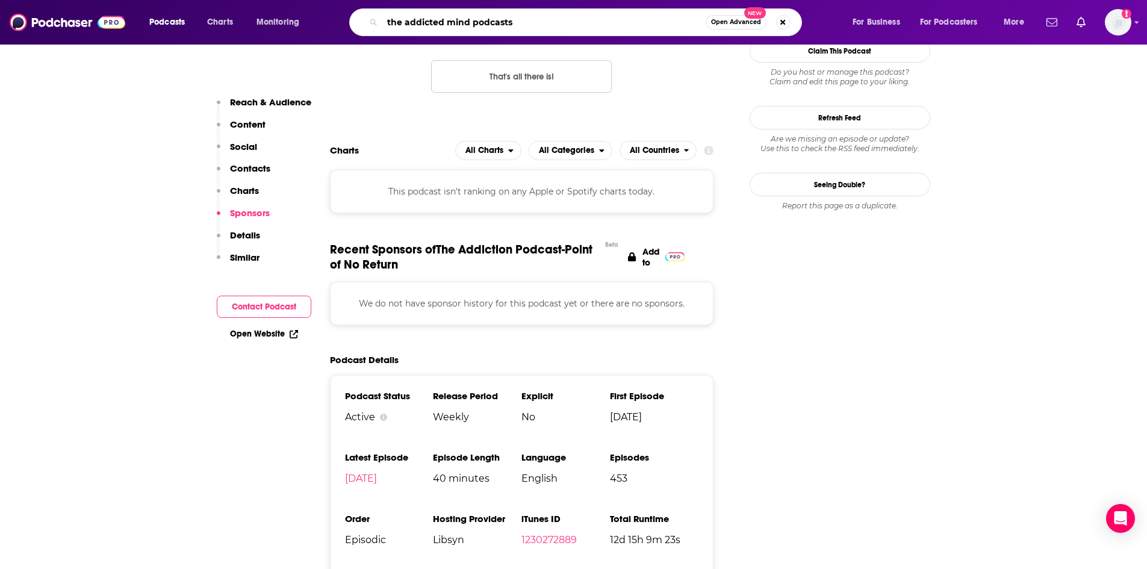
type input "the addicted mind podcast"
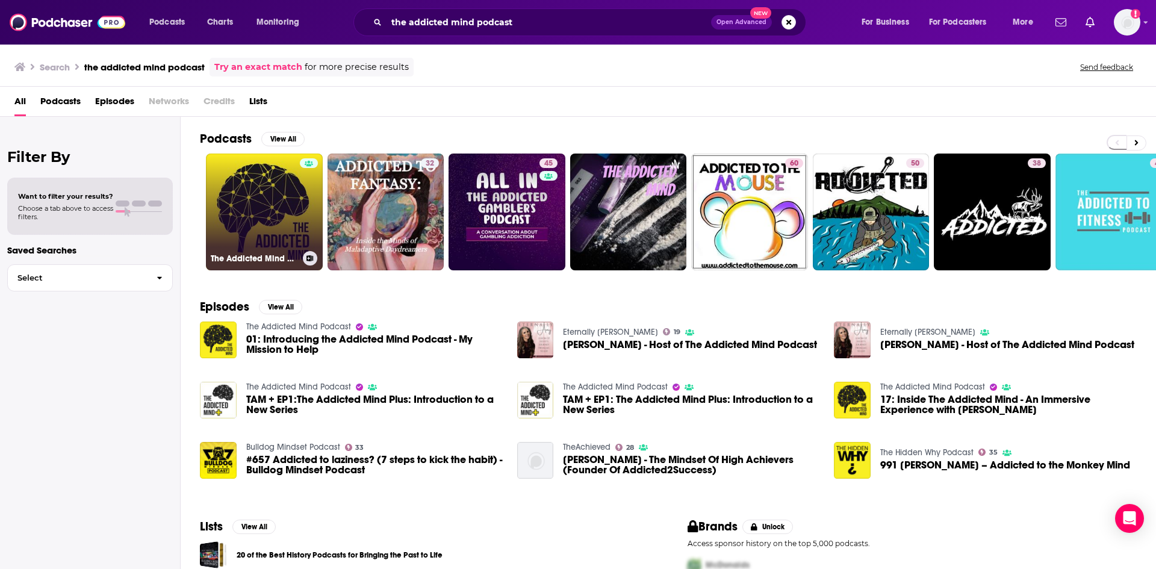
click at [285, 191] on link "The Addicted Mind Podcast" at bounding box center [264, 212] width 117 height 117
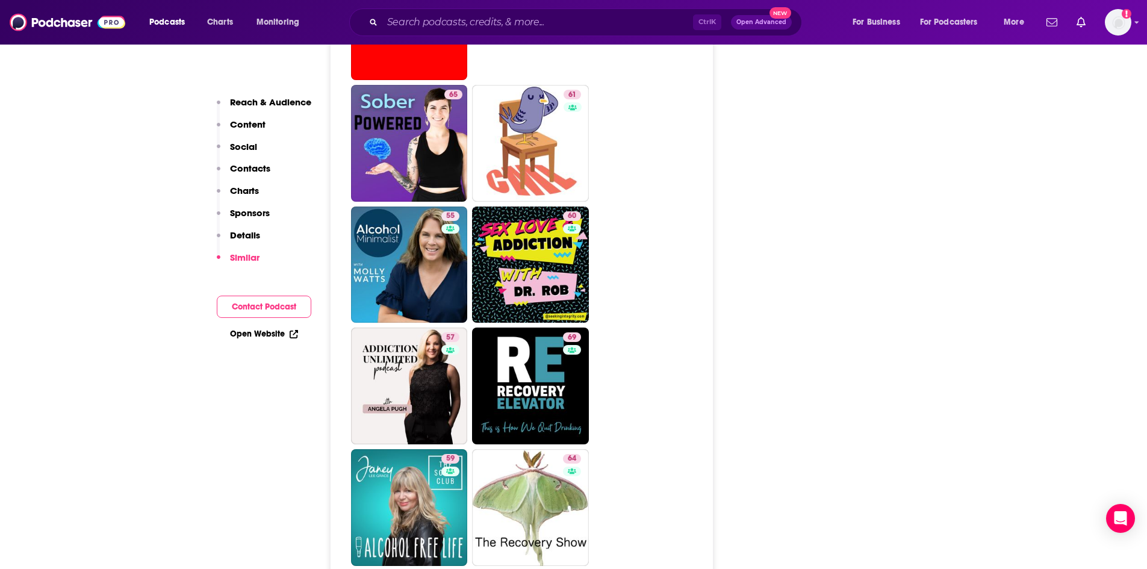
scroll to position [2348, 0]
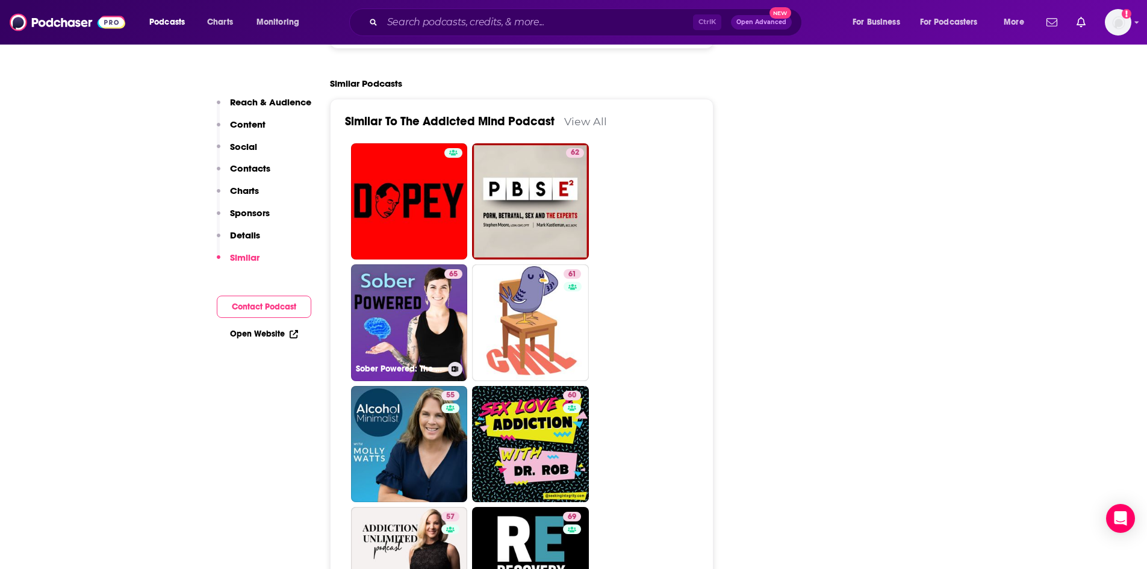
click at [444, 269] on div "65" at bounding box center [453, 315] width 18 height 93
type input "https://www.podchaser.com/podcasts/sober-powered-the-neuroscience-1282759"
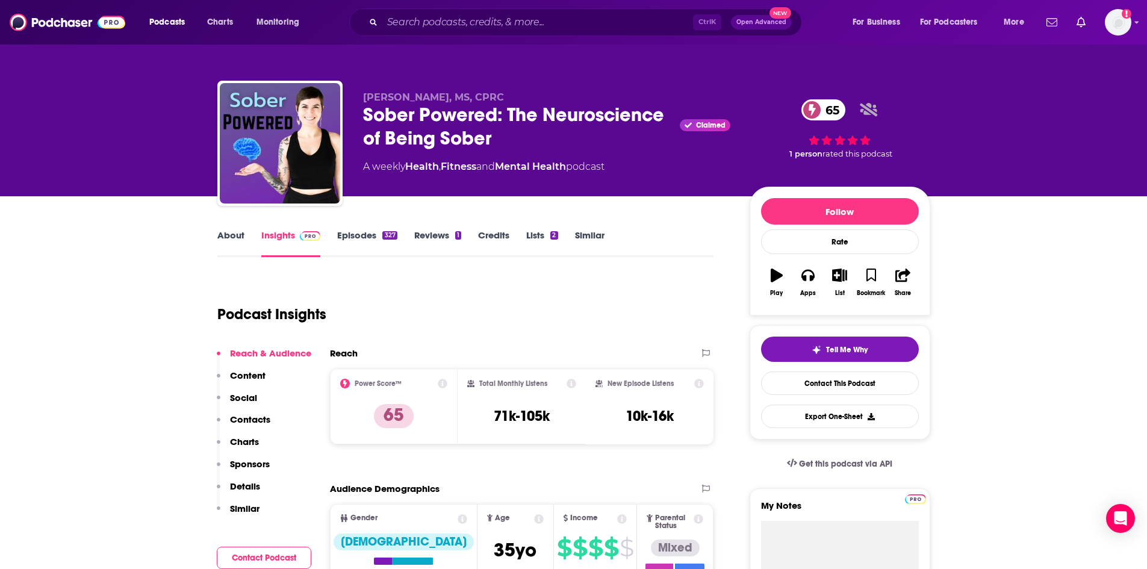
click at [383, 241] on link "Episodes 327" at bounding box center [367, 243] width 60 height 28
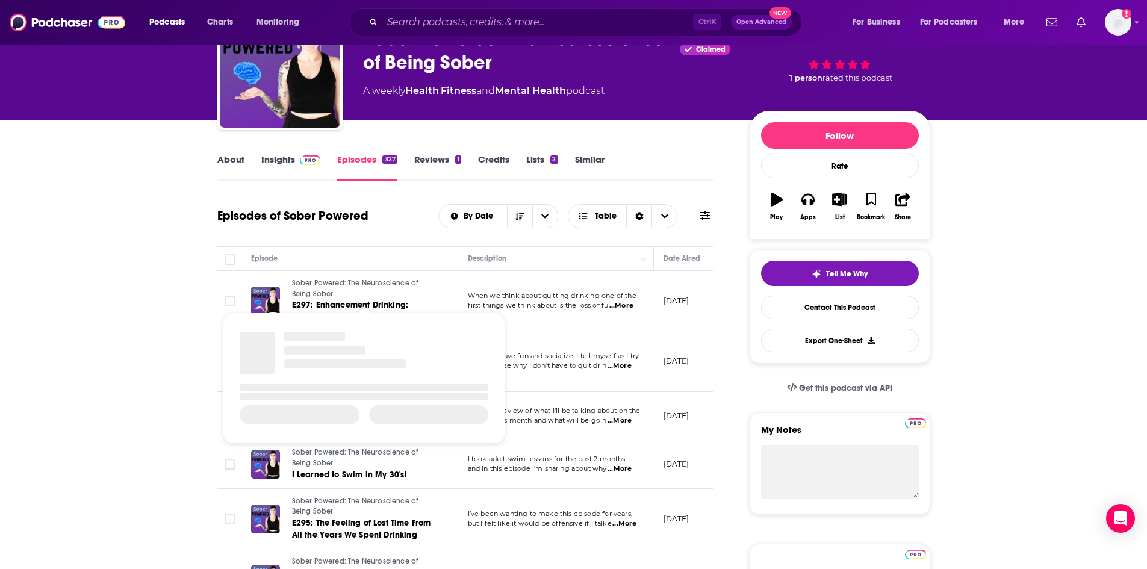
scroll to position [120, 0]
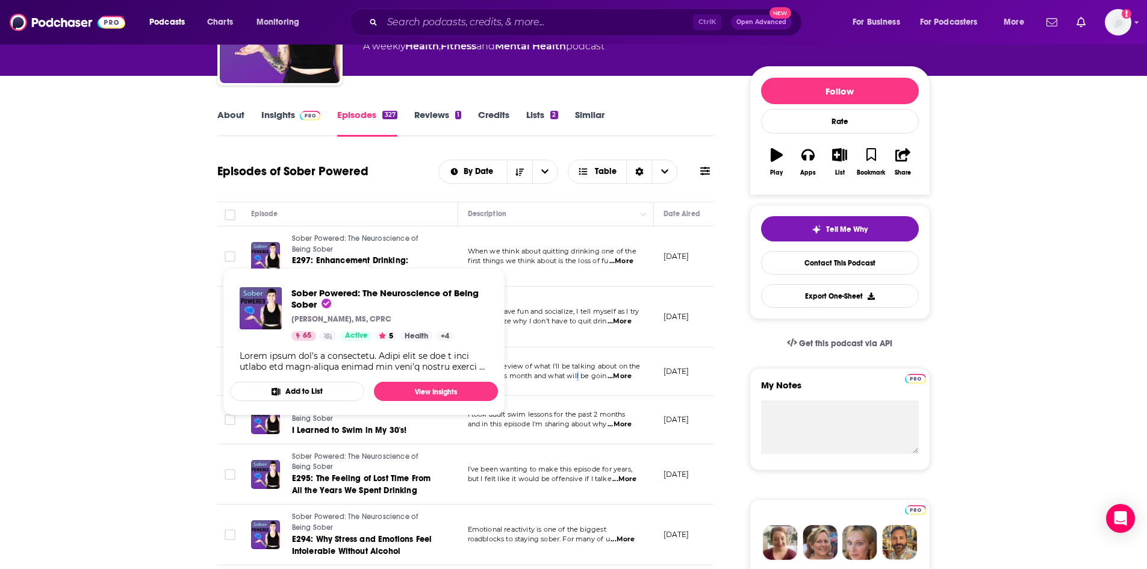
click at [580, 389] on td "Here's a preview of what I'll be talking about on the podcast this month and wh…" at bounding box center [556, 371] width 196 height 48
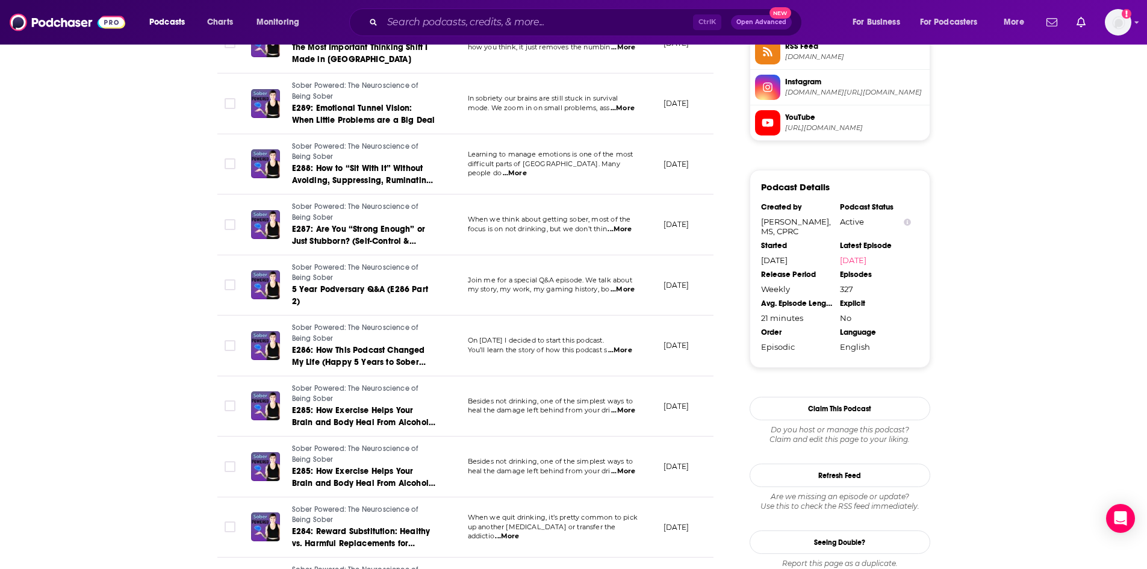
scroll to position [1084, 0]
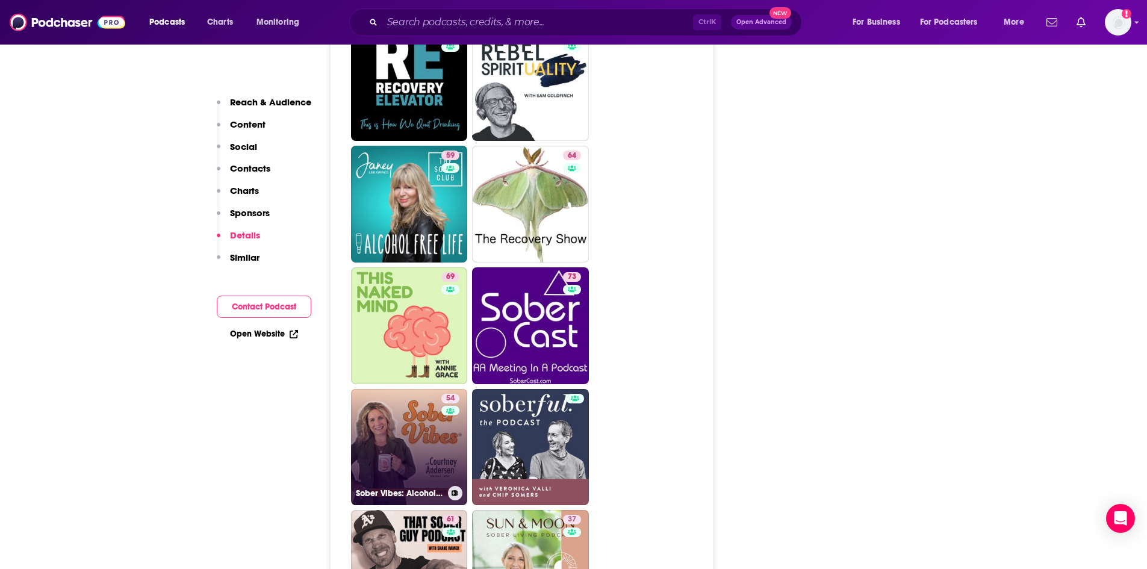
scroll to position [2769, 0]
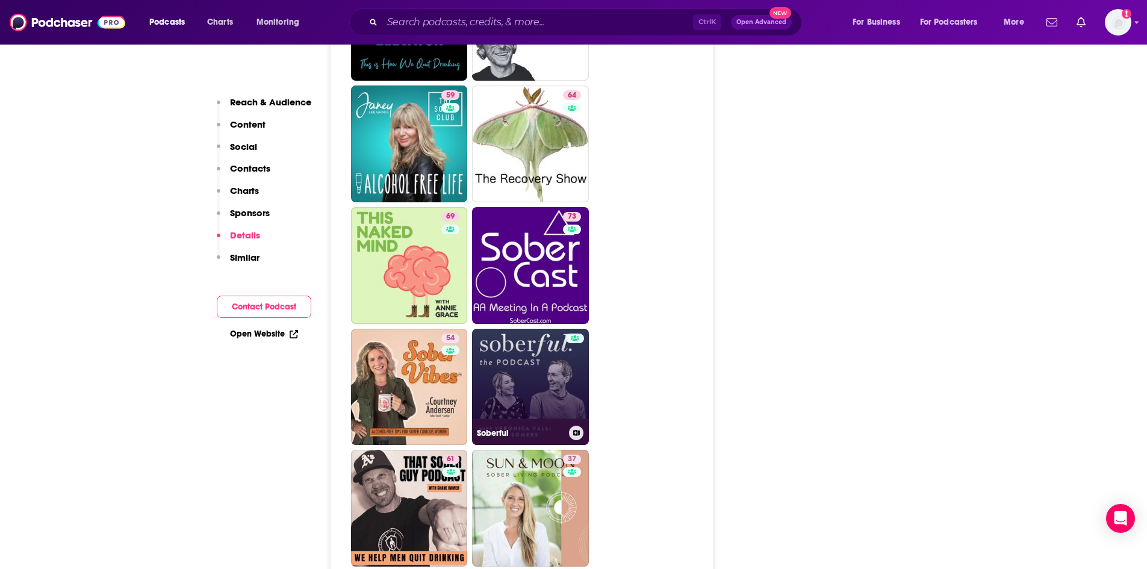
click at [499, 329] on link "Soberful" at bounding box center [530, 387] width 117 height 117
type input "https://www.podchaser.com/podcasts/soberful-656480"
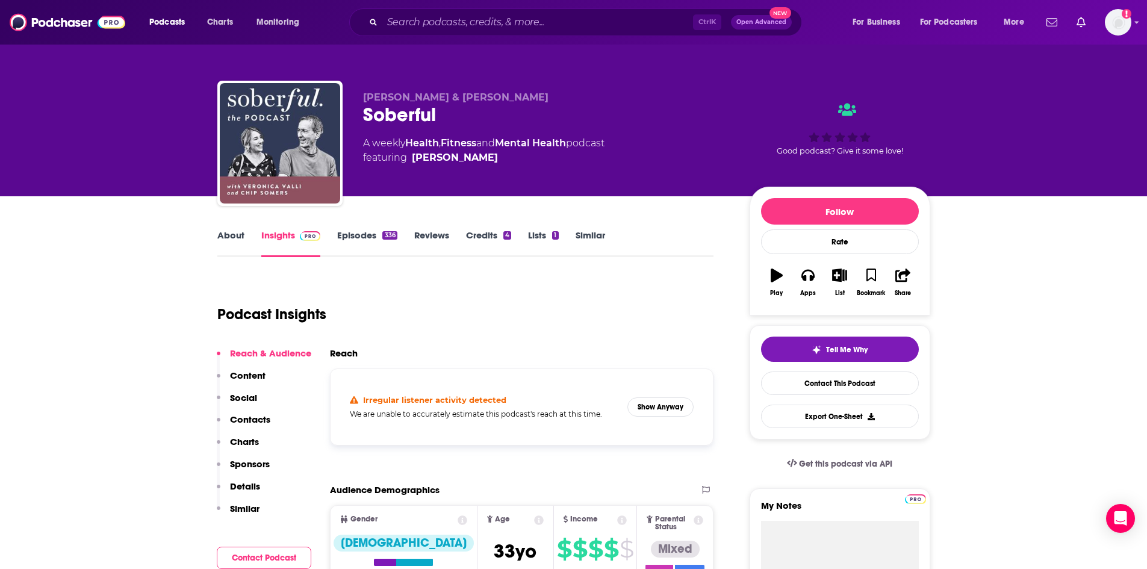
click at [369, 242] on link "Episodes 336" at bounding box center [367, 243] width 60 height 28
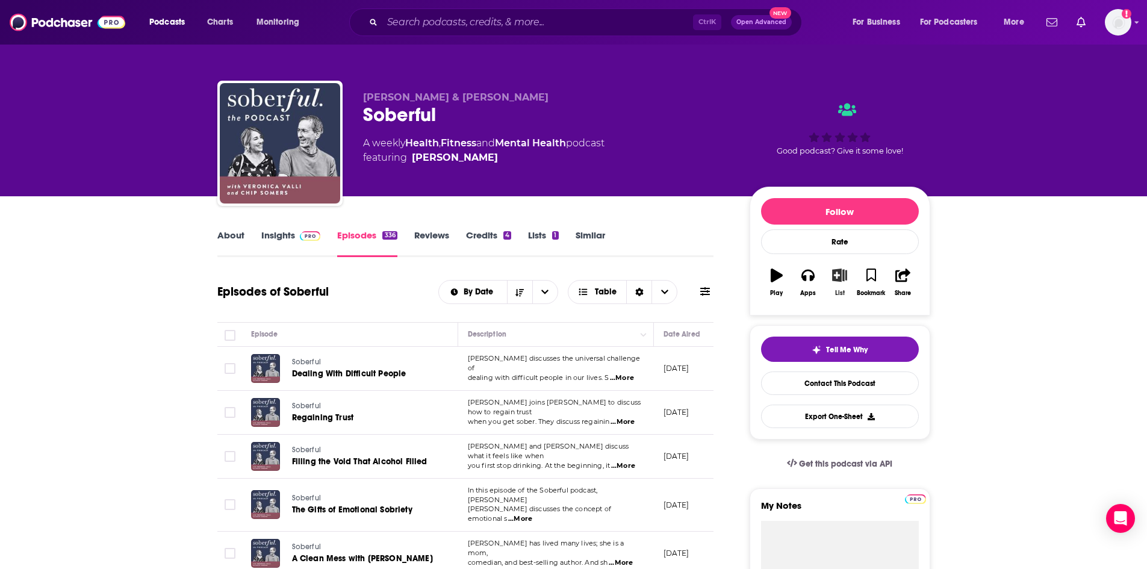
click at [842, 279] on icon "button" at bounding box center [839, 274] width 15 height 13
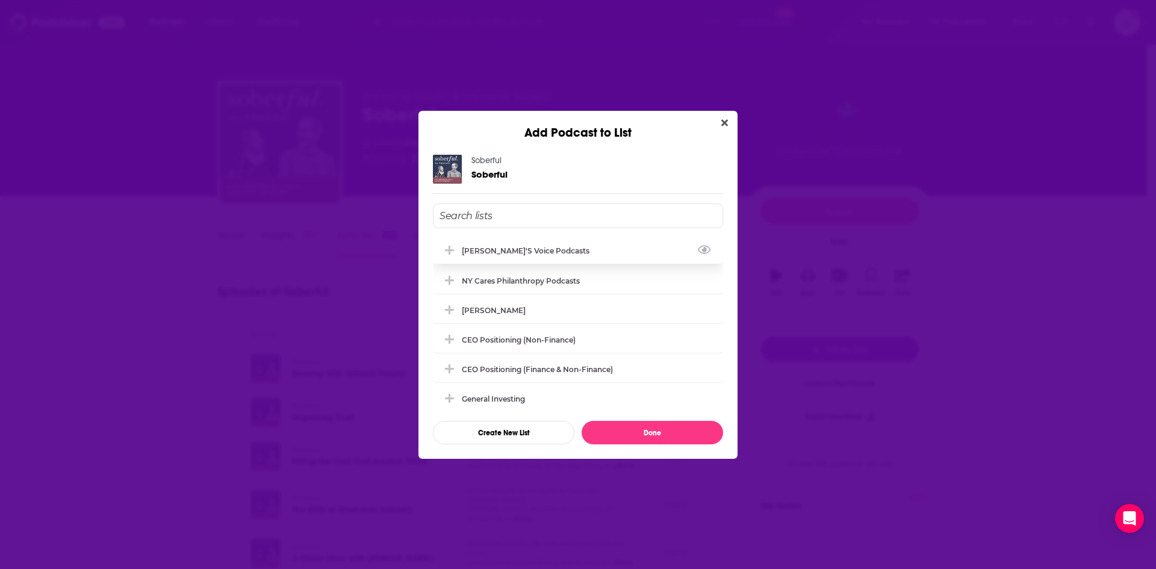
click at [445, 249] on icon "Add Podcast To List" at bounding box center [449, 250] width 9 height 11
click at [671, 433] on button "Done" at bounding box center [652, 432] width 141 height 23
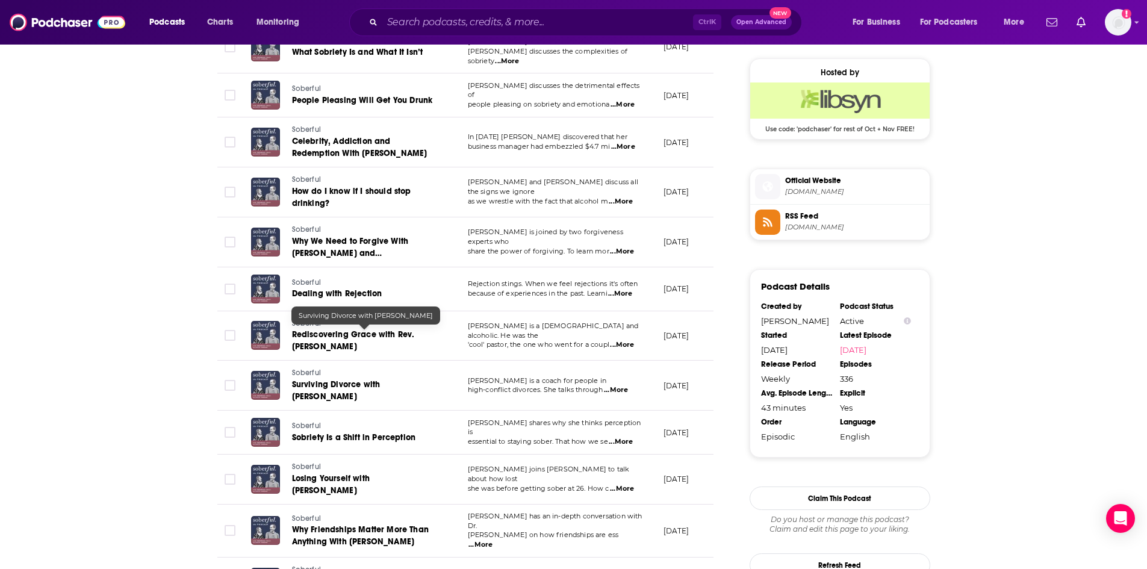
scroll to position [1204, 0]
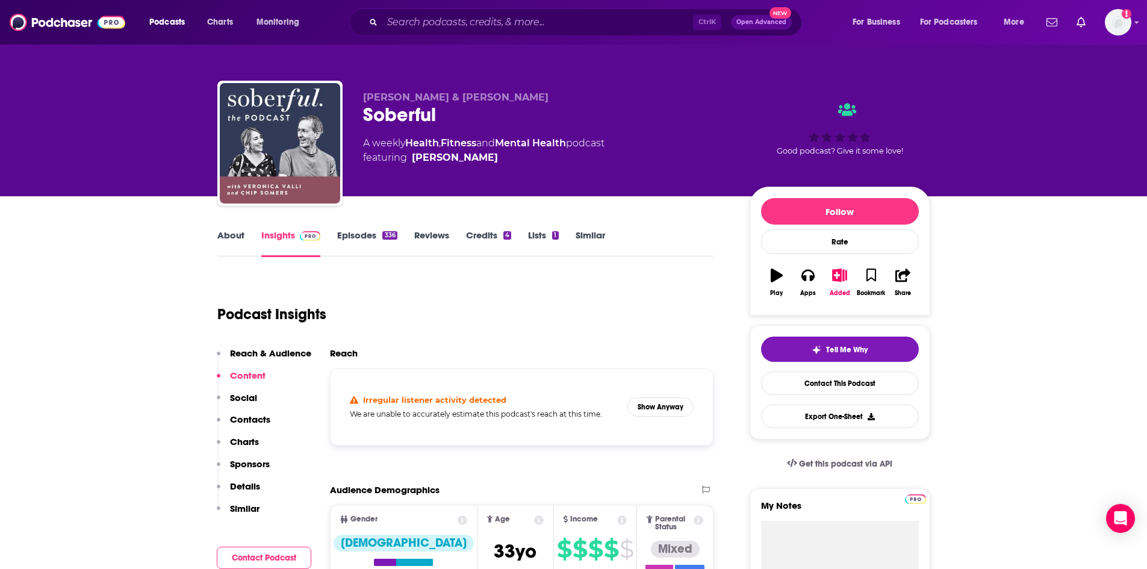
type input "https://www.podchaser.com/podcasts/the-addicted-mind-podcast-916218"
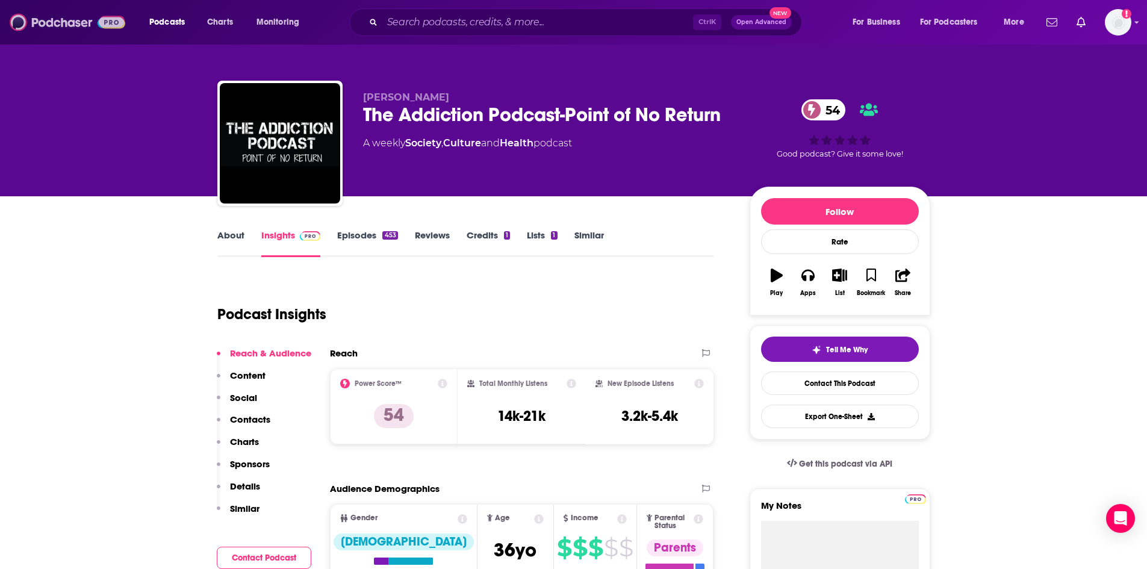
click at [34, 25] on img at bounding box center [68, 22] width 116 height 23
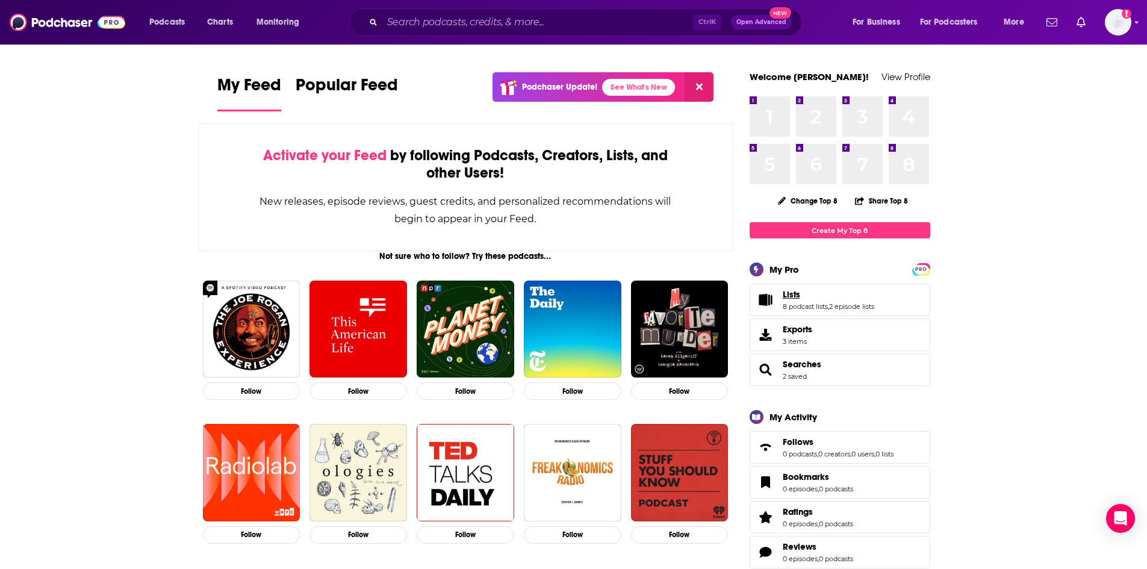
click at [784, 291] on span "Lists" at bounding box center [791, 294] width 17 height 11
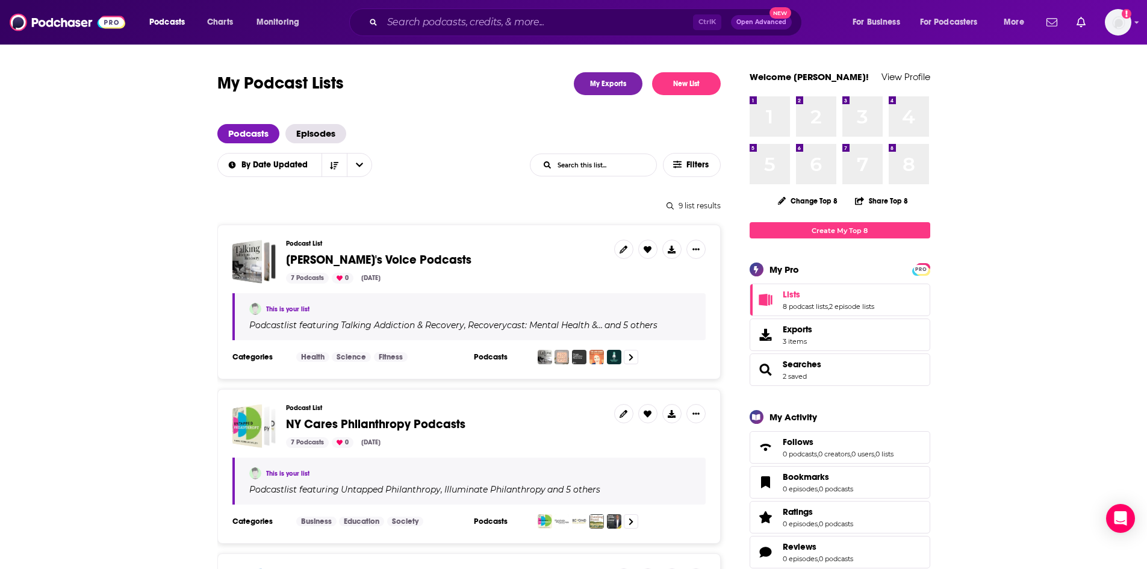
click at [399, 260] on span "[PERSON_NAME]'s Voice Podcasts" at bounding box center [378, 259] width 185 height 15
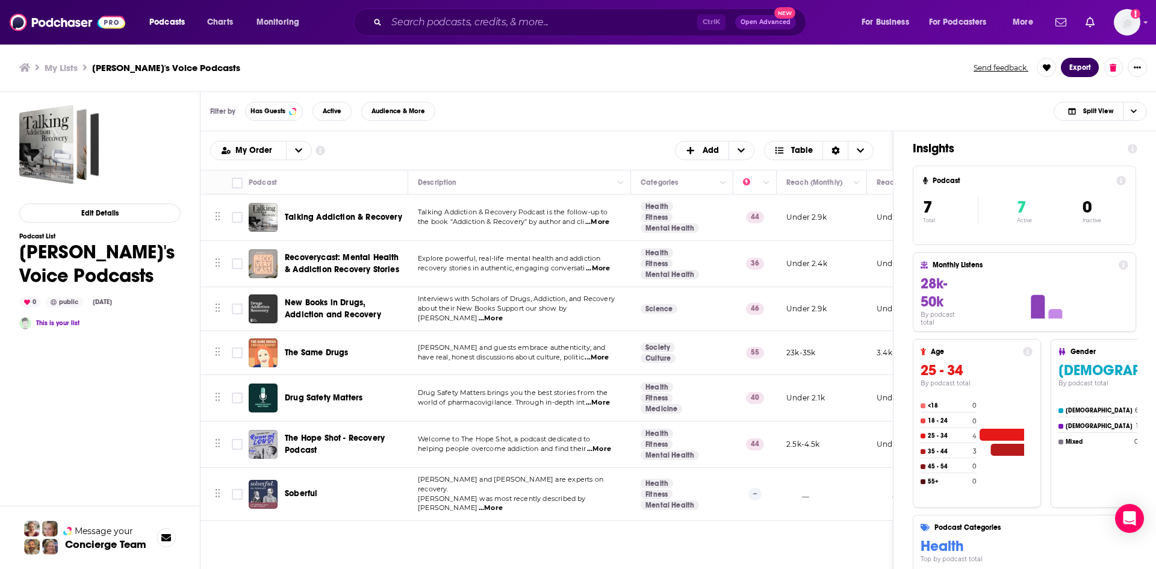
click at [1081, 66] on button "Export" at bounding box center [1080, 67] width 38 height 19
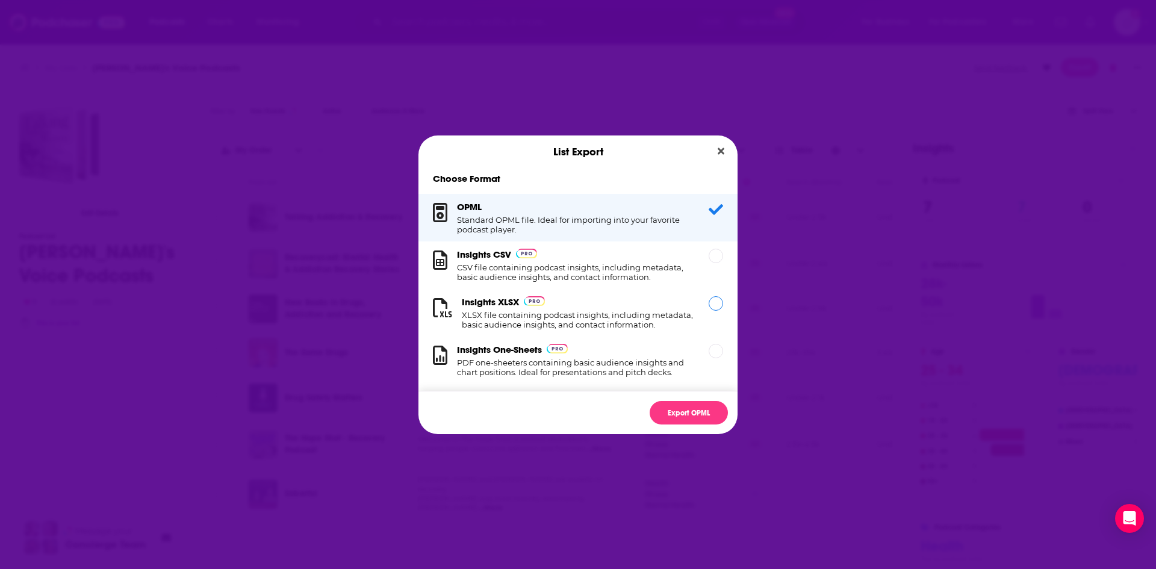
click at [713, 308] on div "Insights XLSX XLSX file containing podcast insights, including metadata, basic …" at bounding box center [577, 313] width 319 height 48
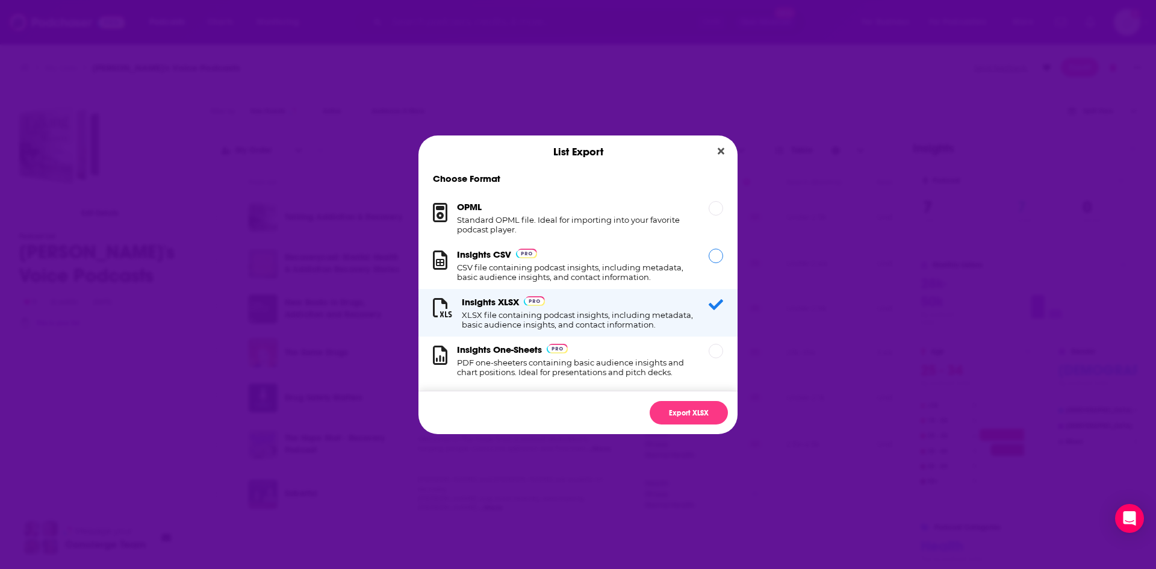
click at [709, 257] on div "Dialog" at bounding box center [716, 256] width 14 height 14
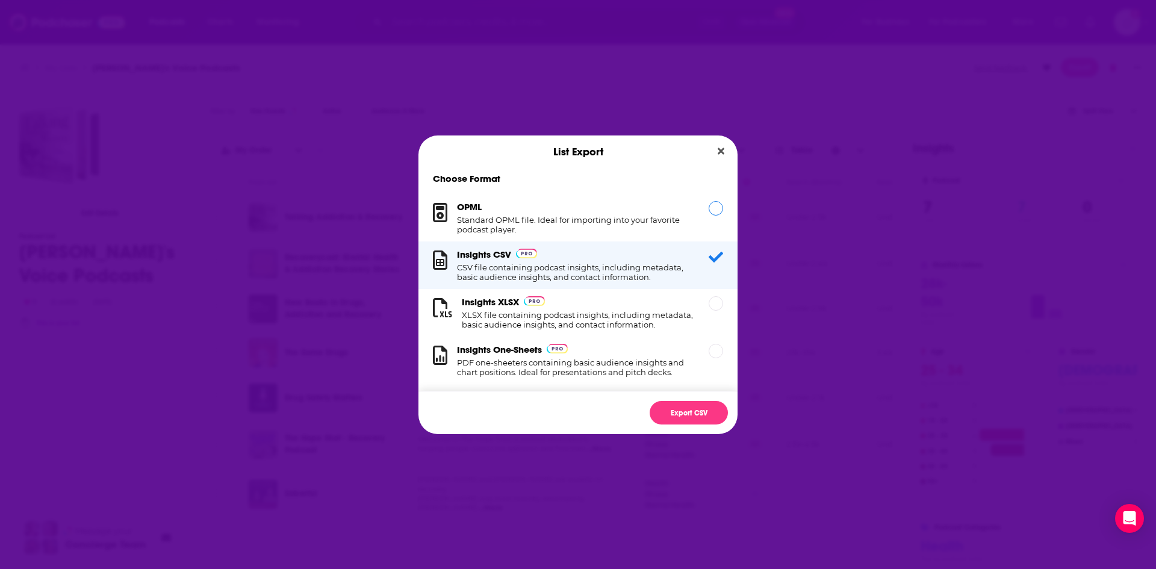
click at [709, 216] on div "OPML Standard OPML file. Ideal for importing into your favorite podcast player." at bounding box center [577, 218] width 319 height 48
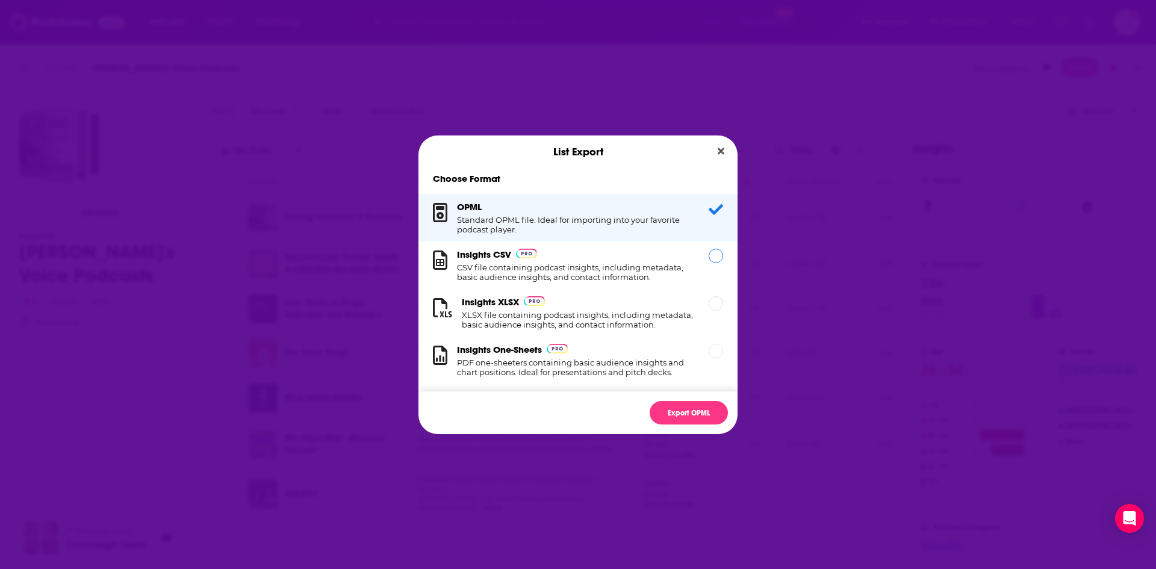
click at [709, 261] on div "Dialog" at bounding box center [716, 256] width 14 height 14
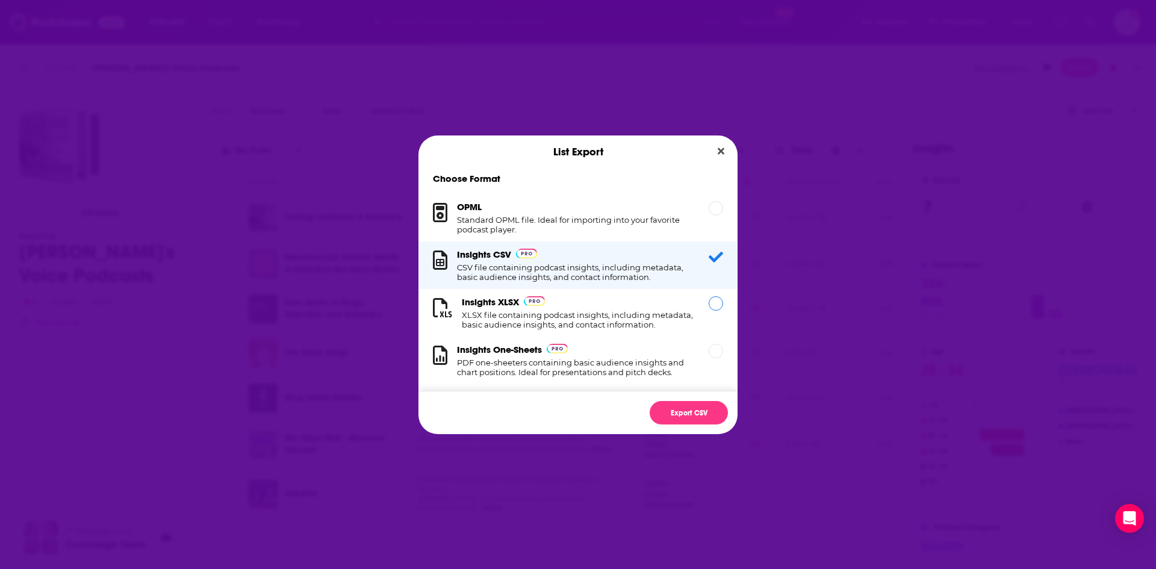
click at [709, 300] on div "Dialog" at bounding box center [716, 303] width 14 height 14
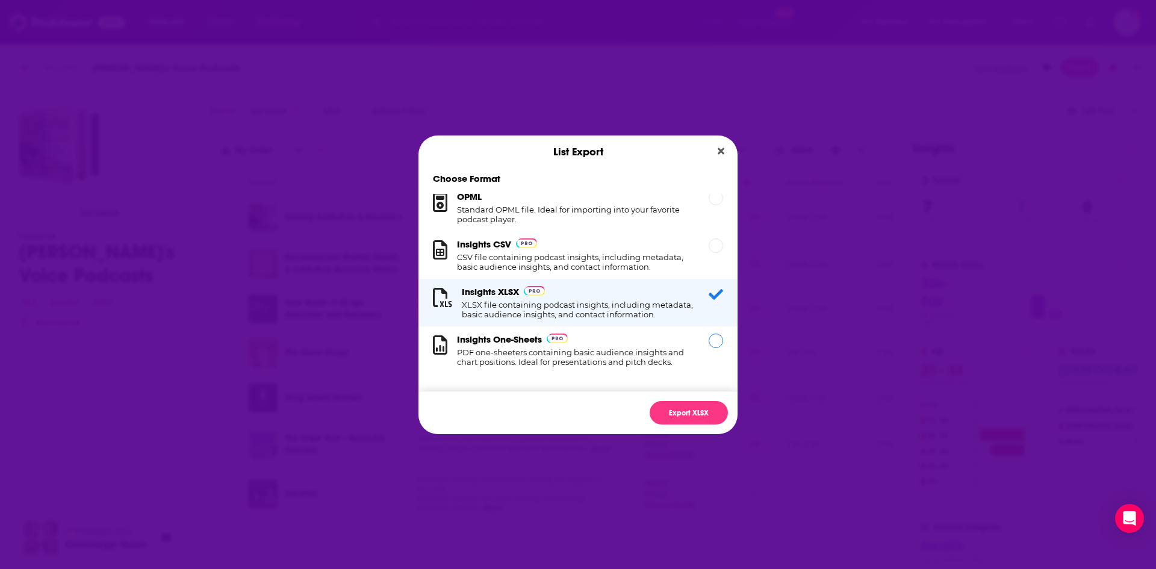
scroll to position [20, 0]
click at [693, 406] on button "Export XLSX" at bounding box center [689, 412] width 78 height 23
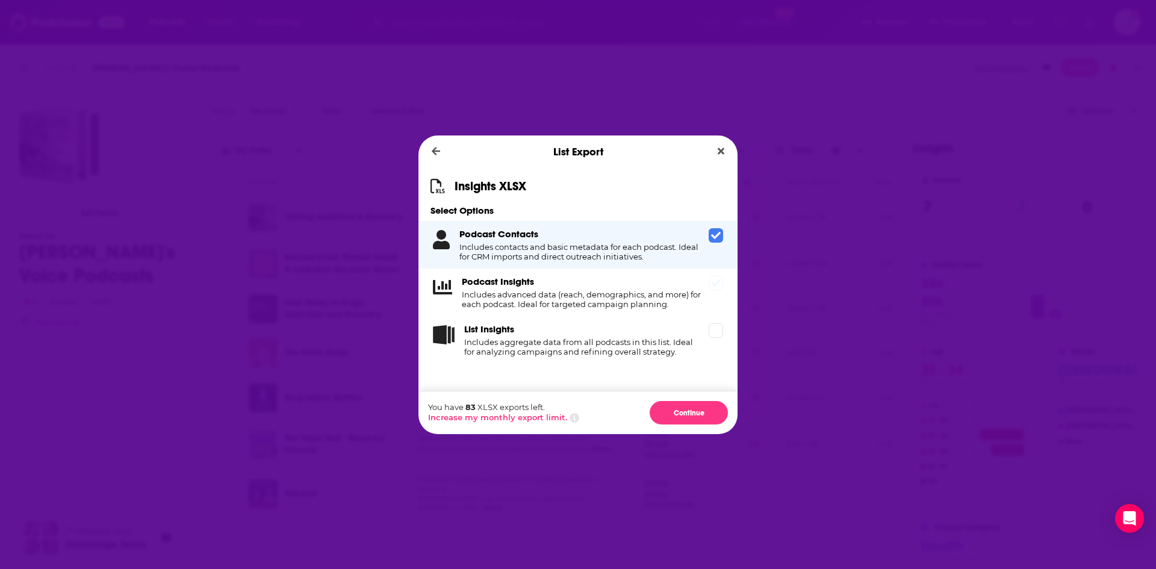
click at [712, 293] on div "Podcast Insights Includes advanced data (reach, demographics, and more) for eac…" at bounding box center [577, 292] width 319 height 48
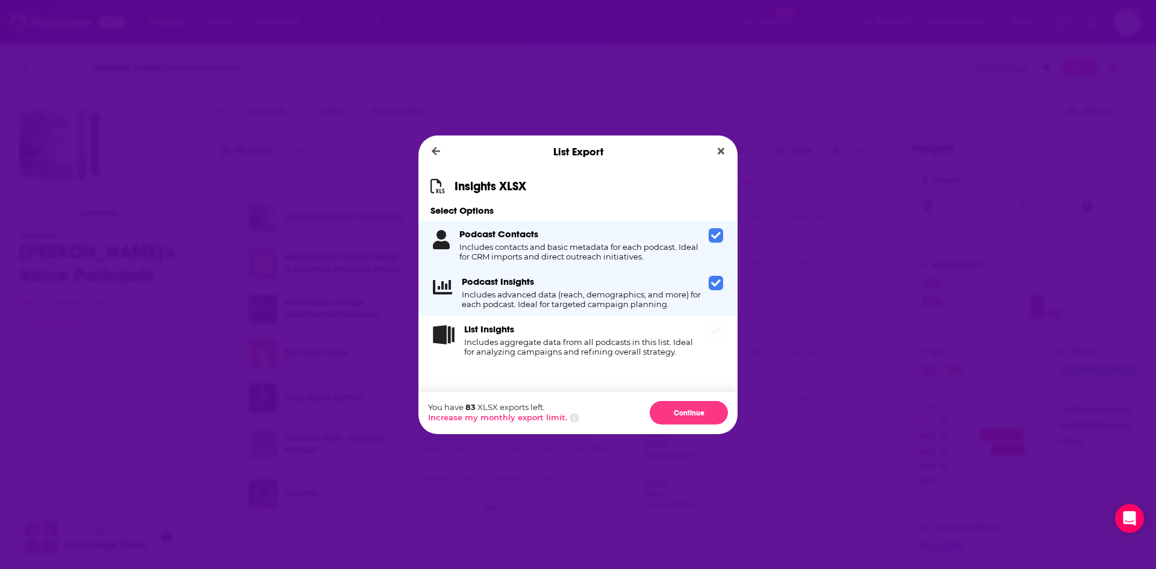
click at [714, 332] on icon "Dialog" at bounding box center [716, 331] width 10 height 10
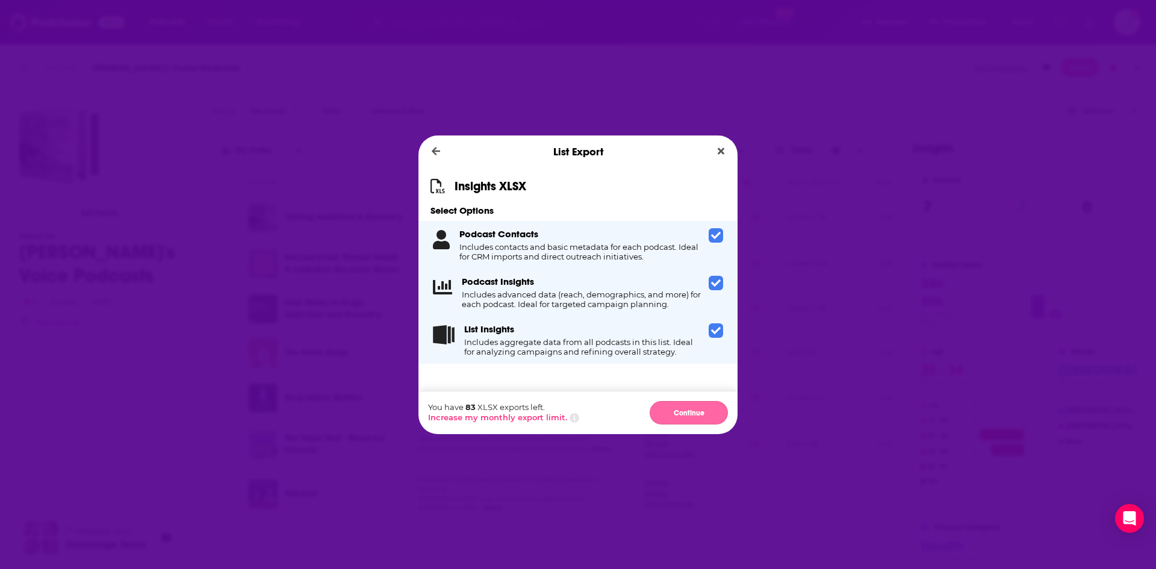
click at [682, 414] on button "Continue" at bounding box center [689, 412] width 78 height 23
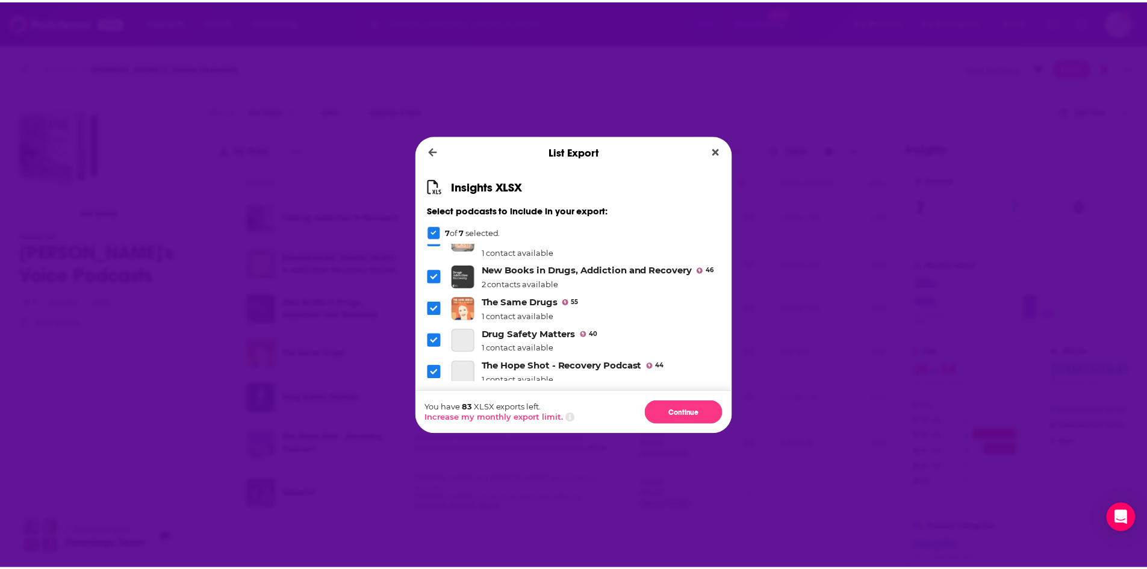
scroll to position [113, 0]
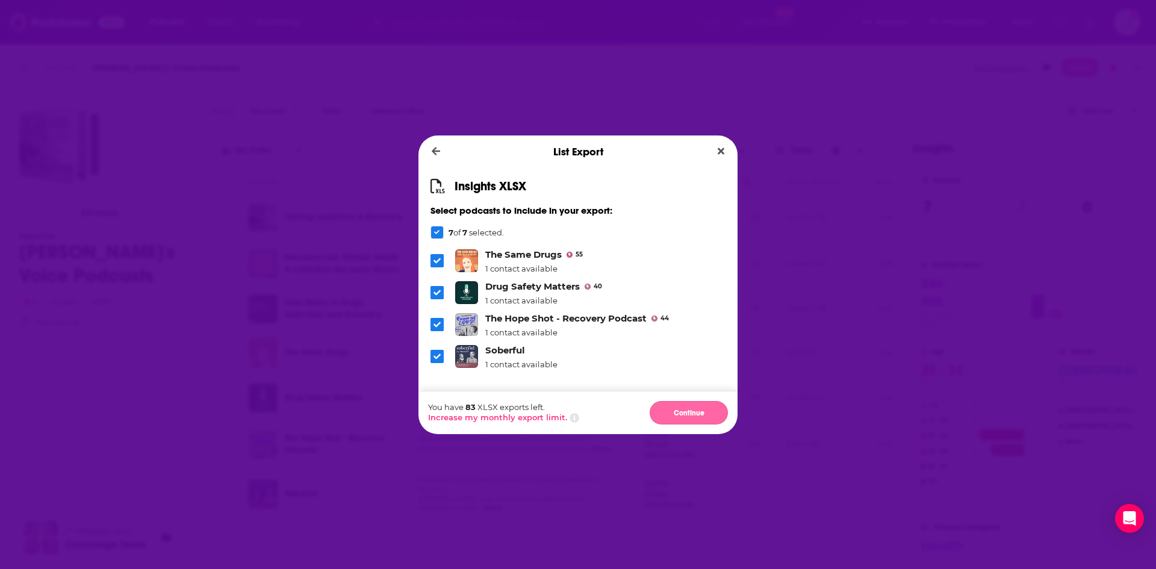
click at [692, 409] on button "Continue" at bounding box center [689, 412] width 78 height 23
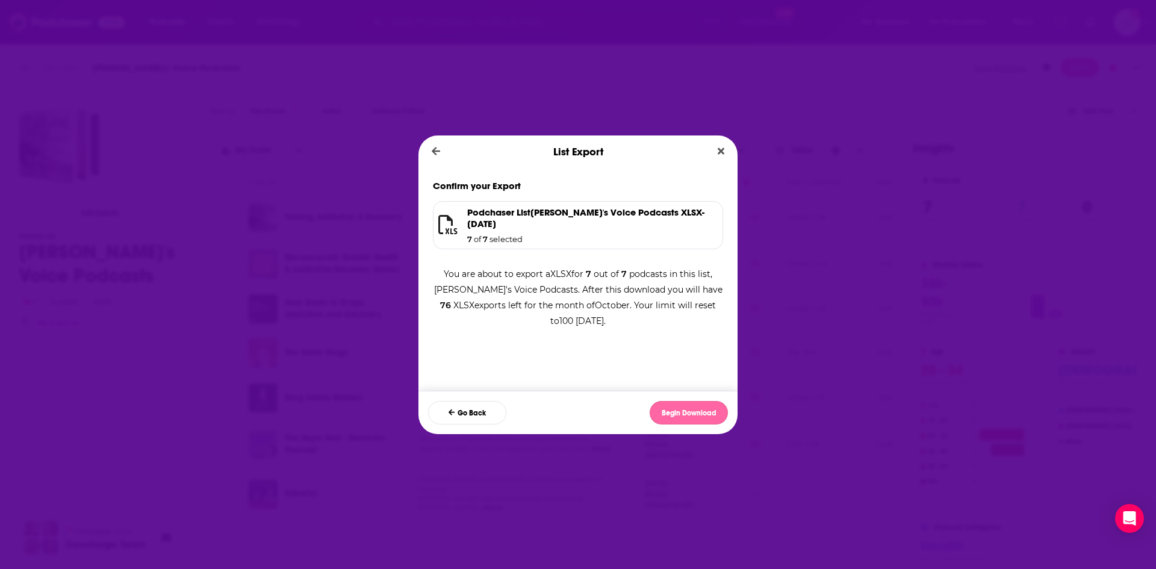
click at [664, 413] on button "Begin Download" at bounding box center [689, 412] width 78 height 23
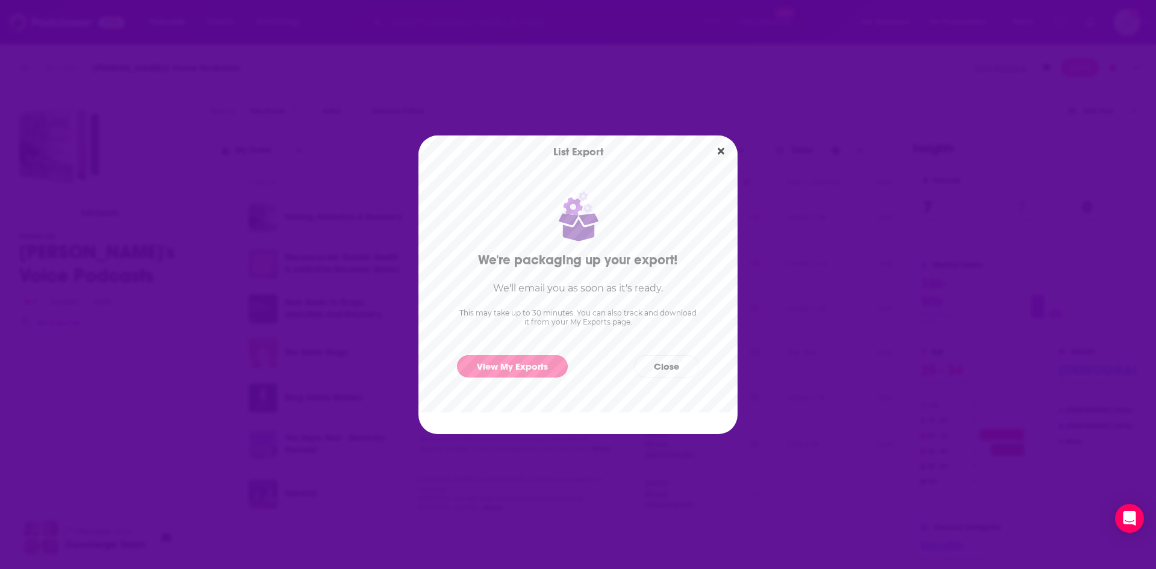
drag, startPoint x: 506, startPoint y: 364, endPoint x: 492, endPoint y: 363, distance: 14.5
click at [504, 364] on link "View My Exports" at bounding box center [512, 366] width 111 height 22
